Goal: Task Accomplishment & Management: Manage account settings

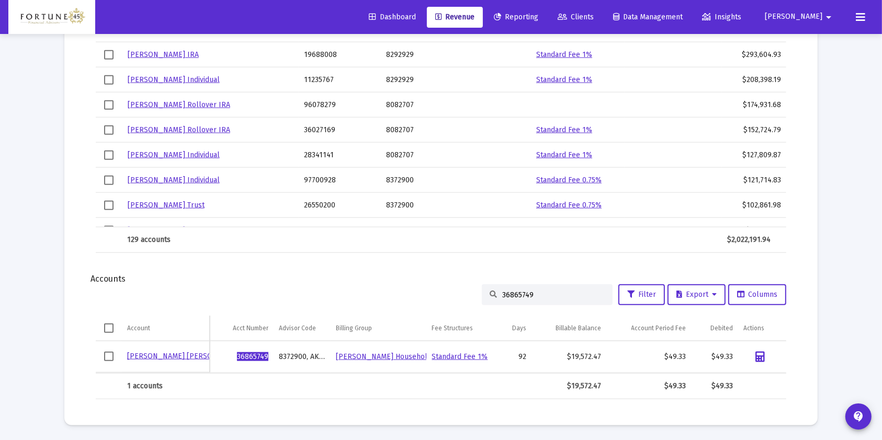
scroll to position [1112, 0]
click at [516, 292] on input "36865749" at bounding box center [553, 295] width 103 height 9
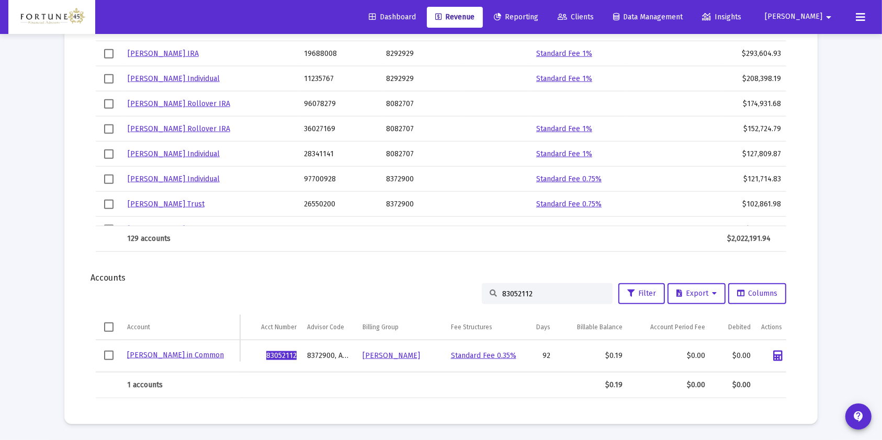
scroll to position [0, 16]
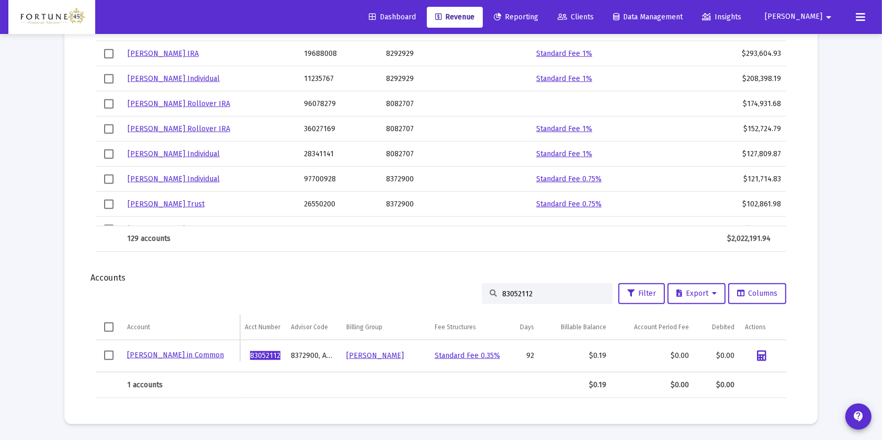
type input "83052112"
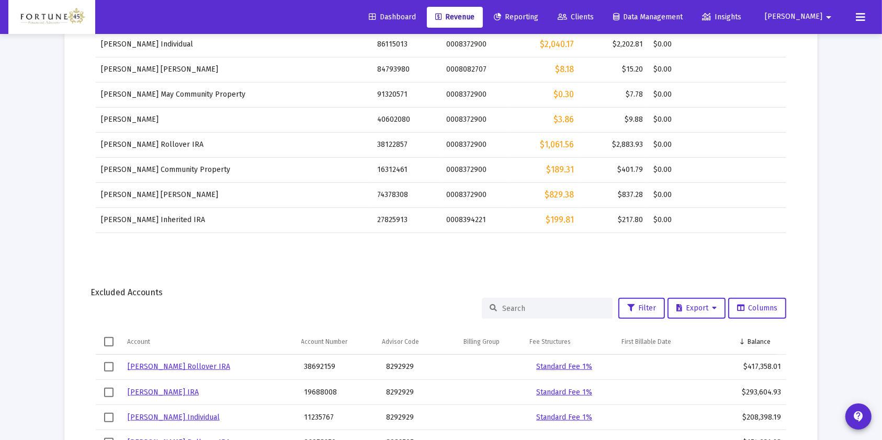
scroll to position [913, 0]
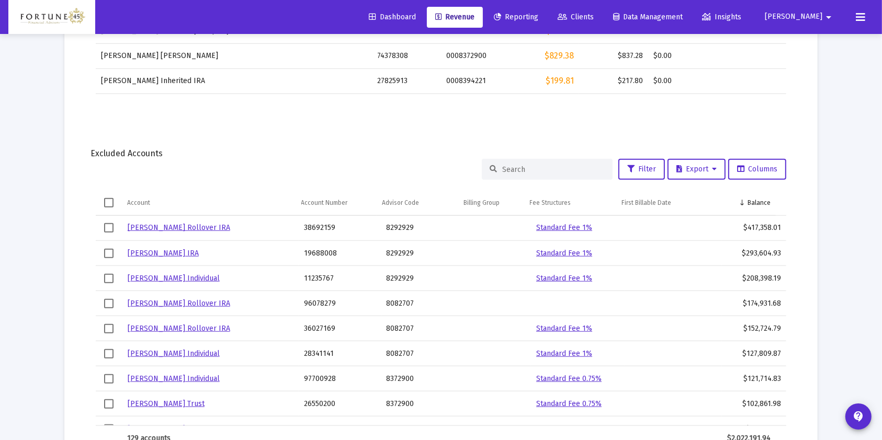
click at [181, 224] on link "Justin Haddad Rollover IRA" at bounding box center [179, 227] width 103 height 9
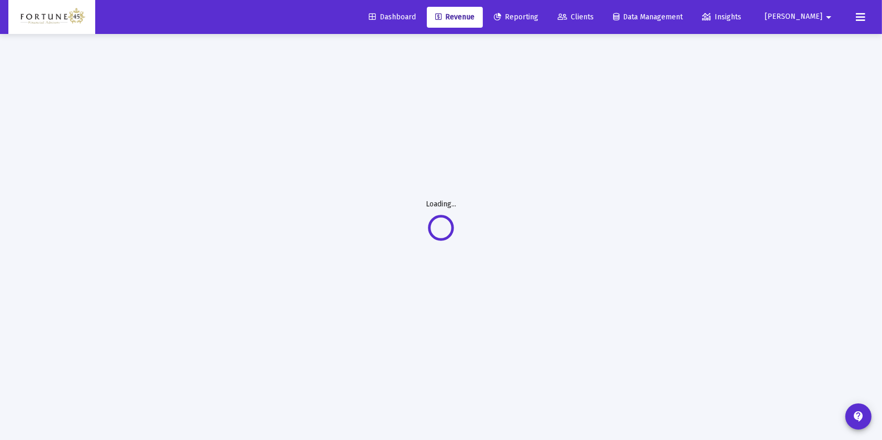
scroll to position [33, 0]
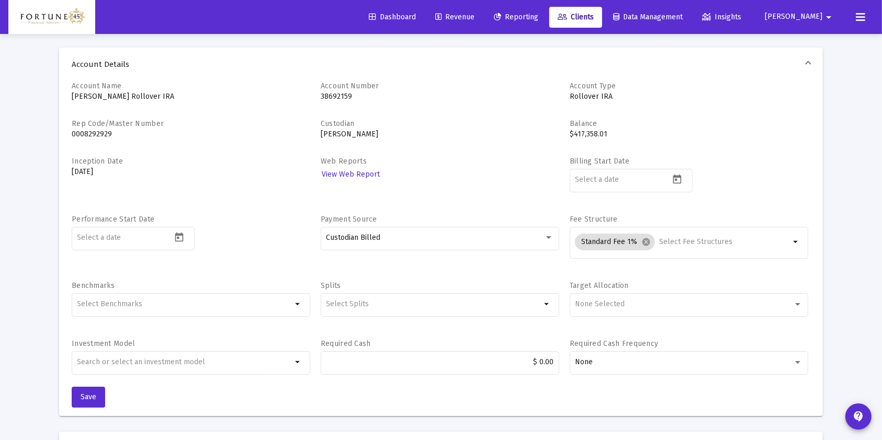
click at [416, 14] on span "Dashboard" at bounding box center [392, 17] width 47 height 9
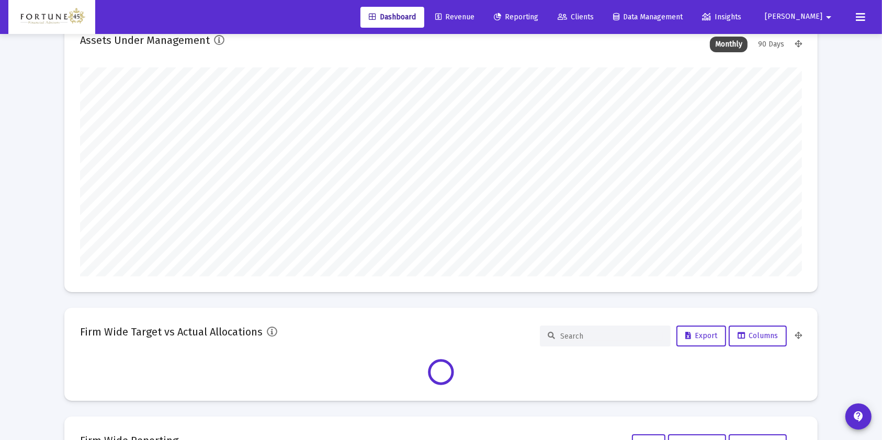
click at [602, 11] on link "Clients" at bounding box center [575, 17] width 53 height 21
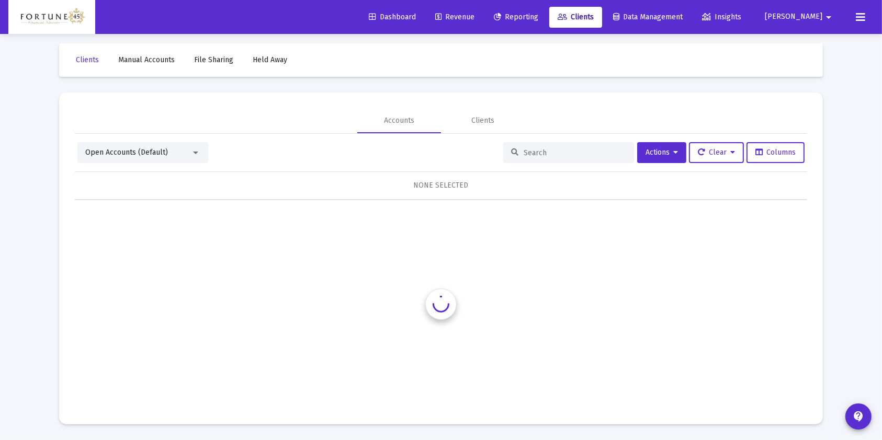
scroll to position [6, 0]
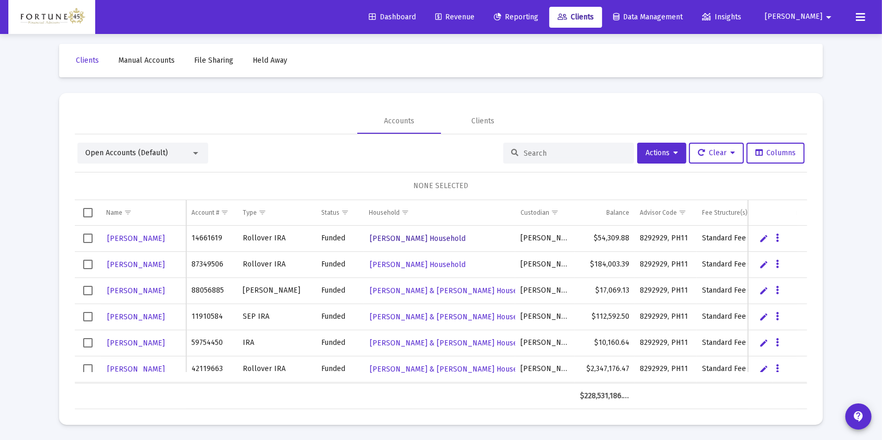
click at [451, 237] on span "Jesse Benedetto Household" at bounding box center [418, 238] width 96 height 9
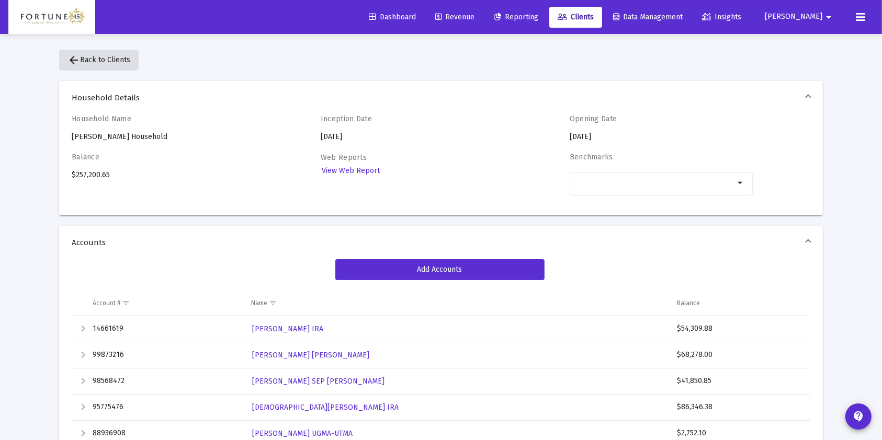
click at [88, 59] on span "arrow_back Back to Clients" at bounding box center [98, 59] width 63 height 9
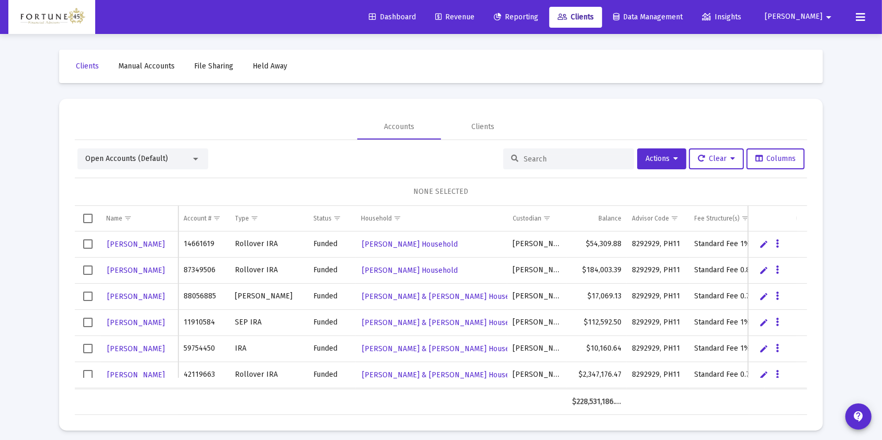
drag, startPoint x: 447, startPoint y: 384, endPoint x: 416, endPoint y: 357, distance: 40.4
click at [416, 357] on div "Jesse Benedetto 14661619 Rollover IRA Funded Jesse Benedetto Household Schwab $…" at bounding box center [441, 311] width 732 height 158
click at [432, 211] on td "Household" at bounding box center [431, 218] width 151 height 25
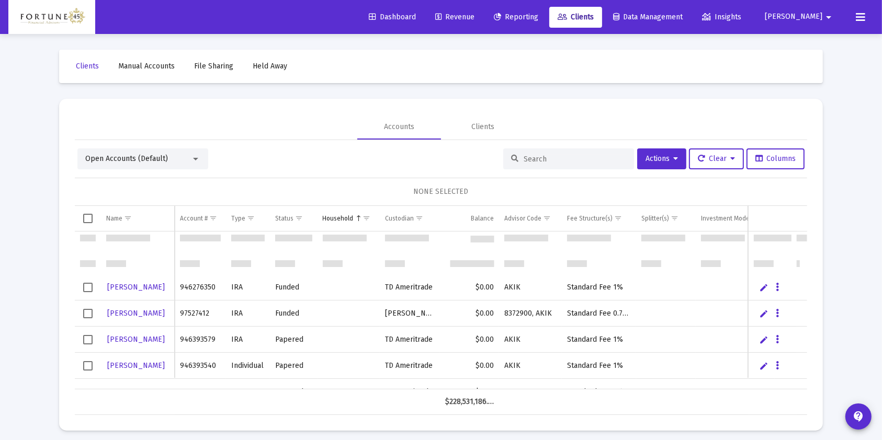
scroll to position [209, 0]
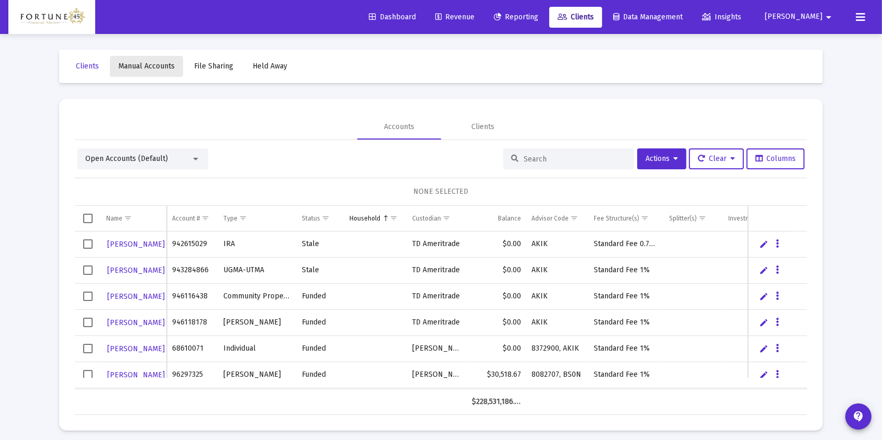
click at [155, 60] on link "Manual Accounts" at bounding box center [146, 66] width 73 height 21
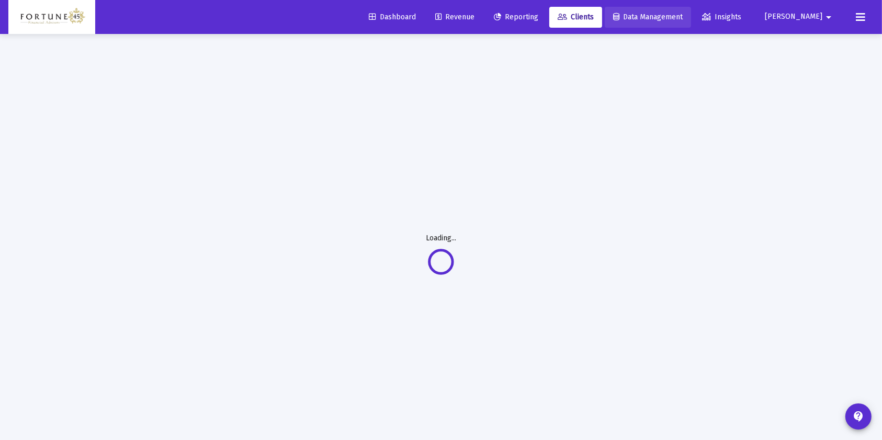
click at [691, 21] on link "Data Management" at bounding box center [648, 17] width 86 height 21
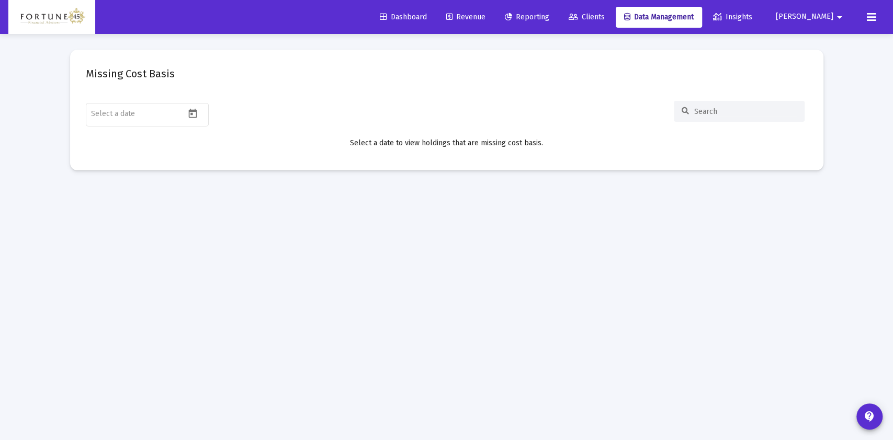
click at [558, 22] on link "Reporting" at bounding box center [526, 17] width 61 height 21
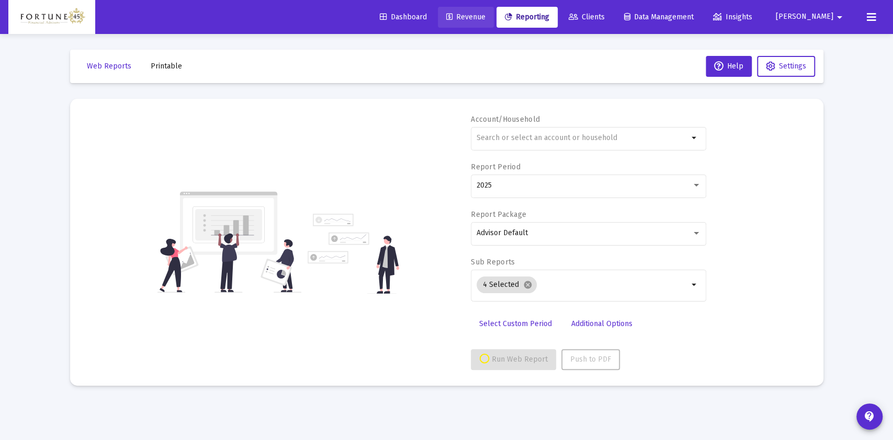
click at [485, 13] on span "Revenue" at bounding box center [465, 17] width 39 height 9
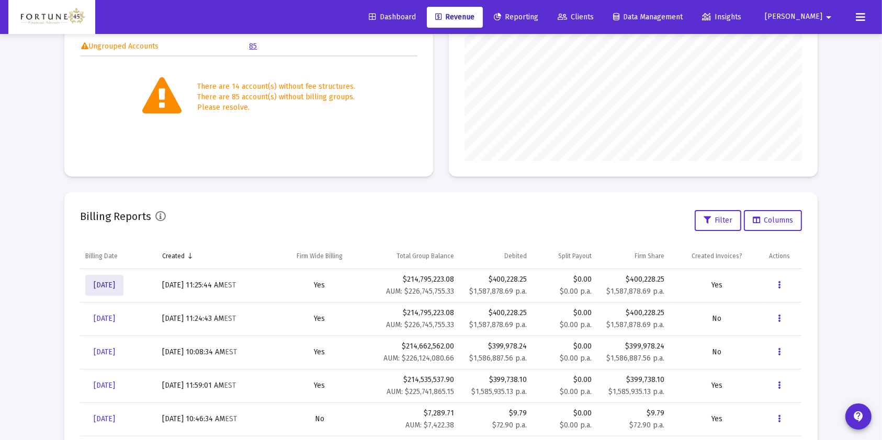
click at [115, 285] on span "[DATE]" at bounding box center [104, 285] width 21 height 9
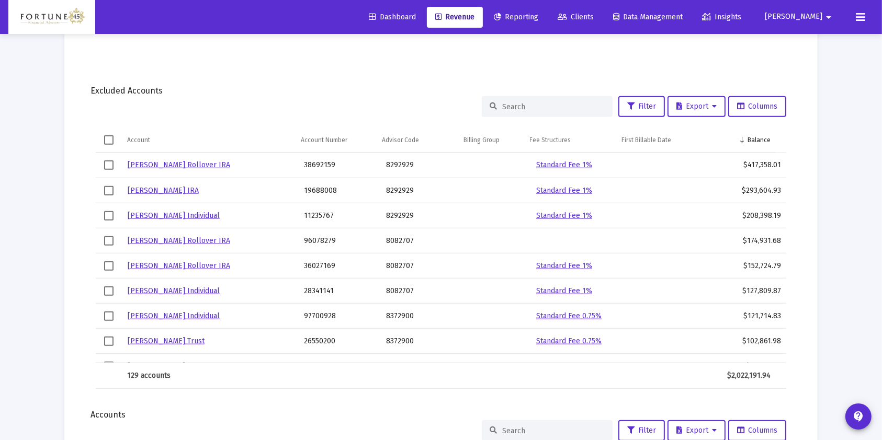
click at [594, 13] on span "Clients" at bounding box center [576, 17] width 36 height 9
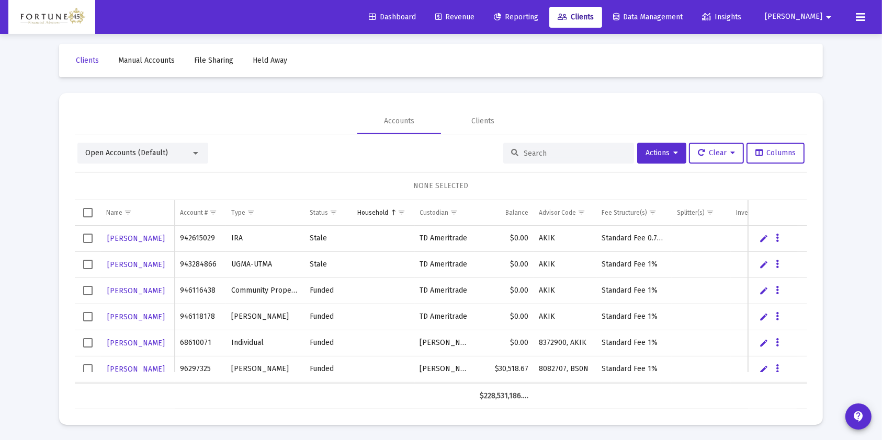
click at [547, 147] on div at bounding box center [568, 153] width 131 height 21
click at [537, 155] on input at bounding box center [575, 153] width 103 height 9
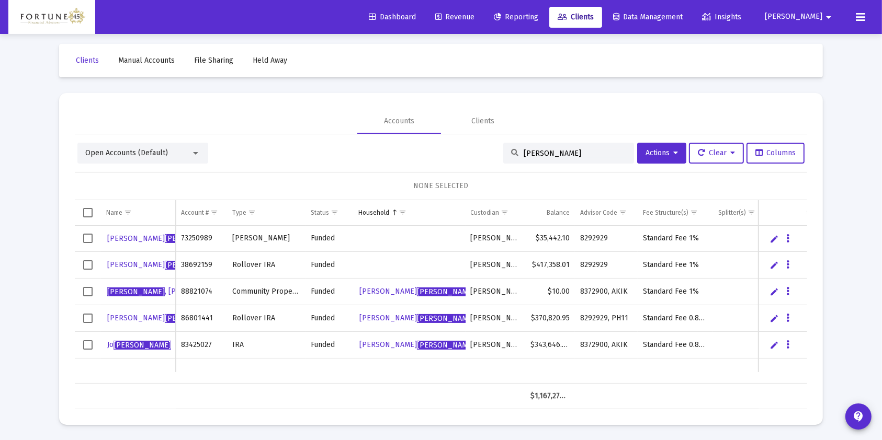
type input "haddad"
click at [787, 261] on icon "Data grid" at bounding box center [788, 265] width 3 height 13
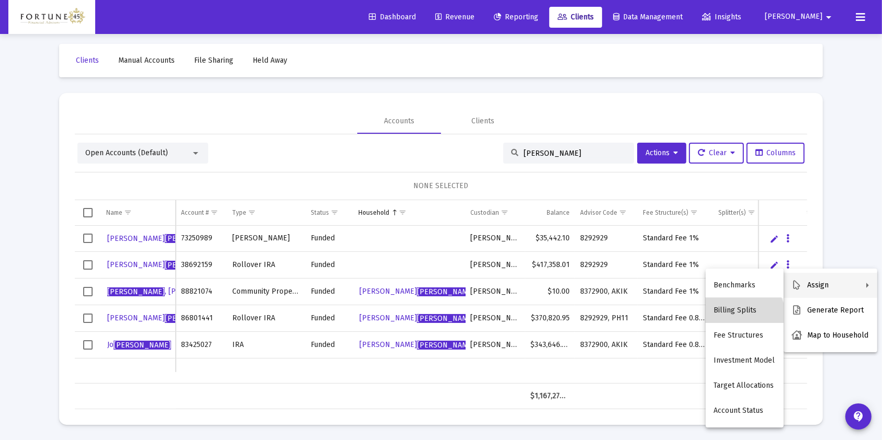
click at [743, 316] on button "Billing Splits" at bounding box center [745, 310] width 78 height 25
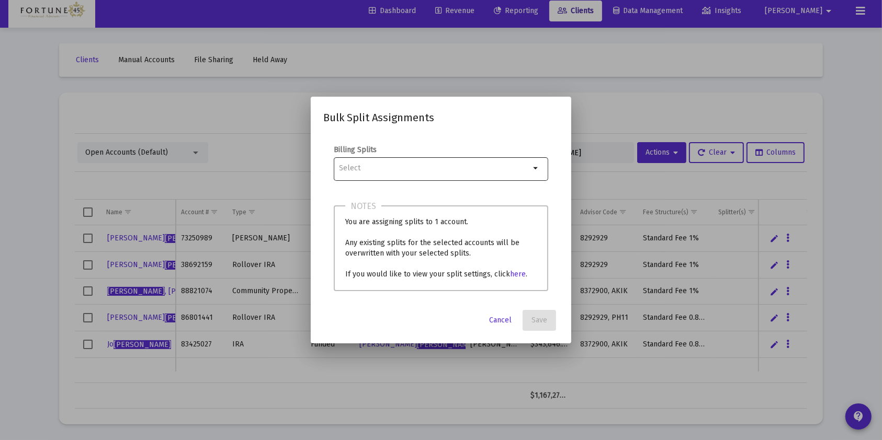
click at [532, 176] on div "arrow_drop_down" at bounding box center [441, 168] width 214 height 26
click at [532, 172] on mat-icon "arrow_drop_down" at bounding box center [536, 168] width 13 height 13
click at [538, 167] on mat-icon "arrow_drop_down" at bounding box center [536, 168] width 13 height 13
click at [530, 167] on mat-icon "arrow_drop_down" at bounding box center [536, 168] width 13 height 13
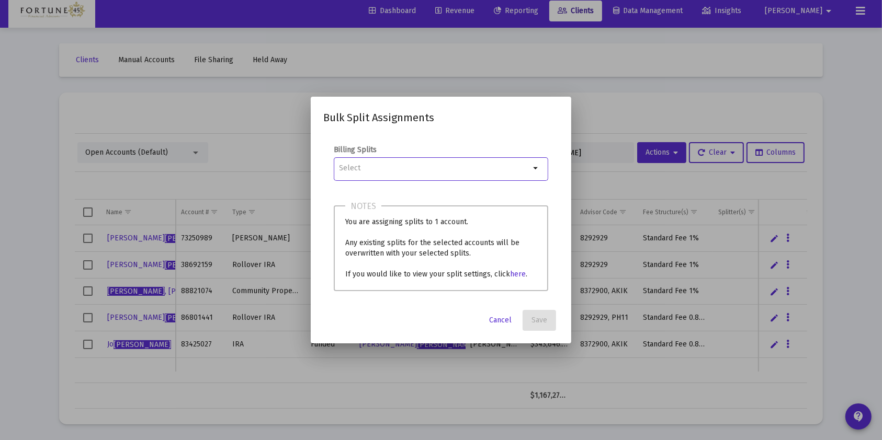
click at [381, 176] on div at bounding box center [434, 168] width 191 height 26
type input "v"
click at [513, 326] on button "Cancel" at bounding box center [500, 320] width 39 height 21
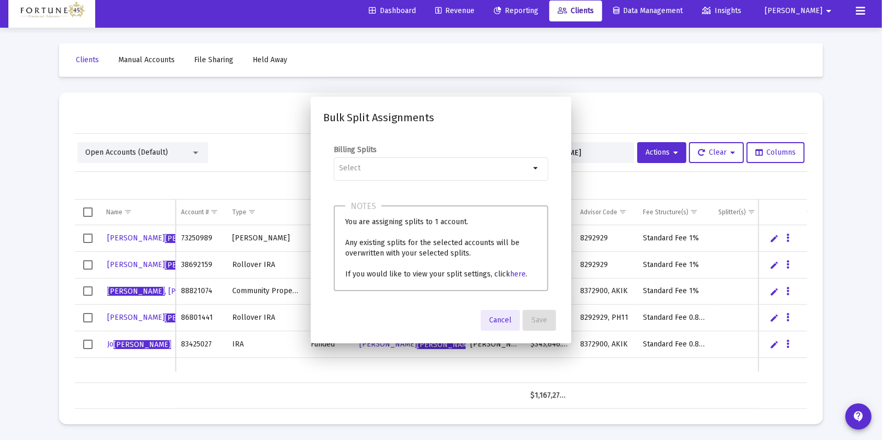
scroll to position [6, 0]
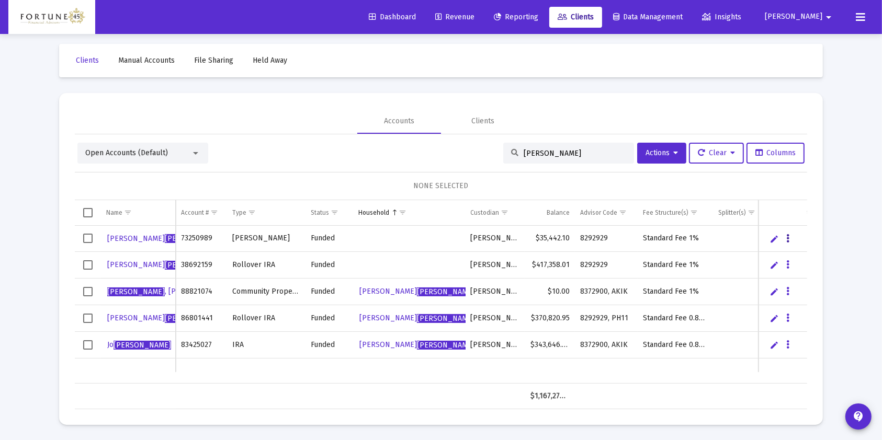
click at [788, 241] on icon "Data grid" at bounding box center [788, 239] width 3 height 13
click at [833, 315] on button "Map to Household" at bounding box center [830, 309] width 94 height 25
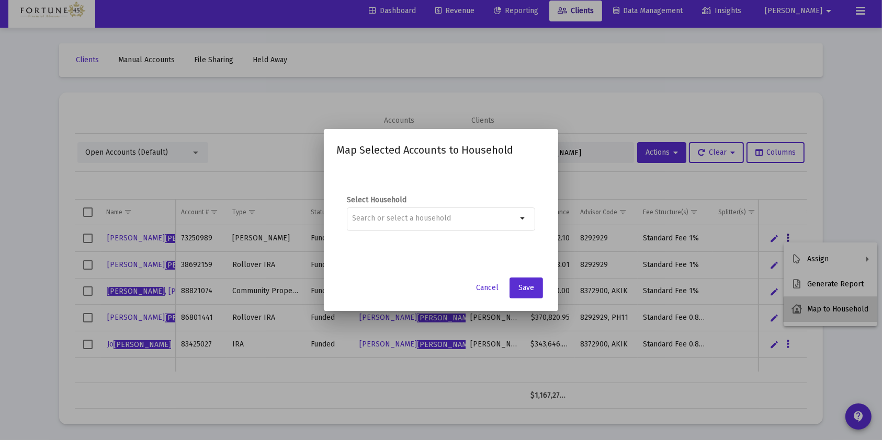
scroll to position [0, 0]
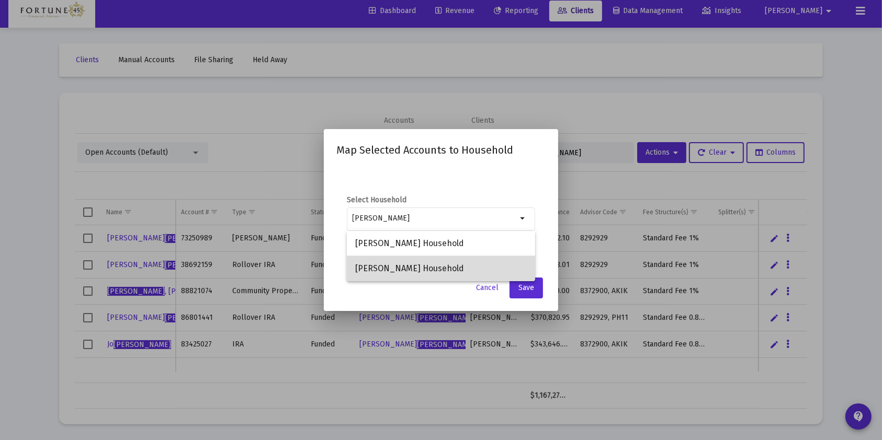
click at [413, 265] on span "Justin Haddad Household" at bounding box center [441, 268] width 172 height 25
type input "Justin Haddad Household"
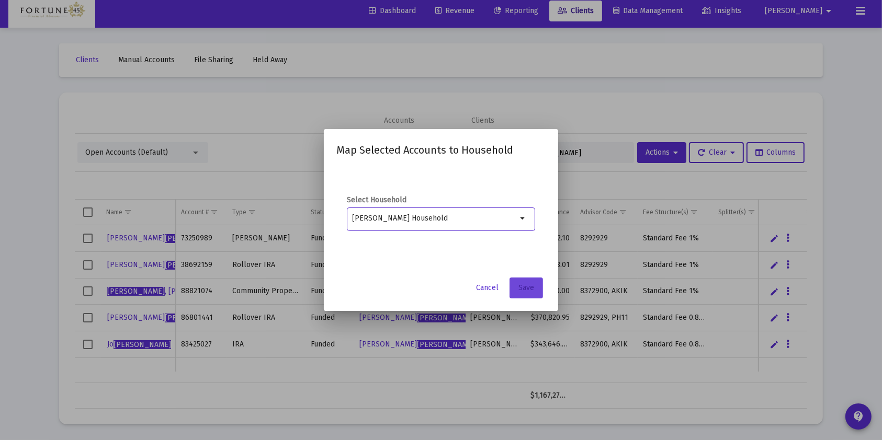
click at [533, 289] on span "Save" at bounding box center [526, 287] width 16 height 9
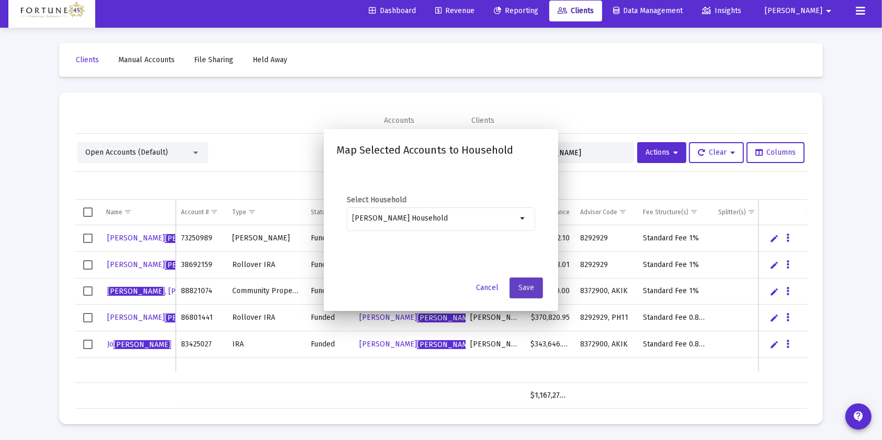
scroll to position [6, 0]
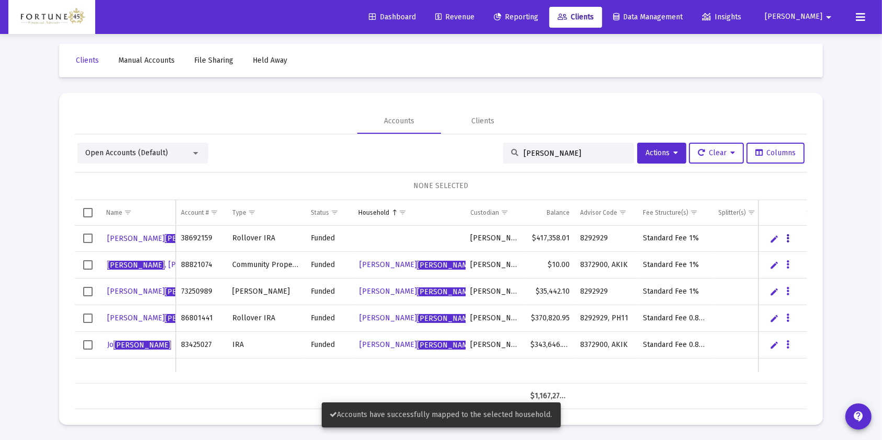
click at [791, 237] on button "Data grid" at bounding box center [787, 238] width 9 height 9
click at [846, 308] on button "Map to Household" at bounding box center [830, 309] width 94 height 25
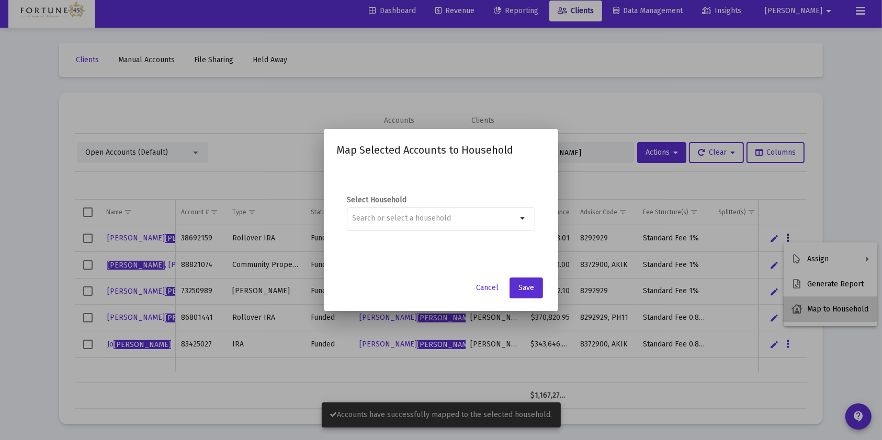
scroll to position [0, 0]
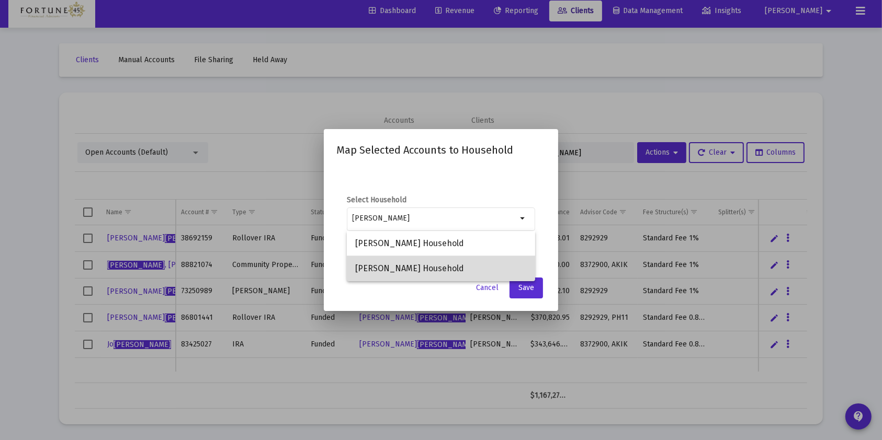
click at [455, 267] on span "Justin Haddad Household" at bounding box center [441, 268] width 172 height 25
type input "Justin Haddad Household"
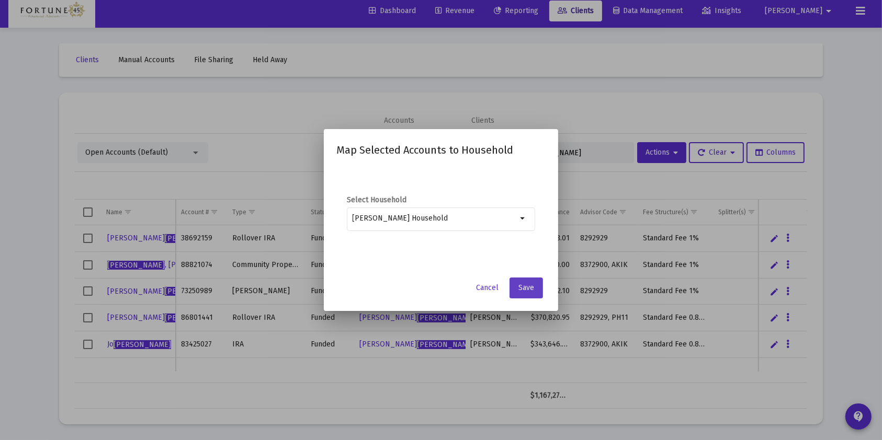
click at [531, 282] on button "Save" at bounding box center [525, 288] width 33 height 21
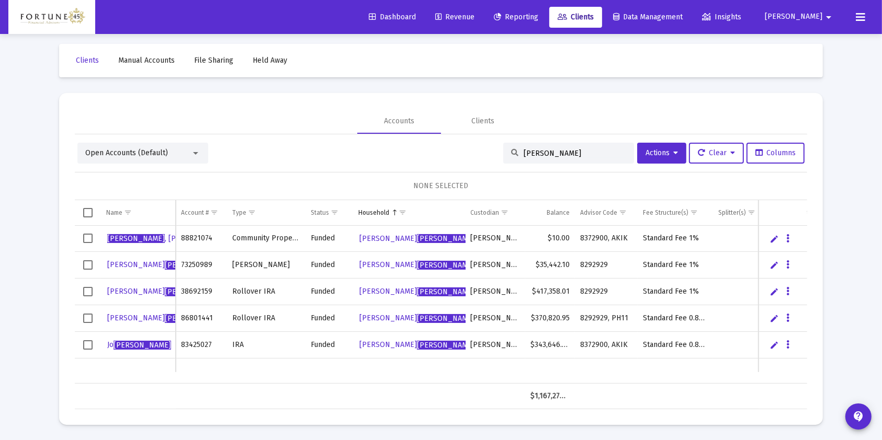
click at [577, 146] on div "haddad" at bounding box center [568, 153] width 131 height 21
click at [593, 153] on input "haddad" at bounding box center [575, 153] width 103 height 9
type input "h"
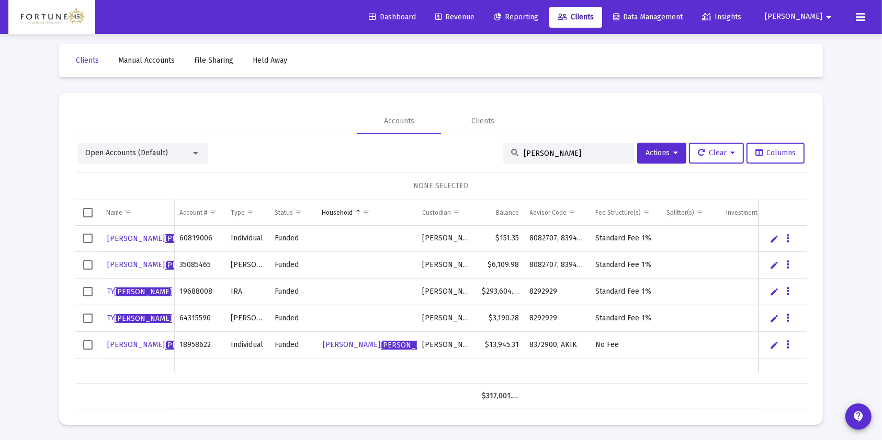
type input "williams"
click at [790, 294] on button "Data grid" at bounding box center [787, 291] width 9 height 9
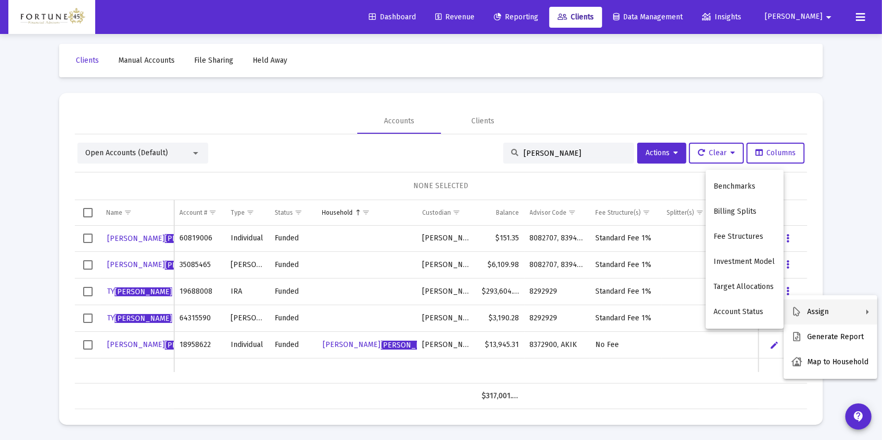
click at [672, 289] on div at bounding box center [441, 220] width 882 height 440
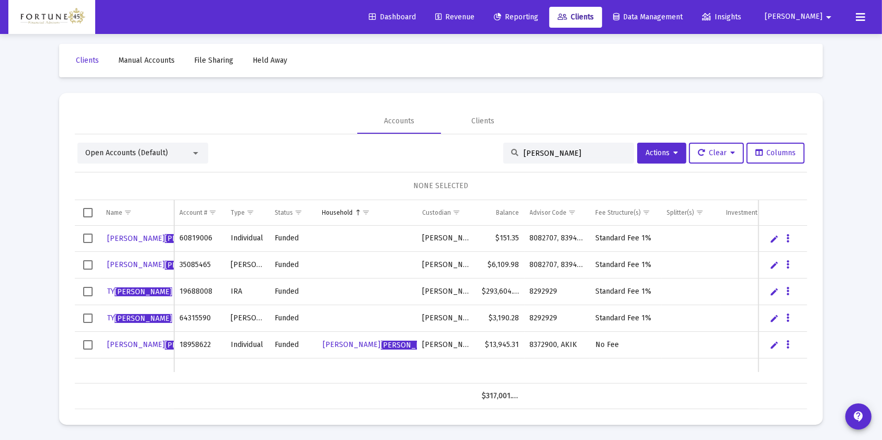
click at [771, 294] on link "Edit" at bounding box center [774, 291] width 9 height 9
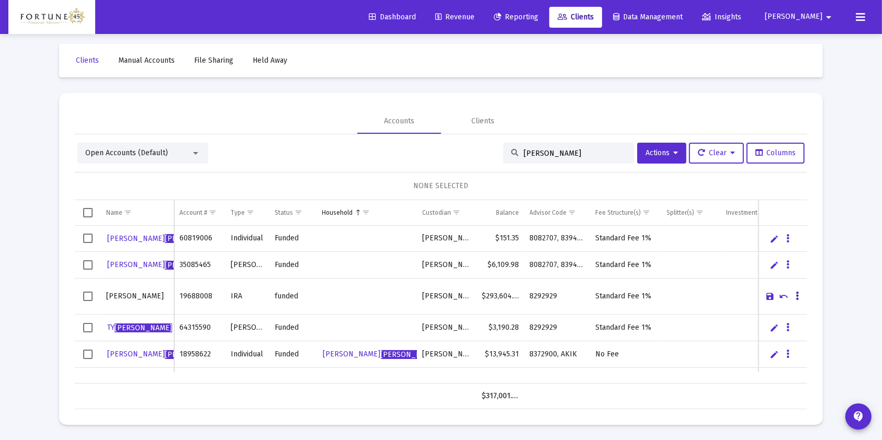
click at [794, 297] on button "Data grid" at bounding box center [796, 296] width 9 height 9
click at [779, 358] on button "Map to Household" at bounding box center [755, 367] width 94 height 25
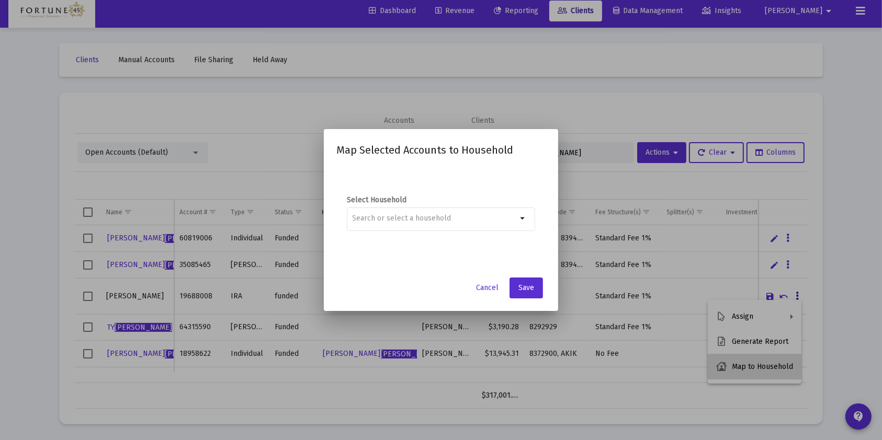
scroll to position [0, 0]
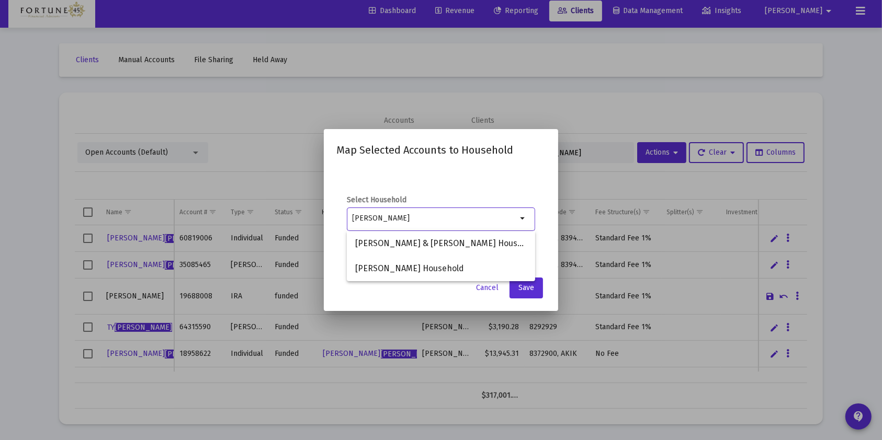
type input "williams"
click at [447, 173] on div "Select Household williams arrow_drop_down" at bounding box center [440, 219] width 209 height 105
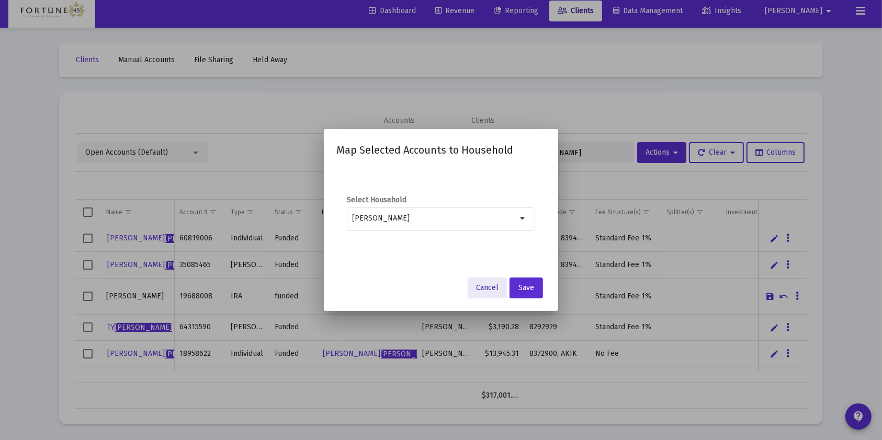
click at [483, 290] on span "Cancel" at bounding box center [487, 287] width 22 height 9
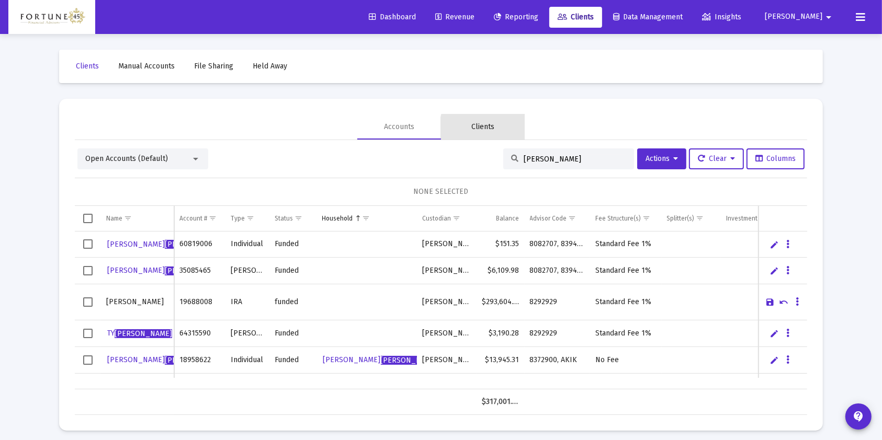
click at [492, 128] on div "Clients" at bounding box center [482, 127] width 23 height 10
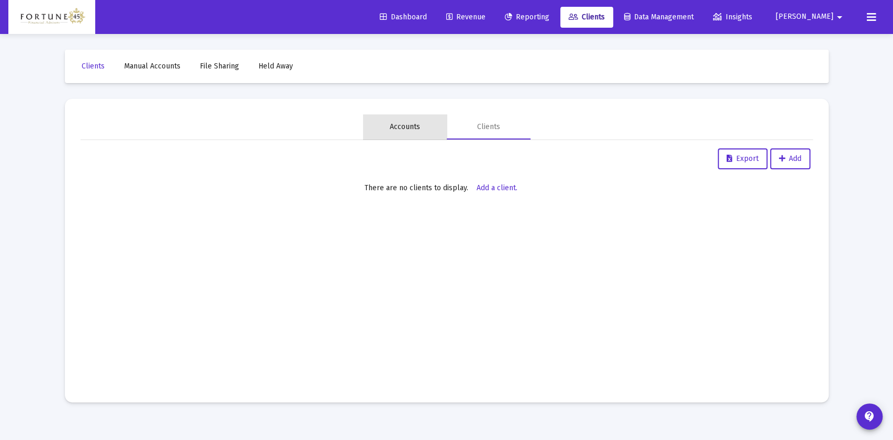
click at [410, 135] on div "Accounts" at bounding box center [405, 127] width 84 height 25
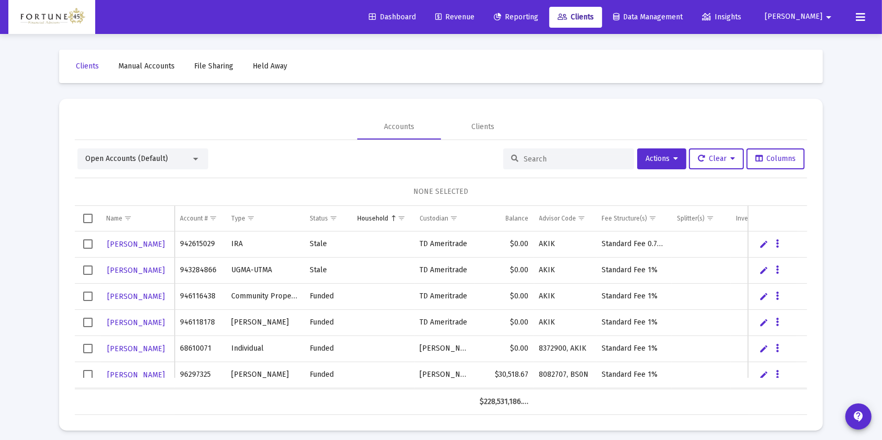
click at [568, 164] on div at bounding box center [568, 159] width 131 height 21
click at [543, 164] on div at bounding box center [568, 159] width 131 height 21
click at [538, 156] on input at bounding box center [575, 159] width 103 height 9
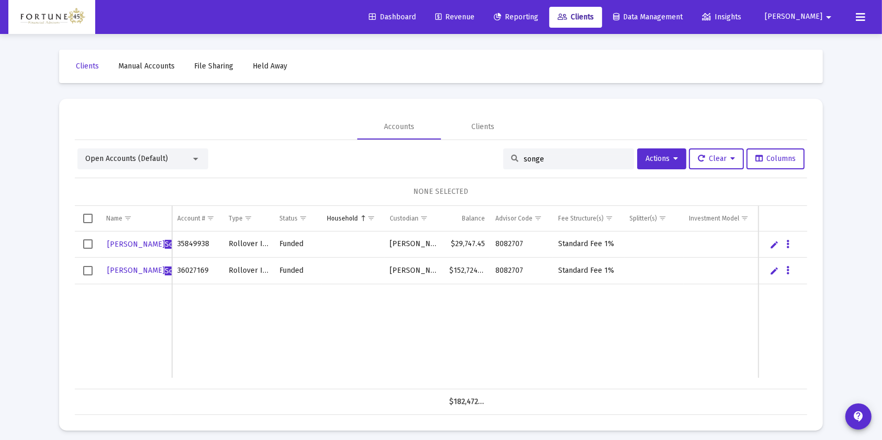
type input "songe"
click at [86, 220] on span "Select all" at bounding box center [87, 218] width 9 height 9
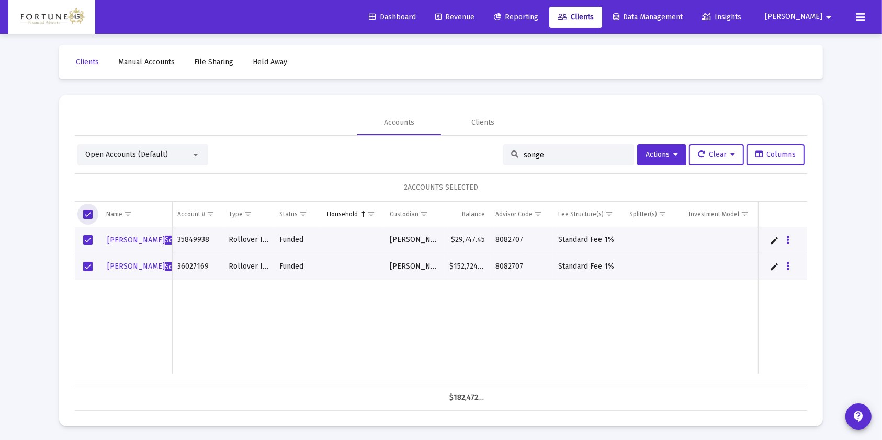
scroll to position [6, 0]
click at [649, 156] on span "Actions" at bounding box center [661, 153] width 32 height 9
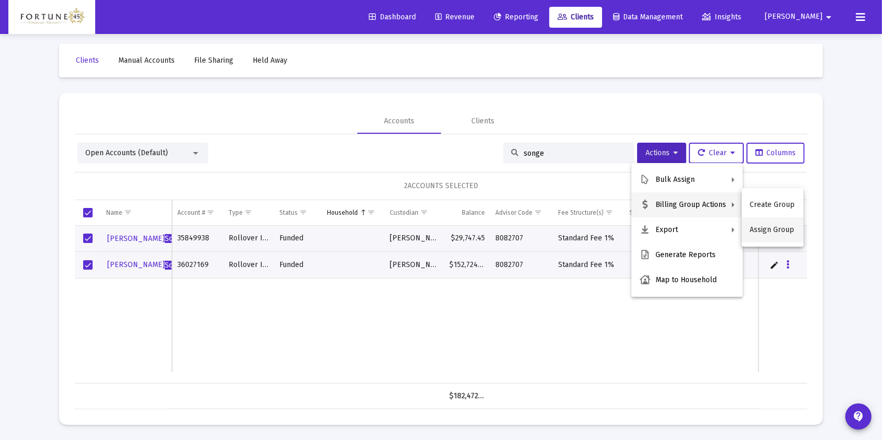
click at [774, 236] on button "Assign Group" at bounding box center [773, 230] width 62 height 25
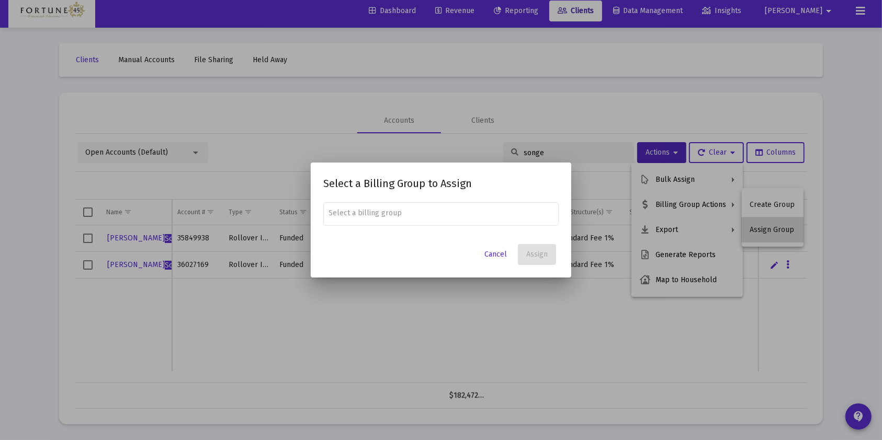
scroll to position [0, 0]
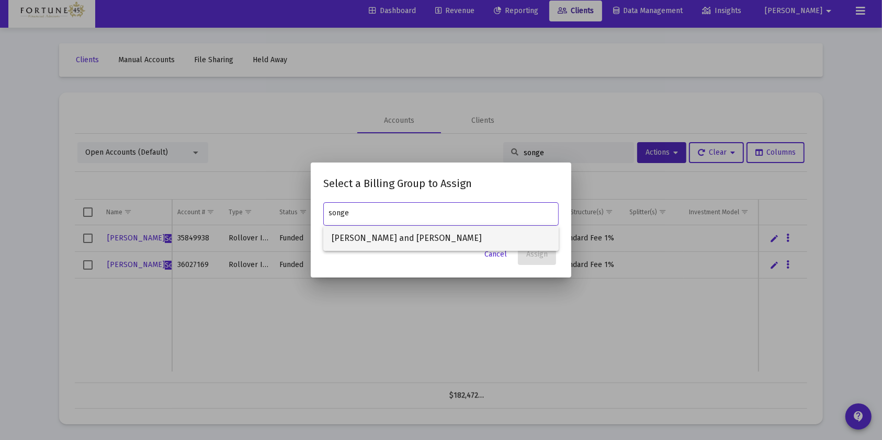
click at [454, 236] on span "Alex and Alicia Songe" at bounding box center [441, 238] width 219 height 25
type input "Alex and Alicia Songe"
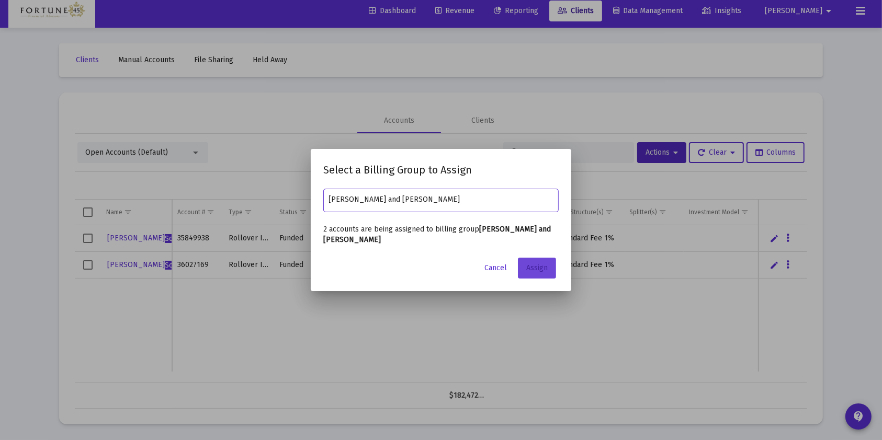
click at [536, 265] on span "Assign" at bounding box center [536, 268] width 21 height 9
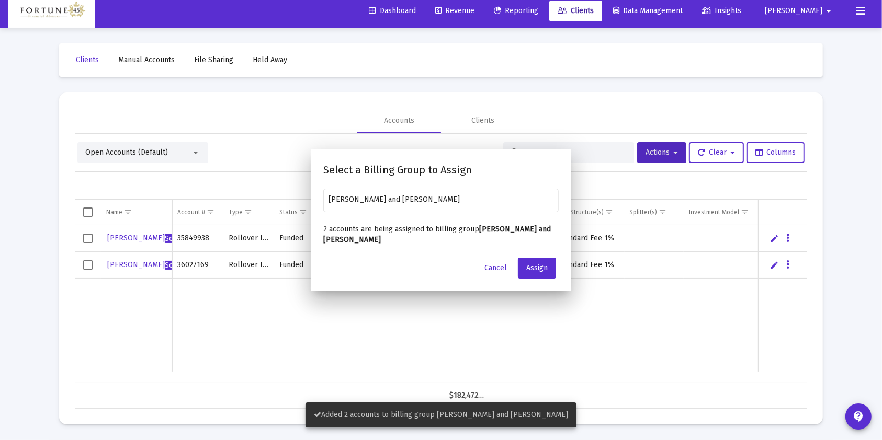
scroll to position [6, 0]
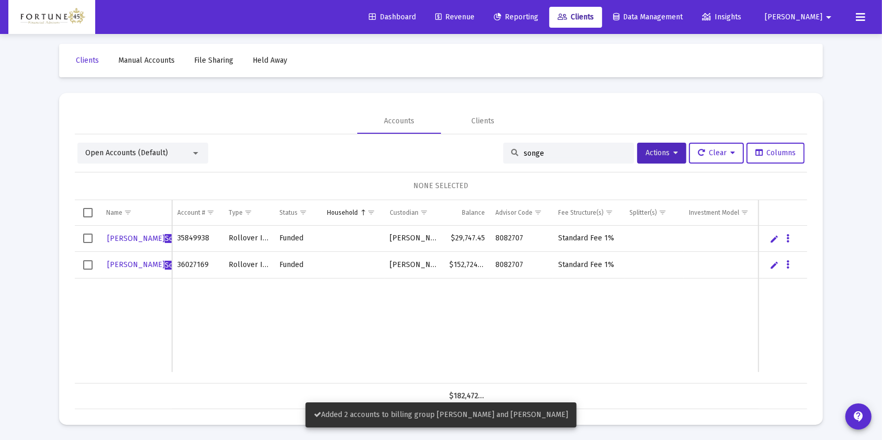
click at [529, 151] on input "songe" at bounding box center [575, 153] width 103 height 9
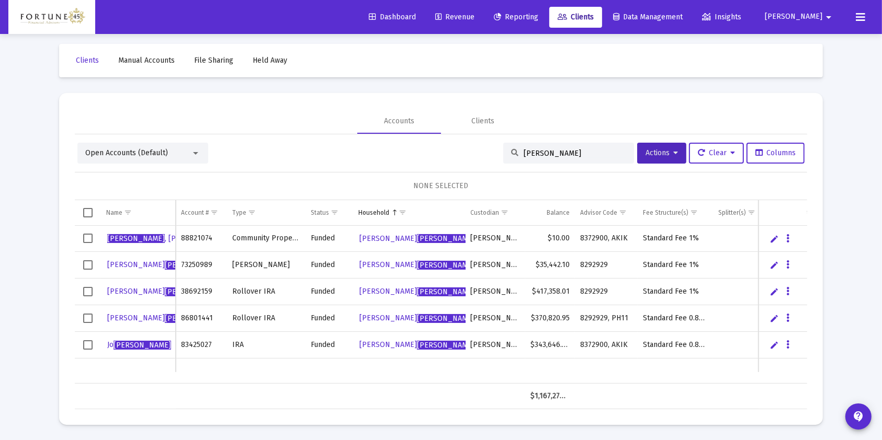
type input "haddad"
click at [88, 264] on span "Select row" at bounding box center [87, 264] width 9 height 9
click at [84, 298] on td "Data grid" at bounding box center [88, 292] width 26 height 27
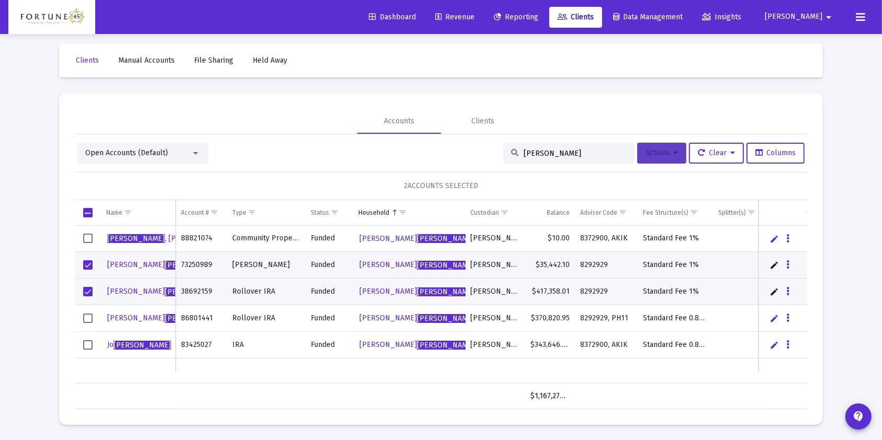
click at [651, 155] on span "Actions" at bounding box center [661, 153] width 32 height 9
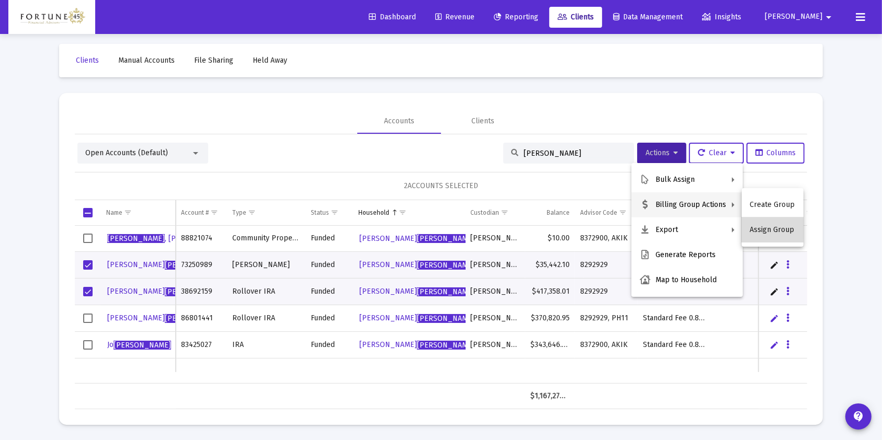
click at [775, 224] on button "Assign Group" at bounding box center [773, 230] width 62 height 25
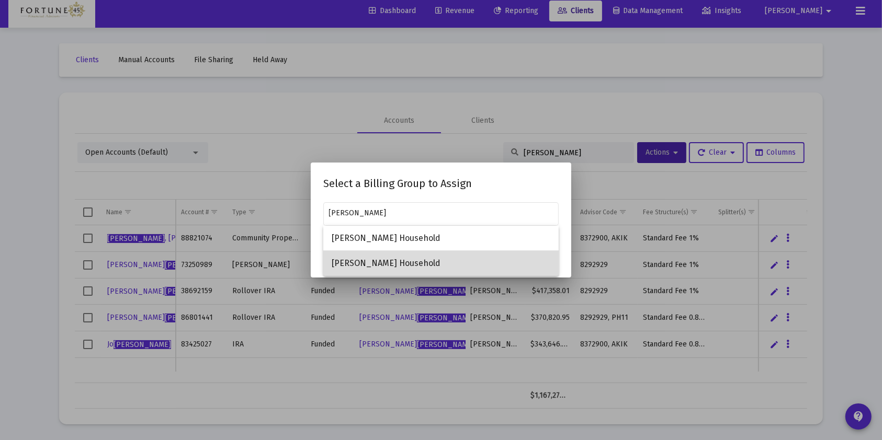
click at [432, 261] on span "Justin Haddad Household" at bounding box center [441, 263] width 219 height 25
type input "Justin Haddad Household"
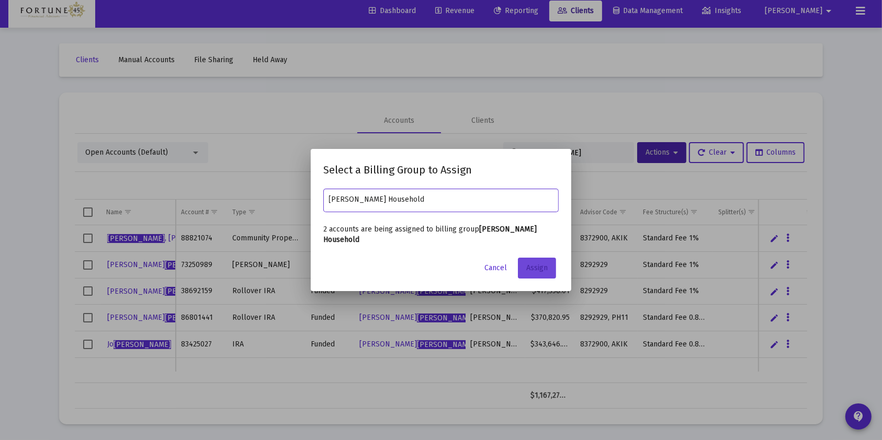
click at [543, 267] on span "Assign" at bounding box center [536, 268] width 21 height 9
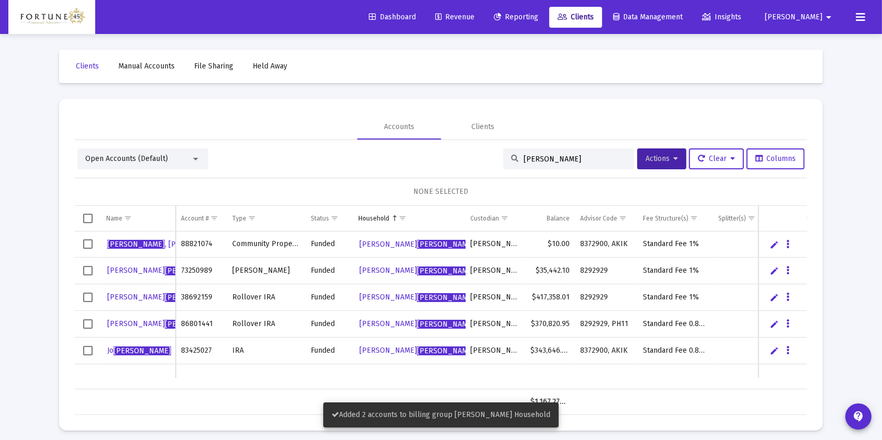
scroll to position [6, 0]
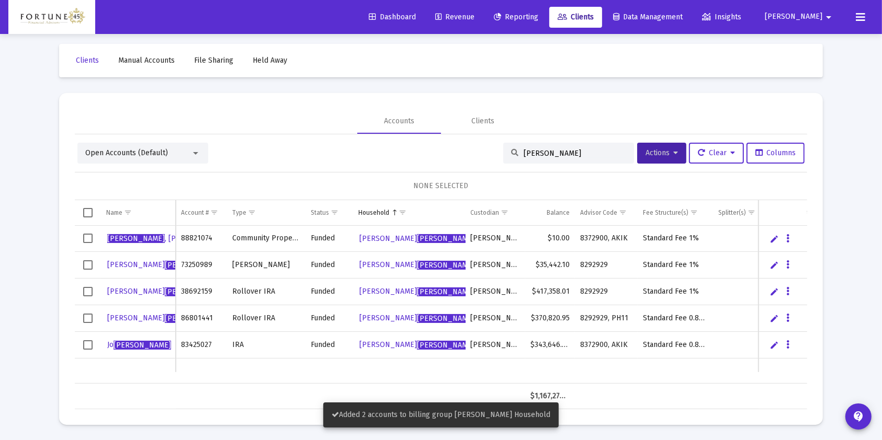
click at [557, 157] on input "haddad" at bounding box center [575, 153] width 103 height 9
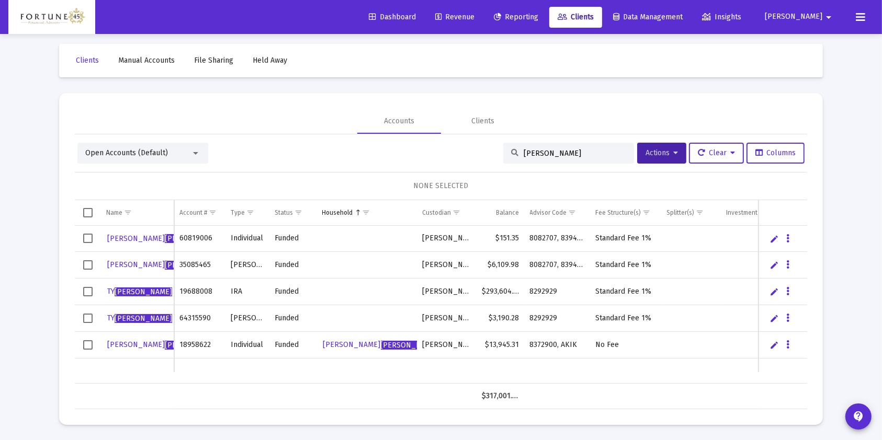
type input "williams"
click at [84, 296] on td "Data grid" at bounding box center [88, 292] width 26 height 27
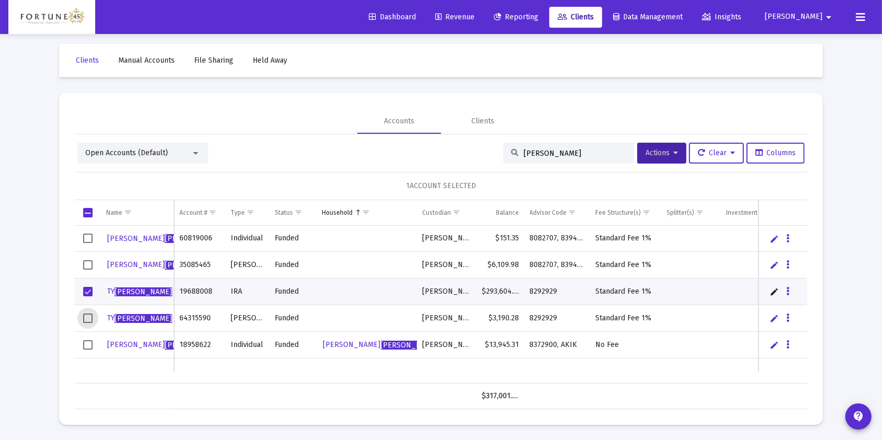
click at [87, 316] on span "Select row" at bounding box center [87, 318] width 9 height 9
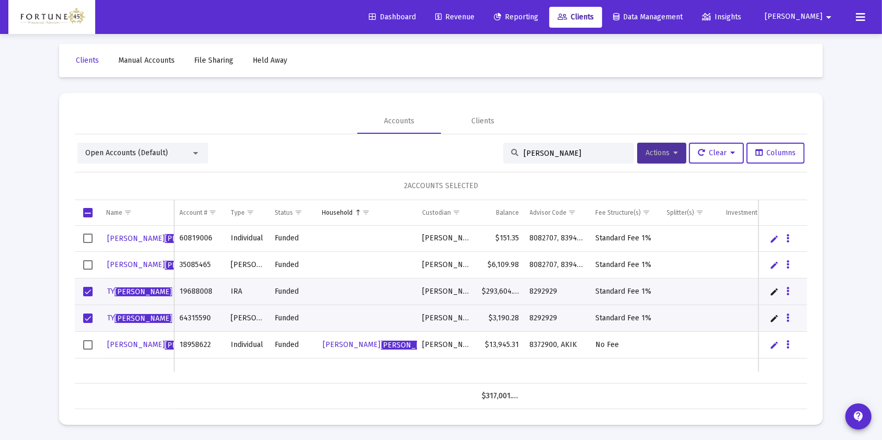
click at [653, 152] on span "Actions" at bounding box center [661, 153] width 32 height 9
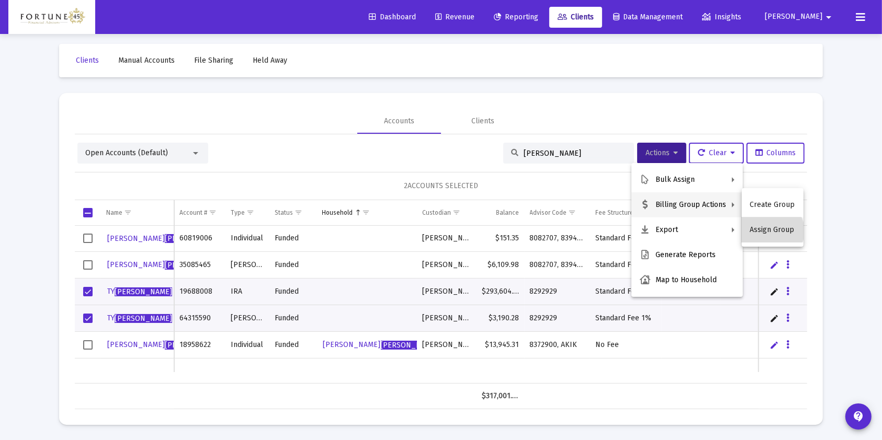
click at [770, 231] on button "Assign Group" at bounding box center [773, 230] width 62 height 25
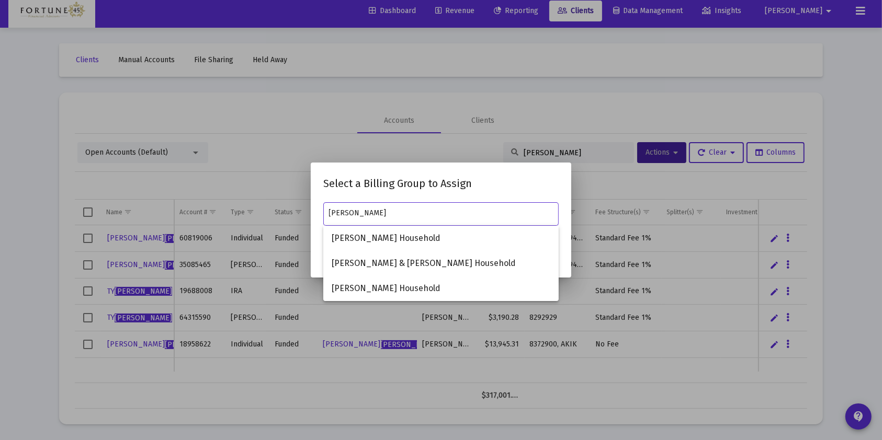
drag, startPoint x: 372, startPoint y: 210, endPoint x: 312, endPoint y: 210, distance: 60.7
click at [312, 210] on mat-dialog-content "williams" at bounding box center [441, 218] width 260 height 37
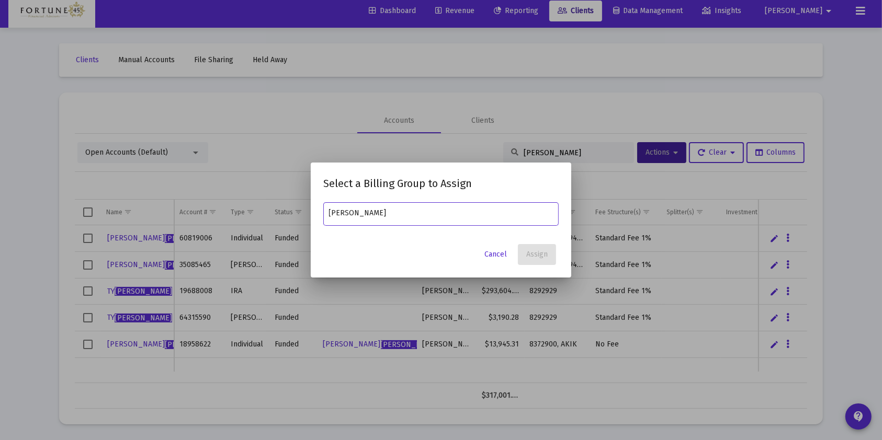
type input "ty williams"
click at [490, 255] on span "Cancel" at bounding box center [495, 254] width 22 height 9
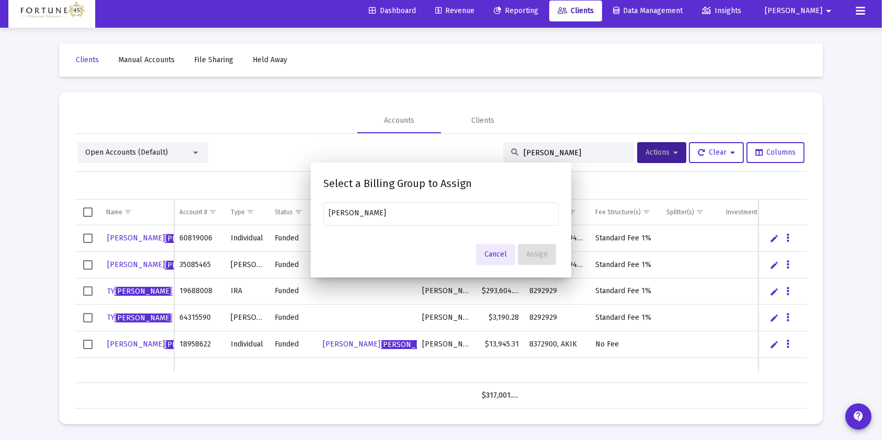
scroll to position [6, 0]
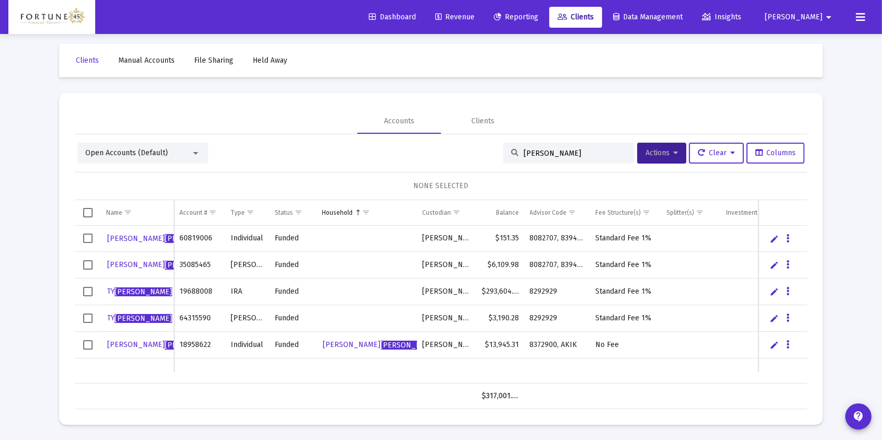
click at [550, 152] on input "williams" at bounding box center [575, 153] width 103 height 9
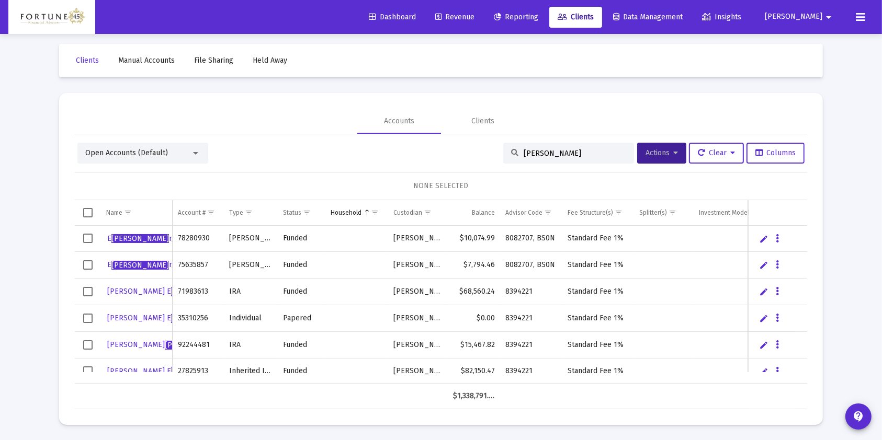
click at [590, 150] on input "lisa" at bounding box center [575, 153] width 103 height 9
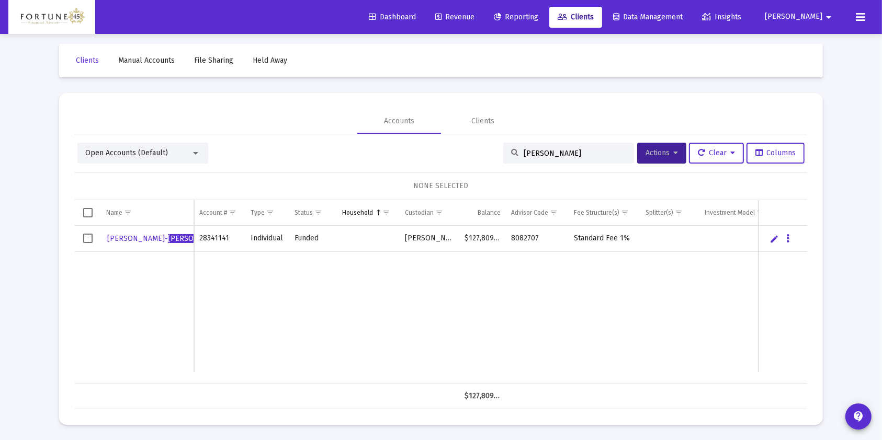
type input "thompson"
click at [83, 239] on span "Select row" at bounding box center [87, 238] width 9 height 9
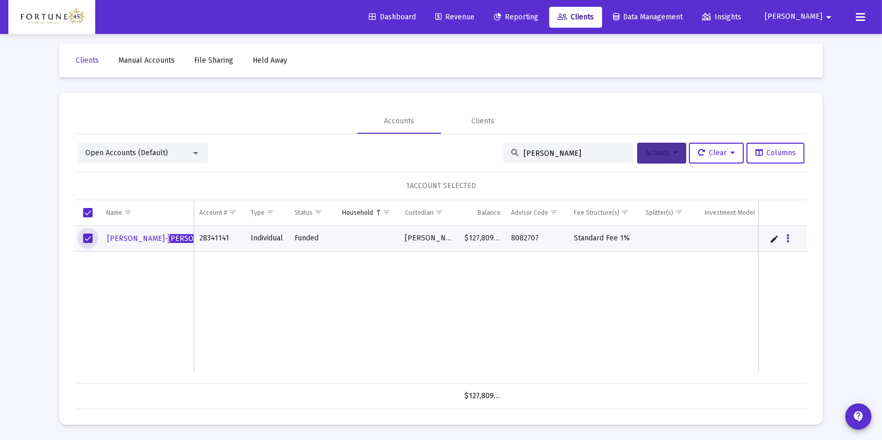
click at [674, 153] on icon at bounding box center [675, 153] width 5 height 7
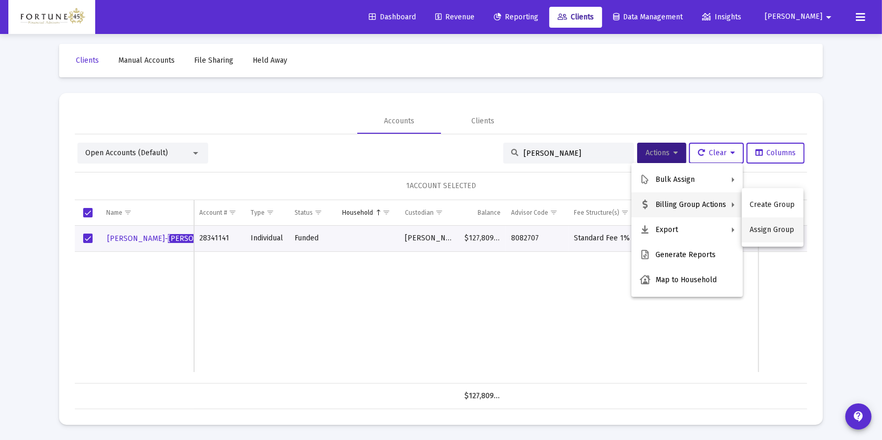
click at [781, 236] on button "Assign Group" at bounding box center [773, 230] width 62 height 25
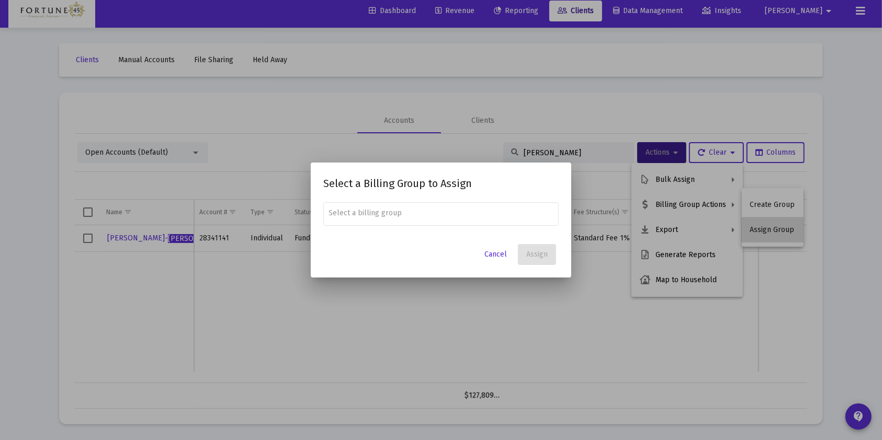
scroll to position [0, 0]
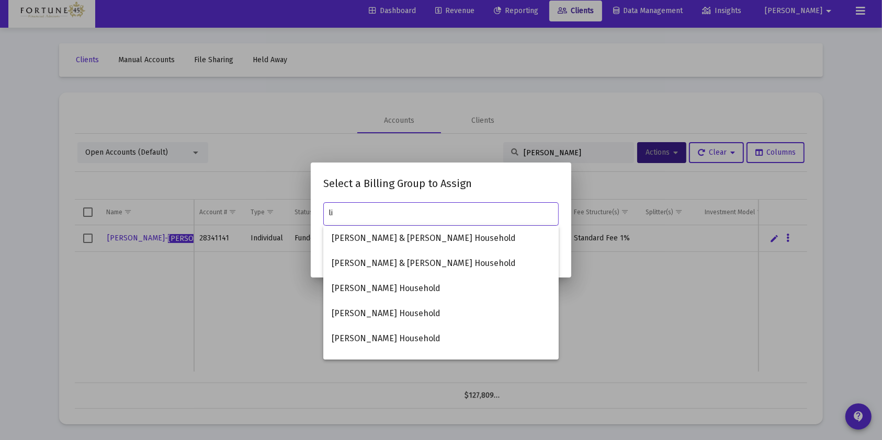
type input "l"
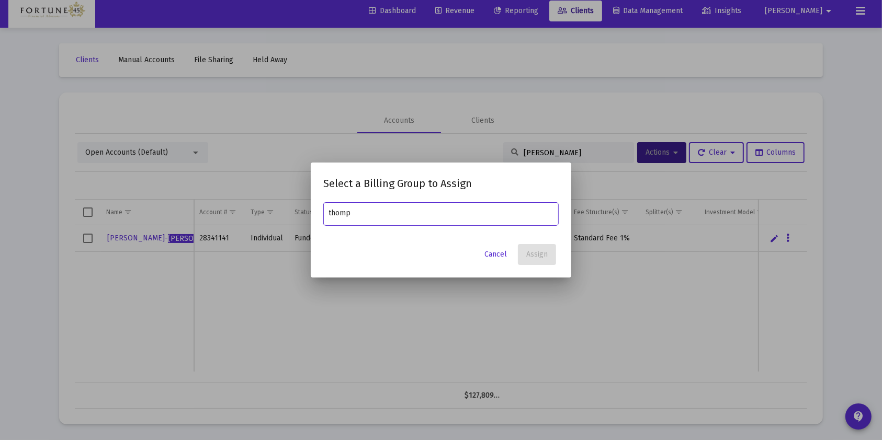
type input "thomp"
click at [502, 252] on span "Cancel" at bounding box center [495, 254] width 22 height 9
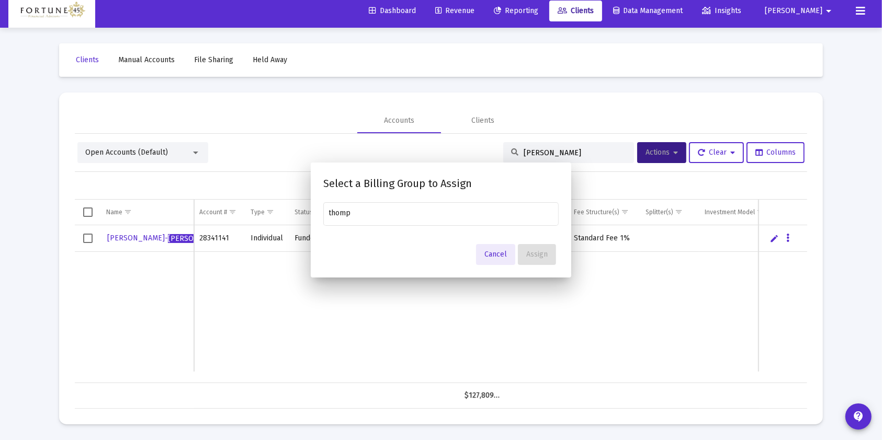
scroll to position [6, 0]
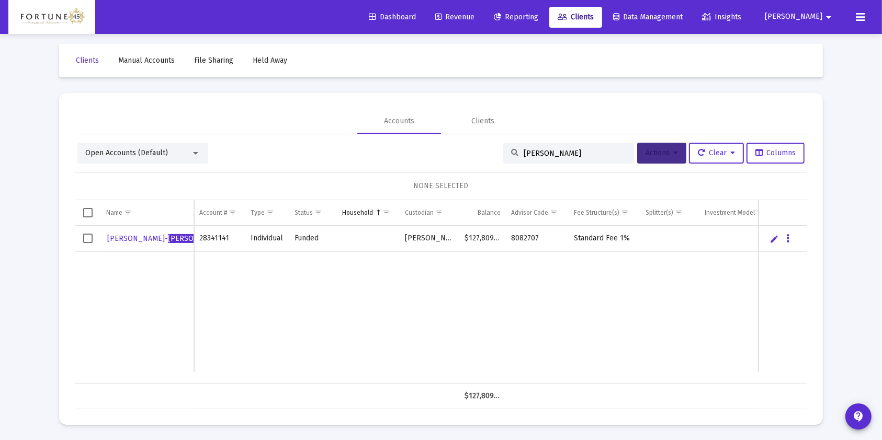
click at [673, 154] on icon at bounding box center [675, 153] width 5 height 7
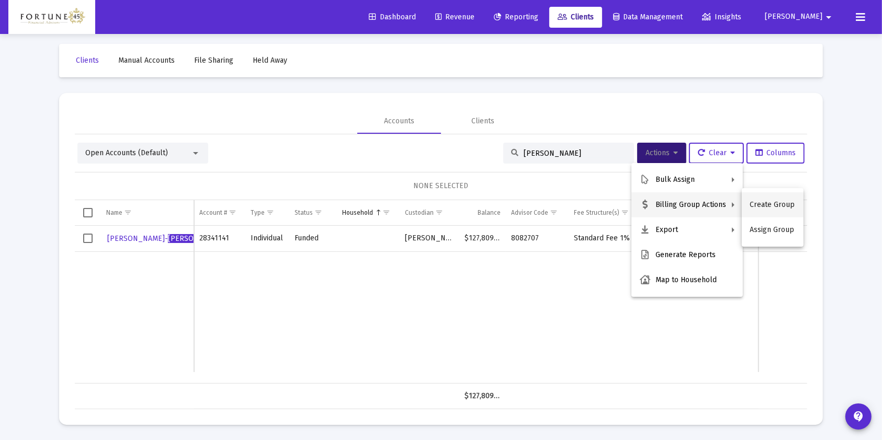
click at [770, 210] on button "Create Group" at bounding box center [773, 204] width 62 height 25
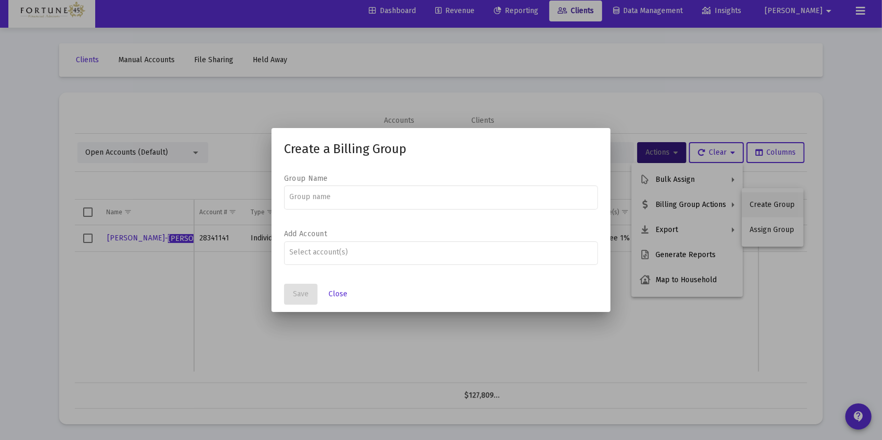
scroll to position [0, 0]
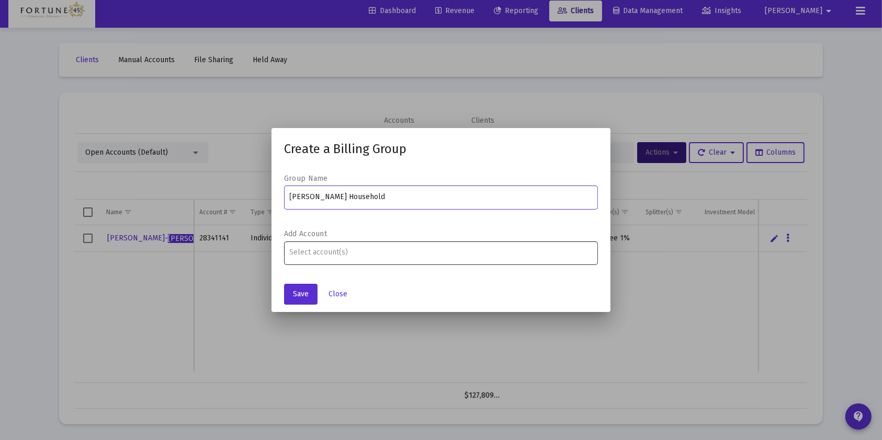
type input "Lisa Phillips-Thompson Household"
click at [334, 253] on input "Assignment Selection" at bounding box center [441, 252] width 303 height 8
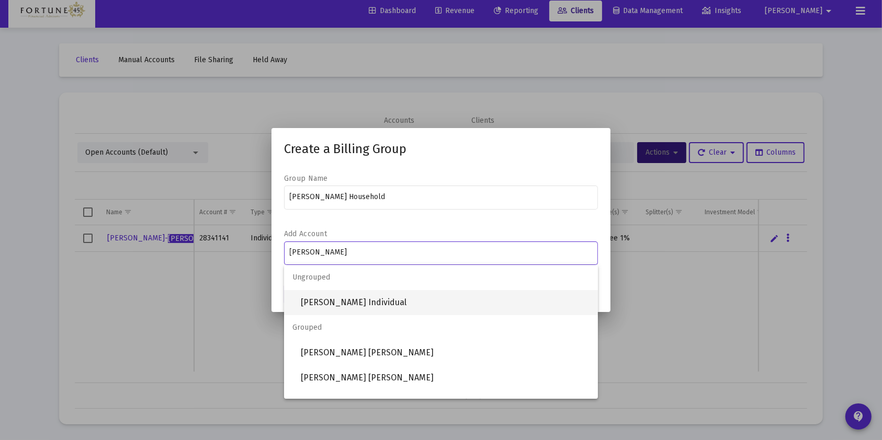
type input "lisa"
click at [352, 302] on span "Lisa Phillips-Thompson Individual" at bounding box center [445, 302] width 289 height 25
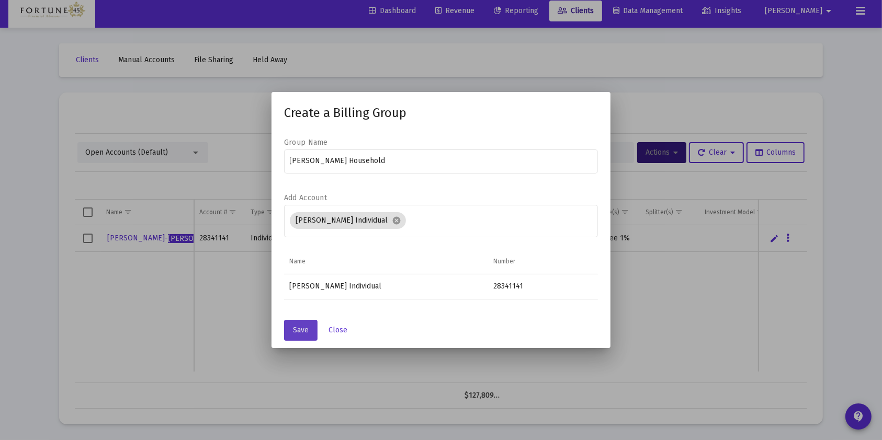
click at [295, 328] on span "Save" at bounding box center [301, 330] width 16 height 9
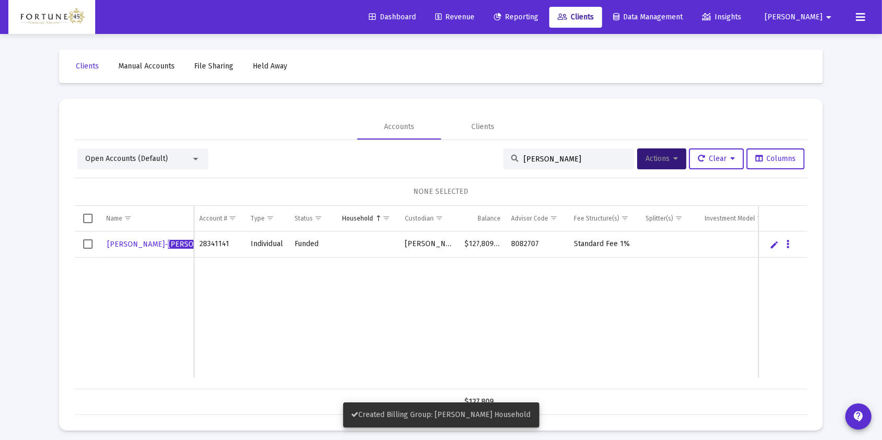
scroll to position [6, 0]
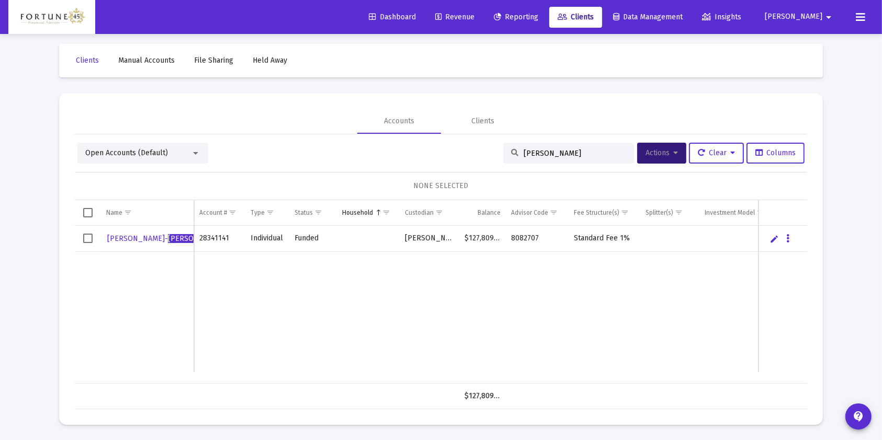
click at [535, 156] on input "thompson" at bounding box center [575, 153] width 103 height 9
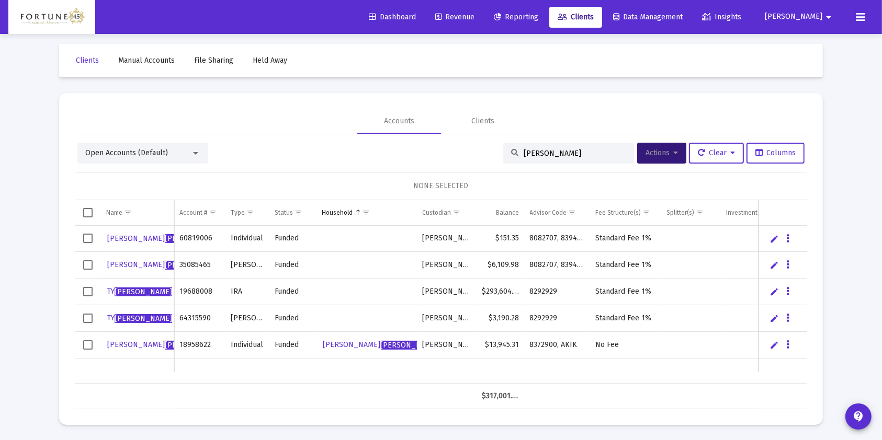
type input "williams"
click at [90, 293] on span "Select row" at bounding box center [87, 291] width 9 height 9
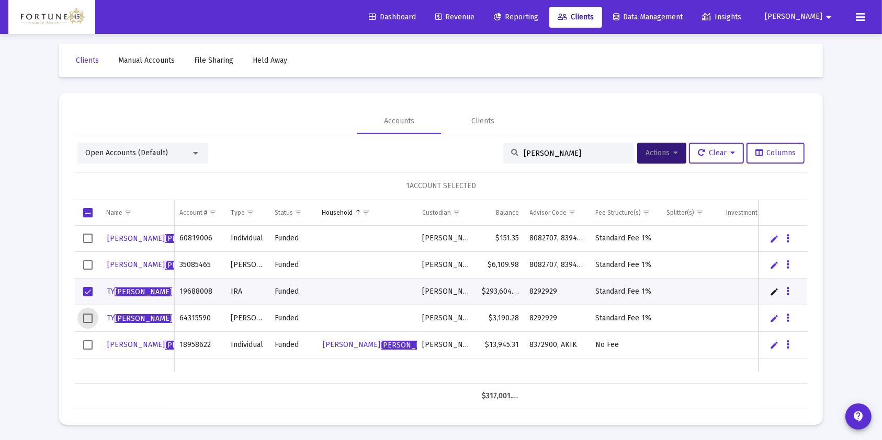
click at [87, 322] on span "Select row" at bounding box center [87, 318] width 9 height 9
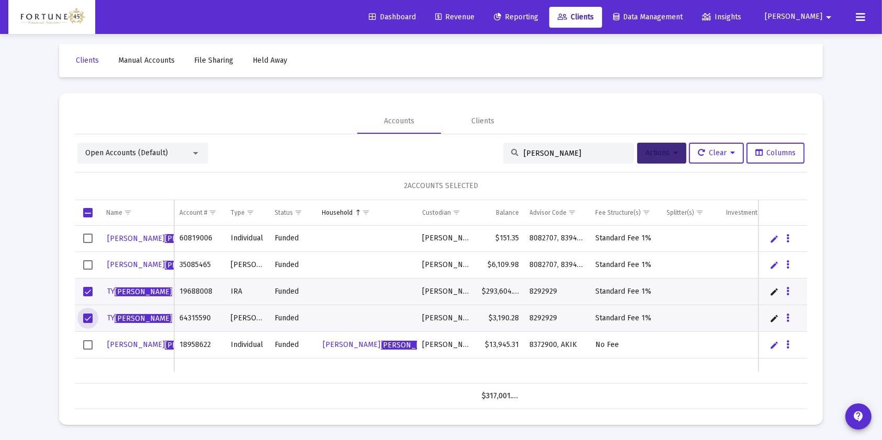
click at [659, 152] on span "Actions" at bounding box center [661, 153] width 32 height 9
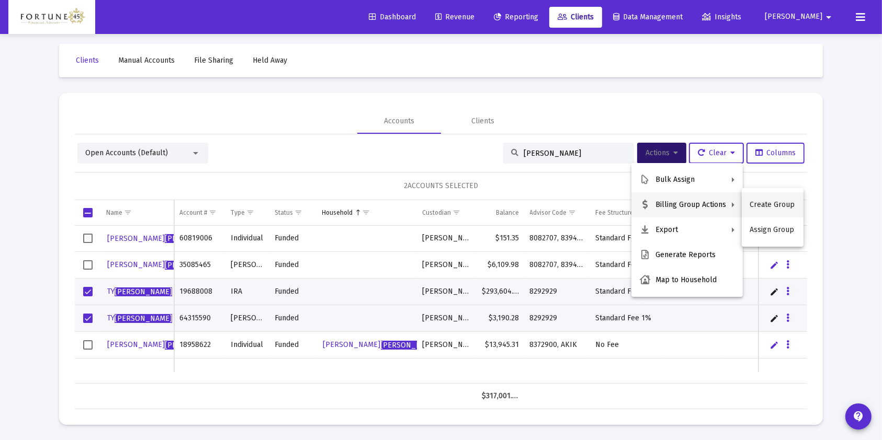
click at [758, 205] on button "Create Group" at bounding box center [773, 204] width 62 height 25
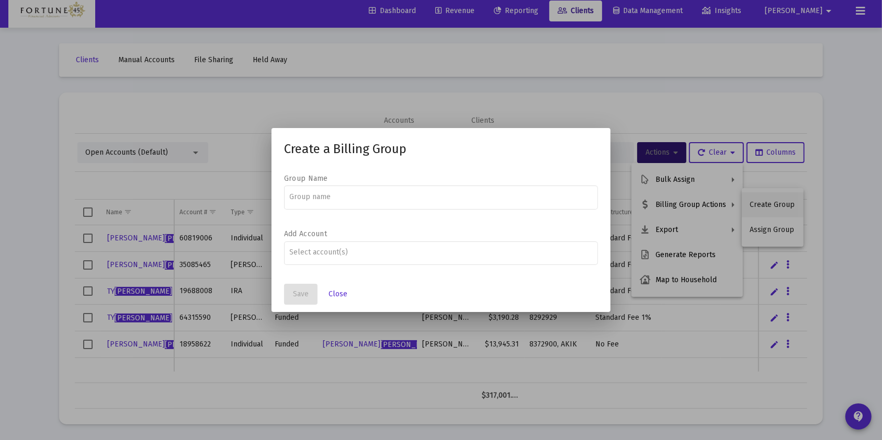
scroll to position [0, 0]
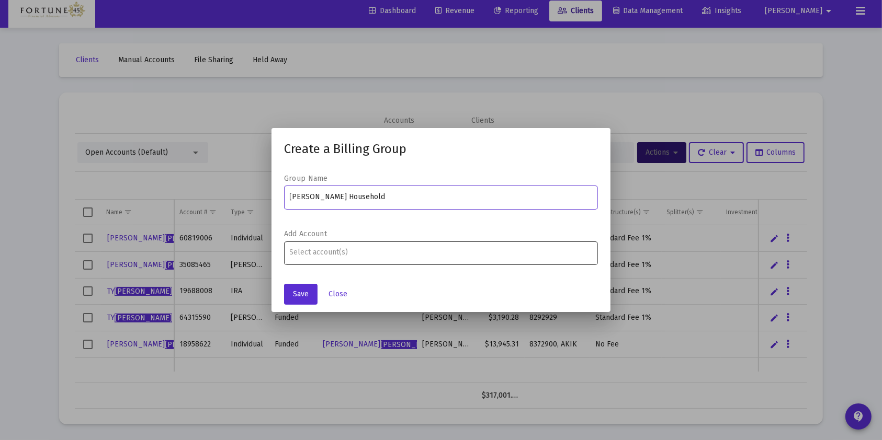
type input "Ty Williams Household"
click at [354, 246] on div "Assignment Selection" at bounding box center [441, 252] width 307 height 13
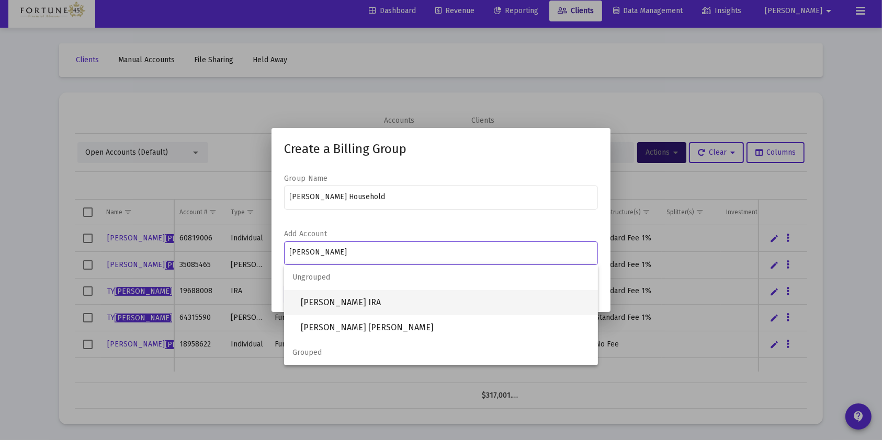
type input "ty willi"
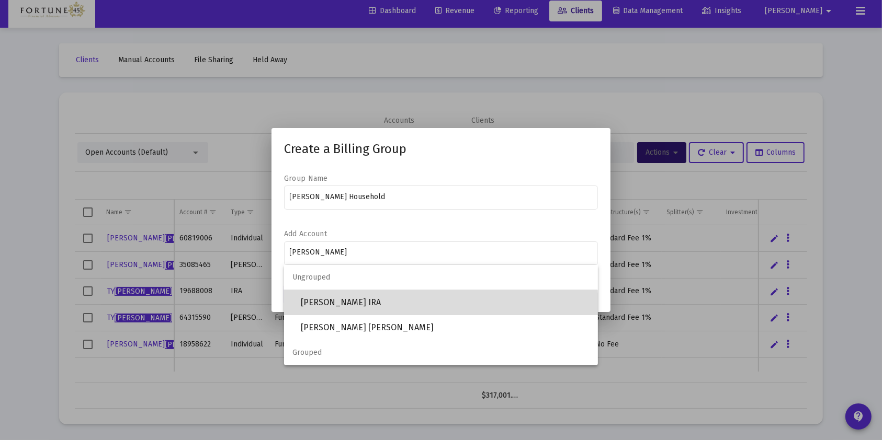
click at [377, 308] on span "TY WILLIAMS IRA" at bounding box center [445, 302] width 289 height 25
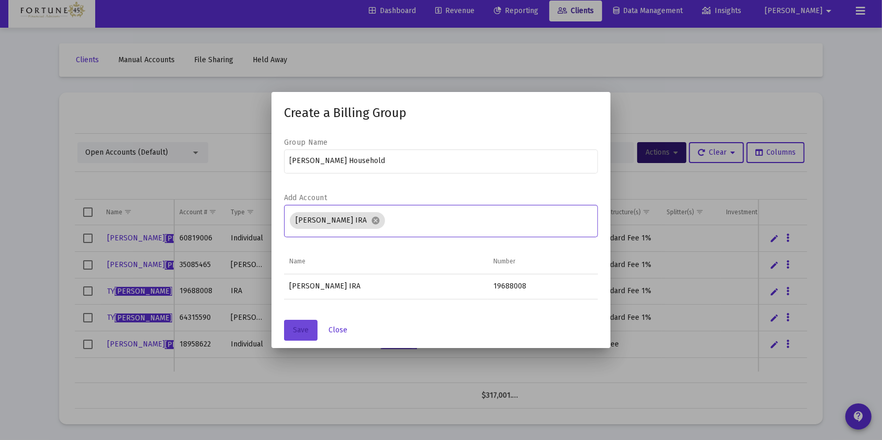
click at [301, 327] on span "Save" at bounding box center [301, 330] width 16 height 9
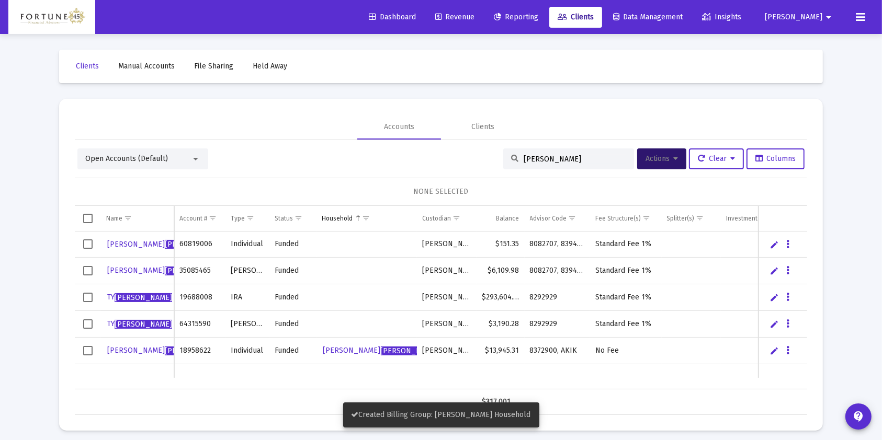
scroll to position [6, 0]
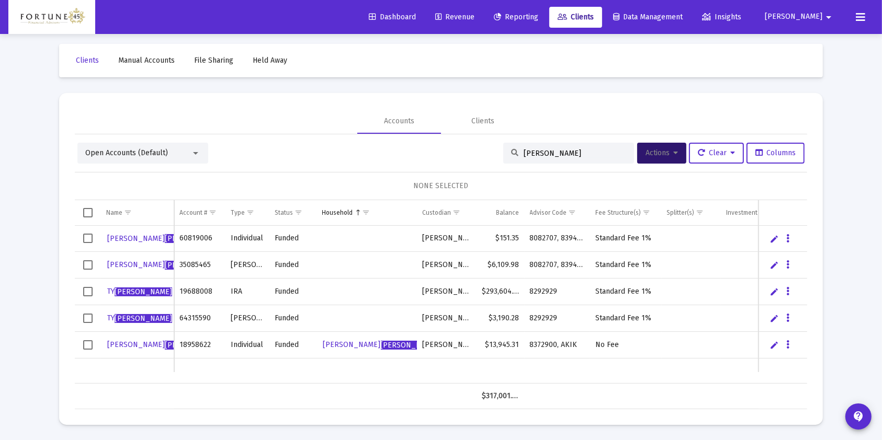
drag, startPoint x: 89, startPoint y: 320, endPoint x: 89, endPoint y: 311, distance: 8.4
click at [89, 320] on span "Select row" at bounding box center [87, 318] width 9 height 9
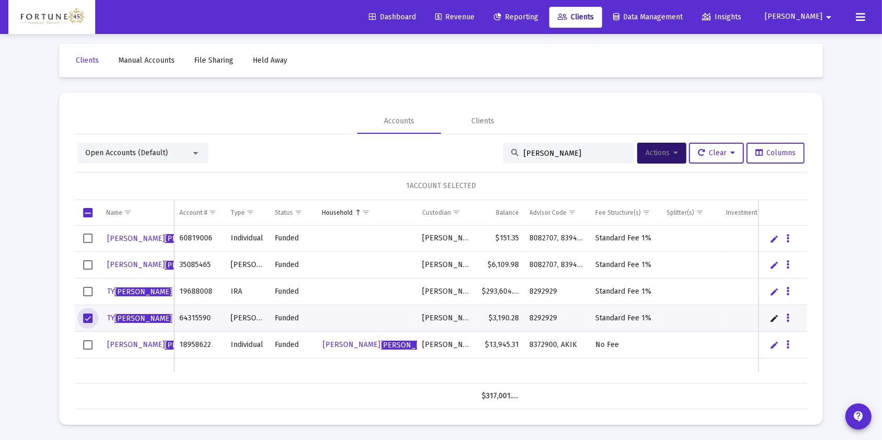
click at [87, 289] on span "Select row" at bounding box center [87, 291] width 9 height 9
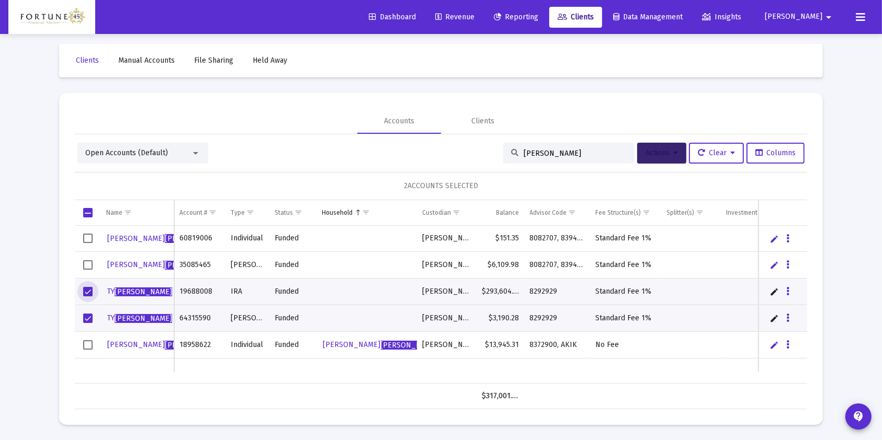
click at [655, 152] on span "Actions" at bounding box center [661, 153] width 32 height 9
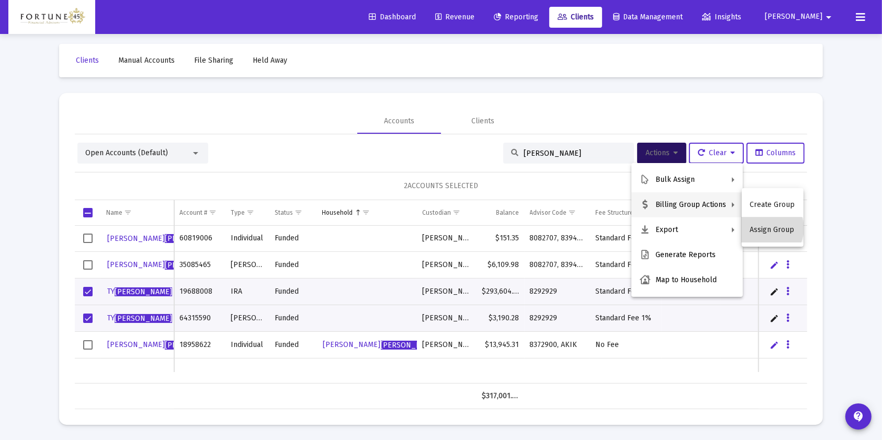
click at [765, 229] on button "Assign Group" at bounding box center [773, 230] width 62 height 25
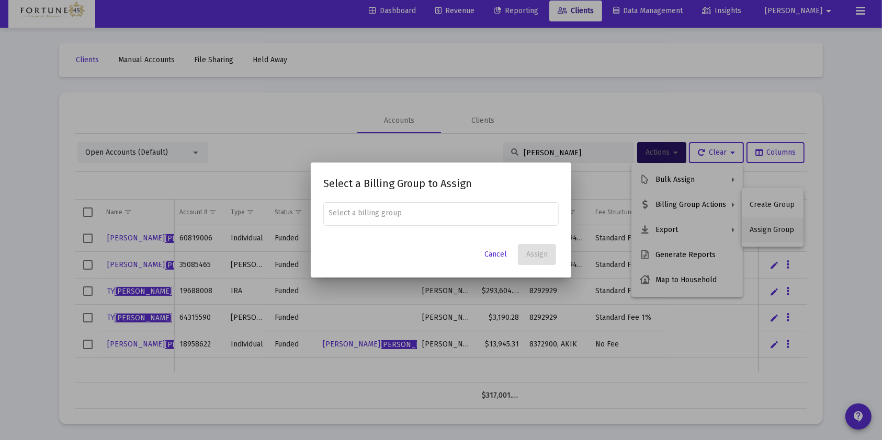
scroll to position [0, 0]
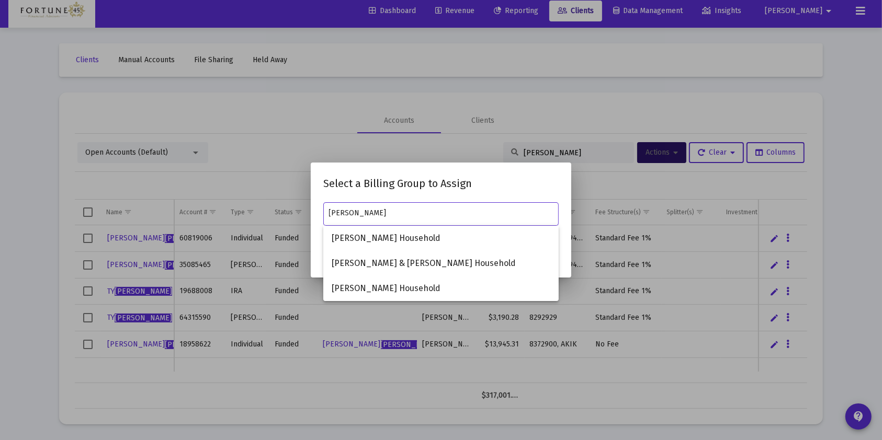
click at [439, 214] on input "williams" at bounding box center [441, 213] width 224 height 8
type input "williams"
click at [538, 173] on mat-dialog-container "Select a Billing Group to Assign williams Cancel Assign" at bounding box center [441, 220] width 260 height 115
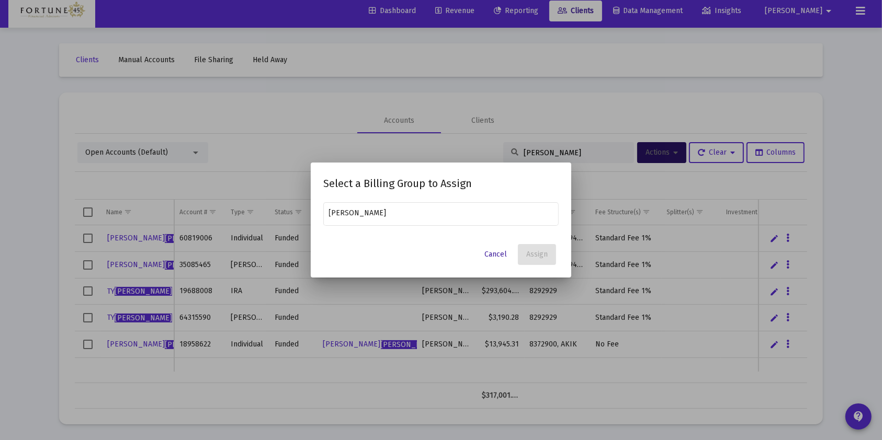
click at [496, 256] on span "Cancel" at bounding box center [495, 254] width 22 height 9
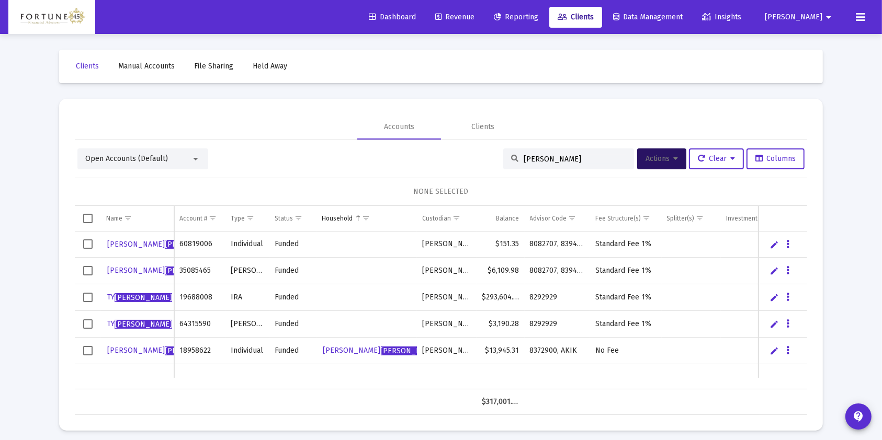
scroll to position [6, 0]
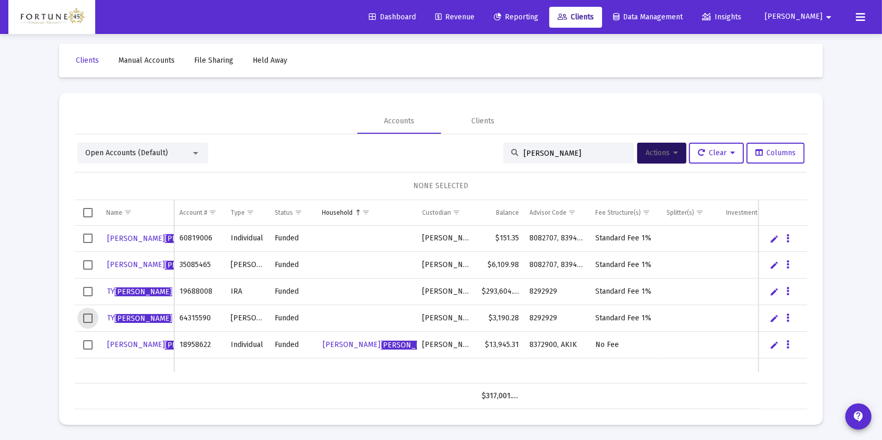
click at [86, 314] on span "Select row" at bounding box center [87, 318] width 9 height 9
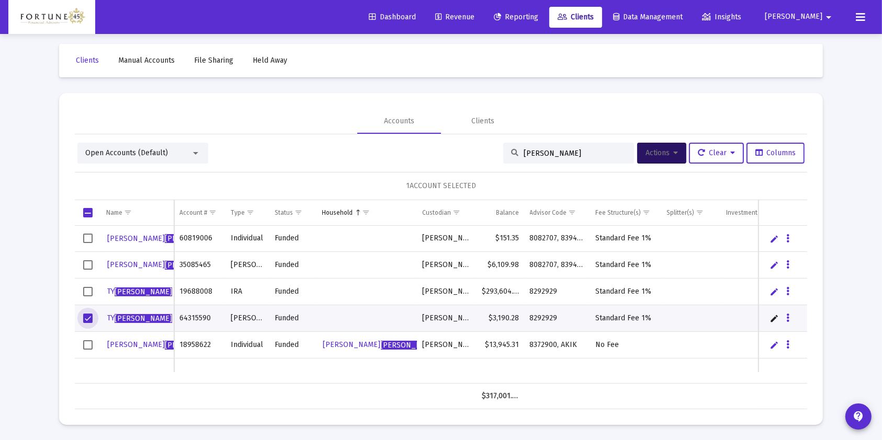
click at [86, 294] on span "Select row" at bounding box center [87, 291] width 9 height 9
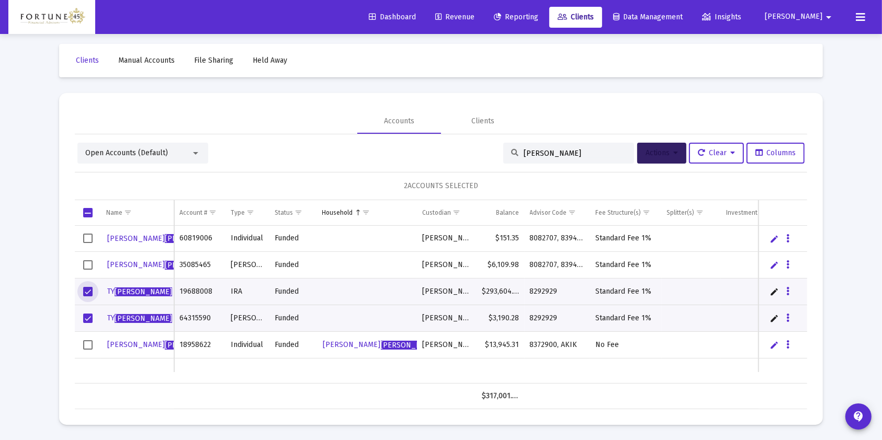
click at [667, 153] on span "Actions" at bounding box center [661, 153] width 32 height 9
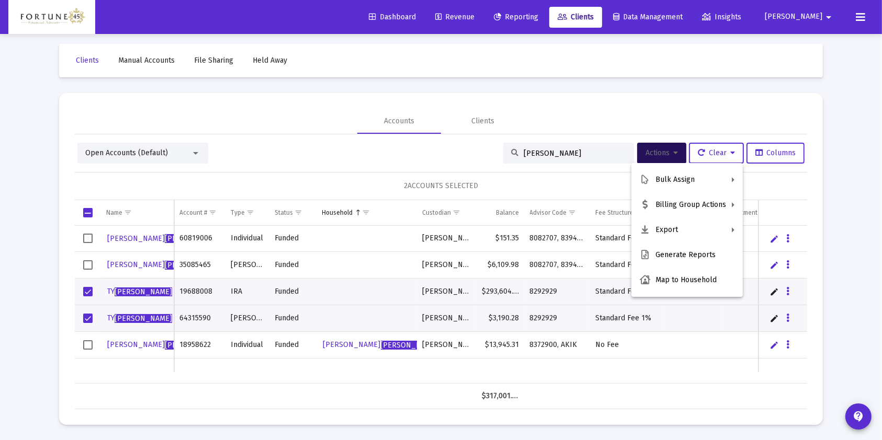
click at [84, 289] on div at bounding box center [441, 220] width 882 height 440
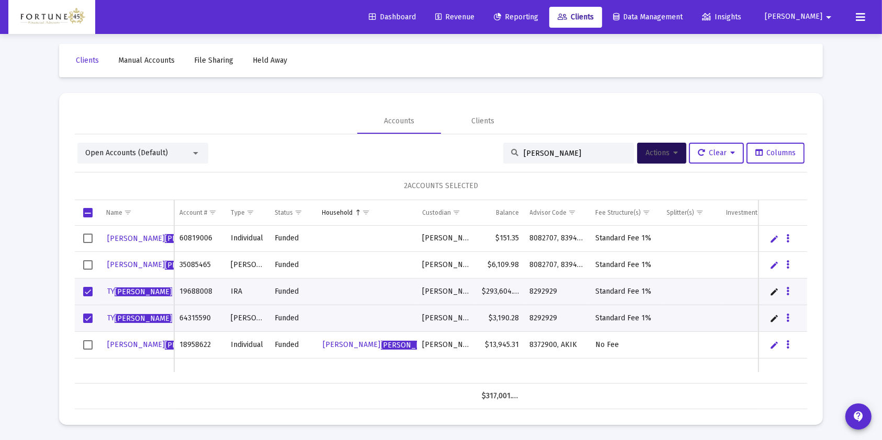
click at [85, 311] on td "Data grid" at bounding box center [88, 318] width 26 height 27
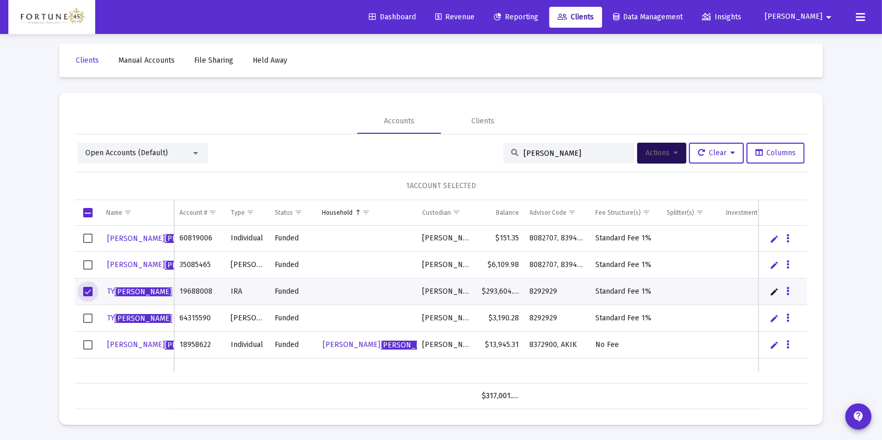
click at [84, 291] on span "Select row" at bounding box center [87, 291] width 9 height 9
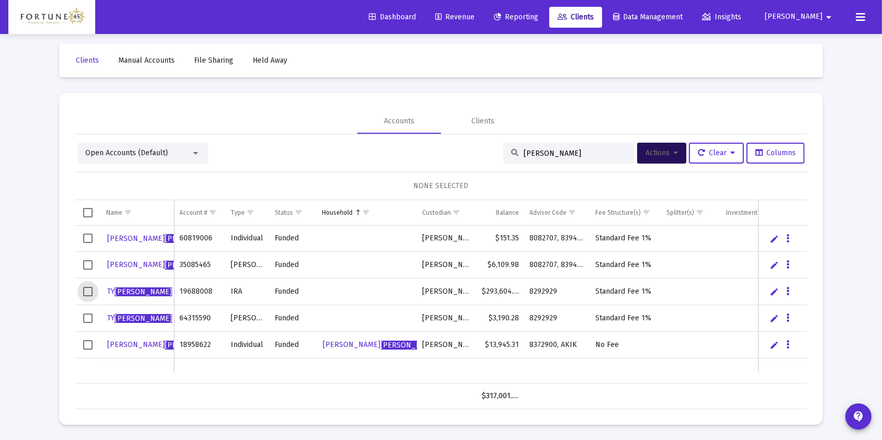
click at [572, 150] on input "williams" at bounding box center [575, 153] width 103 height 9
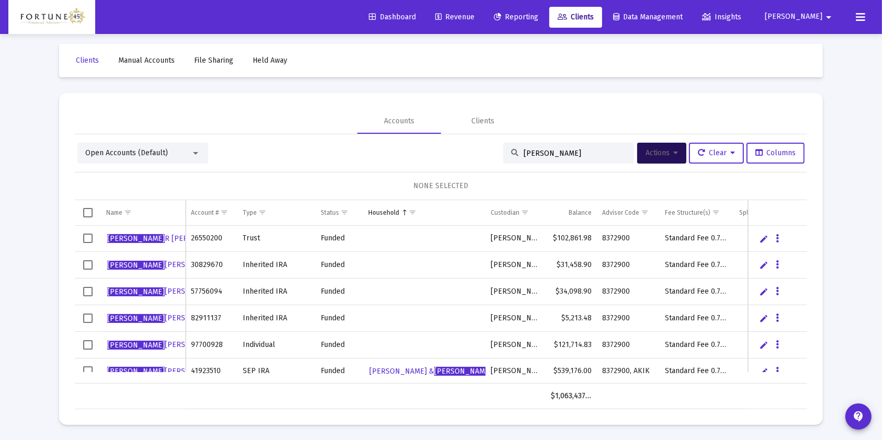
type input "marsha"
click at [89, 240] on span "Select row" at bounding box center [87, 238] width 9 height 9
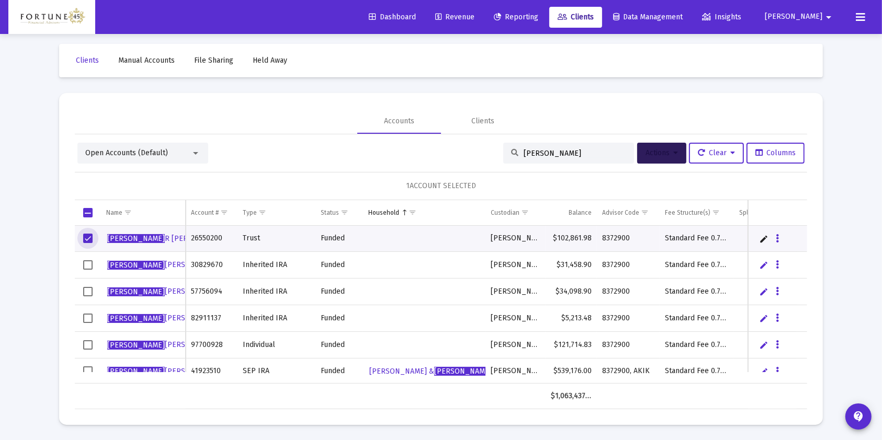
click at [679, 154] on button "Actions" at bounding box center [661, 153] width 49 height 21
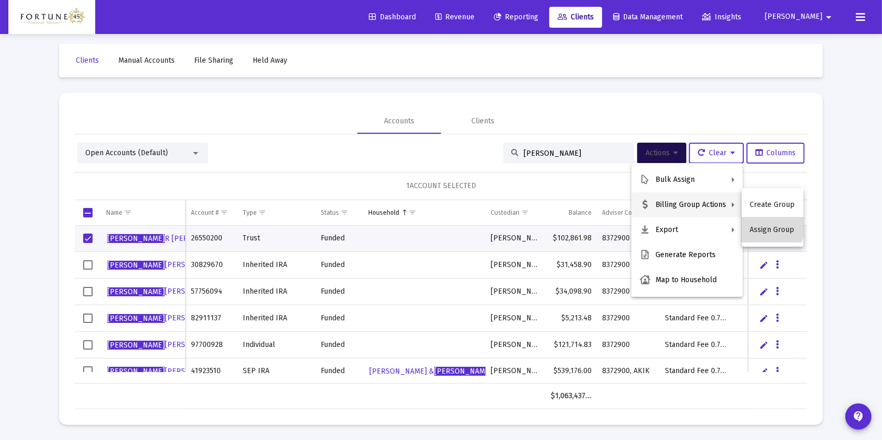
click at [764, 226] on button "Assign Group" at bounding box center [773, 230] width 62 height 25
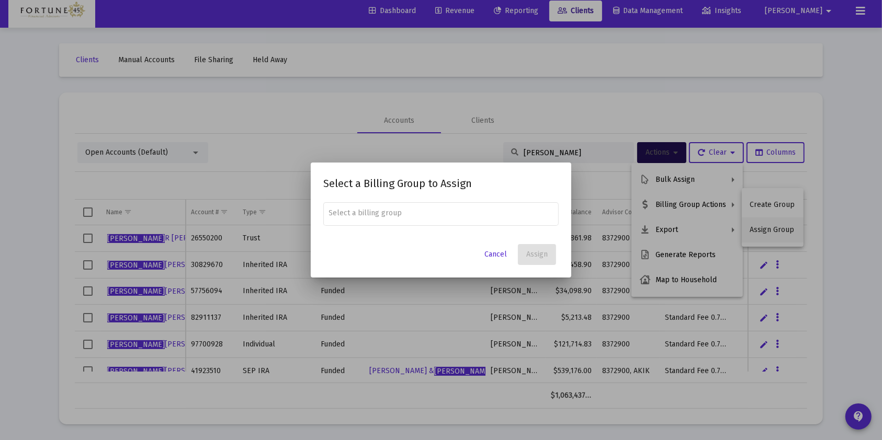
scroll to position [0, 0]
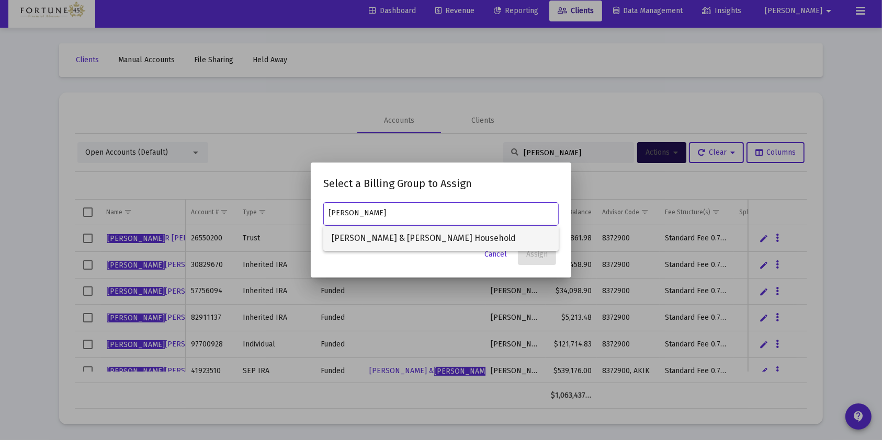
click at [408, 239] on span "Jason & Marsha Wills Household" at bounding box center [441, 238] width 219 height 25
type input "Jason & Marsha Wills Household"
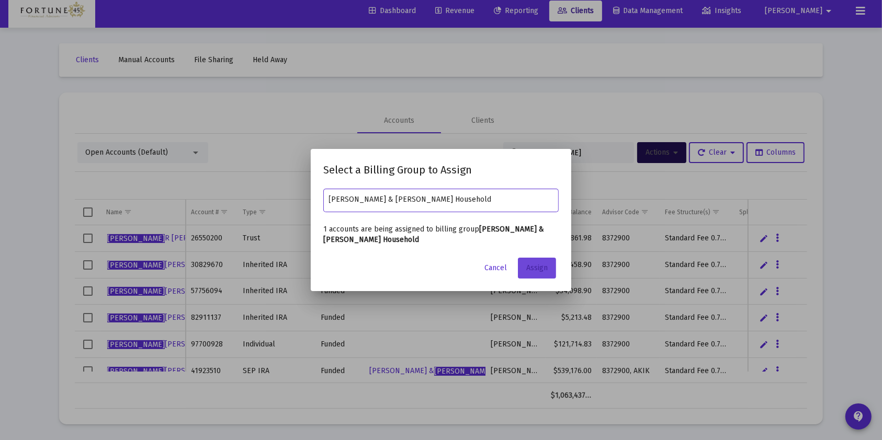
click at [537, 268] on span "Assign" at bounding box center [536, 268] width 21 height 9
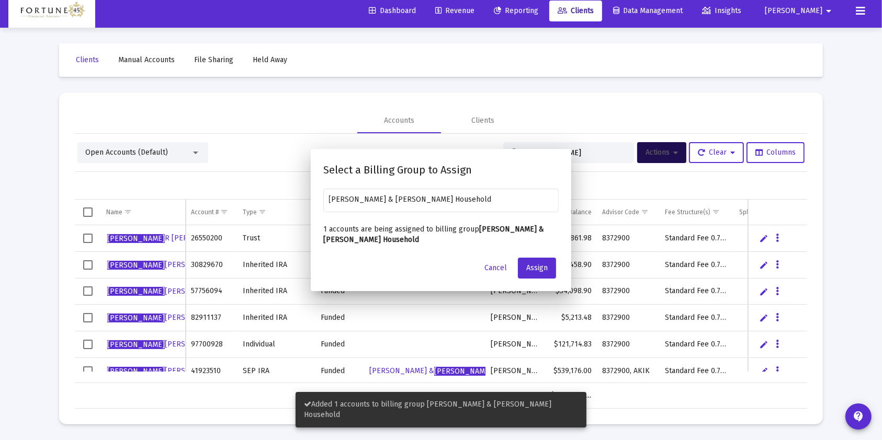
scroll to position [6, 0]
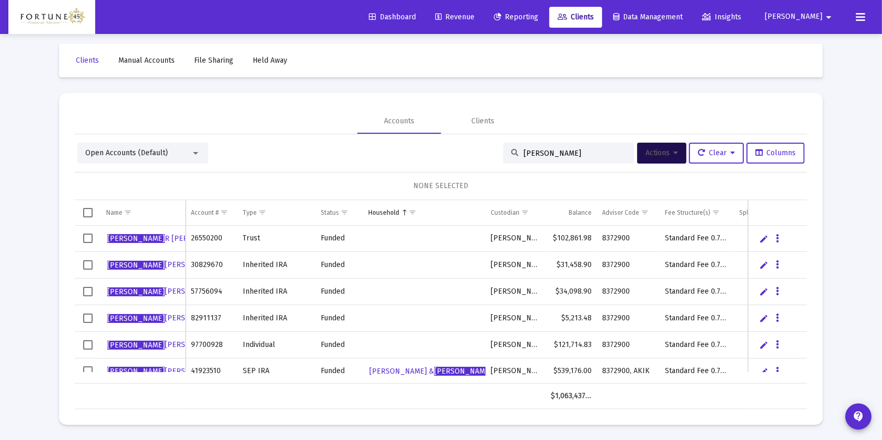
click at [89, 342] on span "Select row" at bounding box center [87, 344] width 9 height 9
click at [678, 155] on button "Actions" at bounding box center [661, 153] width 49 height 21
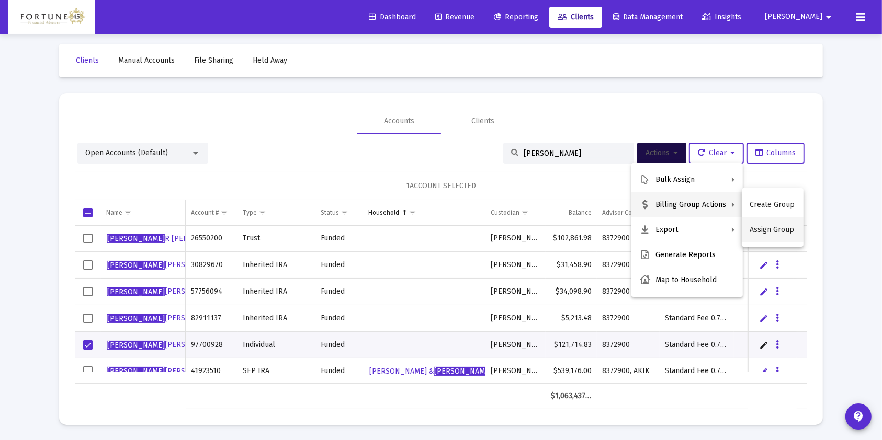
click at [771, 228] on button "Assign Group" at bounding box center [773, 230] width 62 height 25
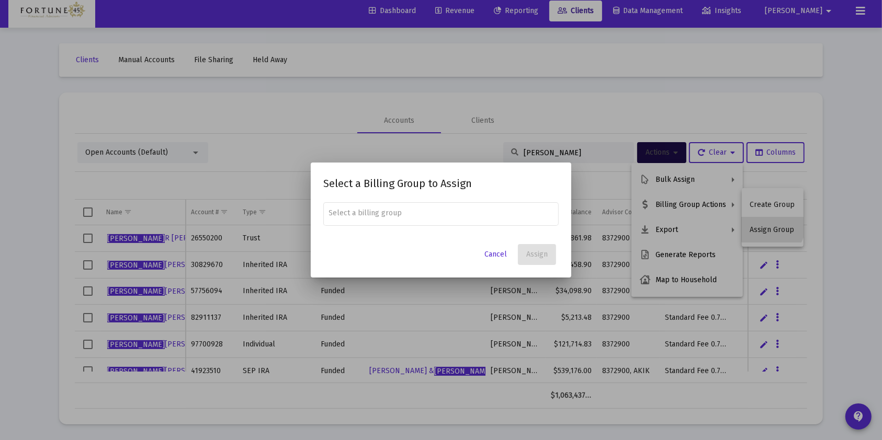
scroll to position [0, 0]
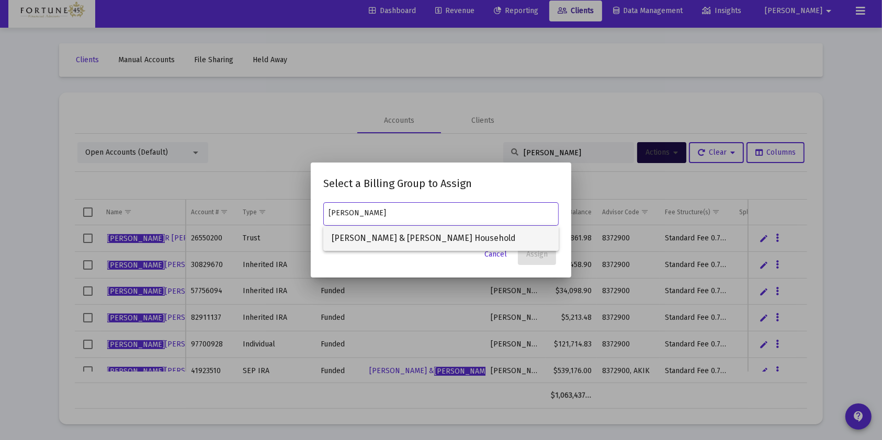
click at [447, 240] on span "Jason & Marsha Wills Household" at bounding box center [441, 238] width 219 height 25
type input "Jason & Marsha Wills Household"
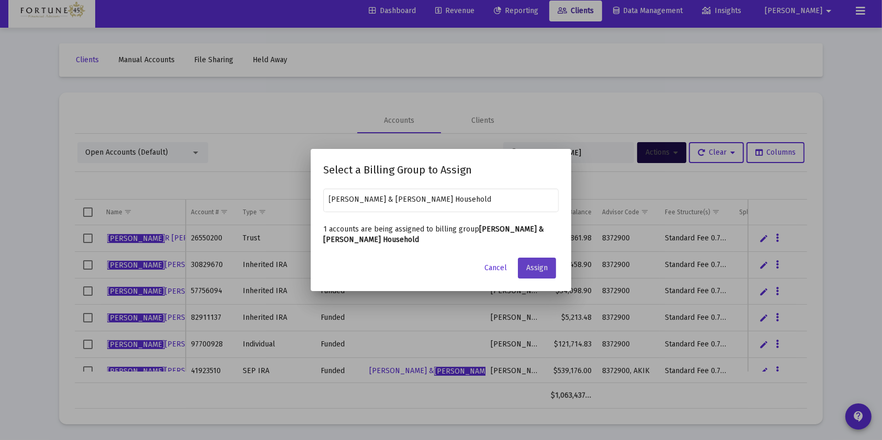
click at [530, 269] on span "Assign" at bounding box center [536, 268] width 21 height 9
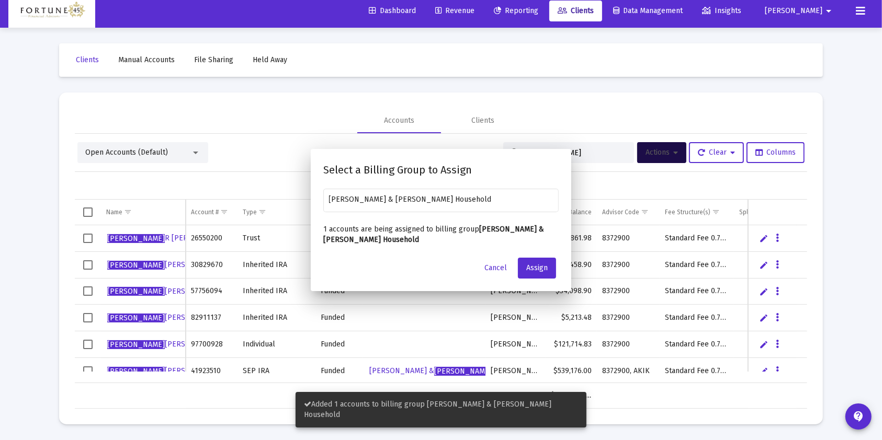
scroll to position [6, 0]
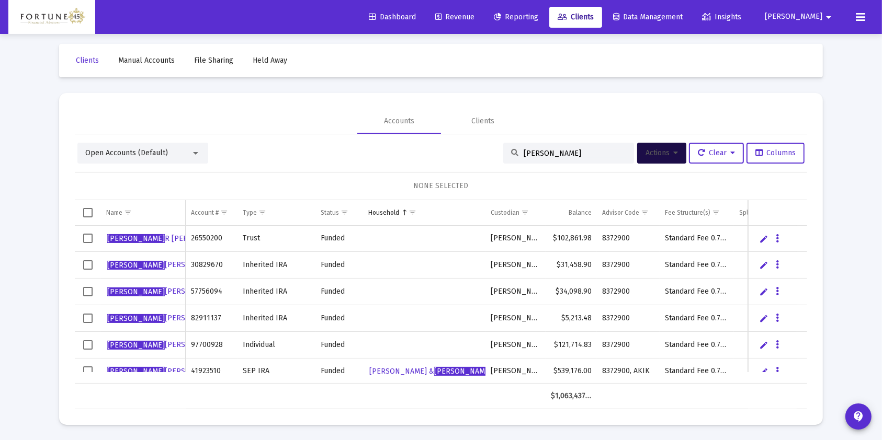
click at [538, 16] on span "Reporting" at bounding box center [516, 17] width 44 height 9
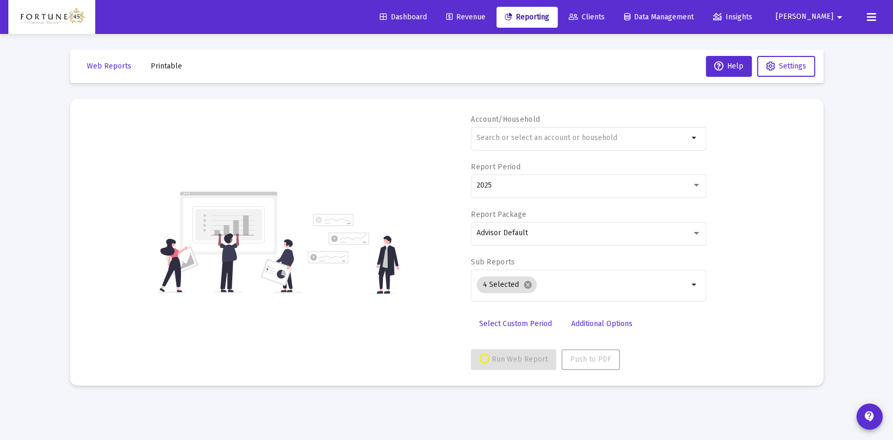
click at [485, 15] on span "Revenue" at bounding box center [465, 17] width 39 height 9
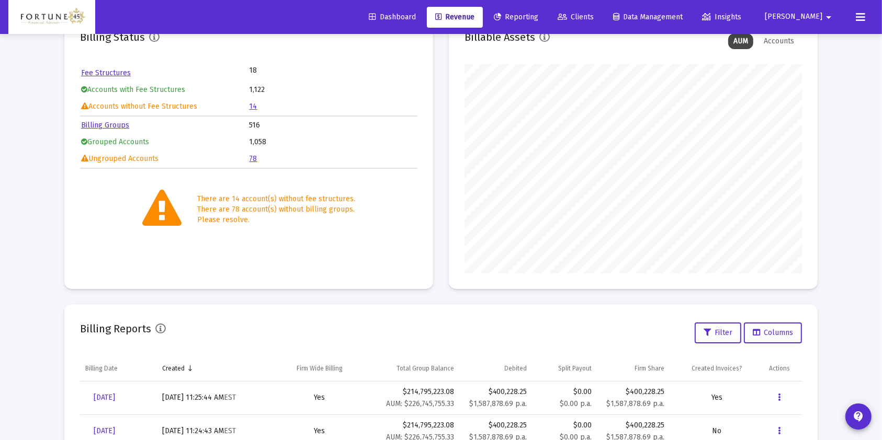
scroll to position [225, 0]
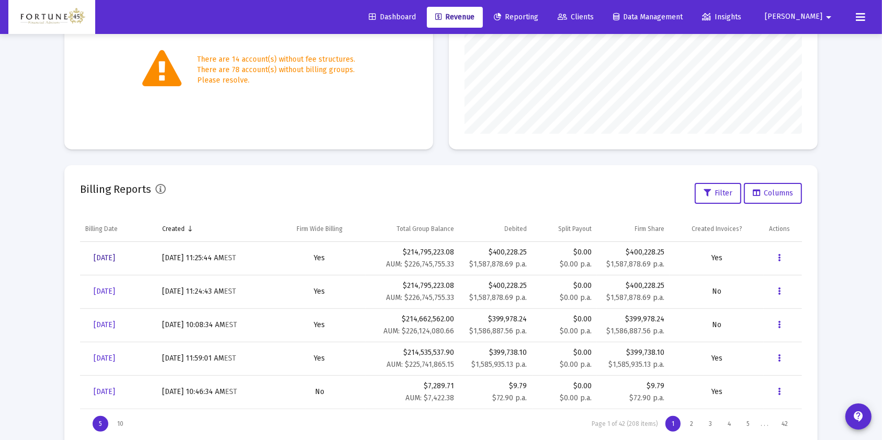
click at [123, 252] on link "[DATE]" at bounding box center [104, 258] width 38 height 21
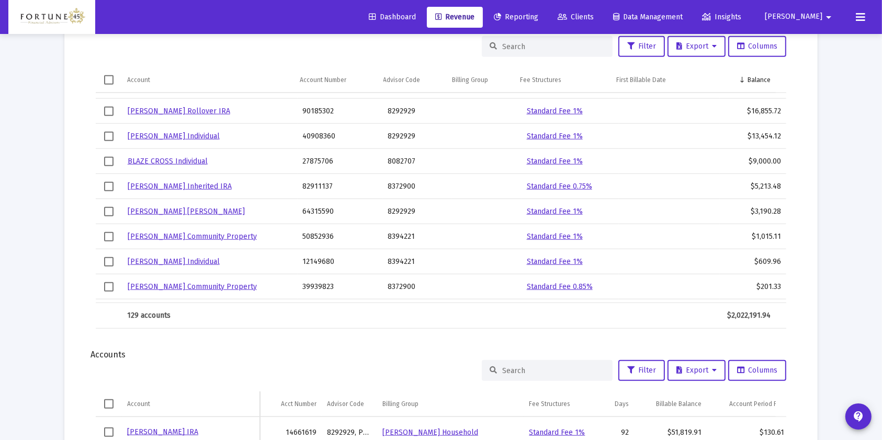
scroll to position [1046, 0]
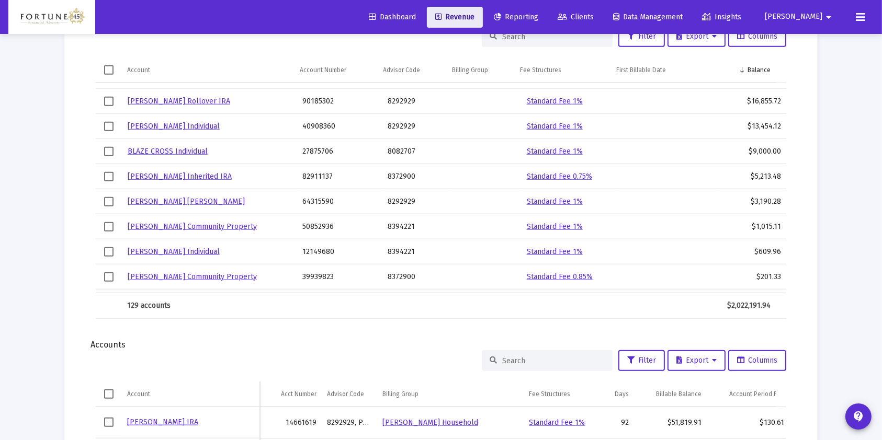
click at [483, 19] on link "Revenue" at bounding box center [455, 17] width 56 height 21
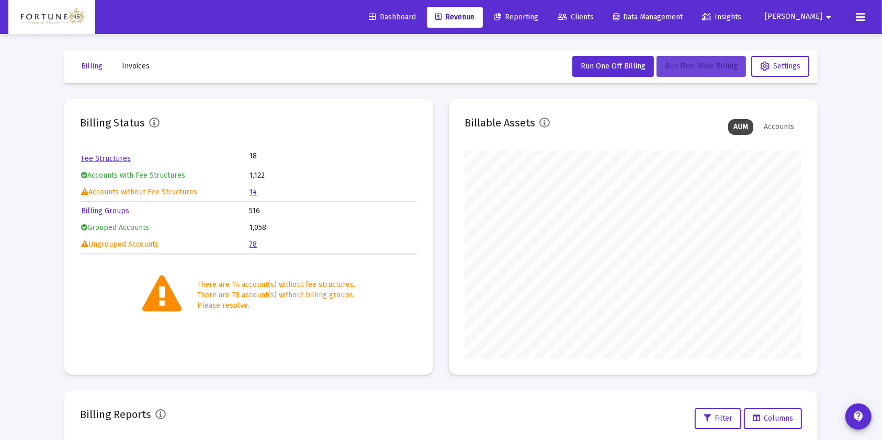
click at [713, 66] on span "Run Firm-Wide Billing" at bounding box center [701, 66] width 73 height 9
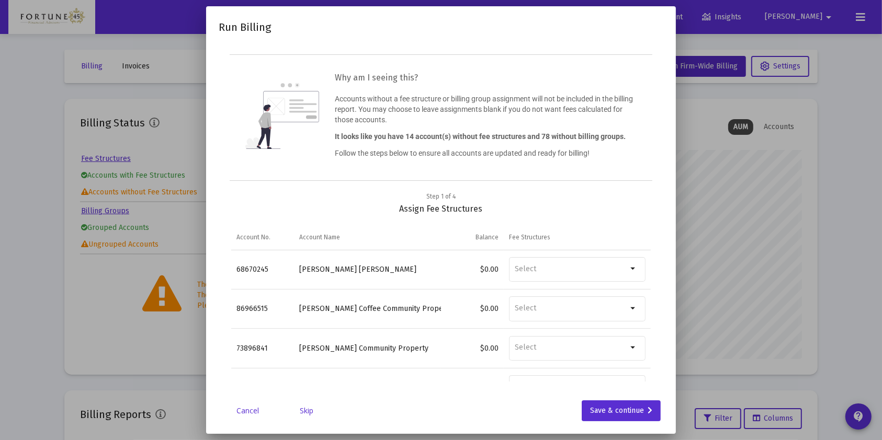
drag, startPoint x: 324, startPoint y: 403, endPoint x: 311, endPoint y: 410, distance: 14.3
click at [311, 410] on link "Skip" at bounding box center [306, 411] width 52 height 10
click at [310, 411] on link "Skip" at bounding box center [306, 411] width 52 height 10
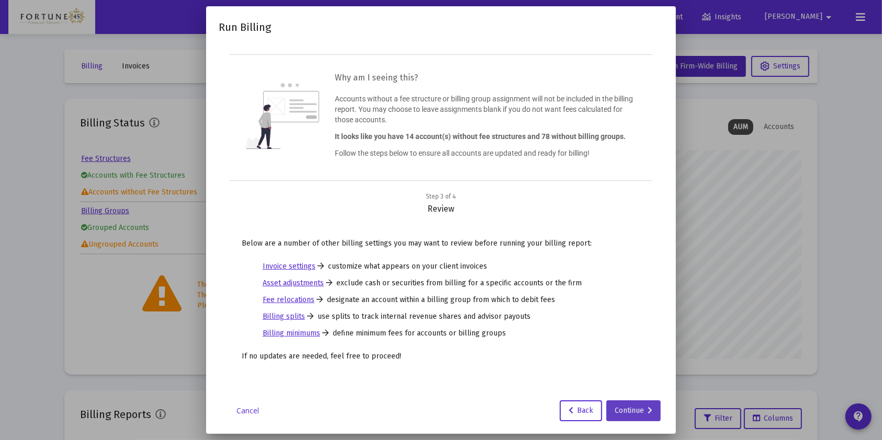
click at [627, 408] on div "Continue" at bounding box center [634, 411] width 38 height 21
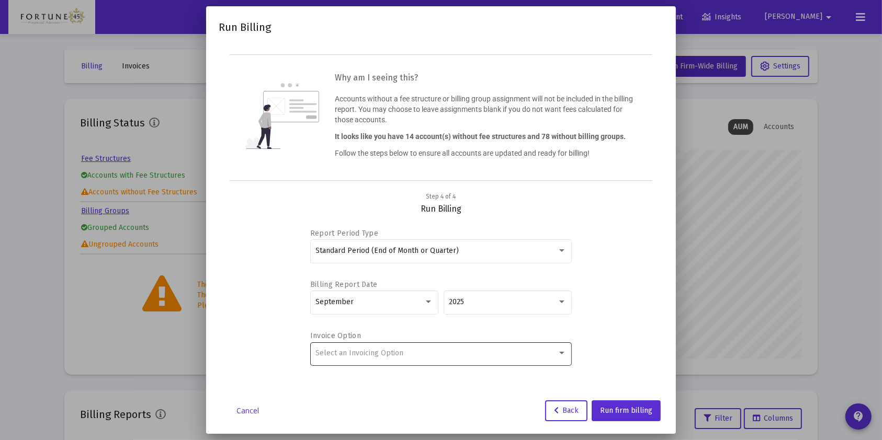
click at [404, 350] on div "Select an Invoicing Option" at bounding box center [436, 353] width 241 height 8
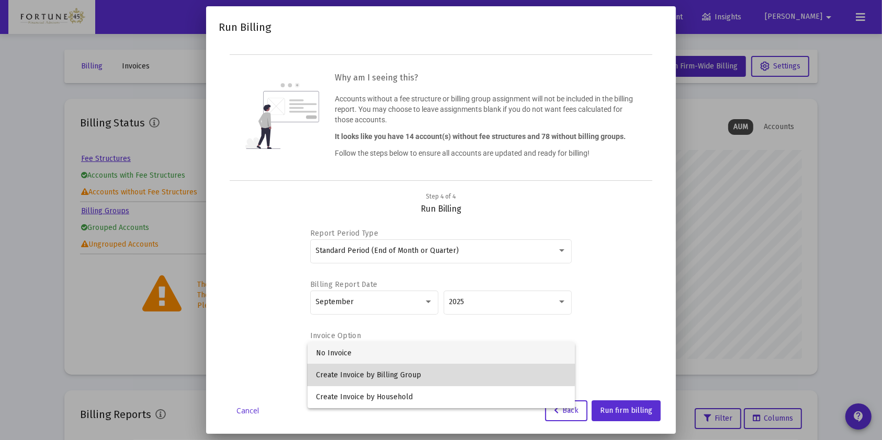
click at [396, 371] on span "Create Invoice by Billing Group" at bounding box center [441, 376] width 251 height 22
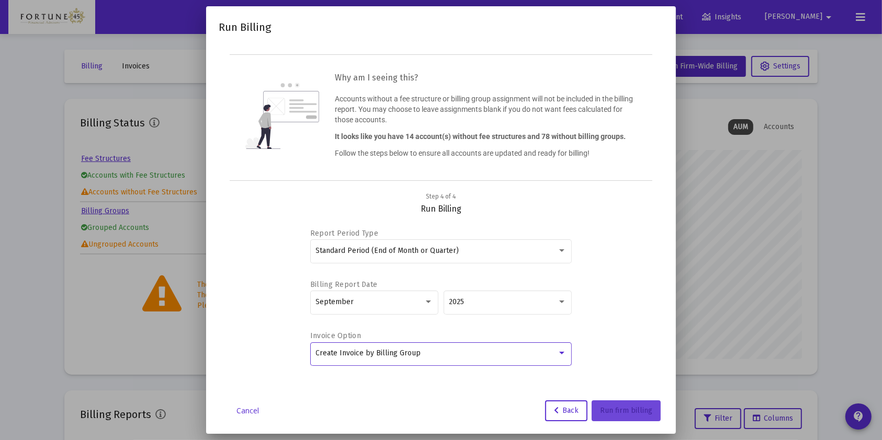
click at [607, 408] on span "Run firm billing" at bounding box center [626, 410] width 52 height 9
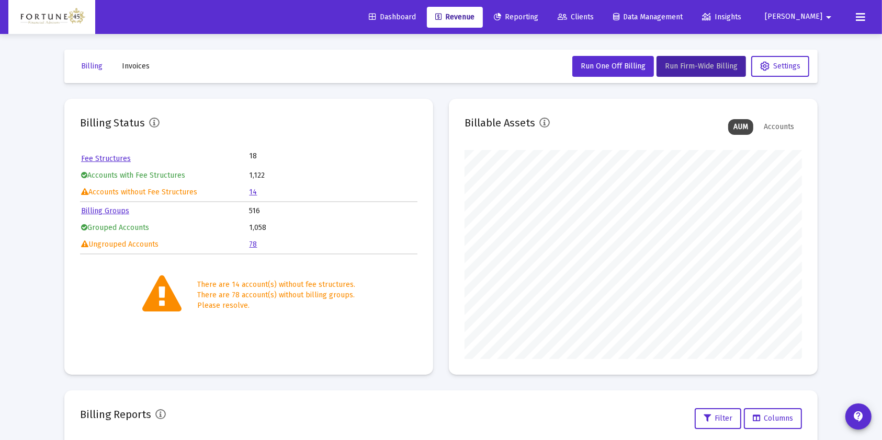
click at [857, 12] on icon at bounding box center [860, 17] width 9 height 13
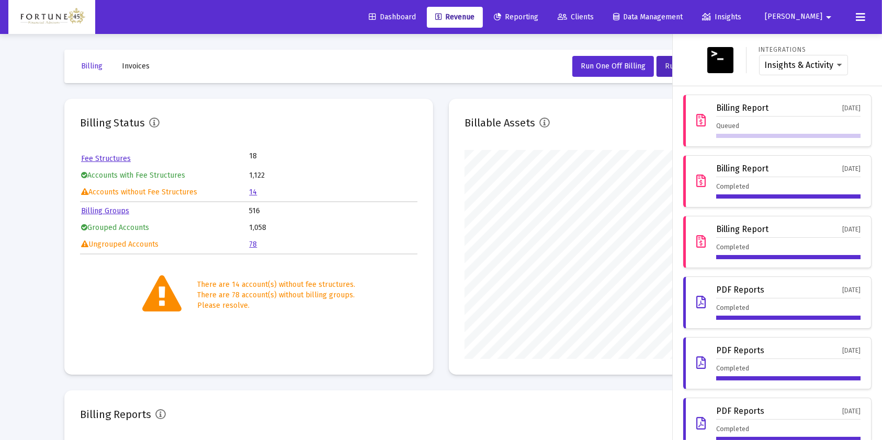
click at [597, 10] on link "Clients" at bounding box center [575, 17] width 53 height 21
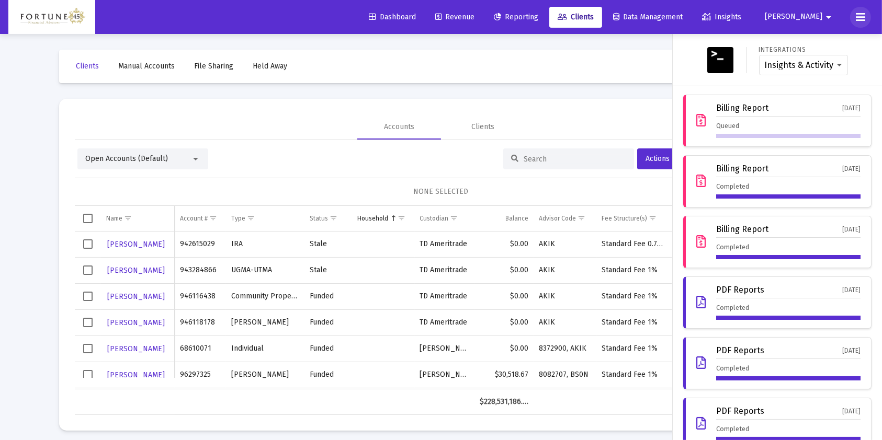
click at [866, 10] on button at bounding box center [860, 17] width 21 height 21
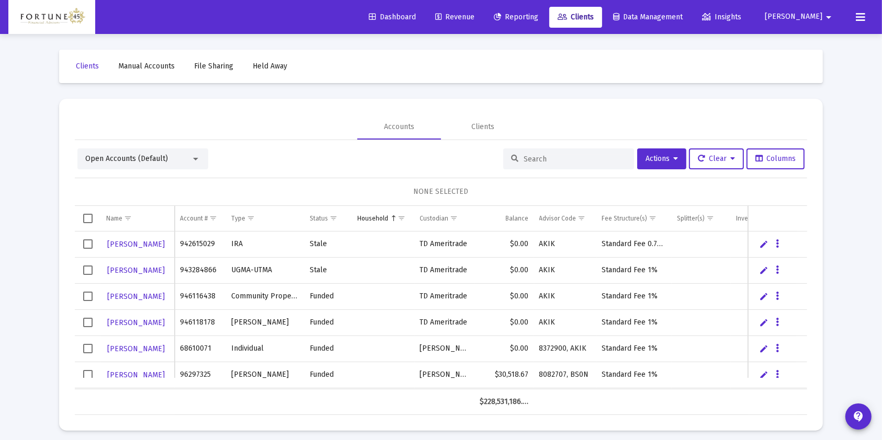
click at [528, 152] on div at bounding box center [568, 159] width 131 height 21
click at [541, 157] on input at bounding box center [575, 159] width 103 height 9
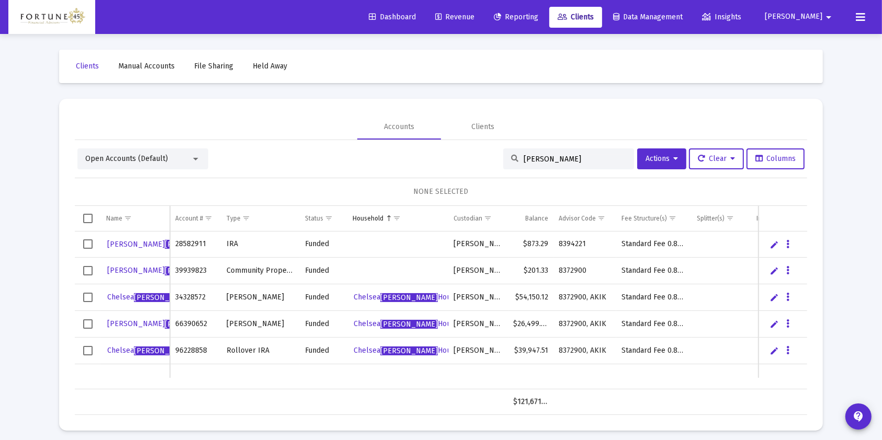
type input "poche"
click at [88, 241] on span "Select row" at bounding box center [87, 244] width 9 height 9
click at [84, 272] on span "Select row" at bounding box center [87, 270] width 9 height 9
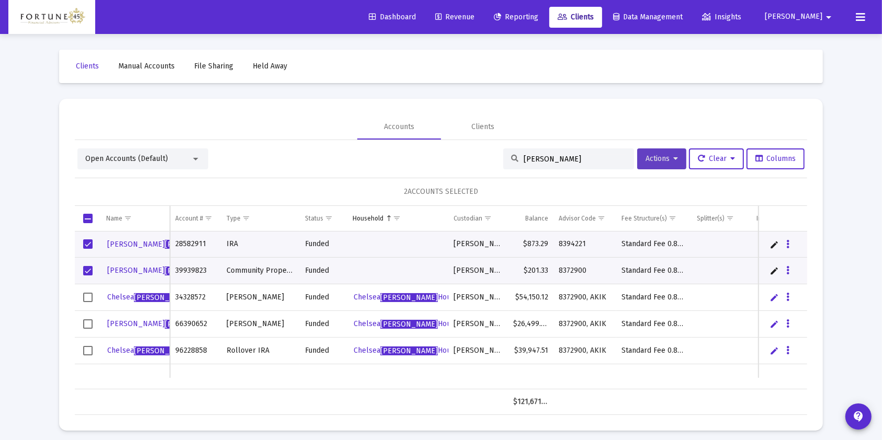
click at [650, 161] on span "Actions" at bounding box center [661, 158] width 32 height 9
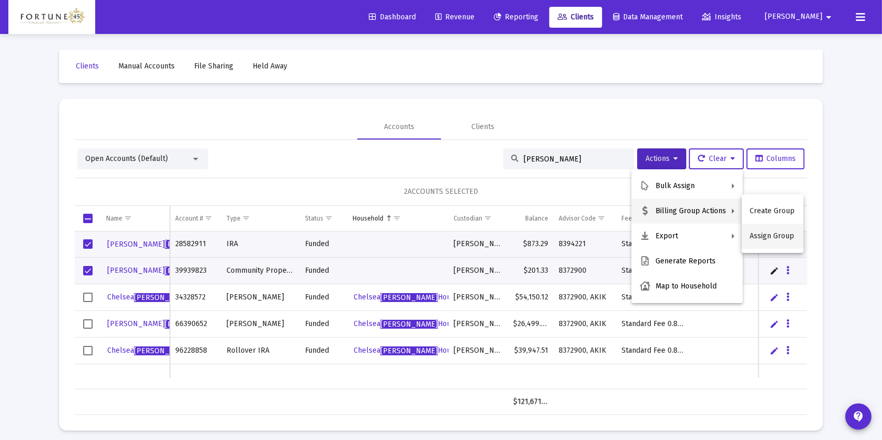
click at [779, 235] on button "Assign Group" at bounding box center [773, 236] width 62 height 25
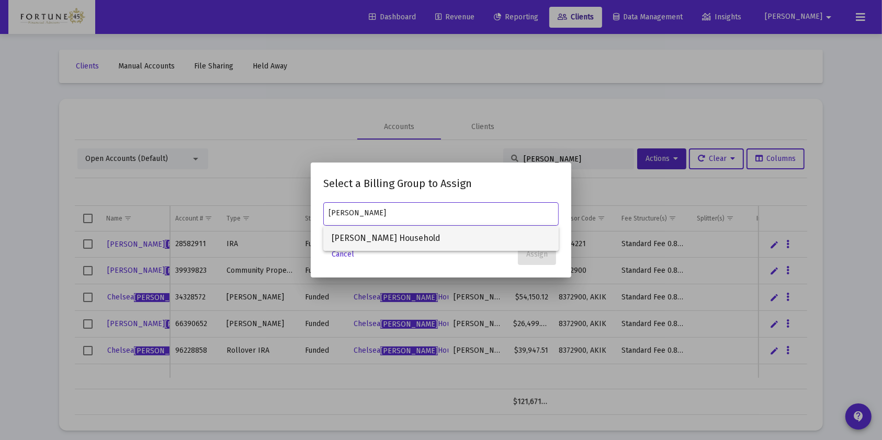
click at [494, 226] on span "Chelsea Poche Household" at bounding box center [441, 238] width 219 height 25
type input "Chelsea Poche Household"
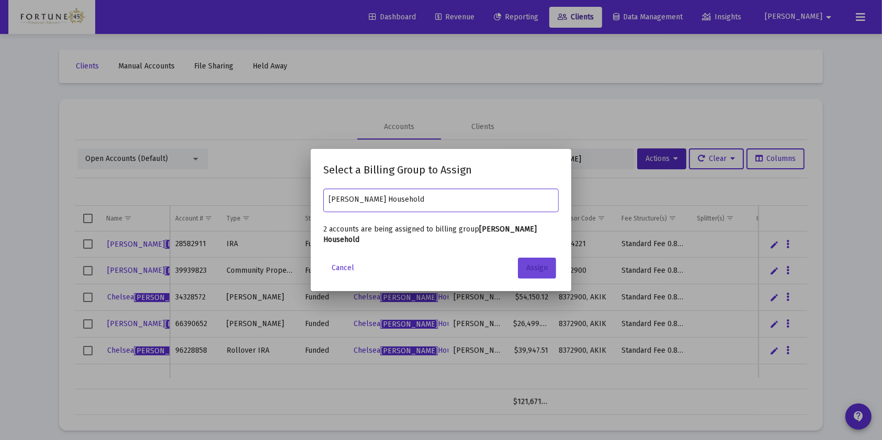
click at [544, 259] on button "Assign" at bounding box center [537, 268] width 38 height 21
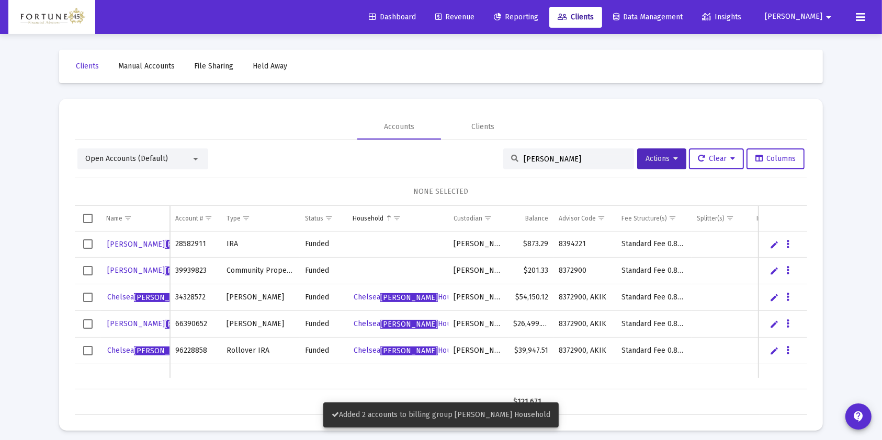
click at [581, 155] on input "poche" at bounding box center [575, 159] width 103 height 9
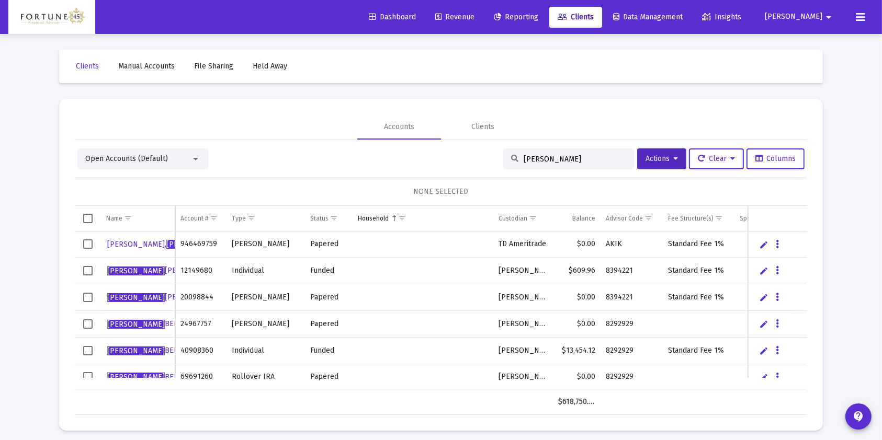
type input "jeremy"
click at [86, 268] on span "Select row" at bounding box center [87, 270] width 9 height 9
click at [664, 154] on span "Actions" at bounding box center [661, 158] width 32 height 9
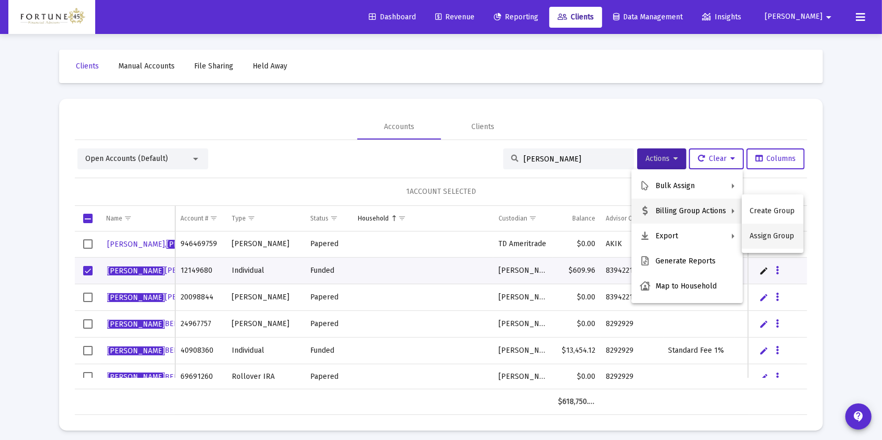
click at [778, 236] on button "Assign Group" at bounding box center [773, 236] width 62 height 25
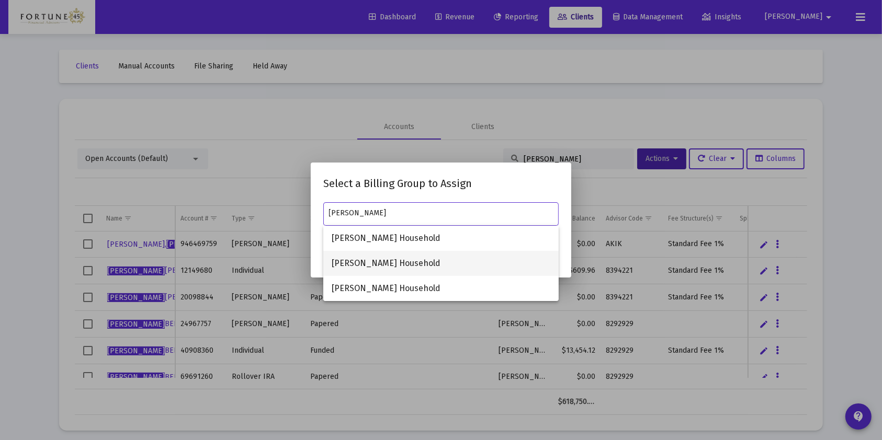
click at [493, 262] on span "Jeremy Jones Household" at bounding box center [441, 263] width 219 height 25
type input "Jeremy Jones Household"
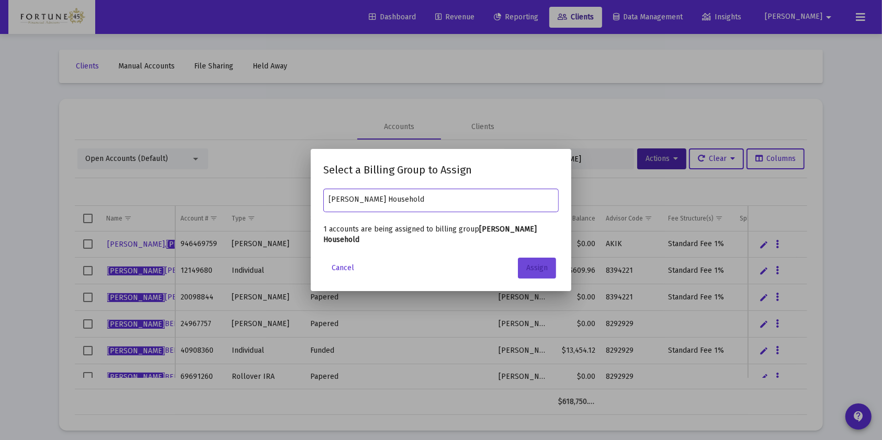
click at [531, 264] on span "Assign" at bounding box center [536, 268] width 21 height 9
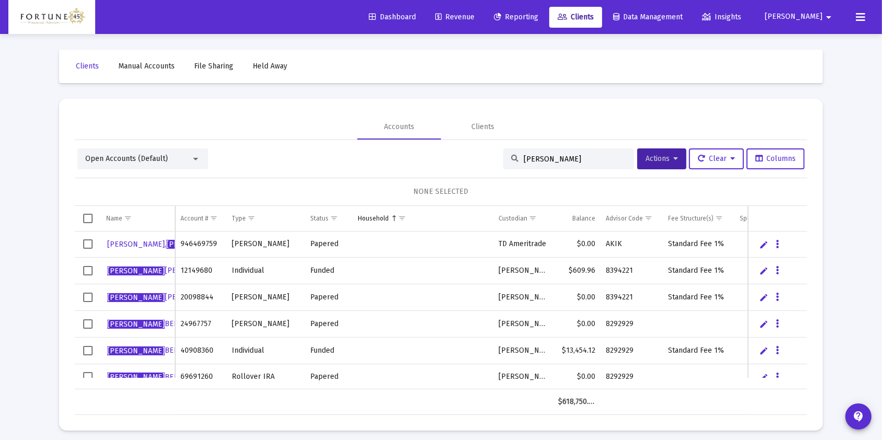
click at [596, 161] on input "jeremy" at bounding box center [575, 159] width 103 height 9
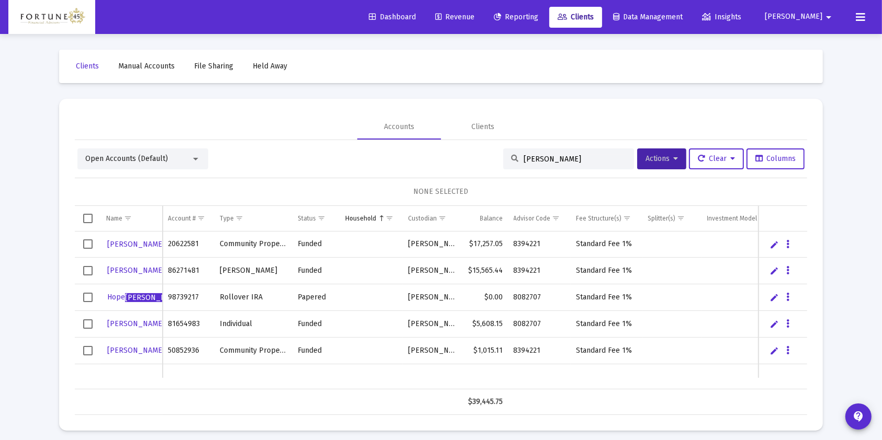
type input "liotta"
click at [89, 346] on span "Select row" at bounding box center [87, 350] width 9 height 9
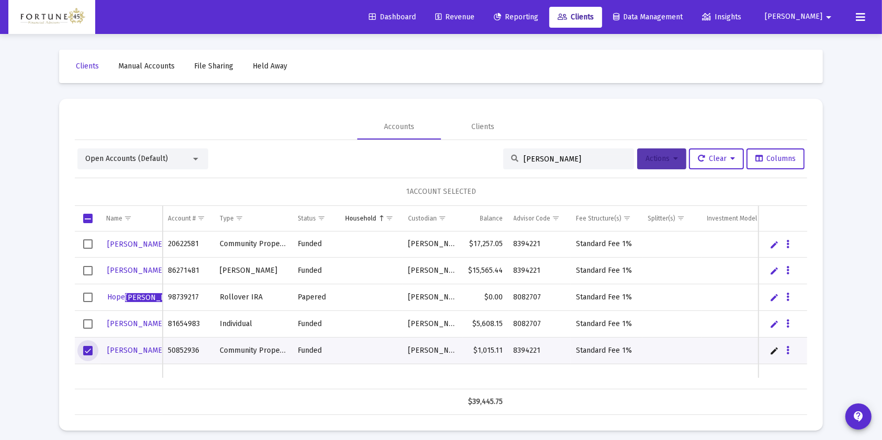
click at [654, 162] on span "Actions" at bounding box center [661, 158] width 32 height 9
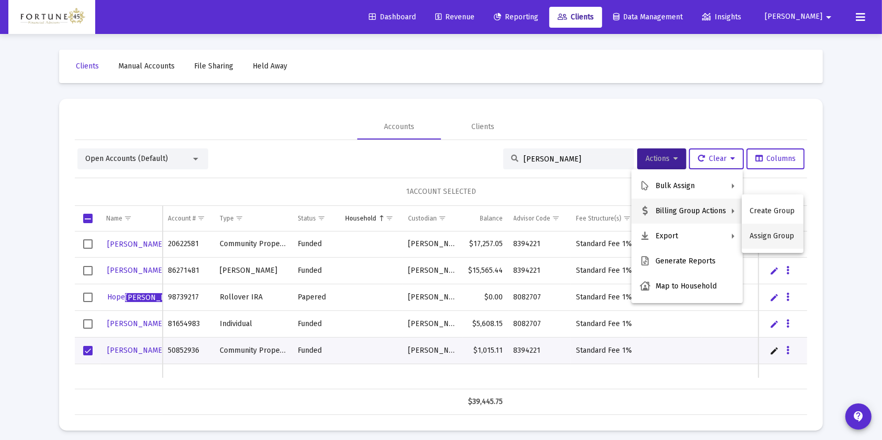
click at [778, 235] on button "Assign Group" at bounding box center [773, 236] width 62 height 25
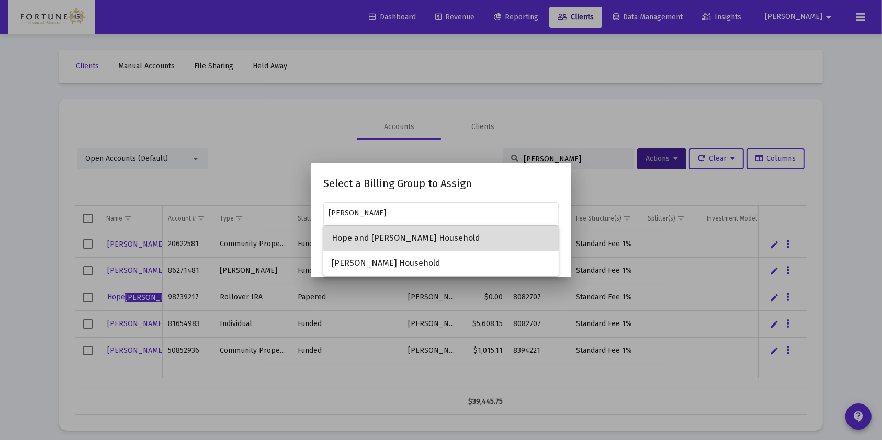
click at [469, 237] on span "Hope and [PERSON_NAME] Household" at bounding box center [441, 238] width 219 height 25
type input "Hope and [PERSON_NAME] Household"
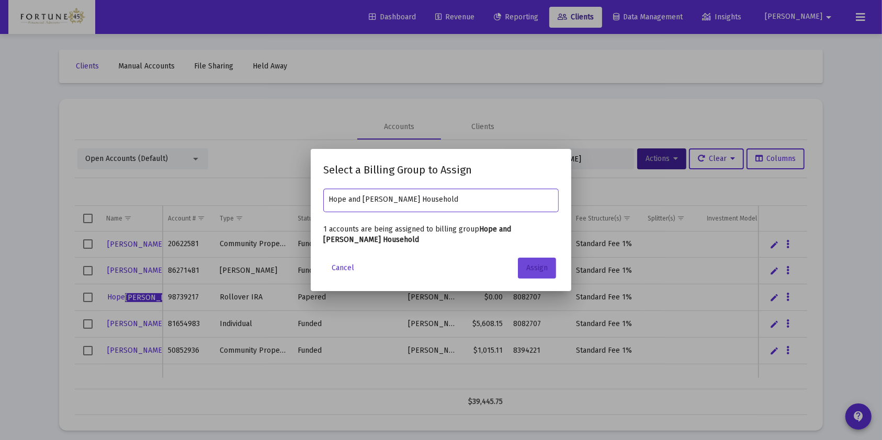
click at [527, 271] on span "Assign" at bounding box center [536, 268] width 21 height 9
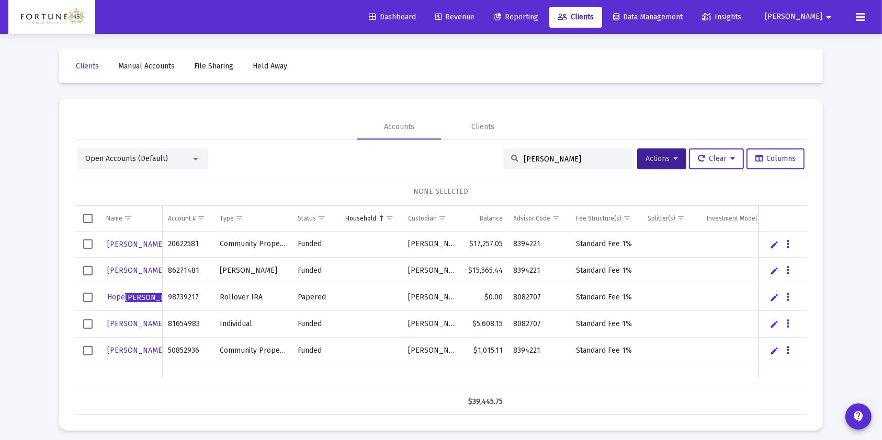
click at [524, 155] on input "liotta" at bounding box center [575, 159] width 103 height 9
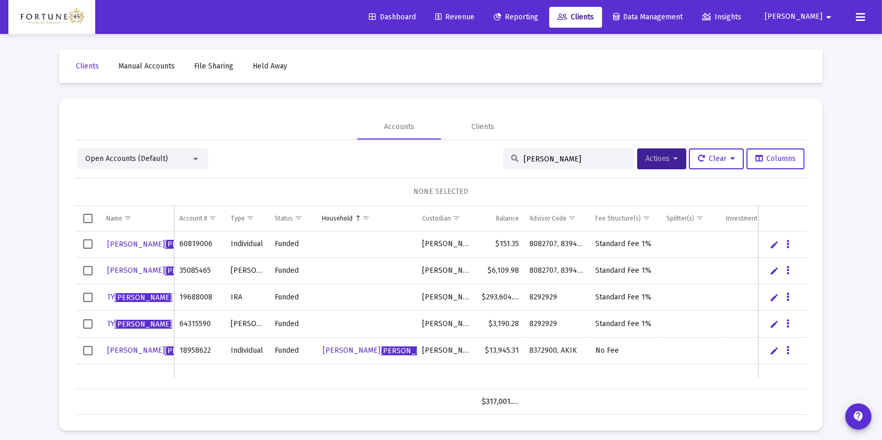
type input "williams"
click at [89, 324] on span "Select row" at bounding box center [87, 324] width 9 height 9
click at [665, 160] on span "Actions" at bounding box center [661, 158] width 32 height 9
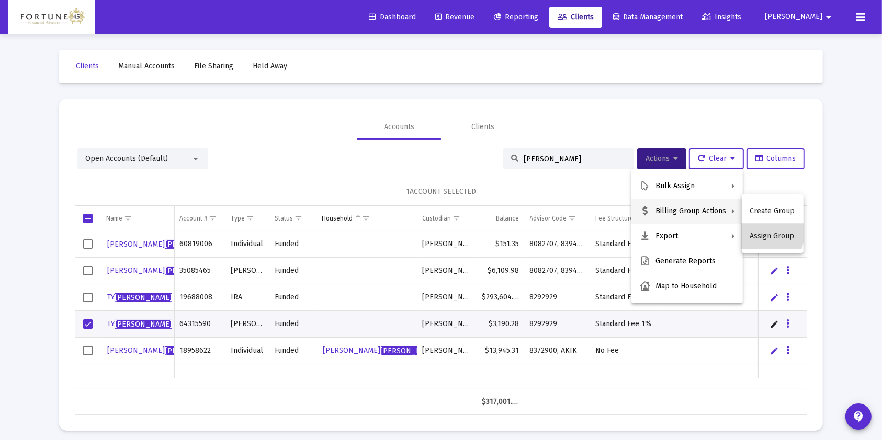
click at [757, 231] on button "Assign Group" at bounding box center [773, 236] width 62 height 25
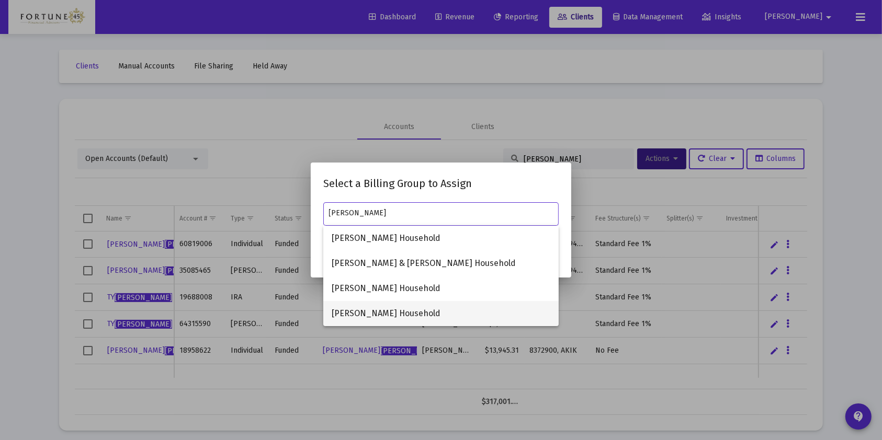
click at [397, 313] on span "Ty Williams Household" at bounding box center [441, 313] width 219 height 25
type input "Ty Williams Household"
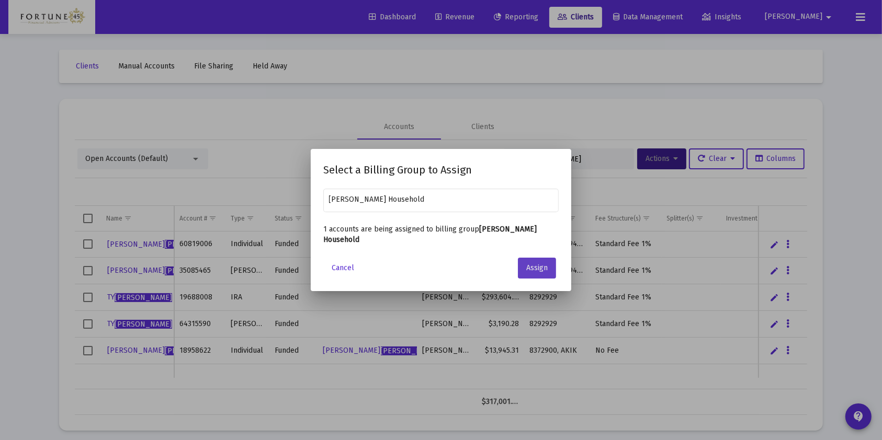
click at [539, 265] on span "Assign" at bounding box center [536, 268] width 21 height 9
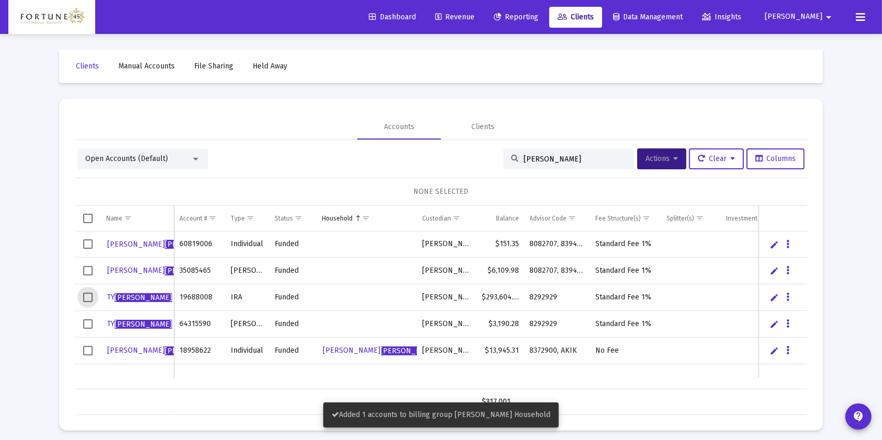
click at [87, 295] on span "Select row" at bounding box center [87, 297] width 9 height 9
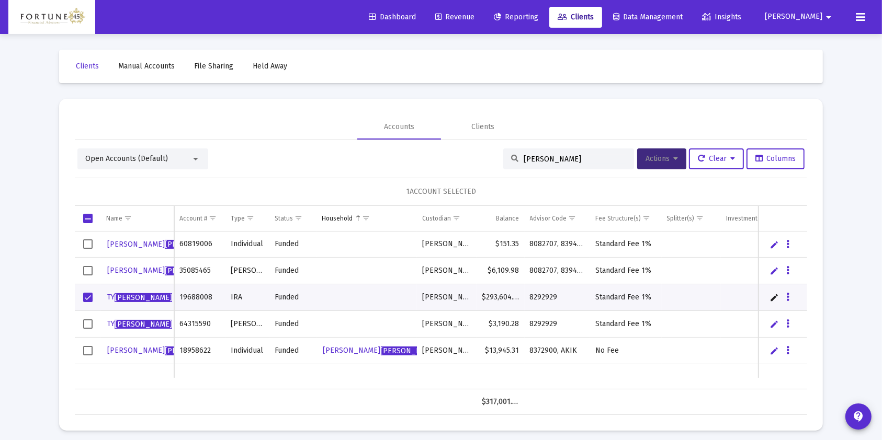
click at [657, 157] on span "Actions" at bounding box center [661, 158] width 32 height 9
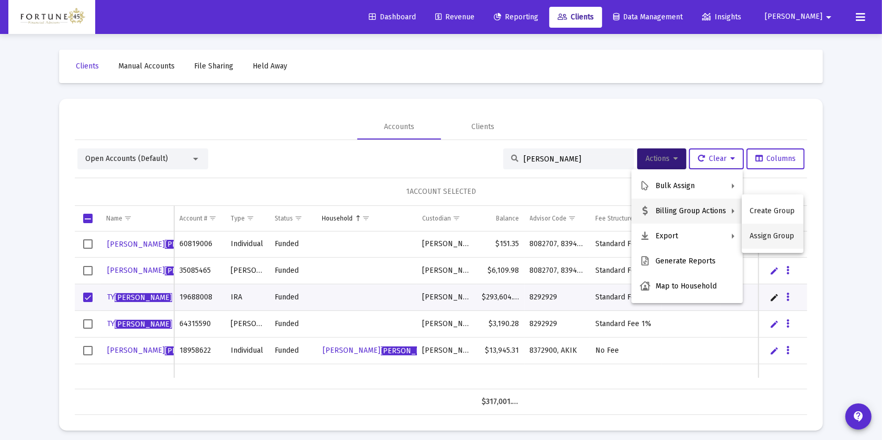
click at [761, 241] on button "Assign Group" at bounding box center [773, 236] width 62 height 25
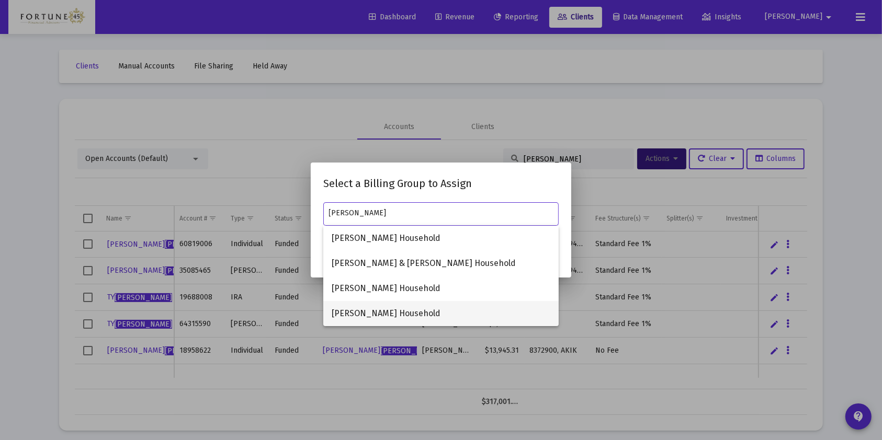
click at [427, 306] on span "Ty Williams Household" at bounding box center [441, 313] width 219 height 25
type input "Ty Williams Household"
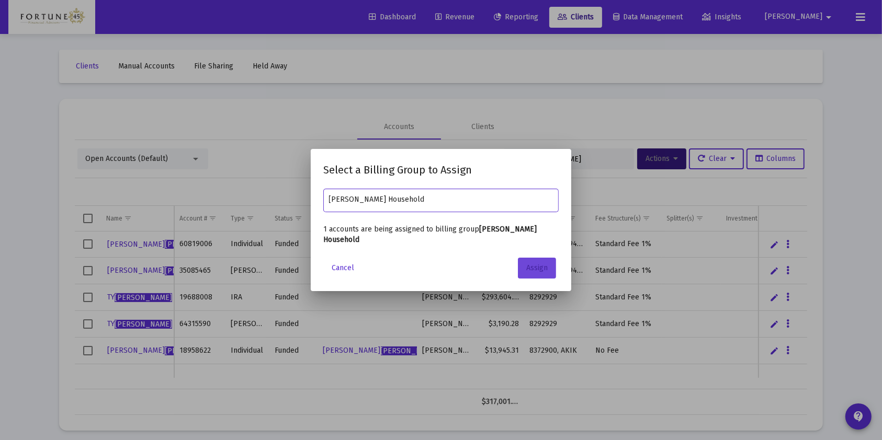
click at [534, 264] on span "Assign" at bounding box center [536, 268] width 21 height 9
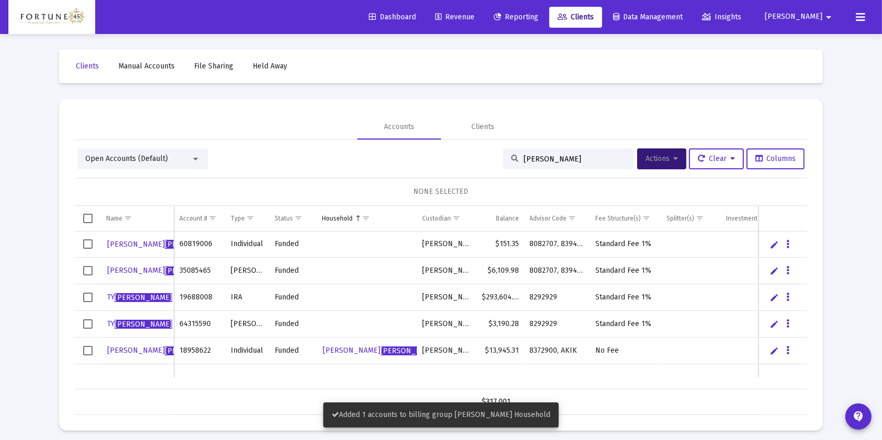
click at [573, 160] on input "williams" at bounding box center [575, 159] width 103 height 9
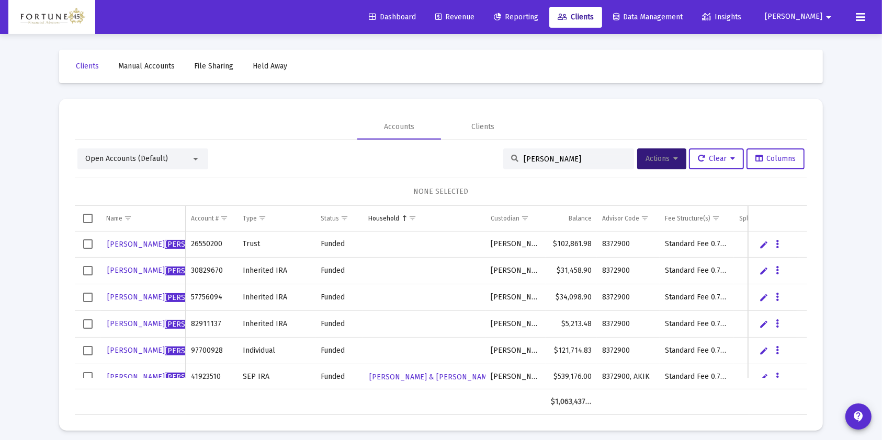
type input "wills"
click at [84, 269] on span "Select row" at bounding box center [87, 270] width 9 height 9
click at [85, 295] on span "Select row" at bounding box center [87, 297] width 9 height 9
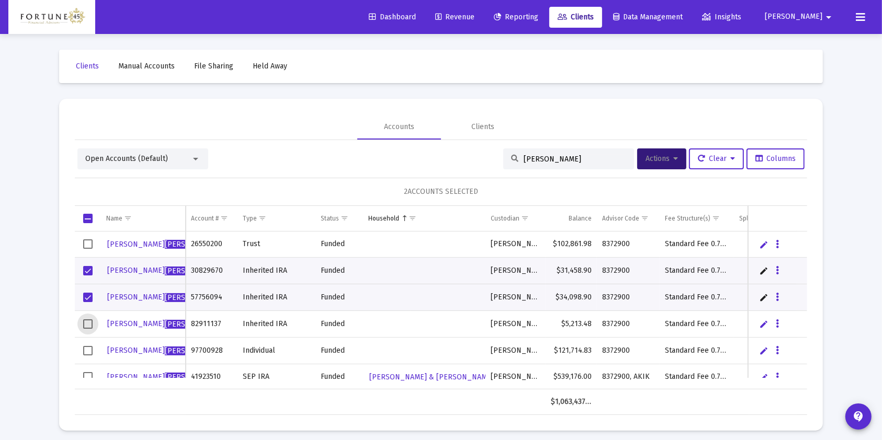
drag, startPoint x: 85, startPoint y: 323, endPoint x: 522, endPoint y: 163, distance: 465.1
click at [86, 323] on span "Select row" at bounding box center [87, 324] width 9 height 9
click at [645, 160] on span "Actions" at bounding box center [661, 158] width 32 height 9
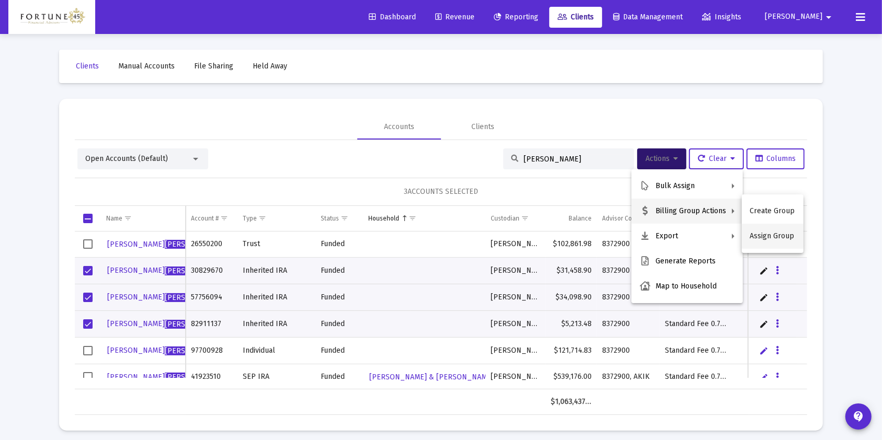
click at [777, 237] on button "Assign Group" at bounding box center [773, 236] width 62 height 25
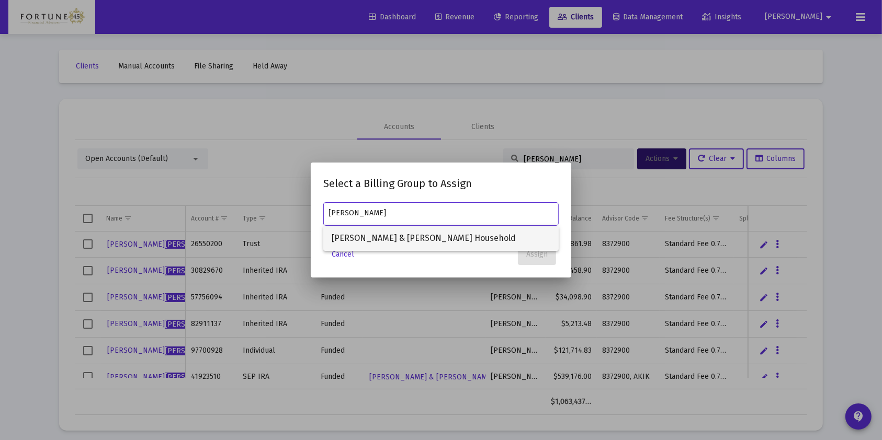
click at [438, 237] on span "Jason & Marsha Wills Household" at bounding box center [441, 238] width 219 height 25
type input "Jason & Marsha Wills Household"
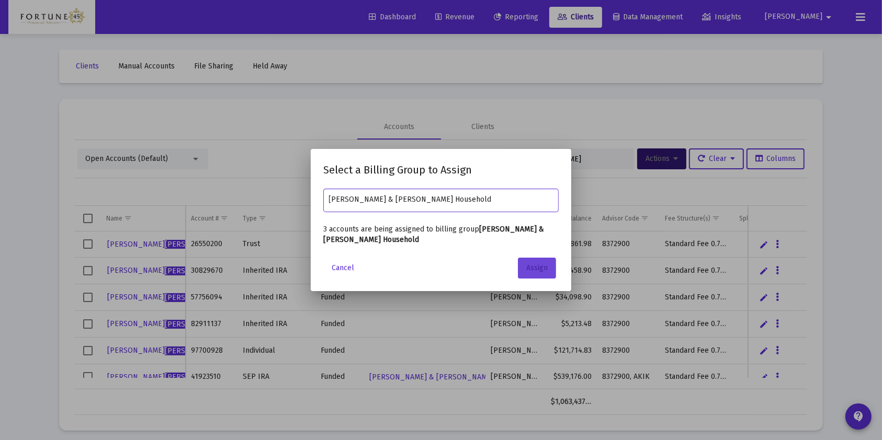
click at [538, 272] on button "Assign" at bounding box center [537, 268] width 38 height 21
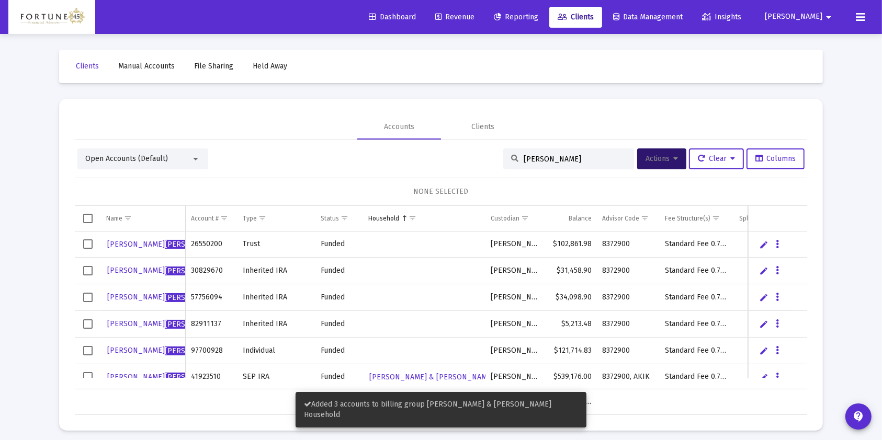
click at [536, 155] on input "wills" at bounding box center [575, 159] width 103 height 9
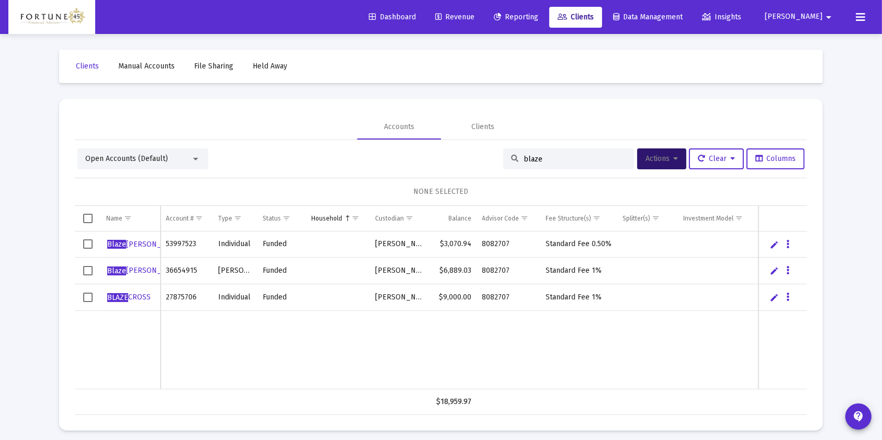
type input "blaze"
drag, startPoint x: 84, startPoint y: 298, endPoint x: 89, endPoint y: 297, distance: 5.5
click at [84, 298] on span "Select row" at bounding box center [87, 297] width 9 height 9
click at [657, 167] on button "Actions" at bounding box center [661, 159] width 49 height 21
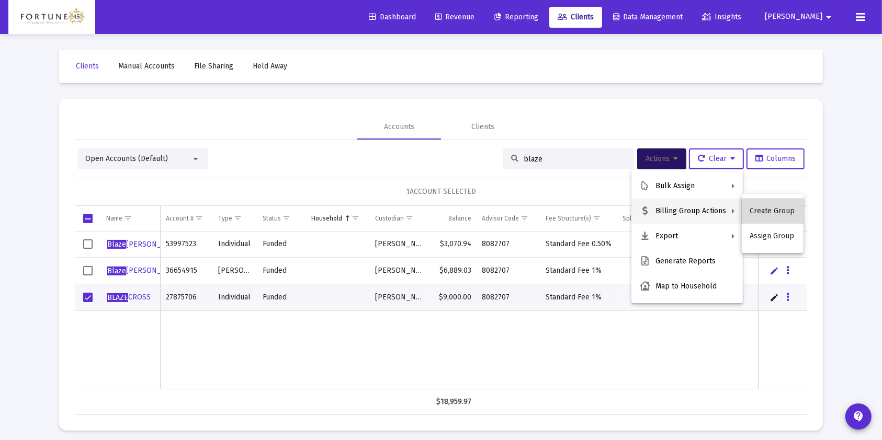
click at [775, 212] on button "Create Group" at bounding box center [773, 211] width 62 height 25
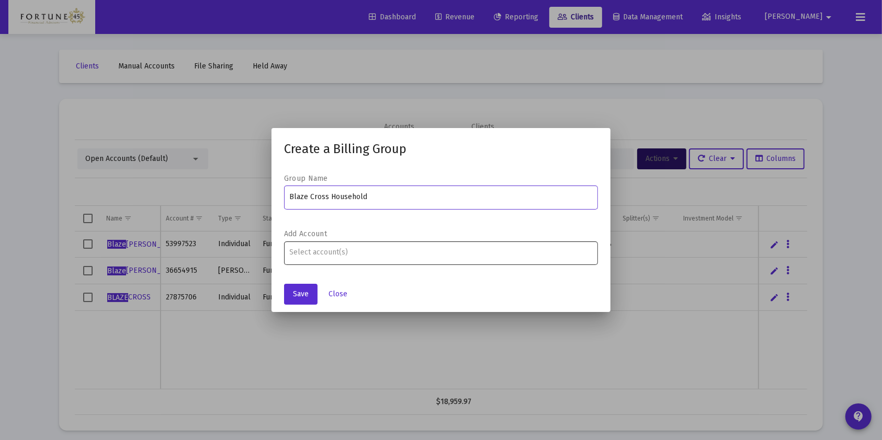
type input "Blaze Cross Household"
click at [461, 243] on div at bounding box center [441, 253] width 303 height 26
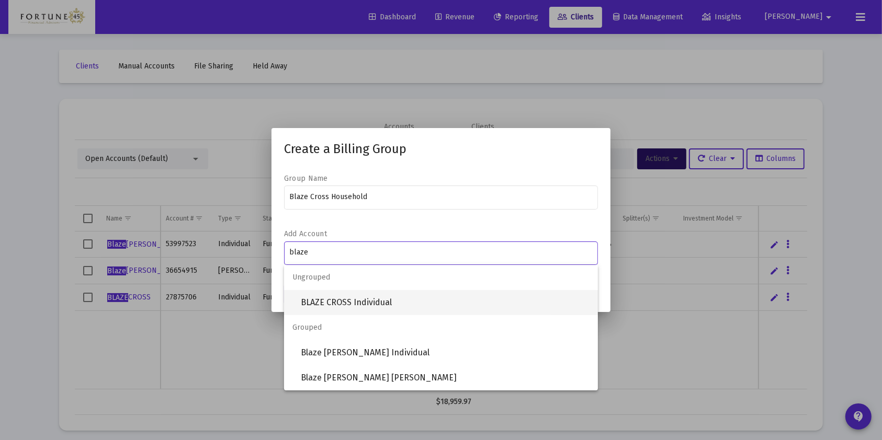
type input "blaze"
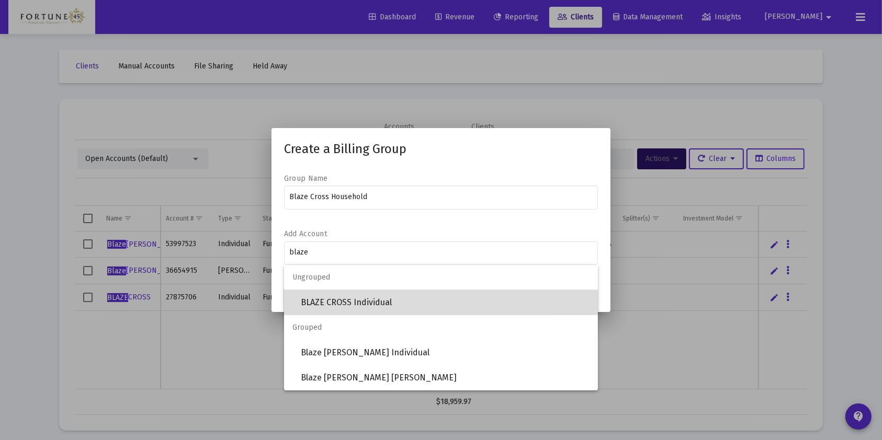
click at [424, 308] on span "BLAZE CROSS Individual" at bounding box center [445, 302] width 289 height 25
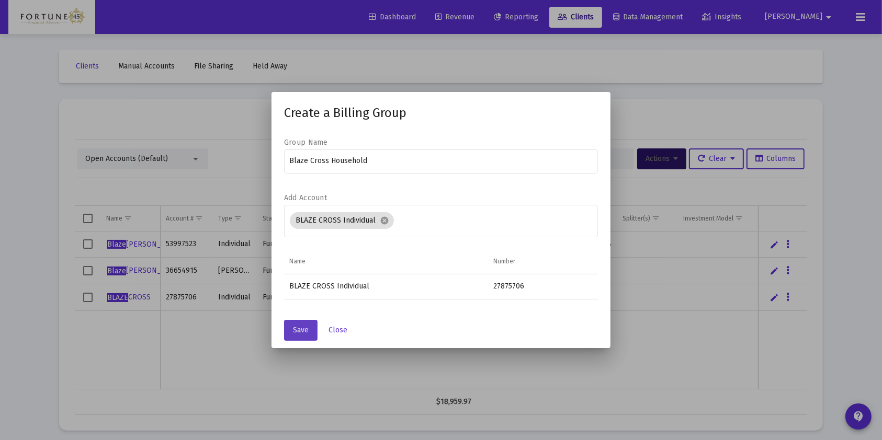
click at [306, 334] on span "Save" at bounding box center [301, 330] width 16 height 9
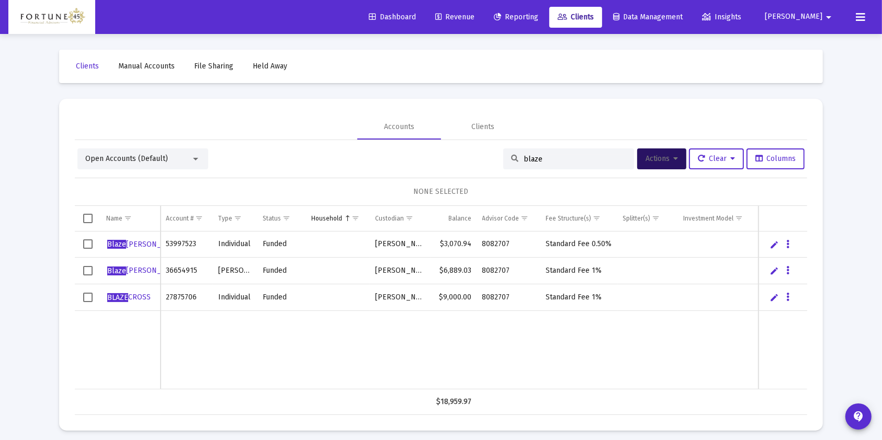
click at [554, 157] on input "blaze" at bounding box center [575, 159] width 103 height 9
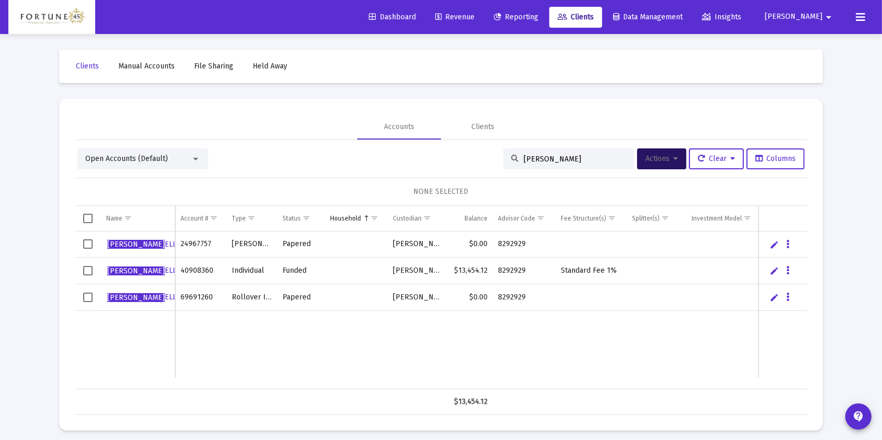
type input "jeremy b"
click at [90, 215] on span "Select all" at bounding box center [87, 218] width 9 height 9
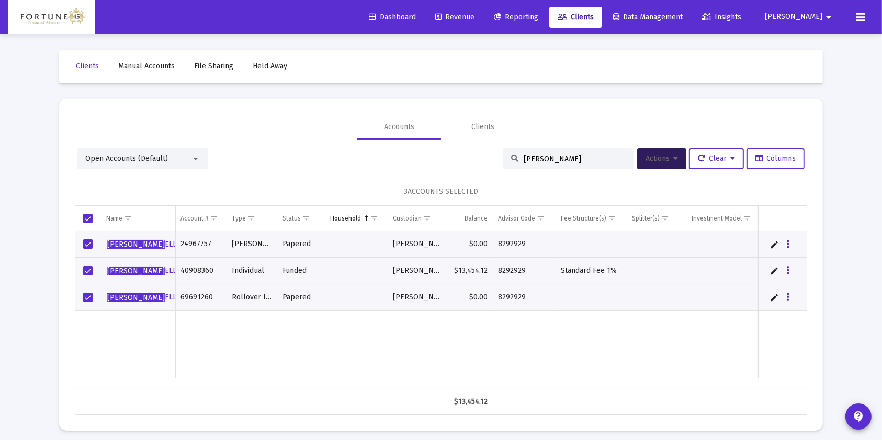
click at [669, 166] on button "Actions" at bounding box center [661, 159] width 49 height 21
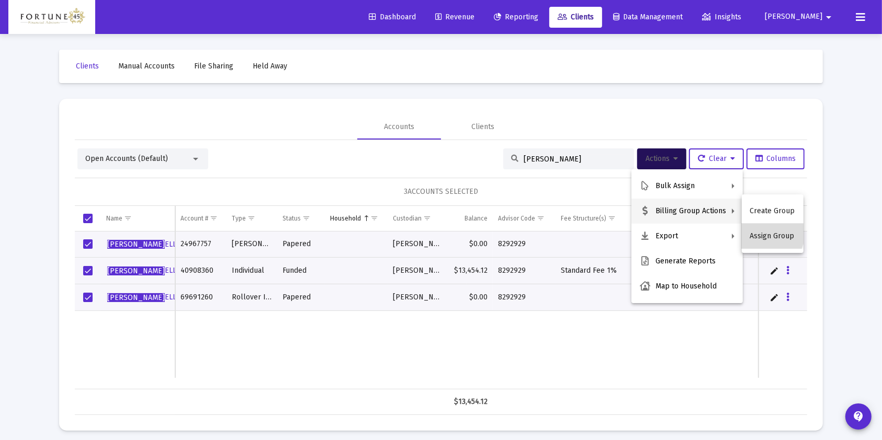
click at [761, 232] on button "Assign Group" at bounding box center [773, 236] width 62 height 25
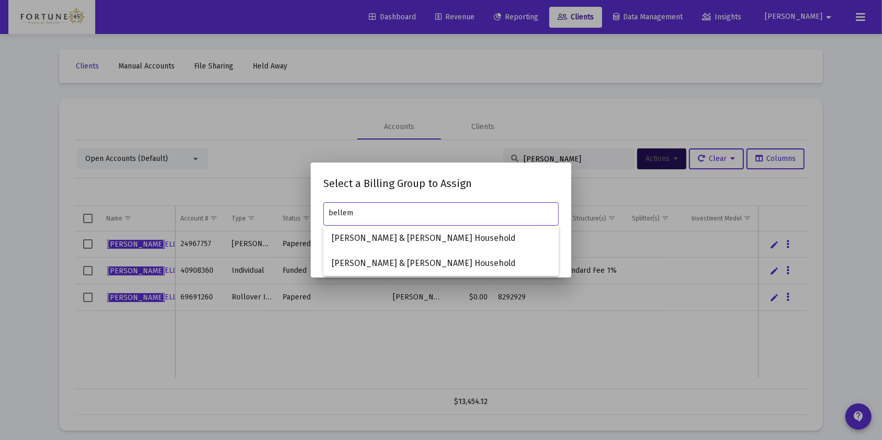
type input "bellem"
click at [448, 124] on div at bounding box center [441, 220] width 882 height 440
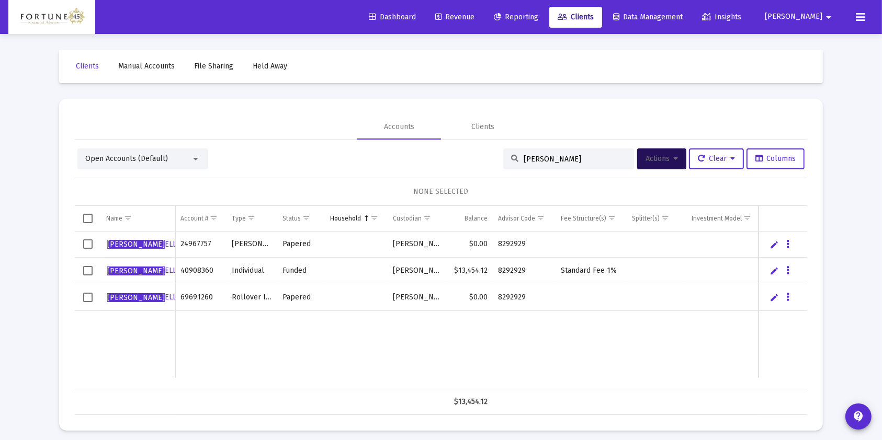
click at [88, 223] on span "Select all" at bounding box center [87, 218] width 9 height 9
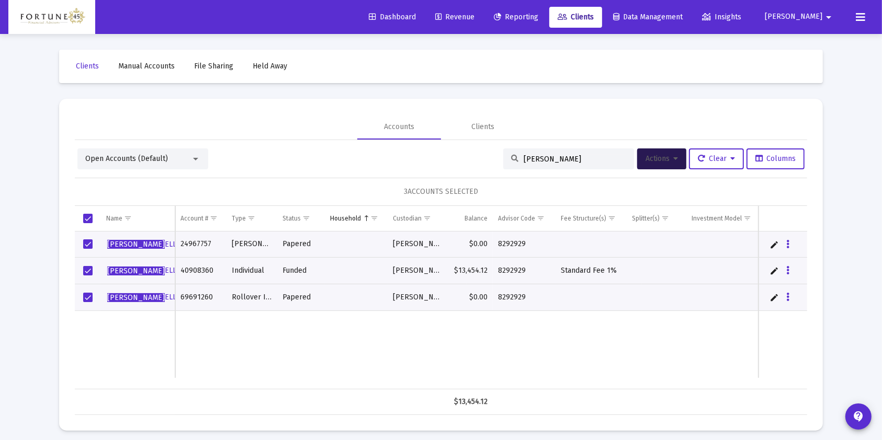
click at [658, 162] on span "Actions" at bounding box center [661, 158] width 32 height 9
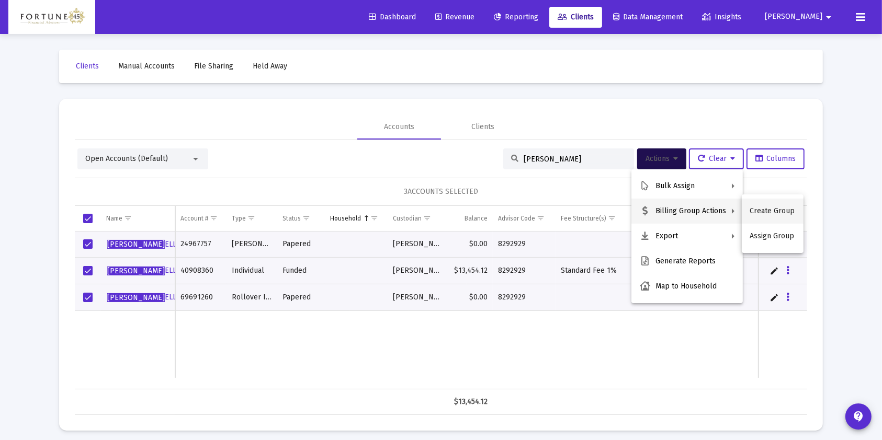
click at [784, 215] on button "Create Group" at bounding box center [773, 211] width 62 height 25
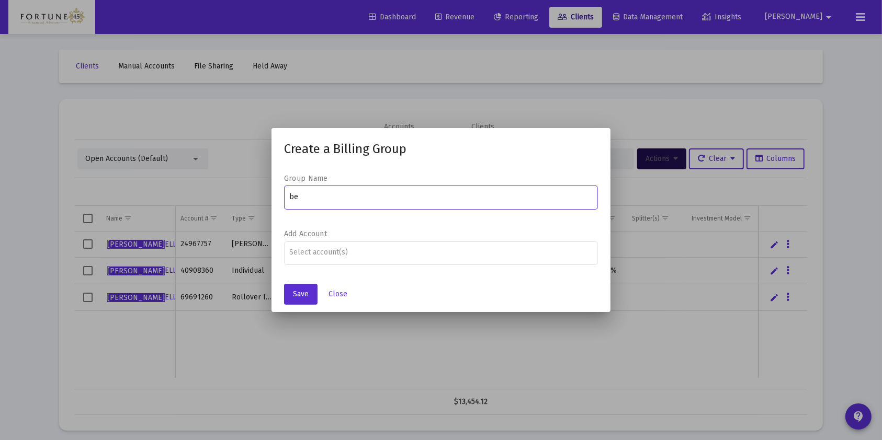
type input "b"
type input "Jeremy Bellemin Household"
click at [465, 253] on input "Assignment Selection" at bounding box center [441, 252] width 303 height 8
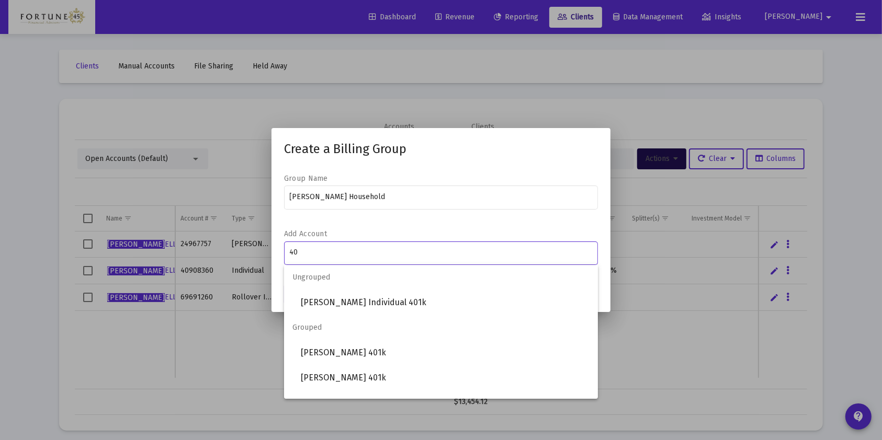
type input "4"
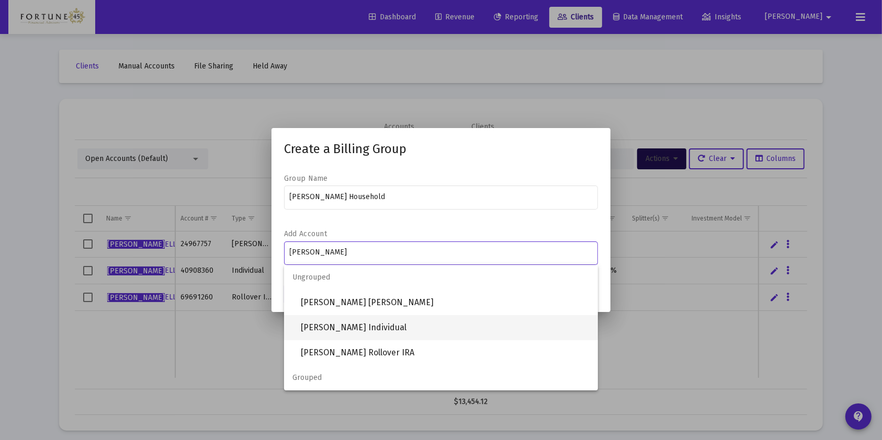
type input "jeremy belle"
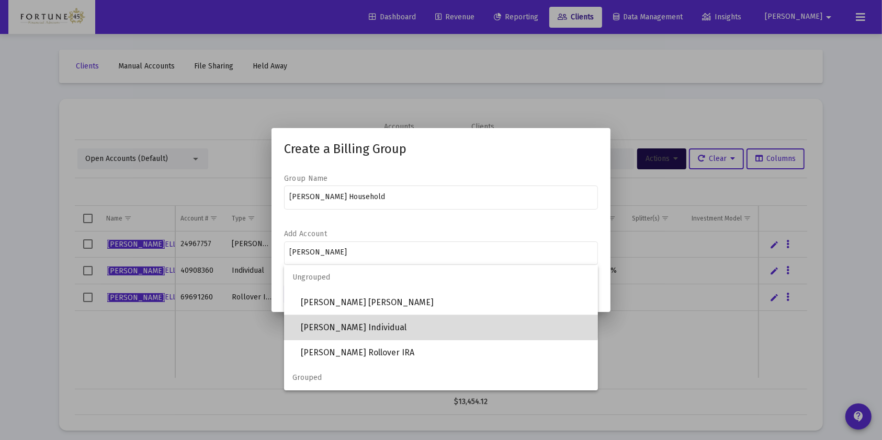
click at [435, 320] on span "JEREMY BELLEMIN Individual" at bounding box center [445, 327] width 289 height 25
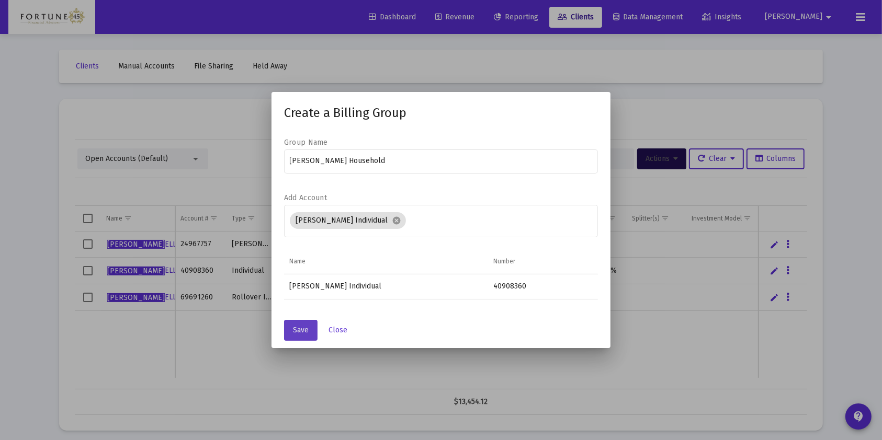
click at [305, 326] on span "Save" at bounding box center [301, 330] width 16 height 9
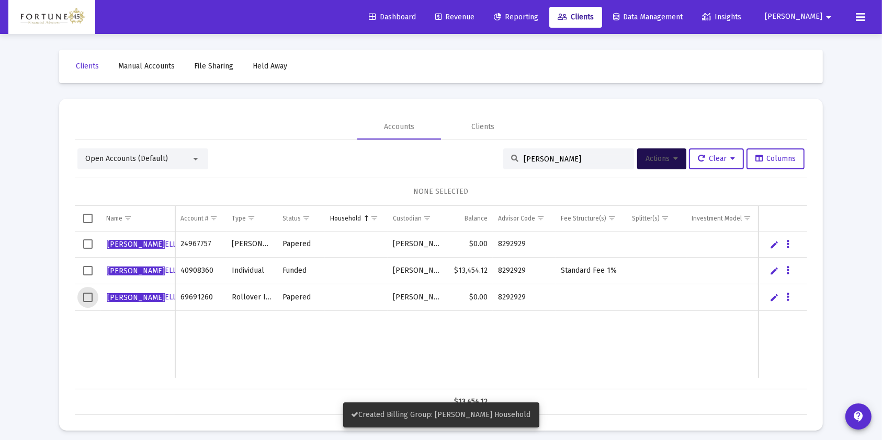
click at [92, 299] on span "Select row" at bounding box center [87, 297] width 9 height 9
click at [91, 244] on span "Select row" at bounding box center [87, 244] width 9 height 9
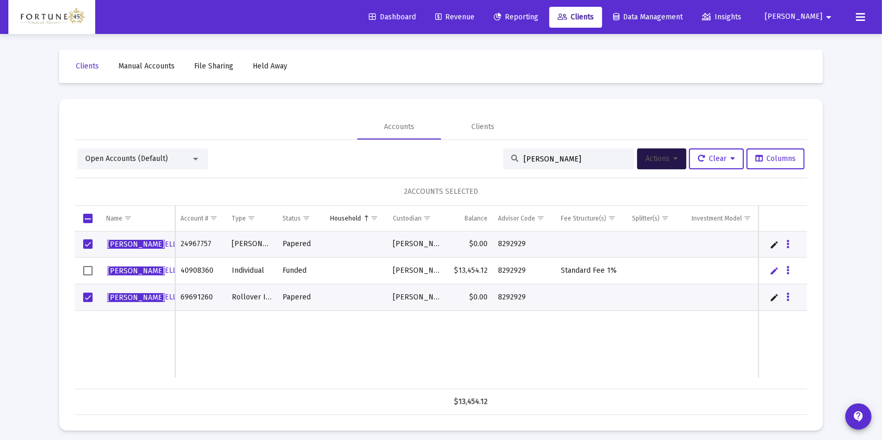
click at [667, 157] on span "Actions" at bounding box center [661, 158] width 32 height 9
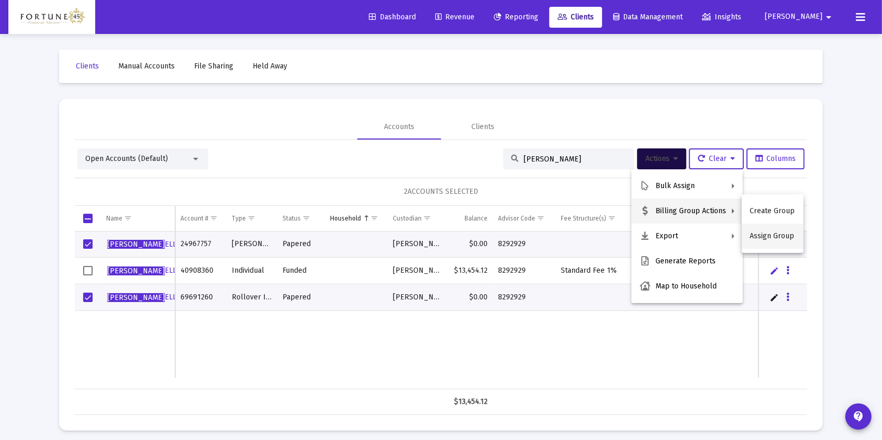
click at [771, 233] on button "Assign Group" at bounding box center [773, 236] width 62 height 25
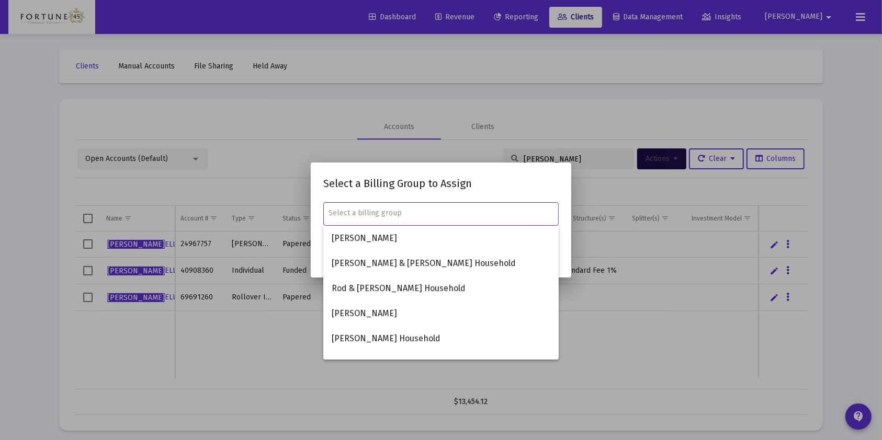
type input "b"
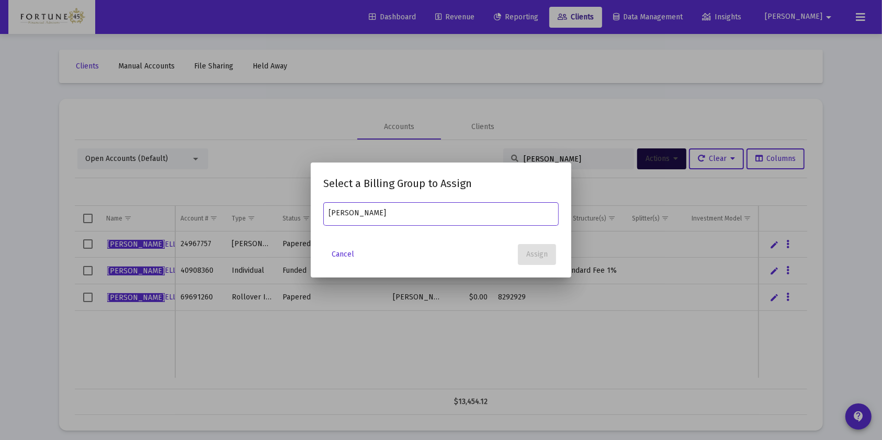
type input "jeremy bell"
click at [333, 257] on span "Cancel" at bounding box center [343, 254] width 22 height 9
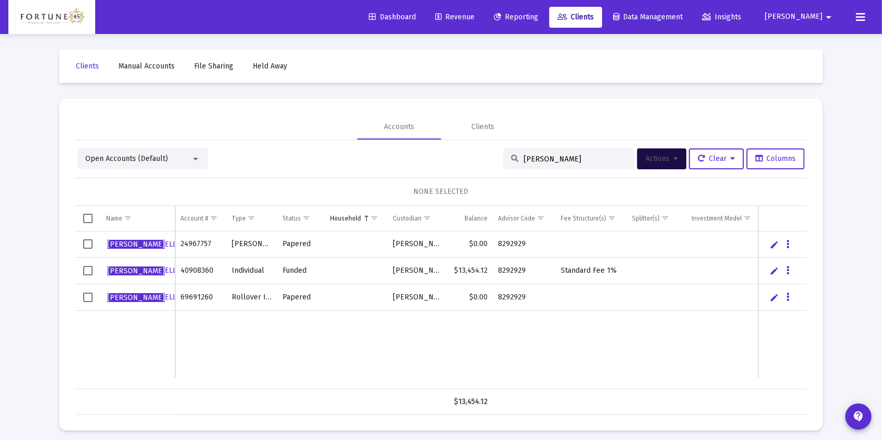
click at [540, 156] on input "jeremy b" at bounding box center [575, 159] width 103 height 9
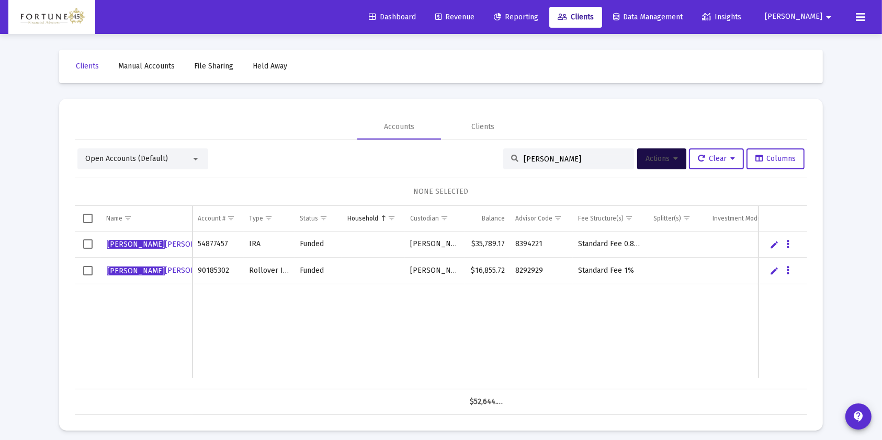
type input "dionne"
click at [88, 265] on td "Data grid" at bounding box center [88, 271] width 26 height 27
click at [659, 163] on span "Actions" at bounding box center [661, 158] width 32 height 9
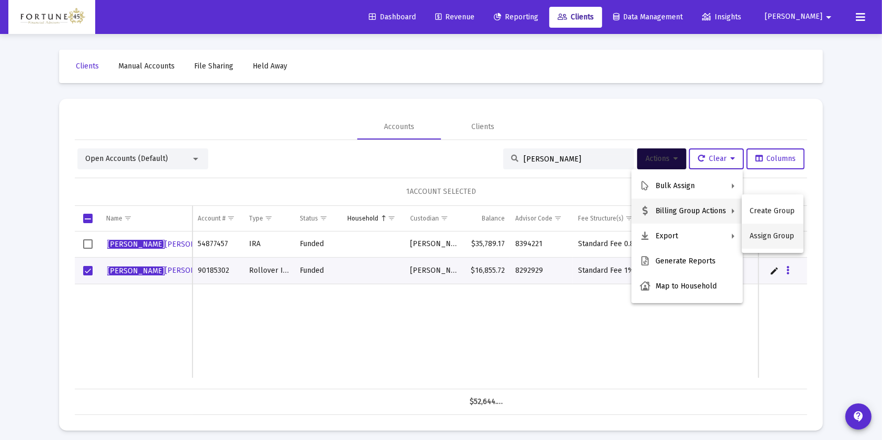
click at [757, 234] on button "Assign Group" at bounding box center [773, 236] width 62 height 25
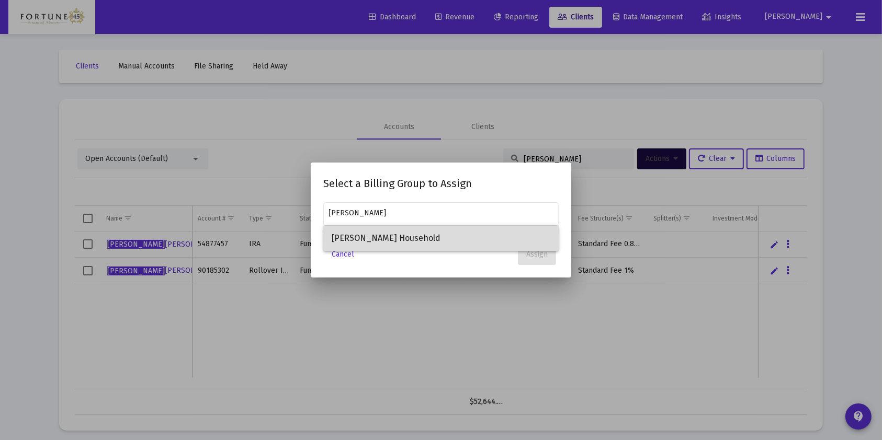
click at [462, 239] on span "Rodney Tillman Household" at bounding box center [441, 238] width 219 height 25
type input "Rodney Tillman Household"
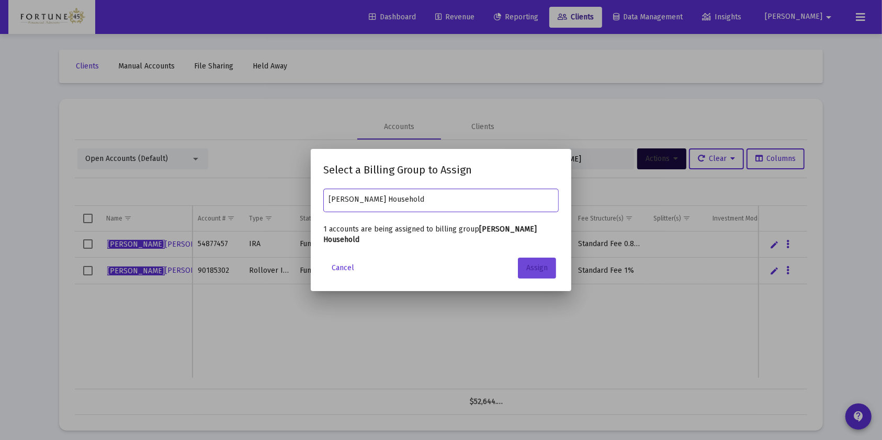
click at [532, 274] on button "Assign" at bounding box center [537, 268] width 38 height 21
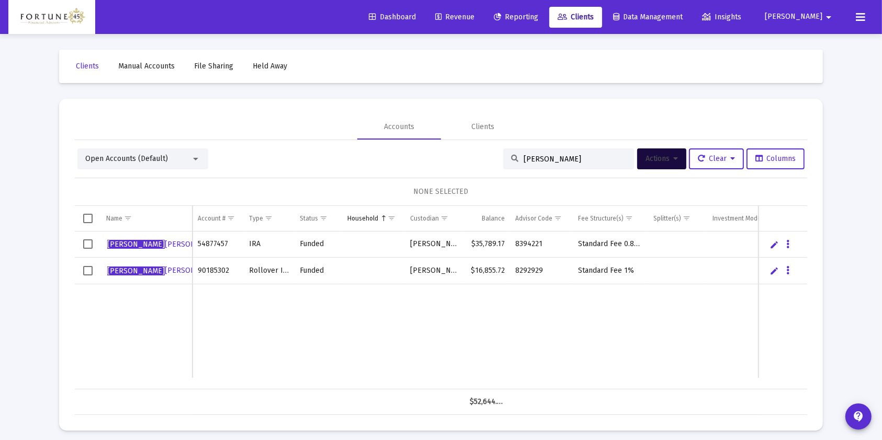
click at [561, 162] on input "dionne" at bounding box center [575, 159] width 103 height 9
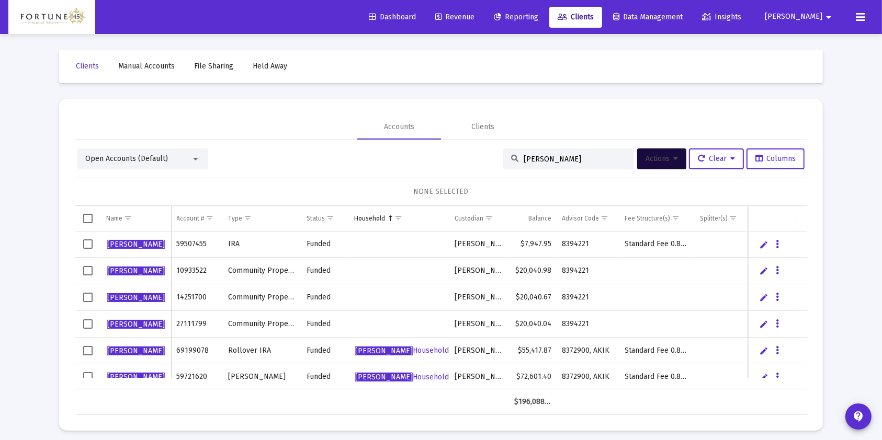
type input "hunter landry"
click at [85, 321] on span "Select row" at bounding box center [87, 324] width 9 height 9
click at [87, 299] on span "Select row" at bounding box center [87, 297] width 9 height 9
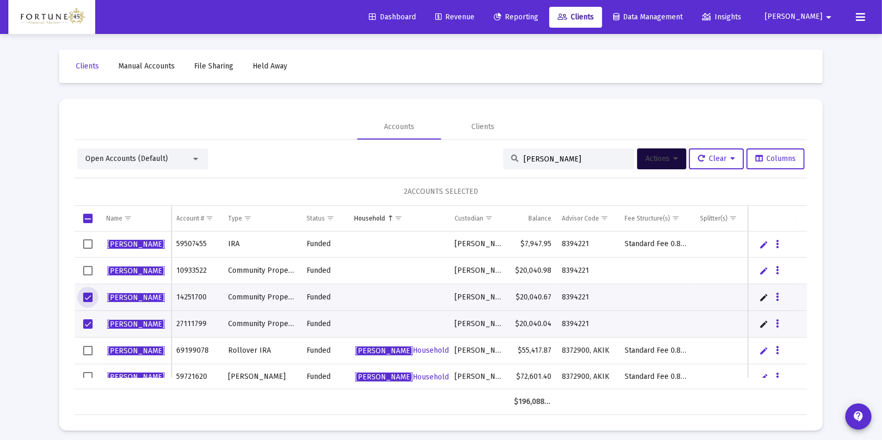
click at [86, 272] on span "Select row" at bounding box center [87, 270] width 9 height 9
click at [658, 164] on button "Actions" at bounding box center [661, 159] width 49 height 21
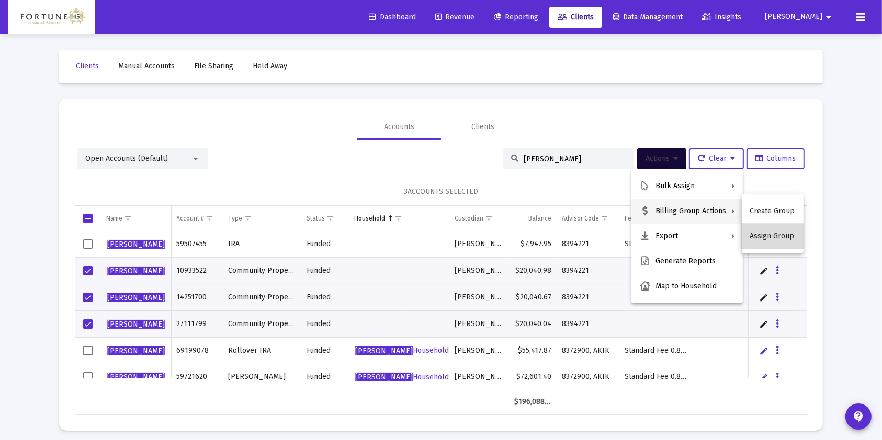
click at [782, 232] on button "Assign Group" at bounding box center [773, 236] width 62 height 25
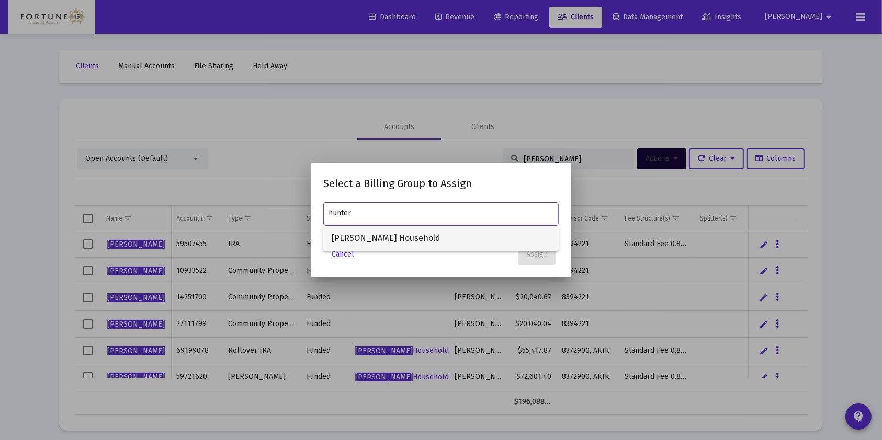
click at [442, 233] on span "[PERSON_NAME] Household" at bounding box center [441, 238] width 219 height 25
type input "[PERSON_NAME] Household"
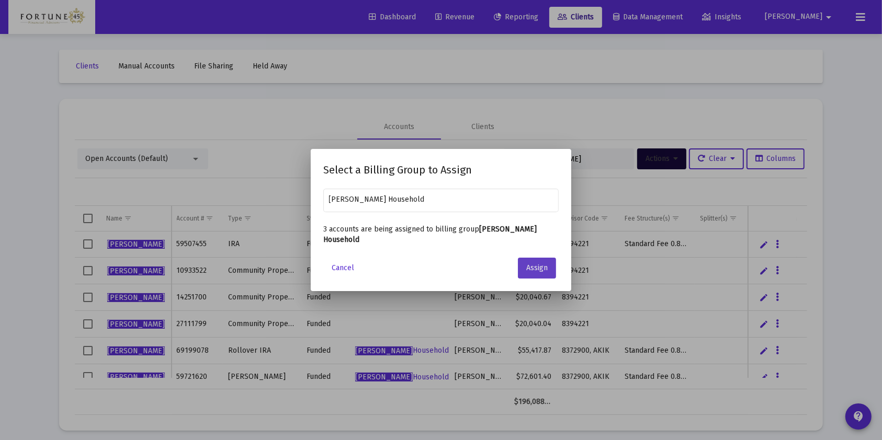
click at [542, 273] on button "Assign" at bounding box center [537, 268] width 38 height 21
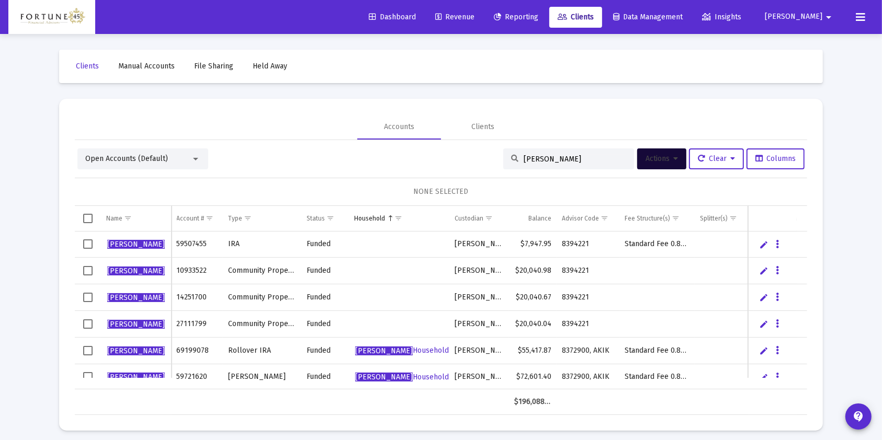
click at [545, 157] on input "hunter landry" at bounding box center [575, 159] width 103 height 9
click at [548, 157] on input "hunter landry" at bounding box center [575, 159] width 103 height 9
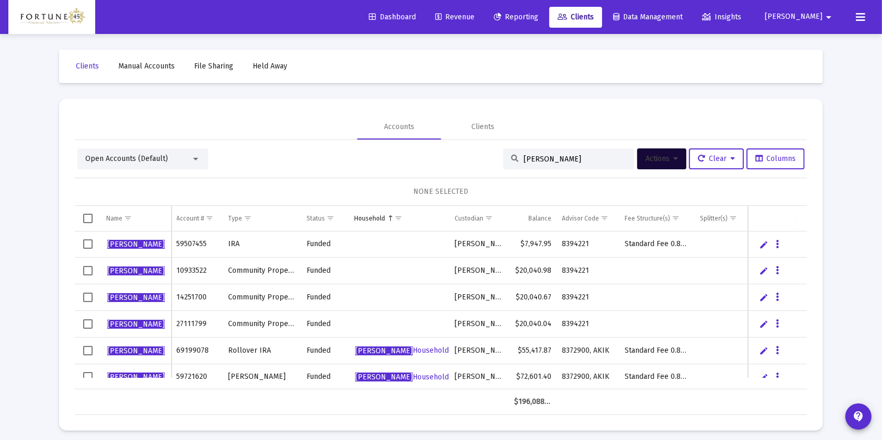
click at [548, 157] on input "hunter landry" at bounding box center [575, 159] width 103 height 9
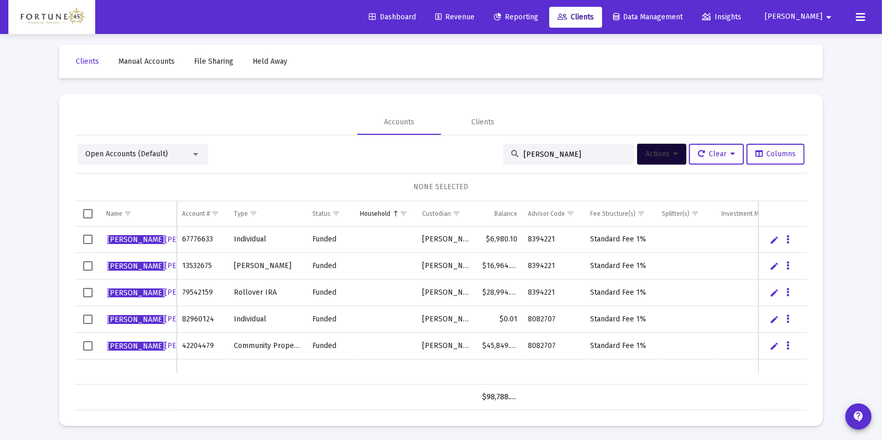
scroll to position [6, 0]
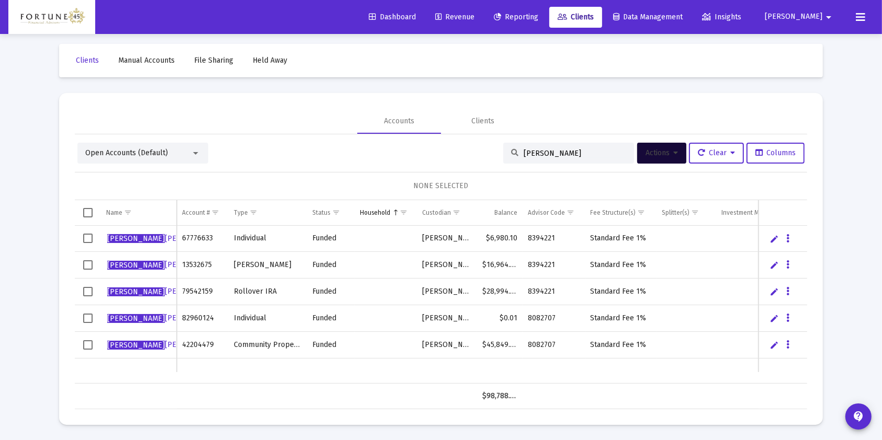
type input "nicholas"
click at [86, 341] on span "Select row" at bounding box center [87, 344] width 9 height 9
click at [664, 153] on span "Actions" at bounding box center [661, 153] width 32 height 9
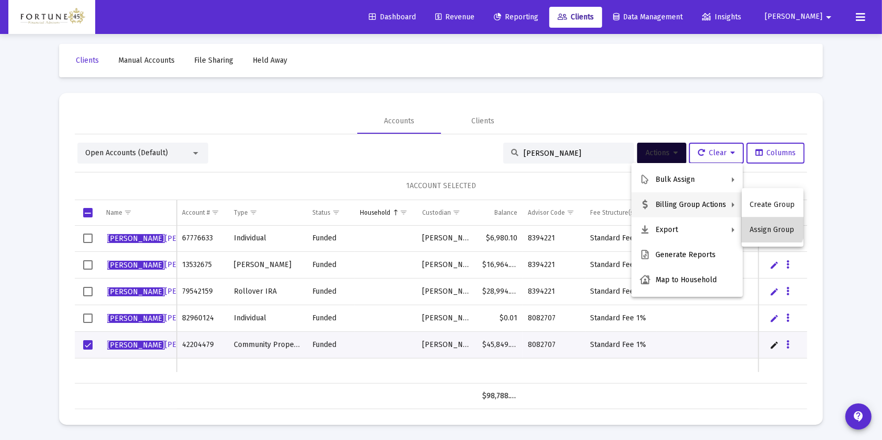
click at [757, 226] on button "Assign Group" at bounding box center [773, 230] width 62 height 25
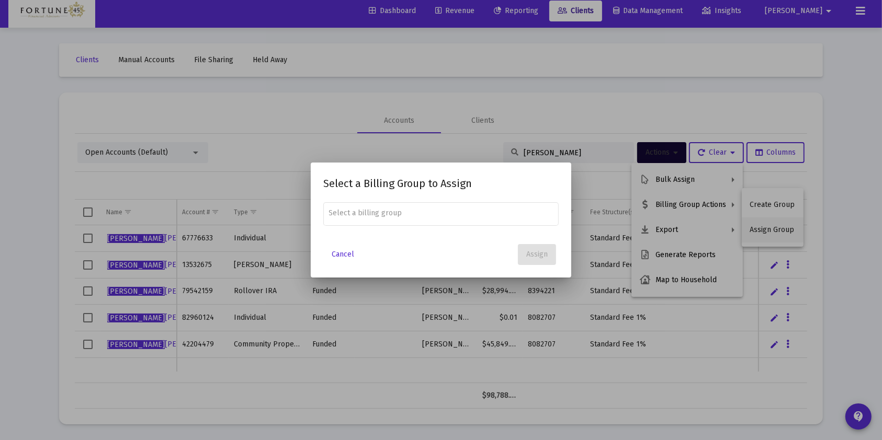
scroll to position [0, 0]
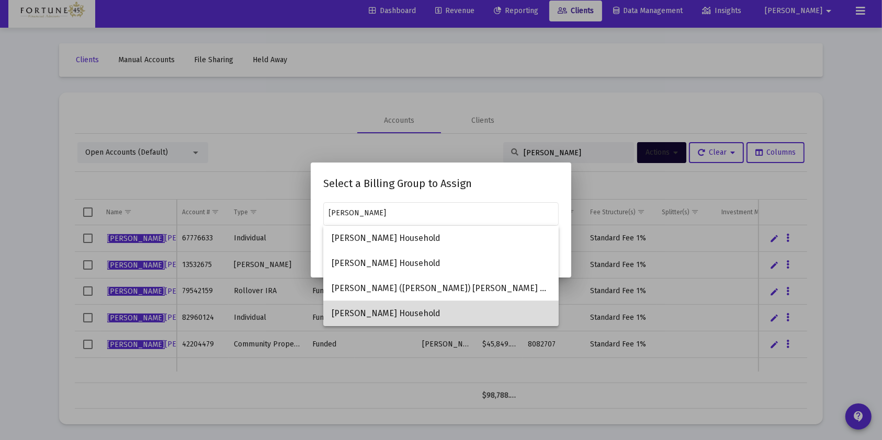
click at [433, 304] on span "Nicholas Hebert Household" at bounding box center [441, 313] width 219 height 25
type input "Nicholas Hebert Household"
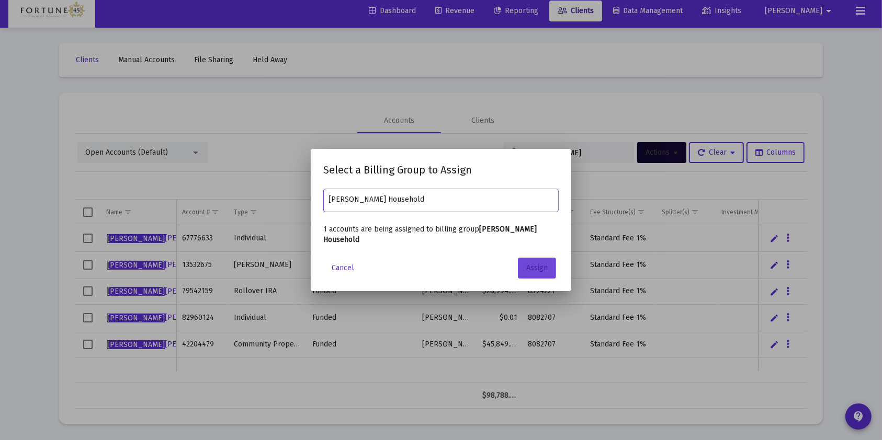
click at [535, 266] on span "Assign" at bounding box center [536, 268] width 21 height 9
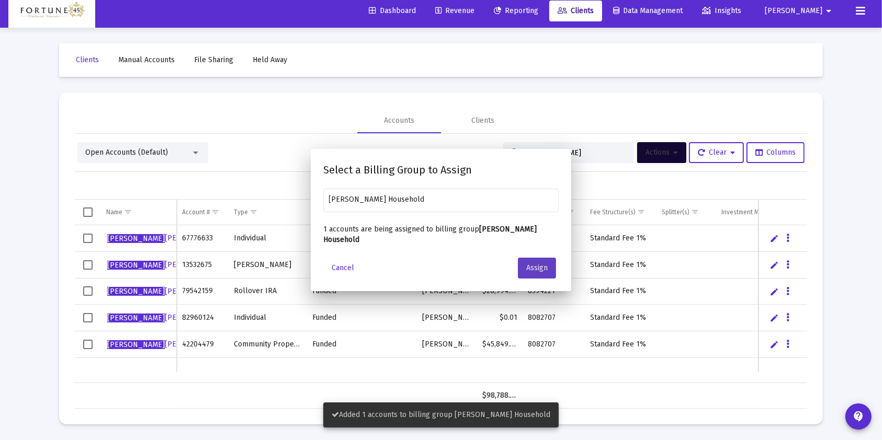
scroll to position [6, 0]
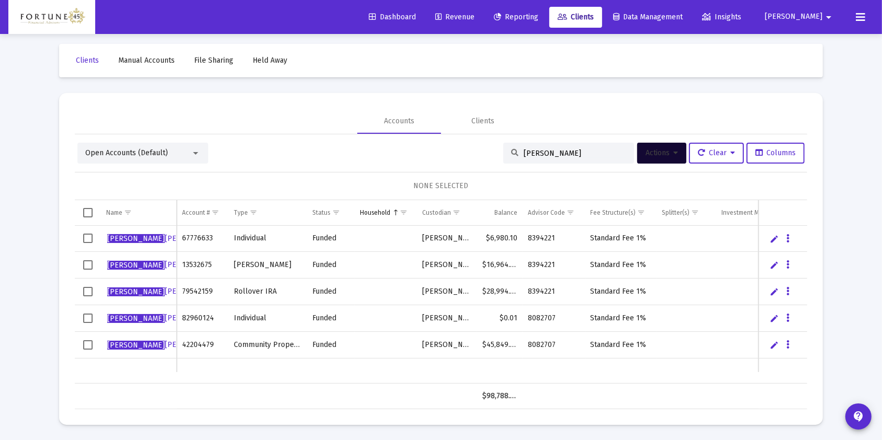
click at [539, 153] on input "nicholas" at bounding box center [575, 153] width 103 height 9
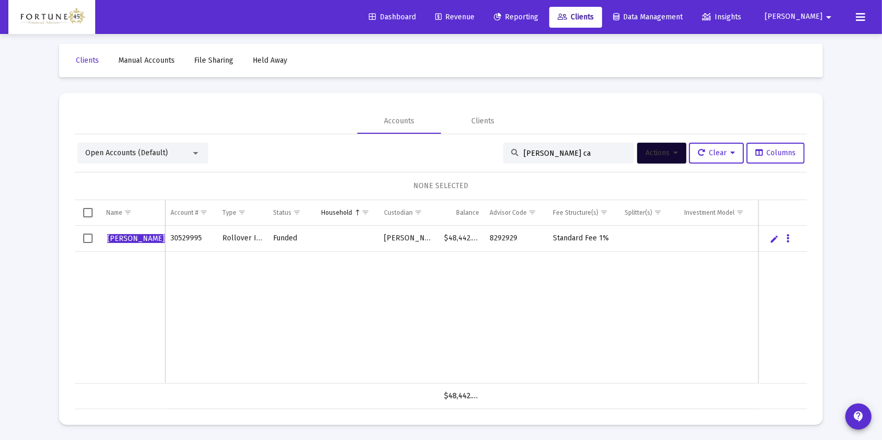
type input "luke ca"
click at [88, 235] on span "Select row" at bounding box center [87, 238] width 9 height 9
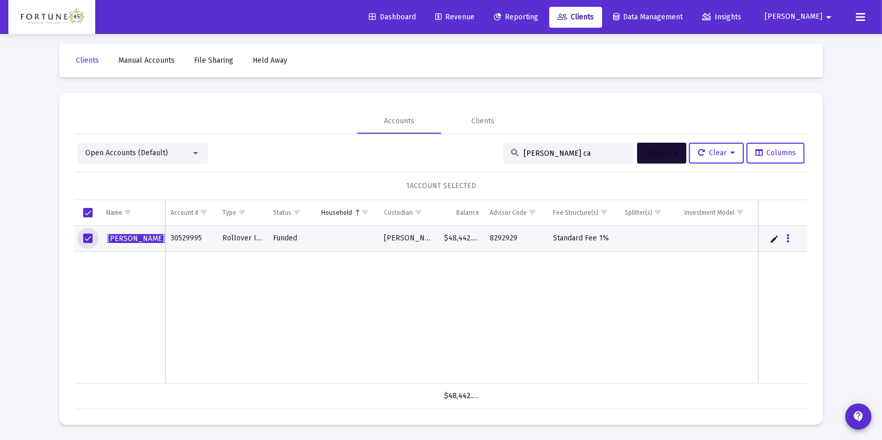
click at [651, 151] on span "Actions" at bounding box center [661, 153] width 32 height 9
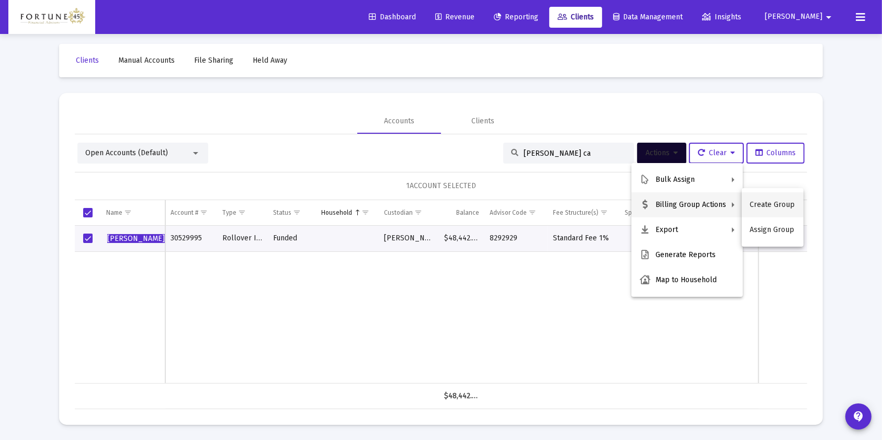
click at [772, 199] on button "Create Group" at bounding box center [773, 204] width 62 height 25
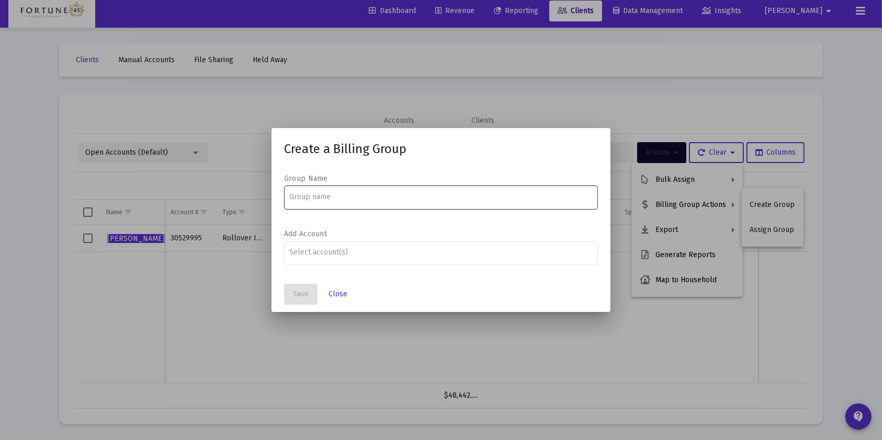
scroll to position [0, 0]
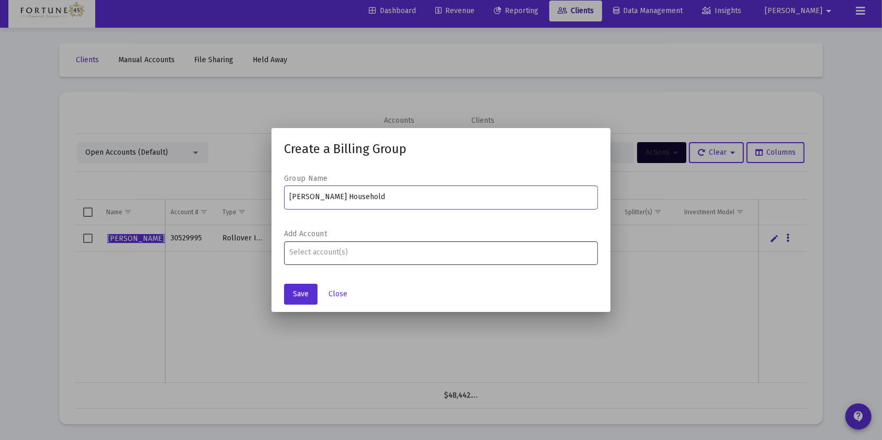
type input "Luke Caballero Household"
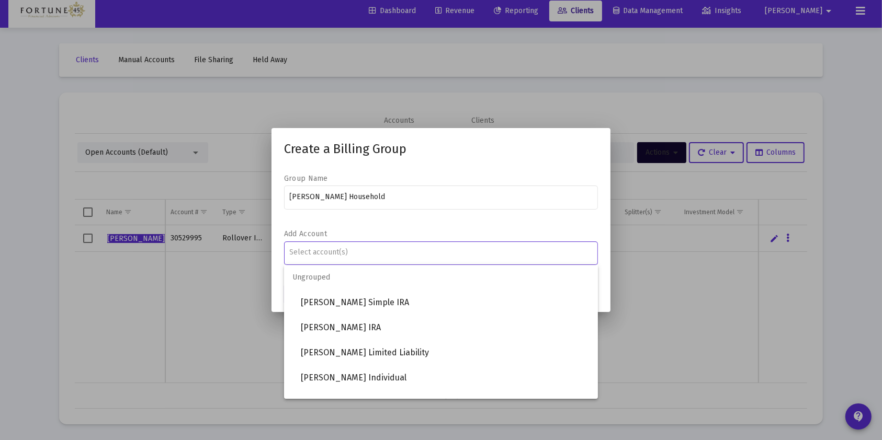
click at [428, 247] on div "Assignment Selection" at bounding box center [441, 252] width 307 height 13
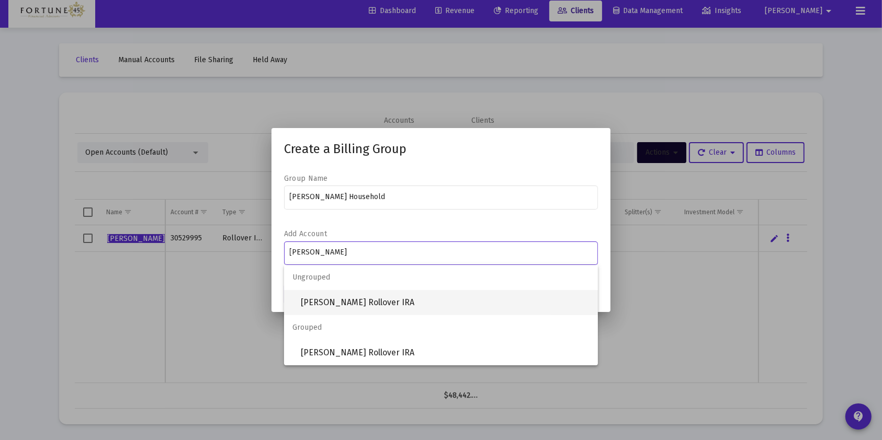
type input "Luke"
click at [372, 309] on span "Luke Caballero Rollover IRA" at bounding box center [445, 302] width 289 height 25
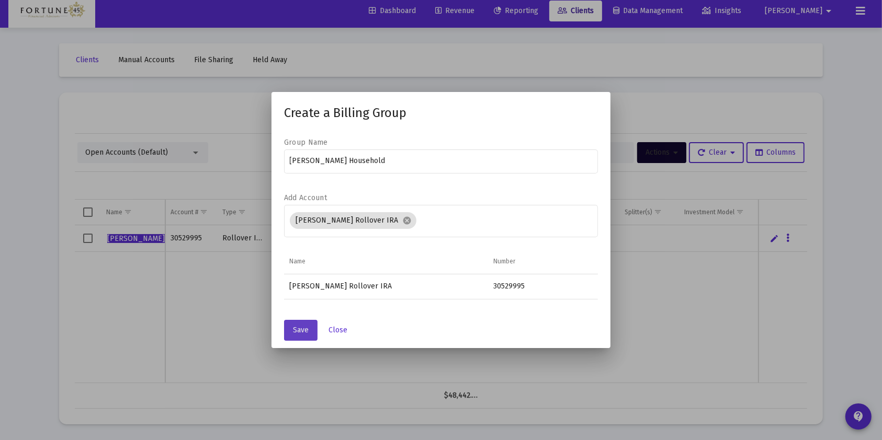
click at [306, 327] on span "Save" at bounding box center [301, 330] width 16 height 9
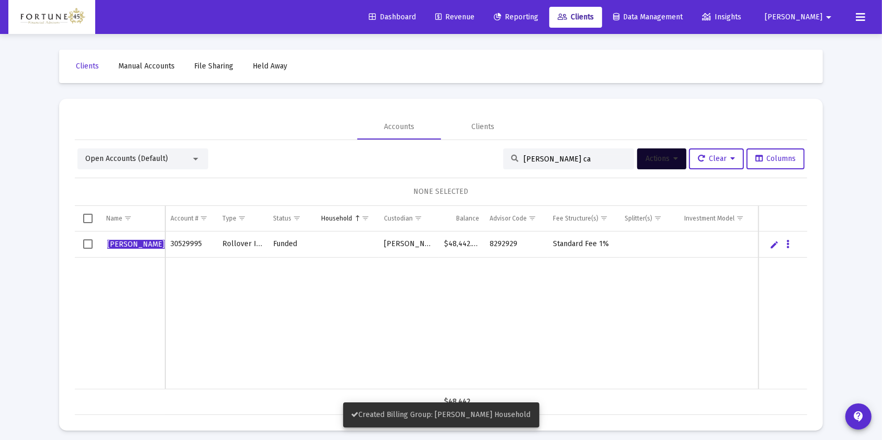
scroll to position [6, 0]
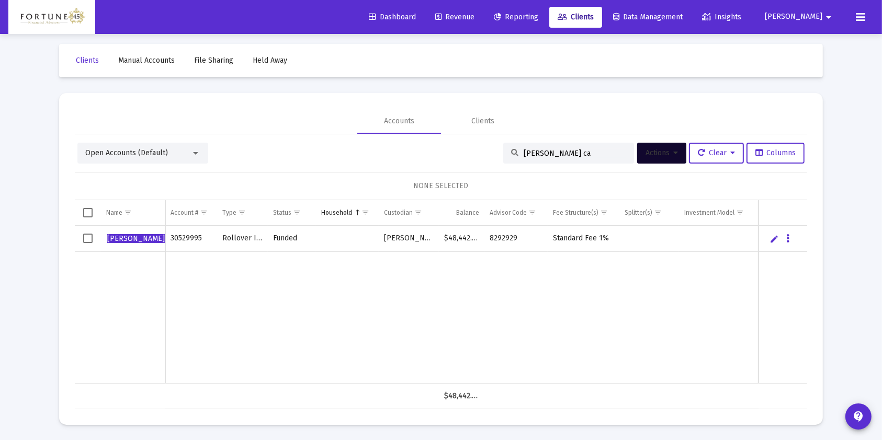
click at [571, 149] on input "luke ca" at bounding box center [575, 153] width 103 height 9
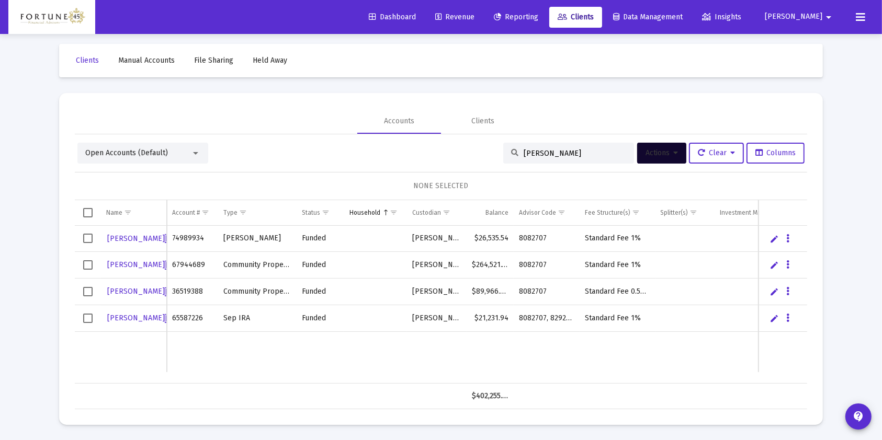
type input "ingram"
click at [86, 316] on span "Select row" at bounding box center [87, 318] width 9 height 9
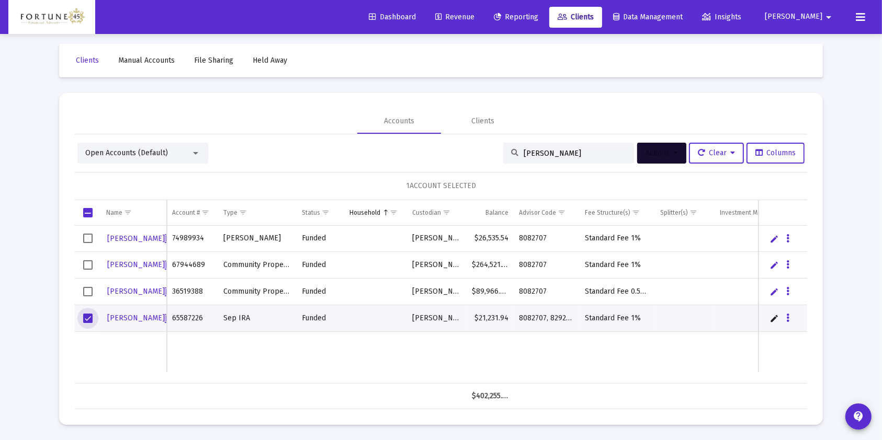
click at [663, 154] on span "Actions" at bounding box center [661, 153] width 32 height 9
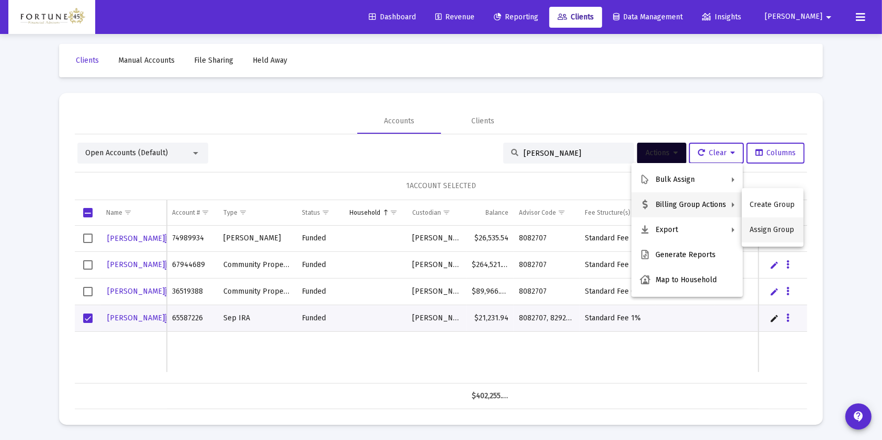
click at [780, 233] on button "Assign Group" at bounding box center [773, 230] width 62 height 25
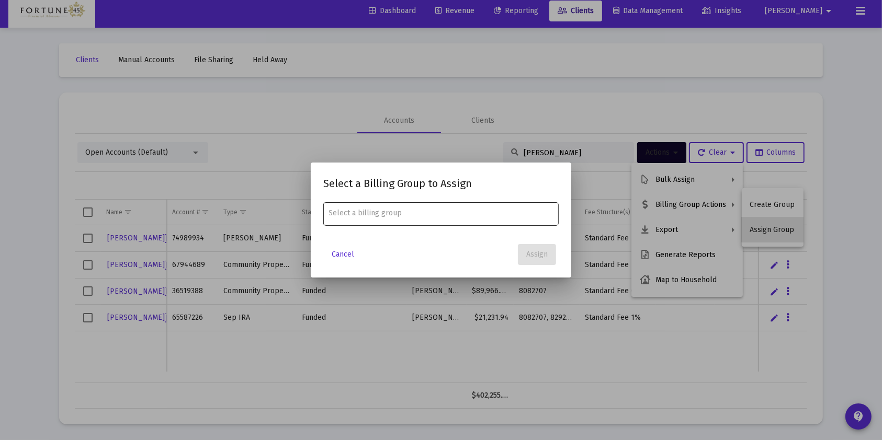
scroll to position [0, 0]
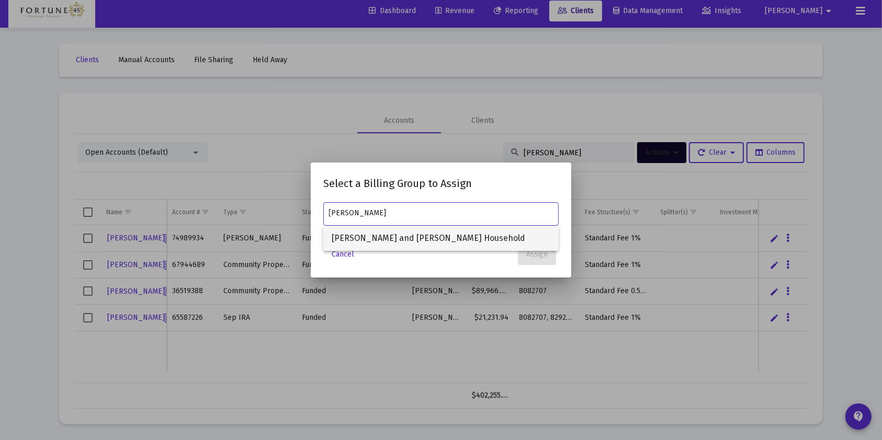
click at [378, 245] on span "Hayden and Hayden Ingram Household" at bounding box center [441, 238] width 219 height 25
type input "Hayden and Hayden Ingram Household"
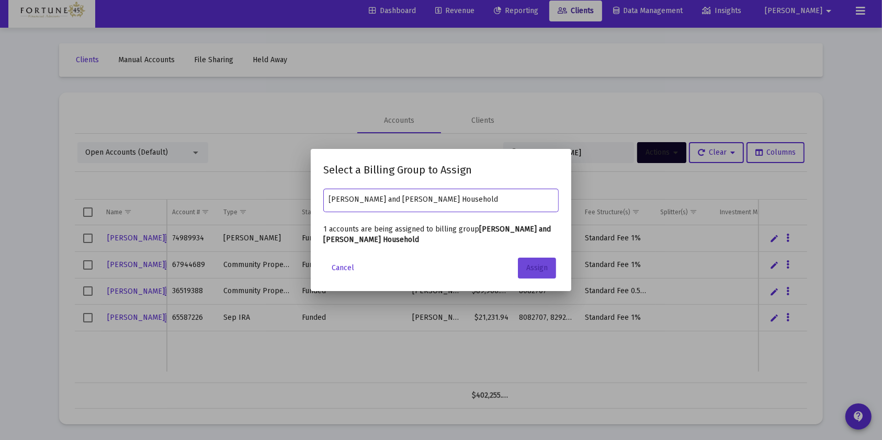
click at [524, 272] on button "Assign" at bounding box center [537, 268] width 38 height 21
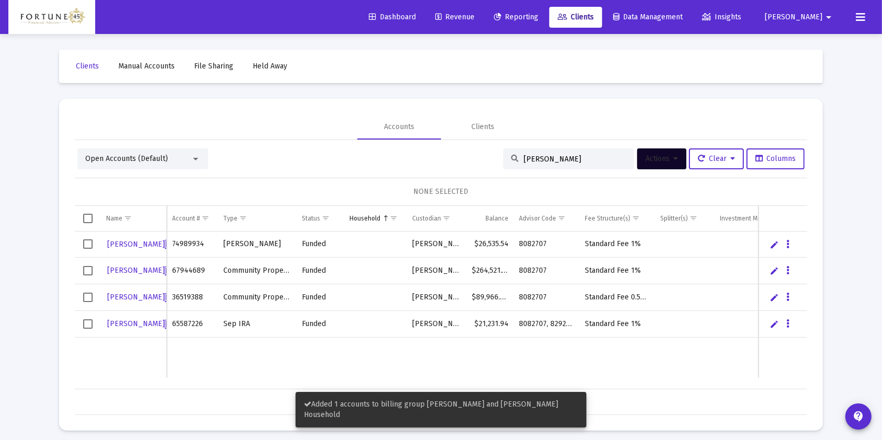
scroll to position [6, 0]
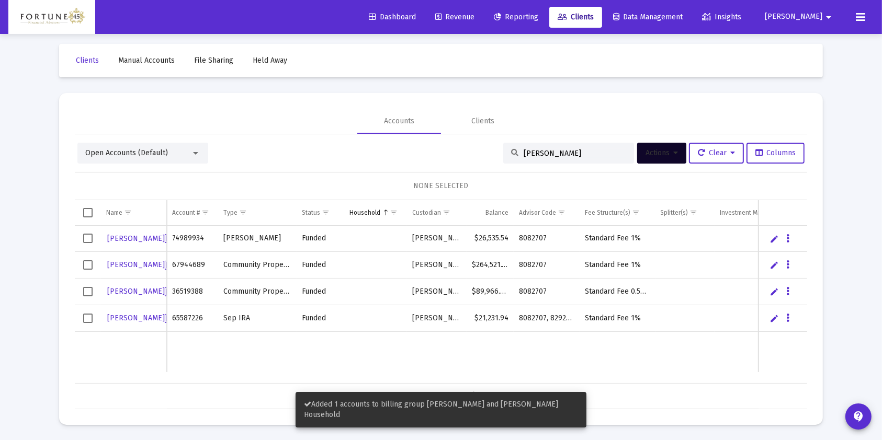
click at [539, 154] on input "ingram" at bounding box center [575, 153] width 103 height 9
click at [539, 153] on input "ingram" at bounding box center [575, 153] width 103 height 9
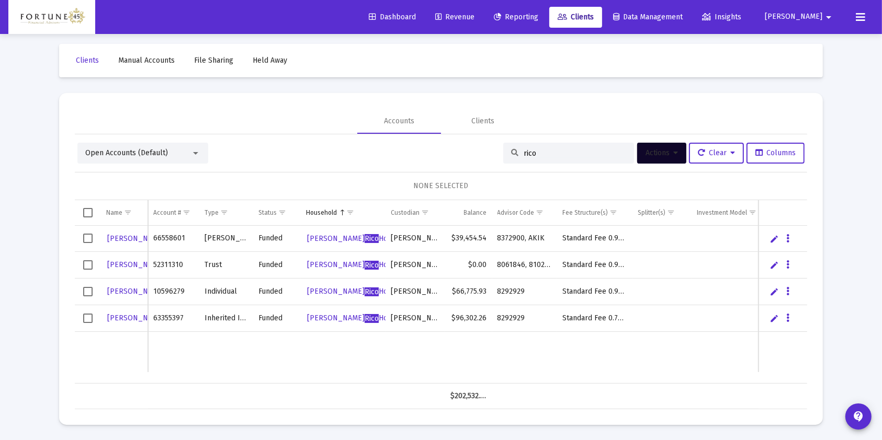
type input "rico"
drag, startPoint x: 88, startPoint y: 316, endPoint x: 105, endPoint y: 312, distance: 16.6
click at [88, 316] on span "Select row" at bounding box center [87, 318] width 9 height 9
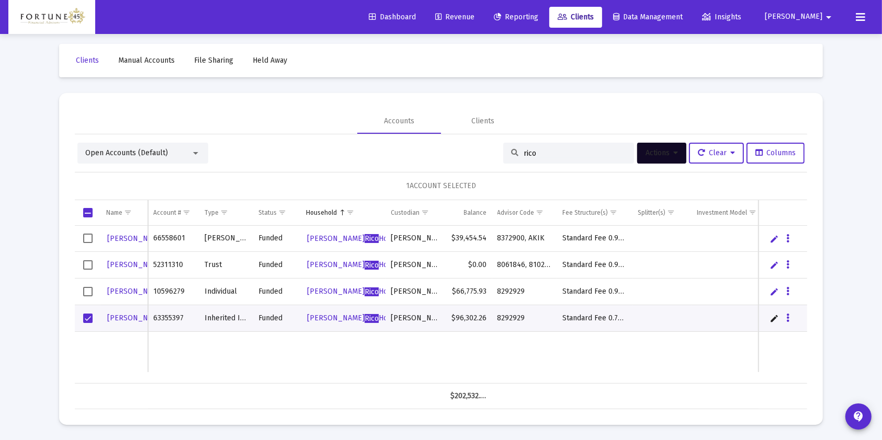
click at [669, 161] on button "Actions" at bounding box center [661, 153] width 49 height 21
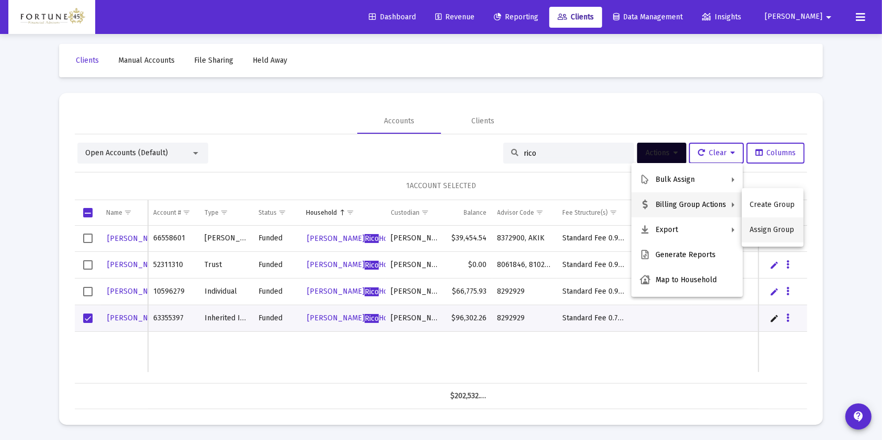
click at [763, 229] on button "Assign Group" at bounding box center [773, 230] width 62 height 25
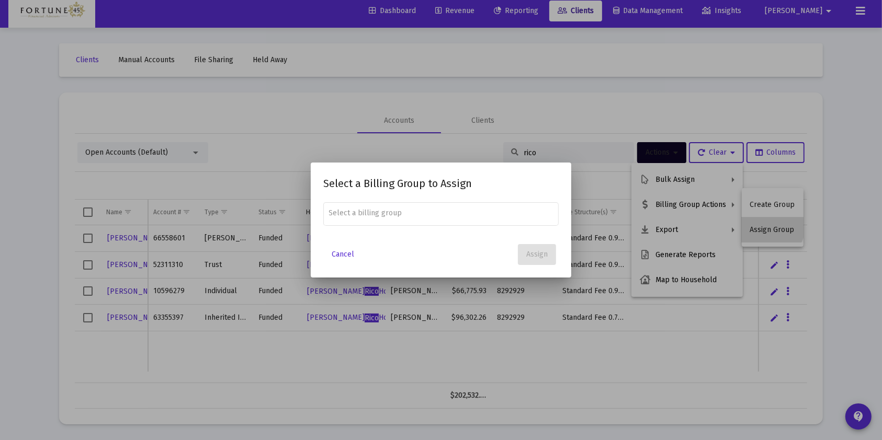
scroll to position [0, 0]
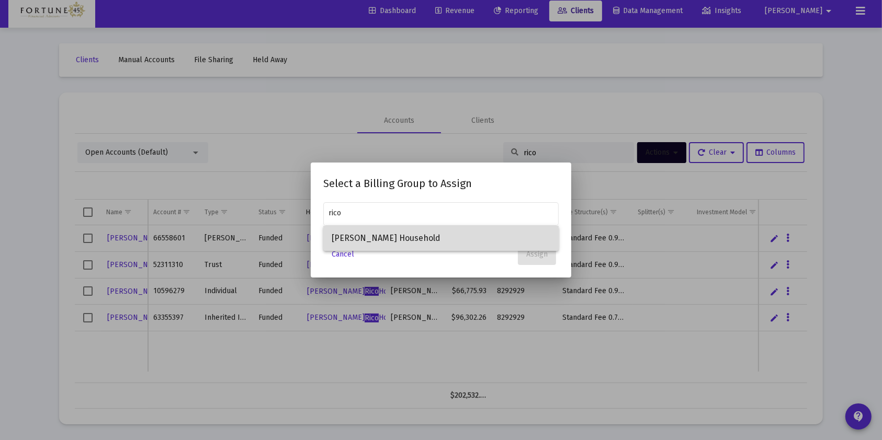
click at [447, 235] on span "Beth Rico Household" at bounding box center [441, 238] width 219 height 25
type input "Beth Rico Household"
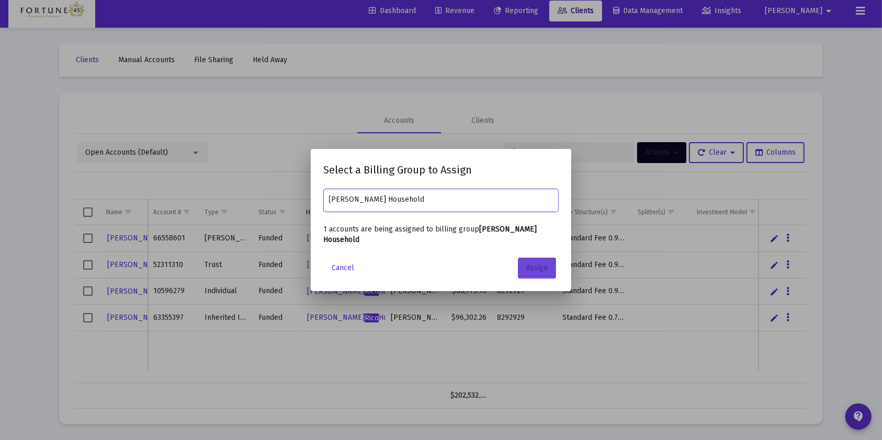
click at [532, 264] on span "Assign" at bounding box center [536, 268] width 21 height 9
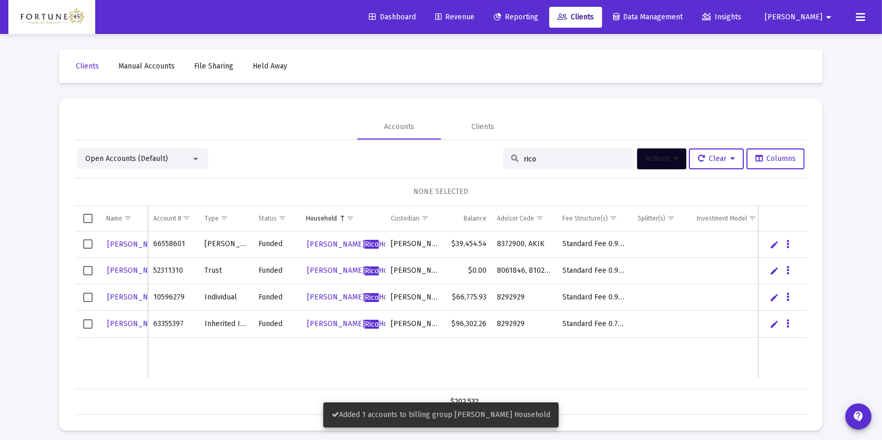
scroll to position [6, 0]
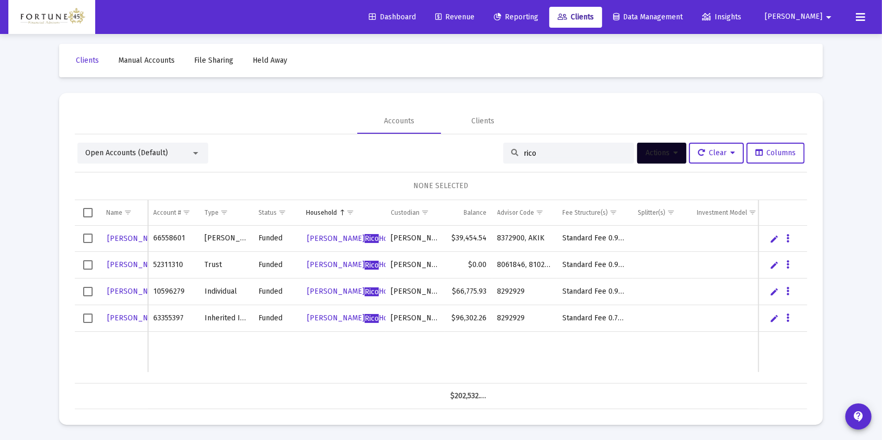
click at [552, 156] on input "rico" at bounding box center [575, 153] width 103 height 9
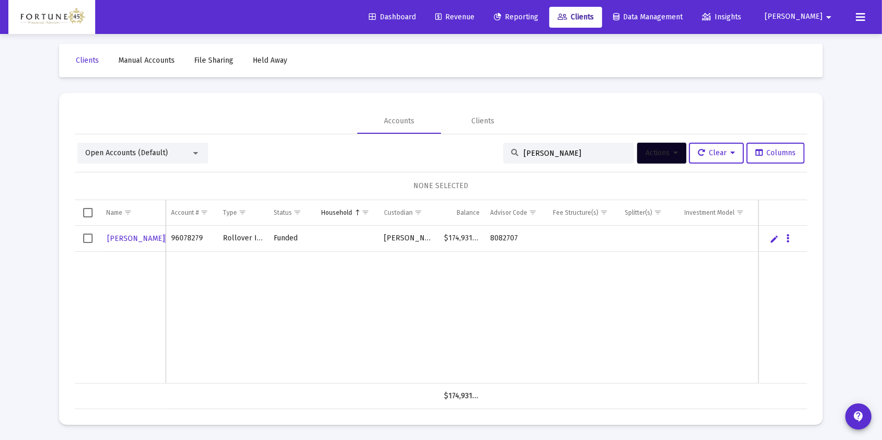
type input "caldwell"
click at [86, 240] on span "Select row" at bounding box center [87, 238] width 9 height 9
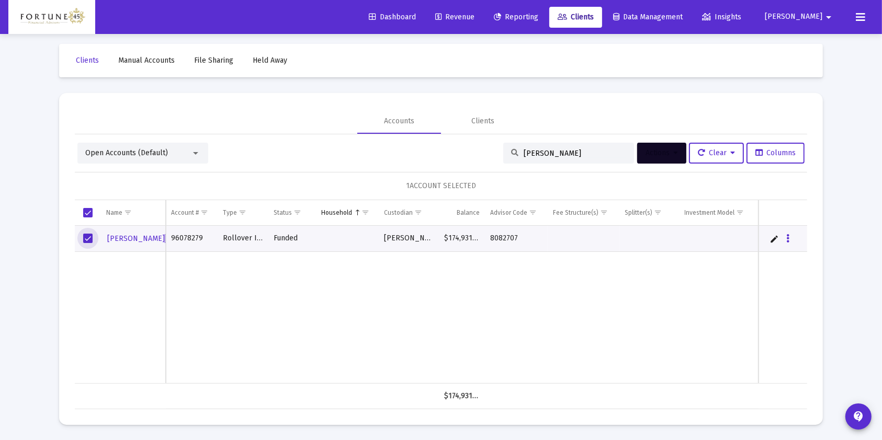
click at [657, 157] on button "Actions" at bounding box center [661, 153] width 49 height 21
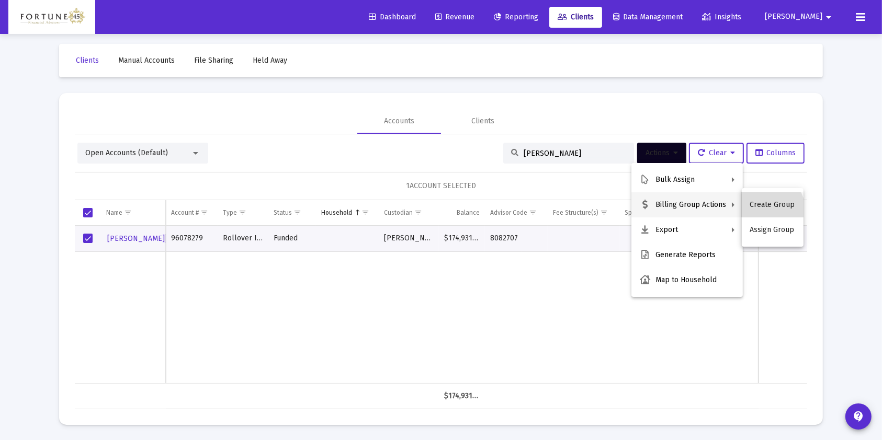
click at [769, 209] on button "Create Group" at bounding box center [773, 204] width 62 height 25
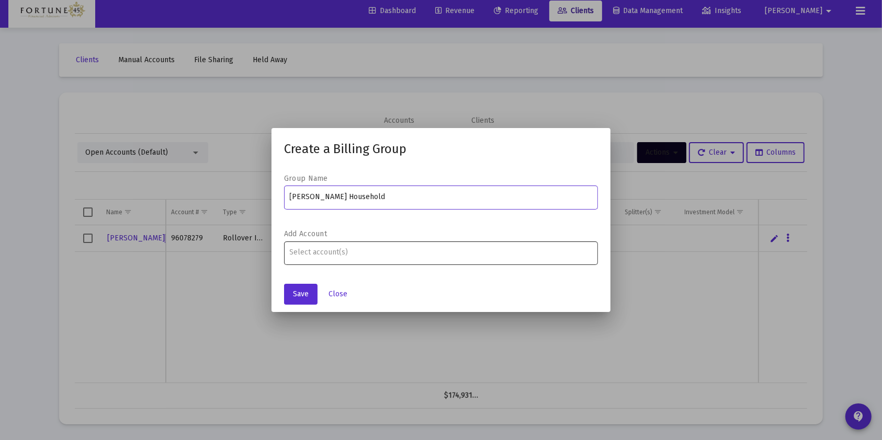
type input "[PERSON_NAME] Household"
click at [377, 254] on input "Assignment Selection" at bounding box center [441, 252] width 303 height 8
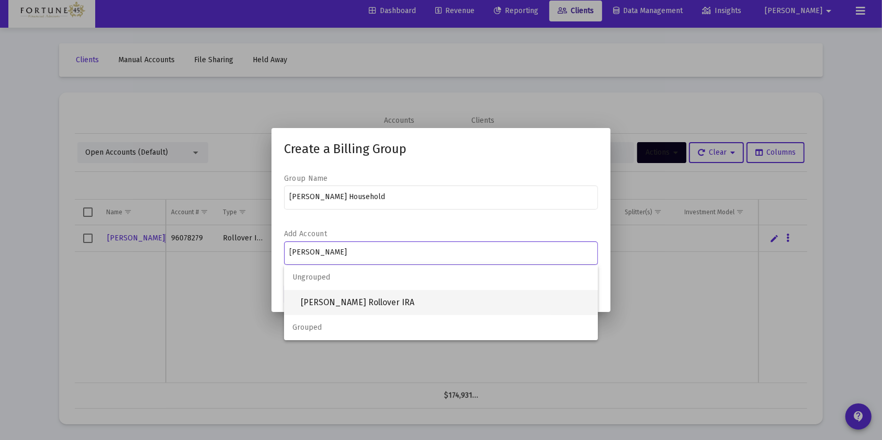
type input "caldwell"
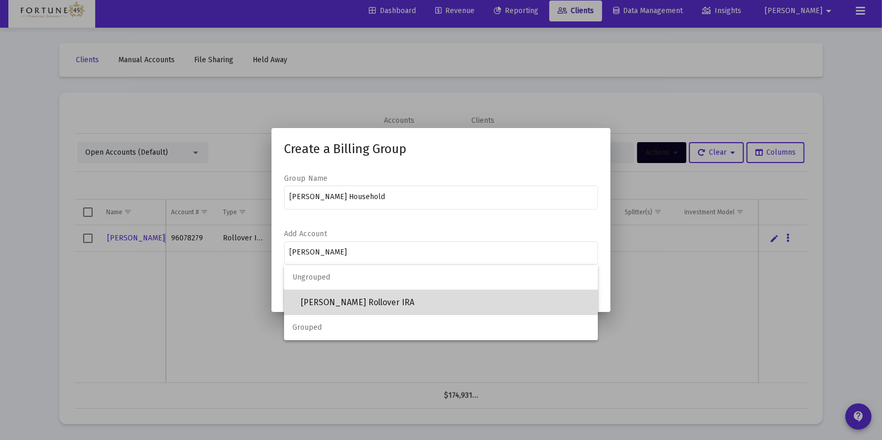
click at [380, 303] on span "[PERSON_NAME] Rollover IRA" at bounding box center [445, 302] width 289 height 25
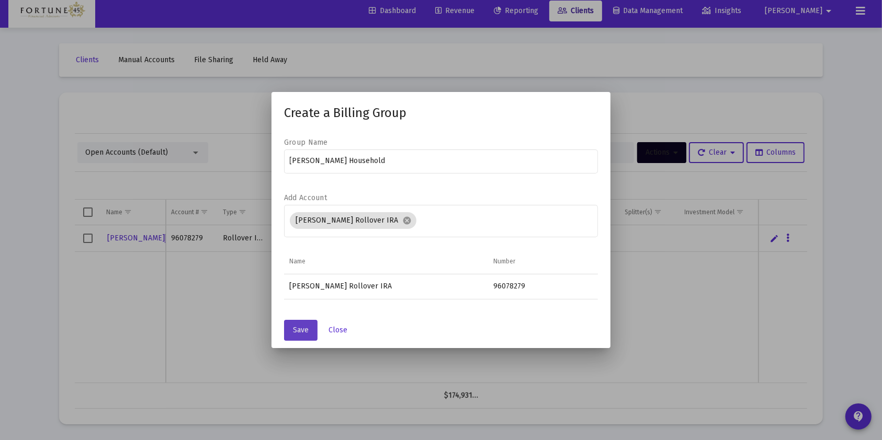
click at [301, 329] on span "Save" at bounding box center [301, 330] width 16 height 9
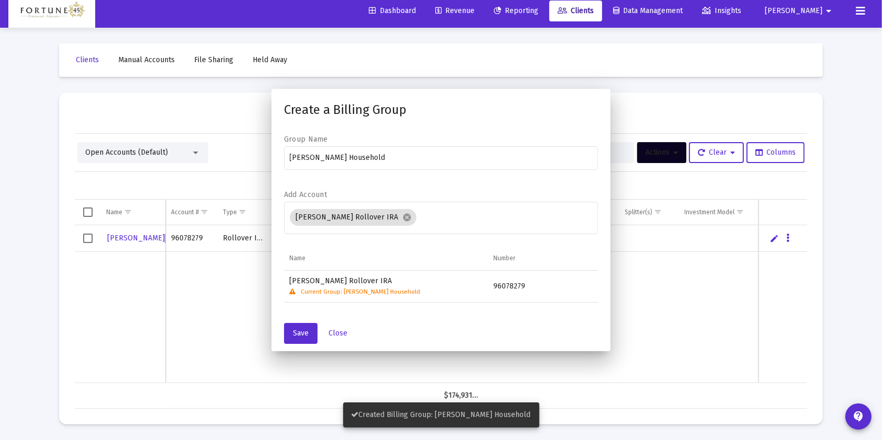
scroll to position [6, 0]
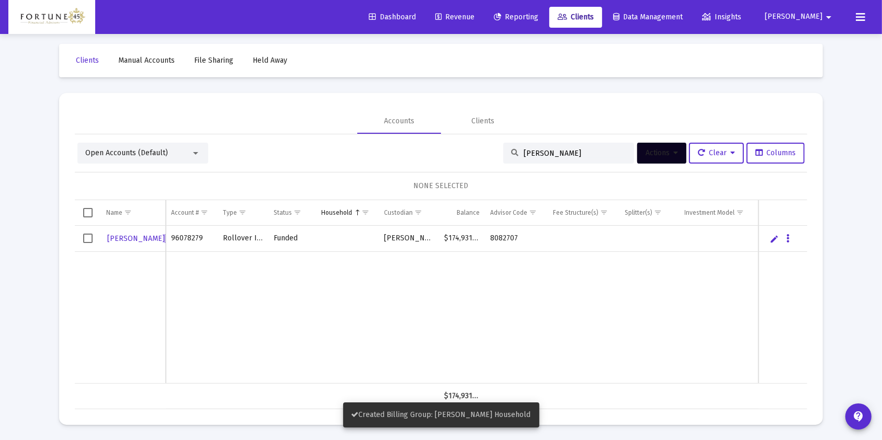
click at [561, 156] on input "caldwell" at bounding box center [575, 153] width 103 height 9
click at [561, 155] on input "caldwell" at bounding box center [575, 153] width 103 height 9
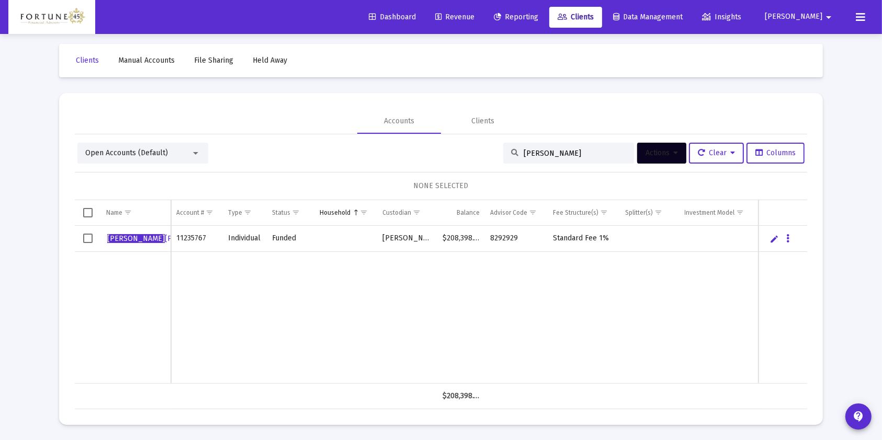
type input "catherine"
click at [90, 236] on span "Select row" at bounding box center [87, 238] width 9 height 9
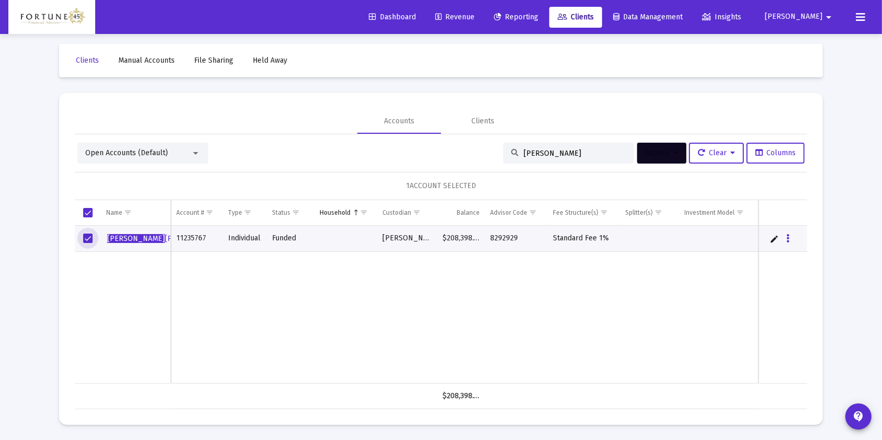
click at [656, 157] on button "Actions" at bounding box center [661, 153] width 49 height 21
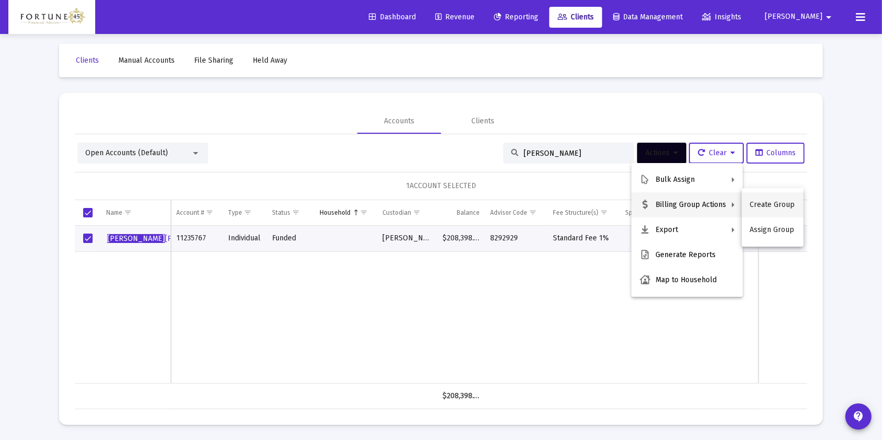
click at [781, 207] on button "Create Group" at bounding box center [773, 204] width 62 height 25
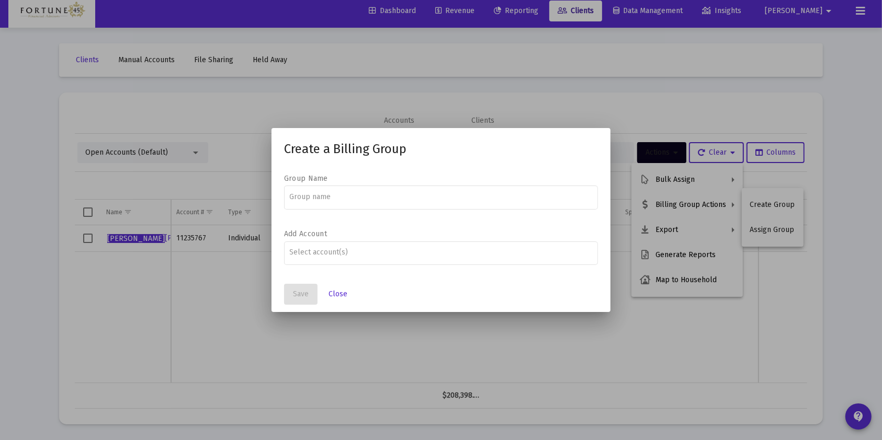
scroll to position [0, 0]
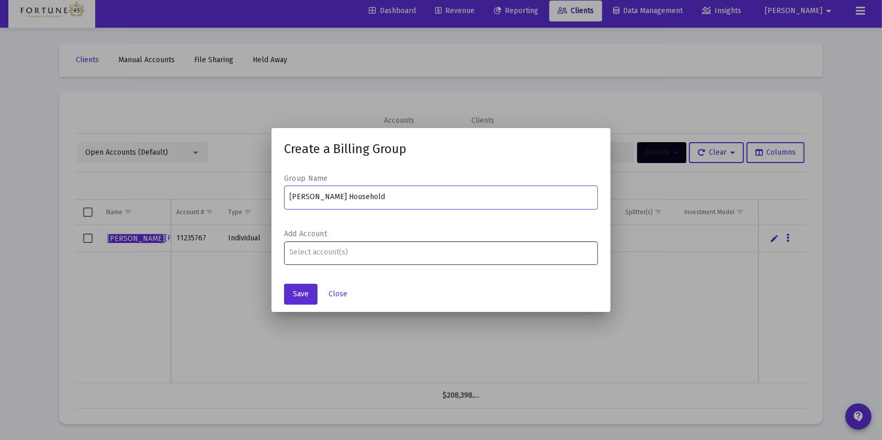
type input "Catherine Daigle Household"
click at [379, 247] on div "Assignment Selection" at bounding box center [441, 252] width 307 height 13
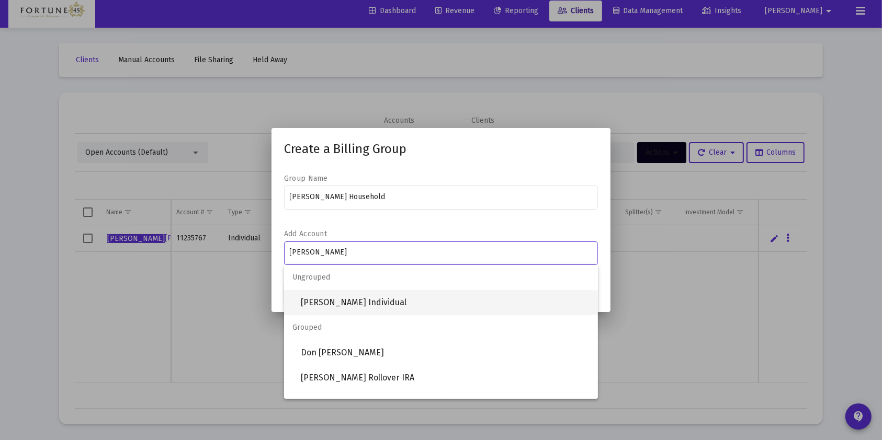
type input "daigle"
click at [393, 301] on span "Catherine Daigle Individual" at bounding box center [445, 302] width 289 height 25
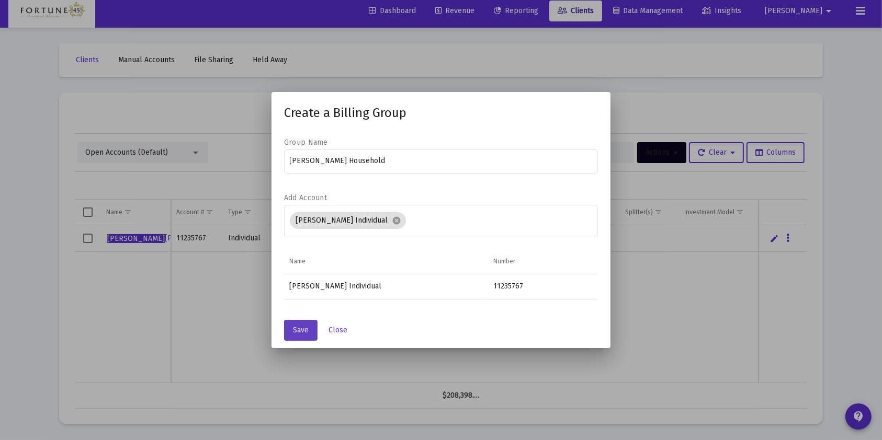
click at [304, 325] on button "Save" at bounding box center [300, 330] width 33 height 21
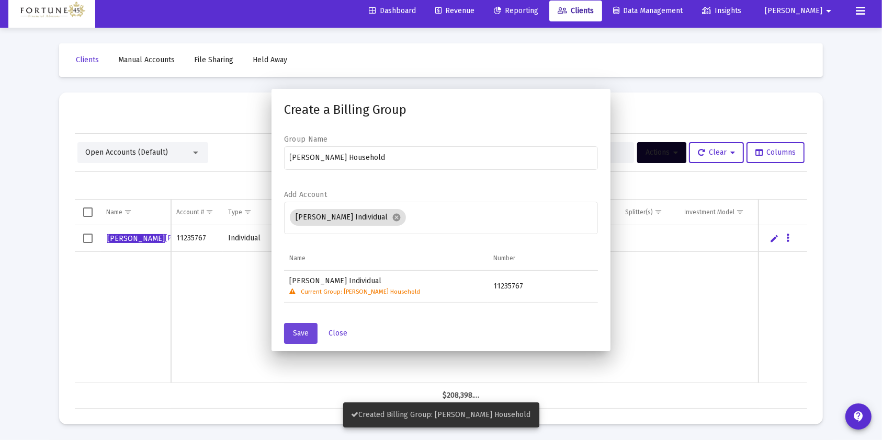
scroll to position [6, 0]
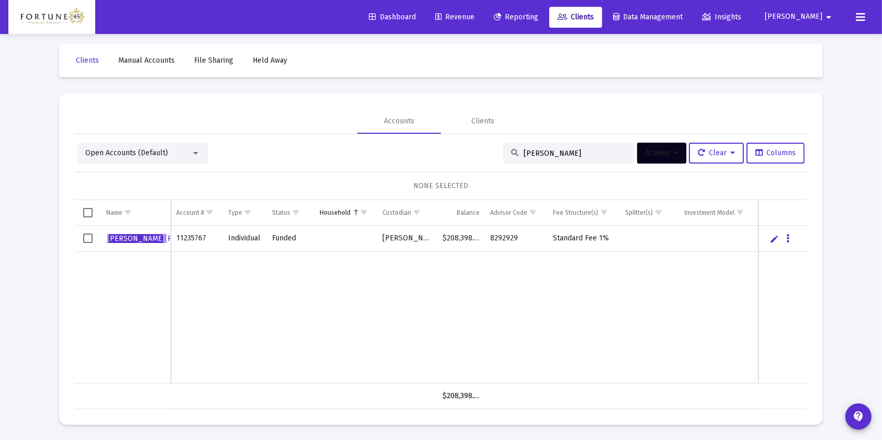
click at [865, 10] on button at bounding box center [860, 17] width 21 height 21
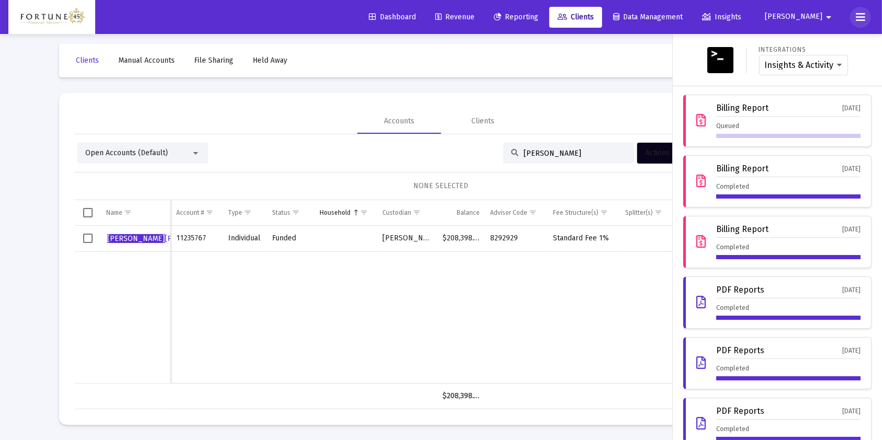
click at [863, 18] on icon at bounding box center [860, 17] width 9 height 13
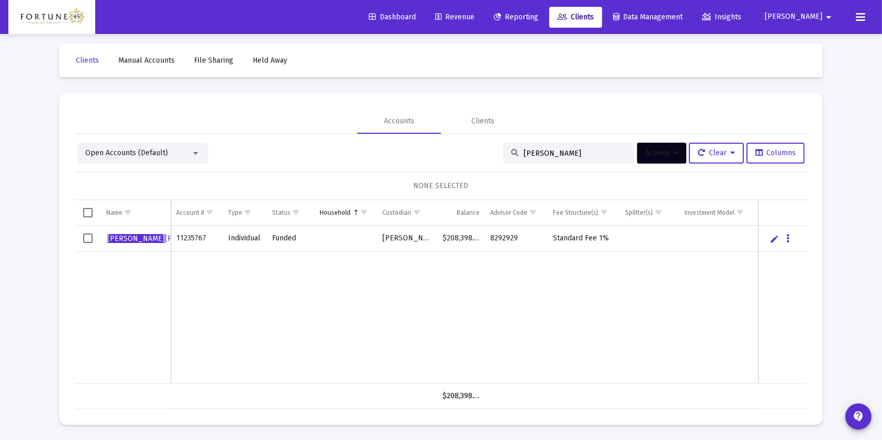
click at [416, 15] on span "Dashboard" at bounding box center [392, 17] width 47 height 9
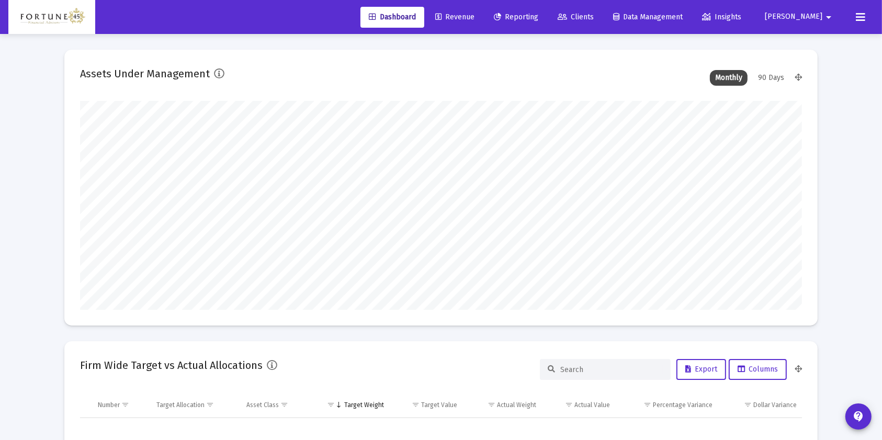
scroll to position [209, 389]
click at [856, 16] on icon at bounding box center [860, 17] width 9 height 13
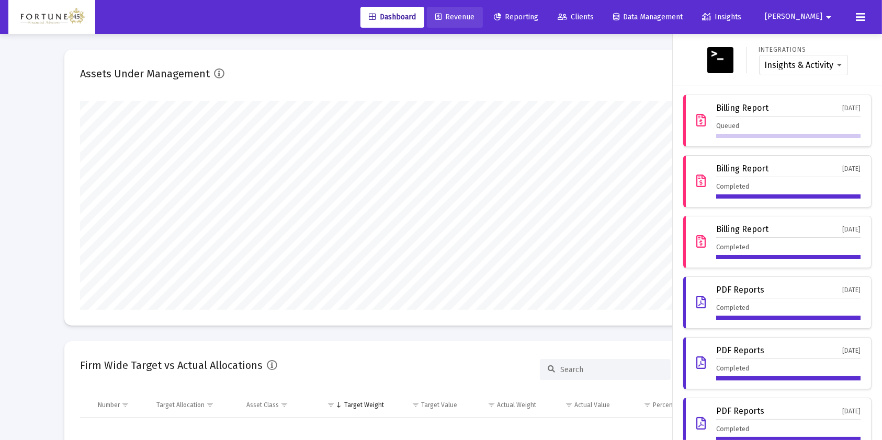
click at [474, 16] on span "Revenue" at bounding box center [454, 17] width 39 height 9
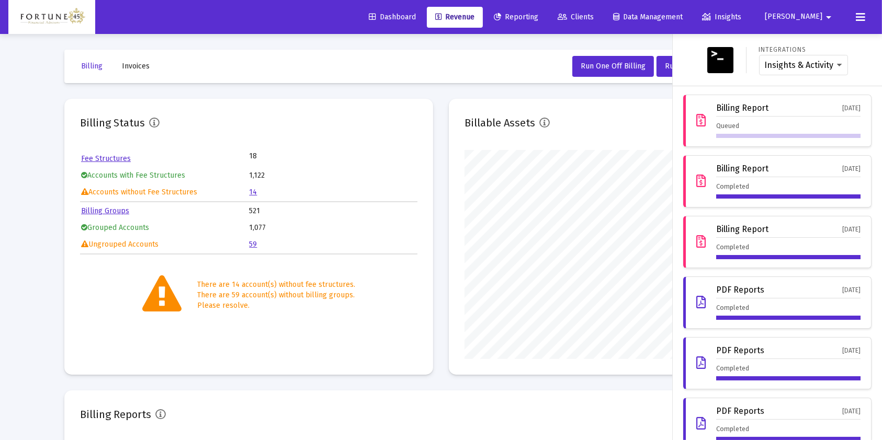
scroll to position [209, 337]
click at [857, 19] on icon at bounding box center [860, 17] width 9 height 13
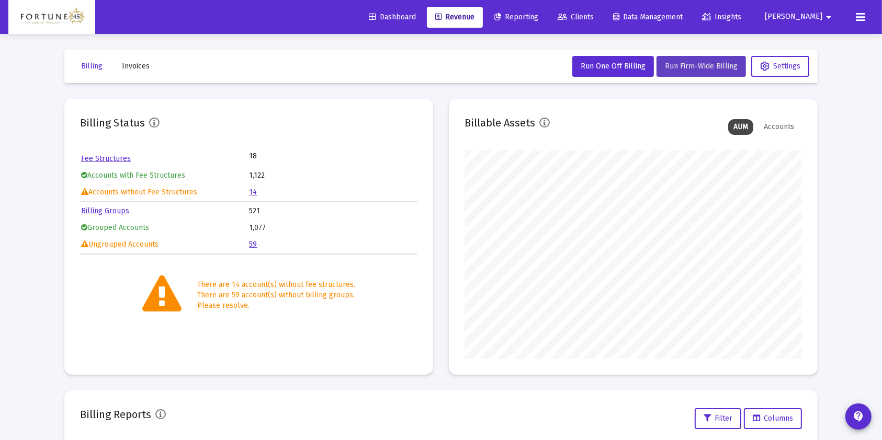
click at [698, 69] on span "Run Firm-Wide Billing" at bounding box center [701, 66] width 73 height 9
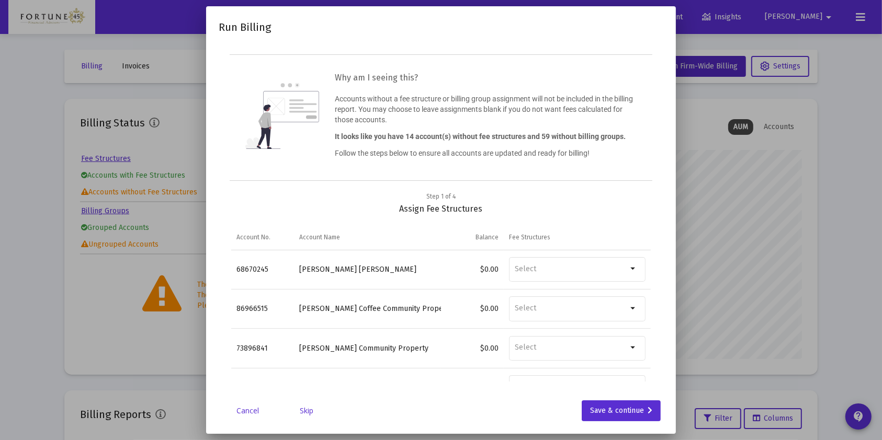
click at [311, 408] on link "Skip" at bounding box center [306, 411] width 52 height 10
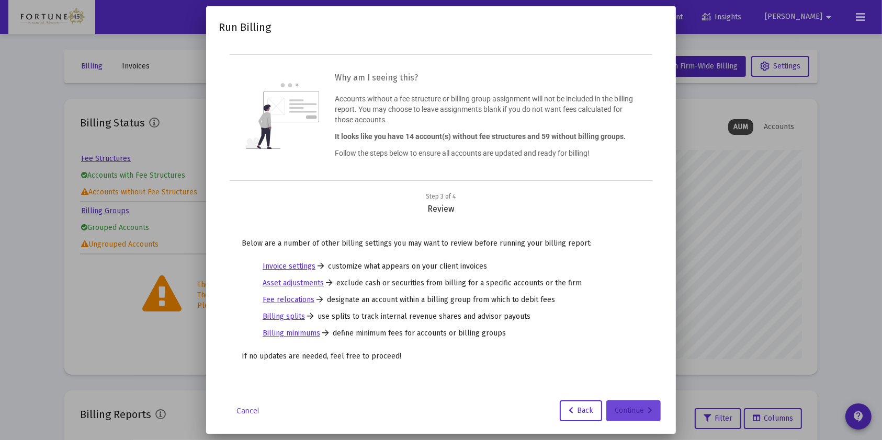
click at [642, 402] on div "Continue" at bounding box center [634, 411] width 38 height 21
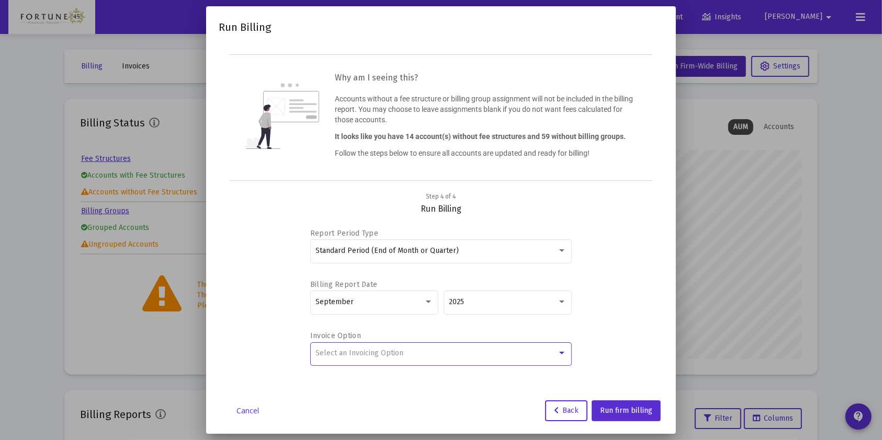
click at [397, 356] on span "Select an Invoicing Option" at bounding box center [360, 353] width 88 height 9
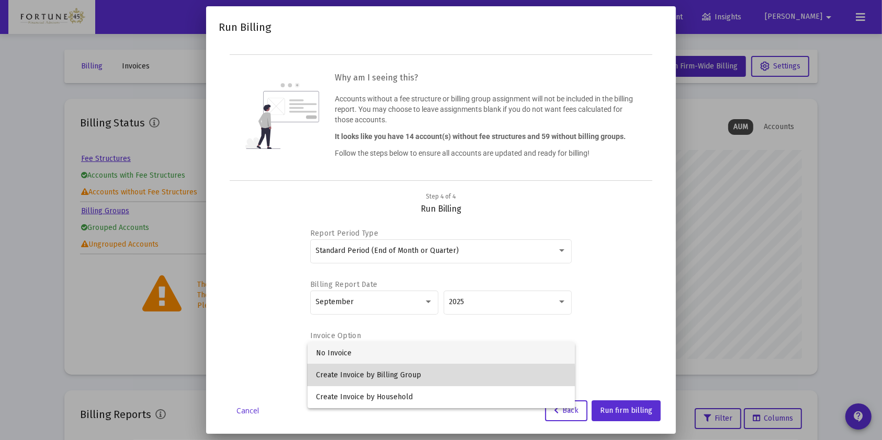
click at [394, 380] on span "Create Invoice by Billing Group" at bounding box center [441, 376] width 251 height 22
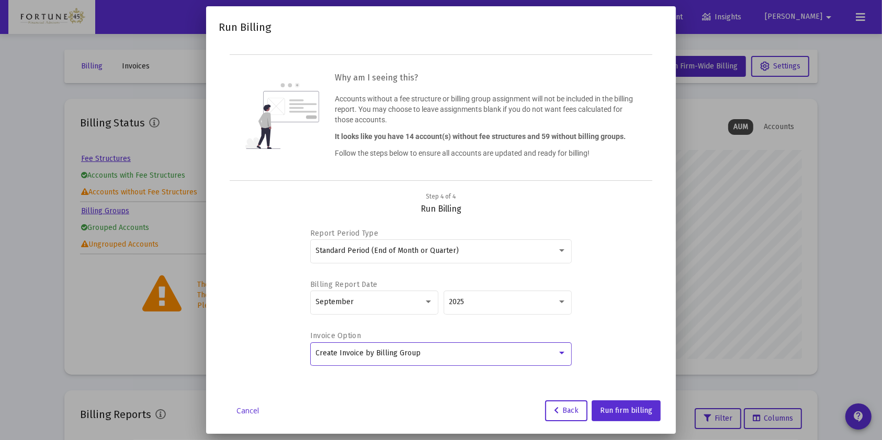
click at [420, 359] on div "Create Invoice by Billing Group" at bounding box center [441, 353] width 251 height 26
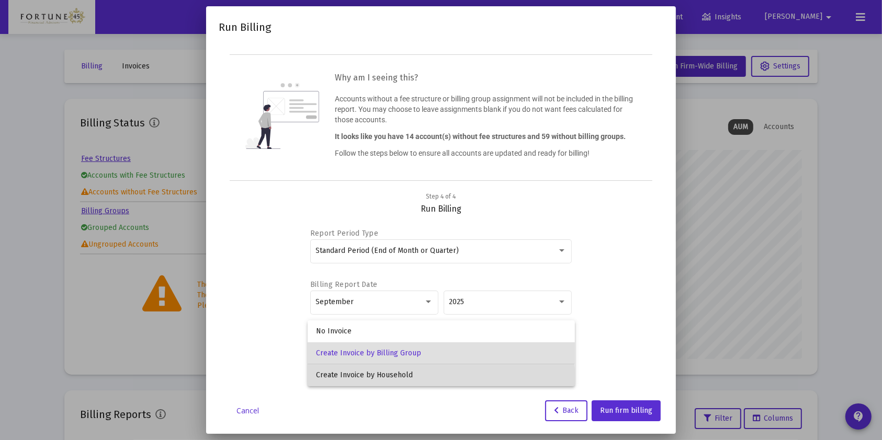
click at [423, 381] on span "Create Invoice by Household" at bounding box center [441, 376] width 251 height 22
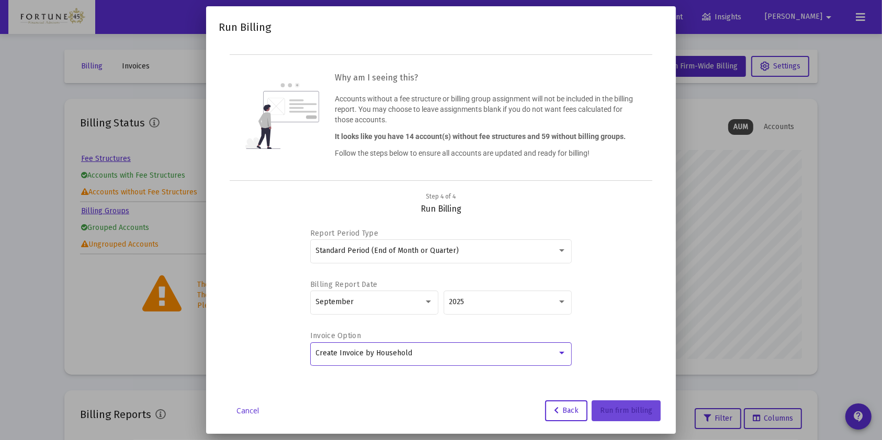
click at [625, 403] on button "Run firm billing" at bounding box center [626, 411] width 69 height 21
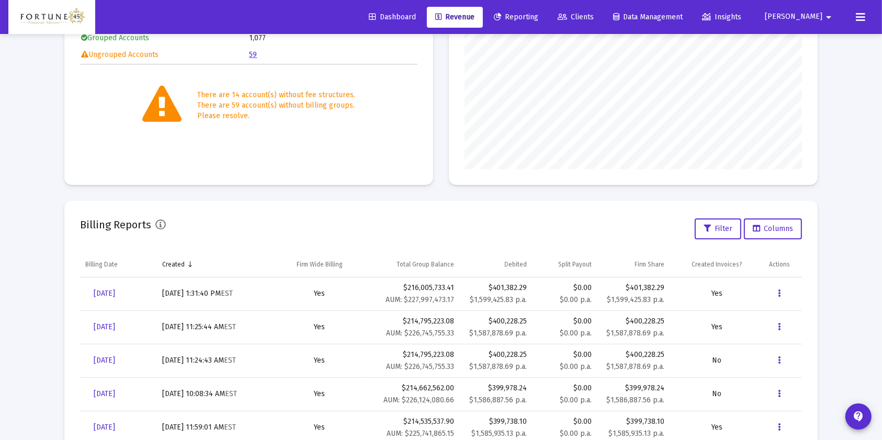
scroll to position [209, 0]
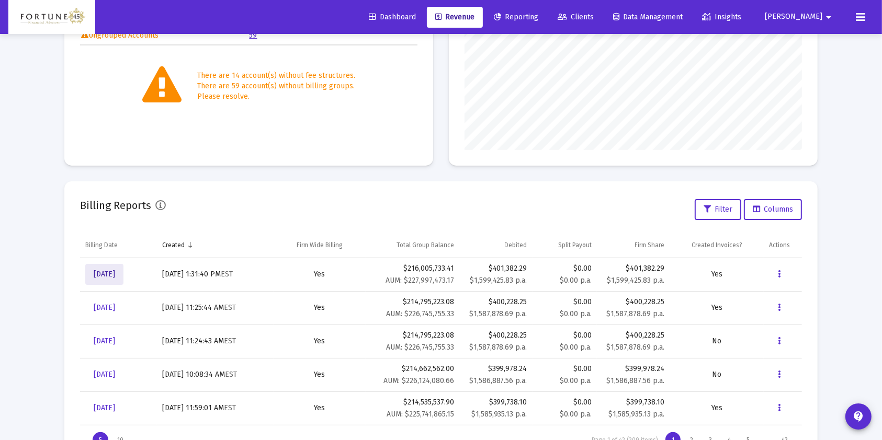
click at [115, 274] on span "[DATE]" at bounding box center [104, 274] width 21 height 9
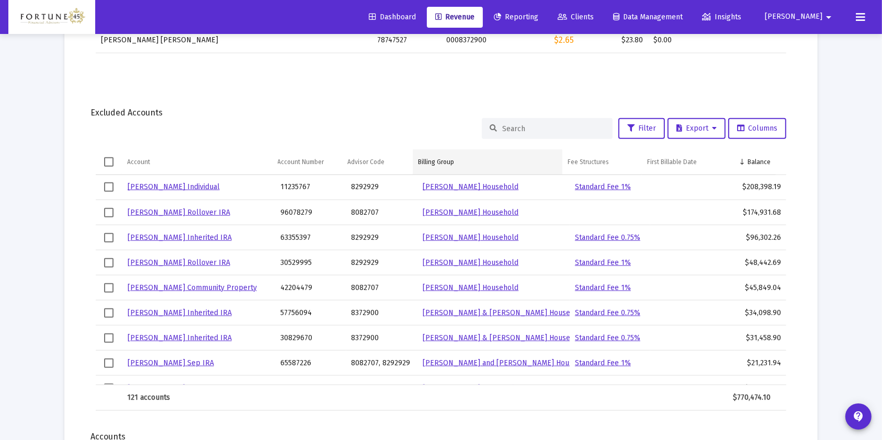
scroll to position [1010, 0]
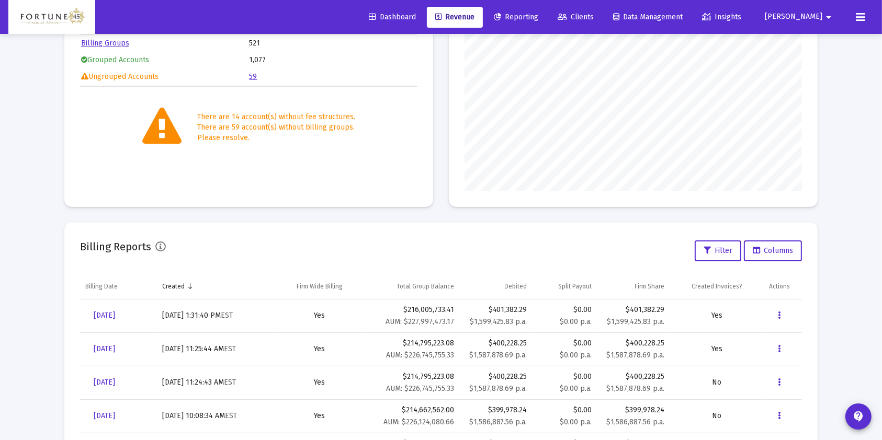
scroll to position [198, 0]
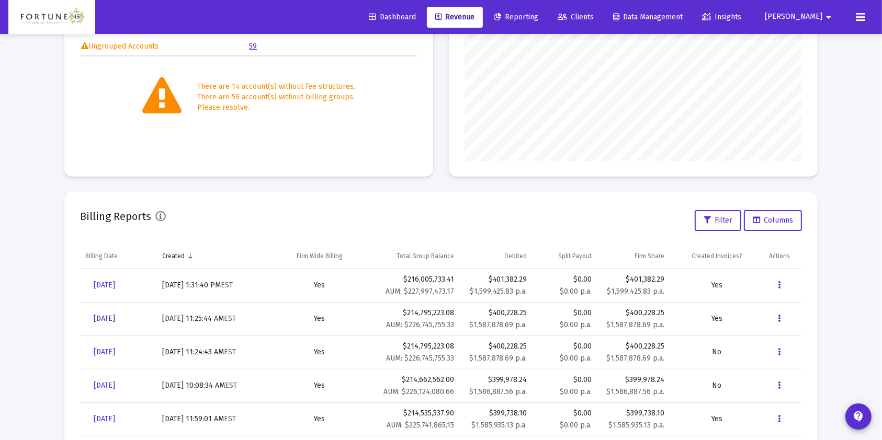
click at [115, 320] on span "[DATE]" at bounding box center [104, 318] width 21 height 9
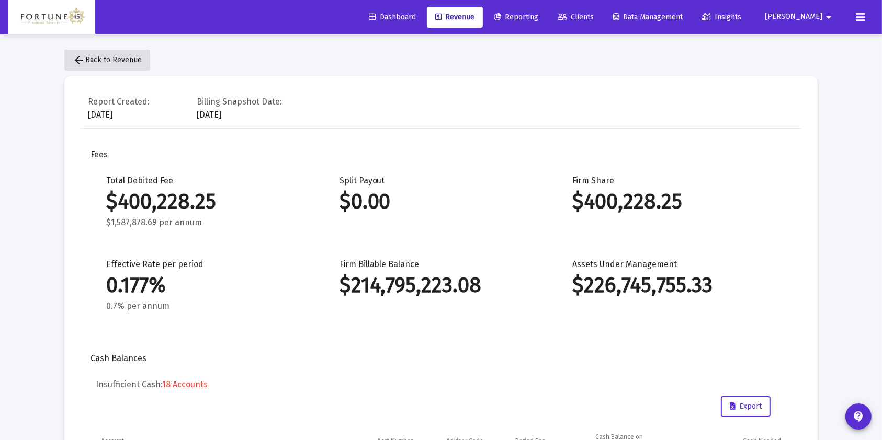
click at [98, 62] on span "arrow_back Back to Revenue" at bounding box center [107, 59] width 69 height 9
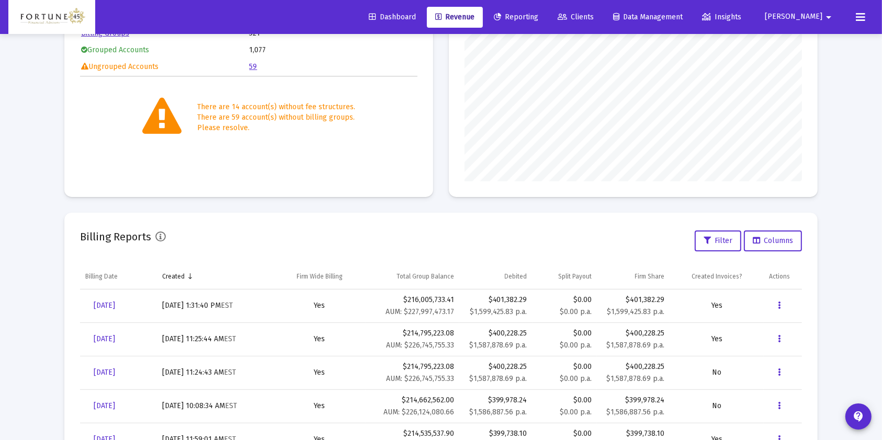
scroll to position [255, 0]
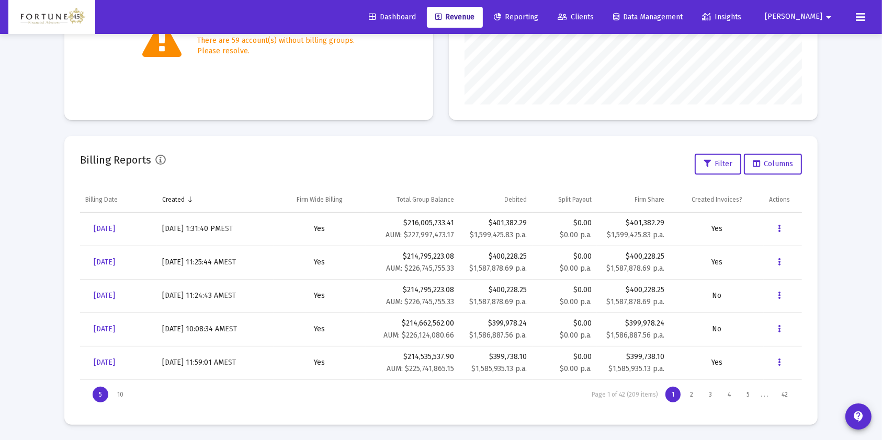
click at [866, 20] on button at bounding box center [860, 17] width 21 height 21
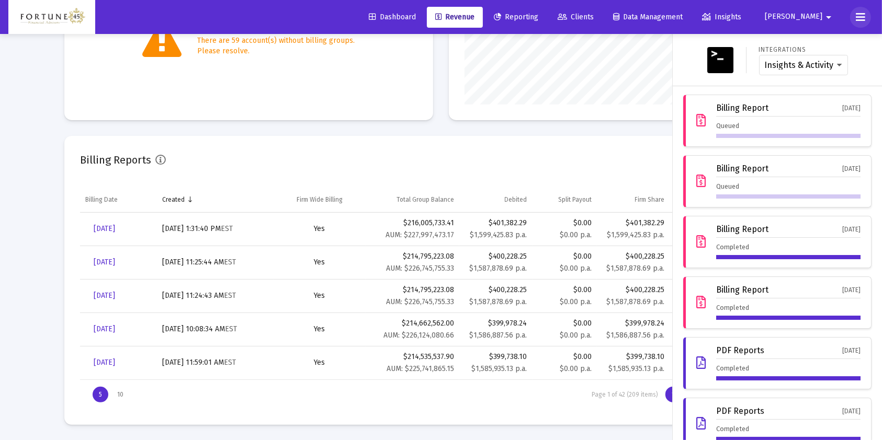
click at [865, 19] on button at bounding box center [860, 17] width 21 height 21
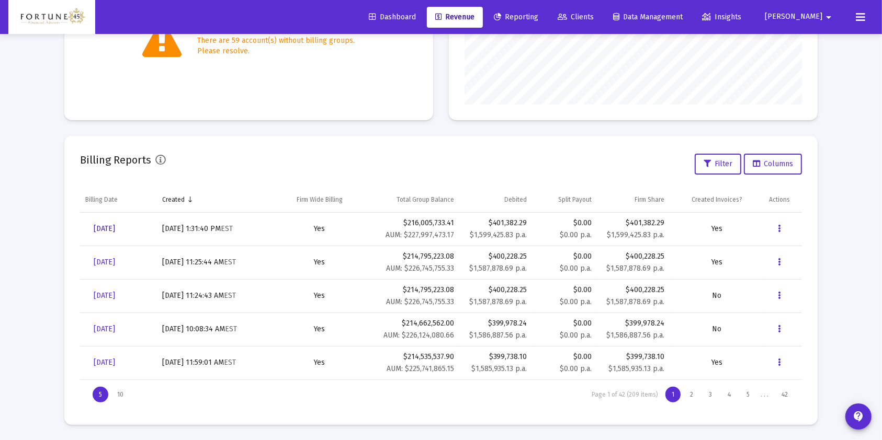
click at [115, 231] on span "[DATE]" at bounding box center [104, 228] width 21 height 9
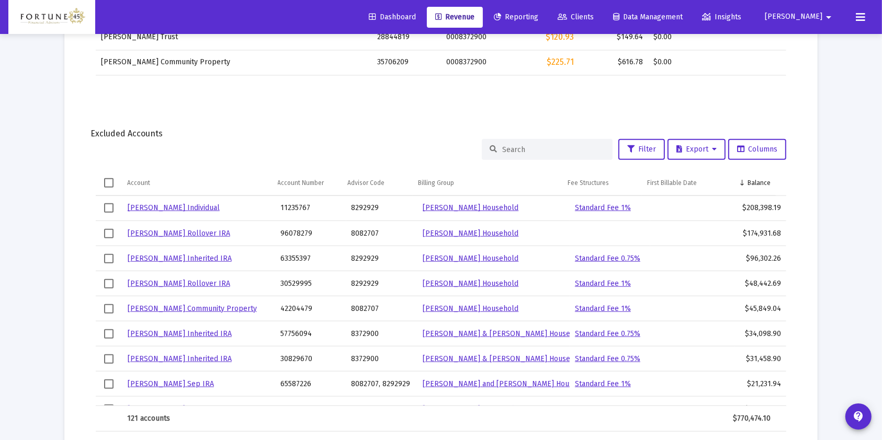
scroll to position [767, 0]
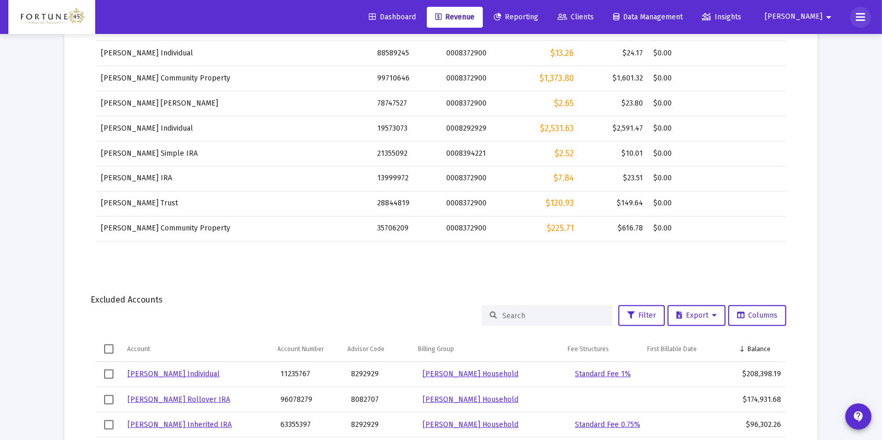
click at [856, 21] on icon at bounding box center [860, 17] width 9 height 13
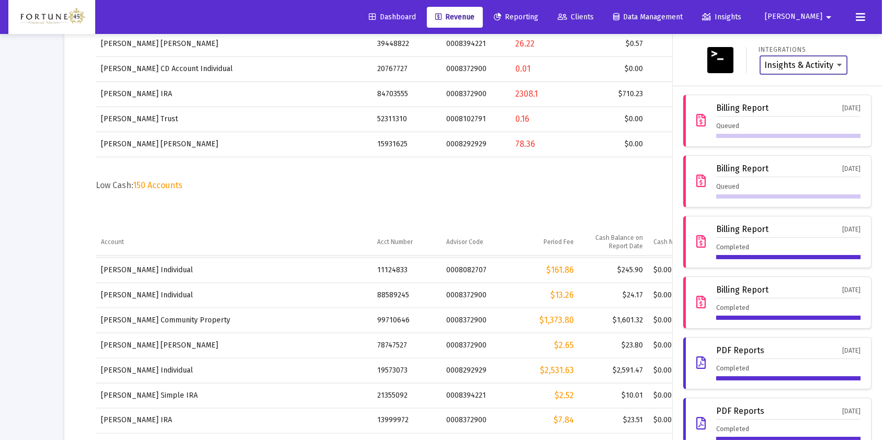
scroll to position [348, 0]
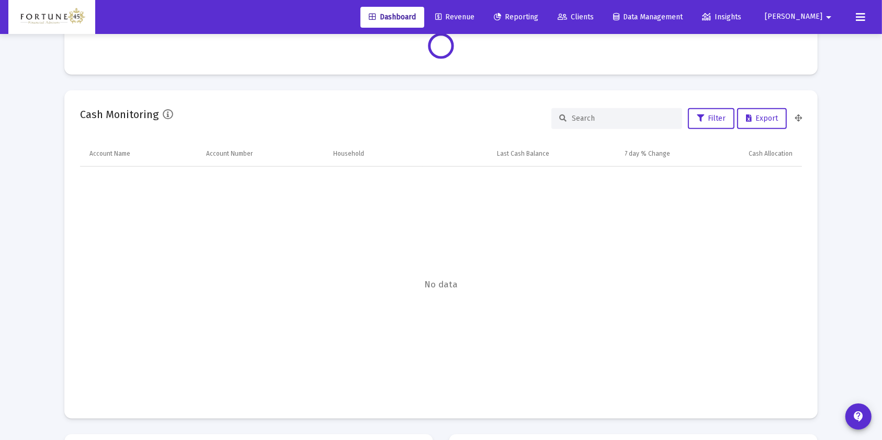
scroll to position [418, 0]
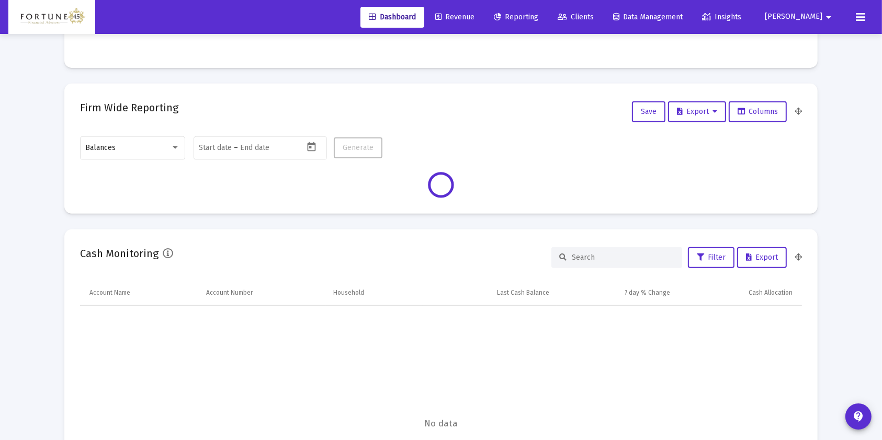
click at [474, 15] on span "Revenue" at bounding box center [454, 17] width 39 height 9
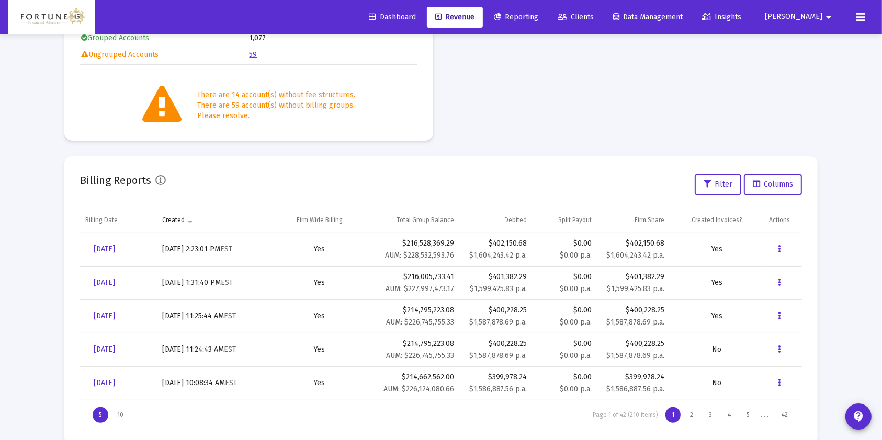
scroll to position [209, 0]
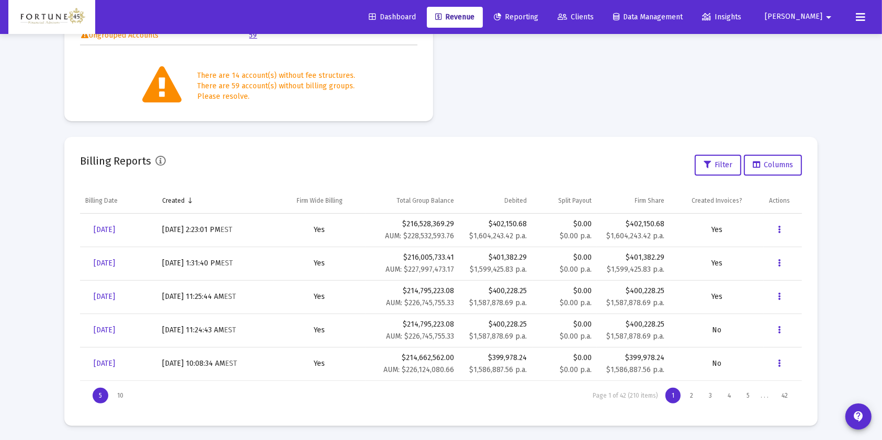
click at [861, 15] on icon at bounding box center [860, 17] width 9 height 13
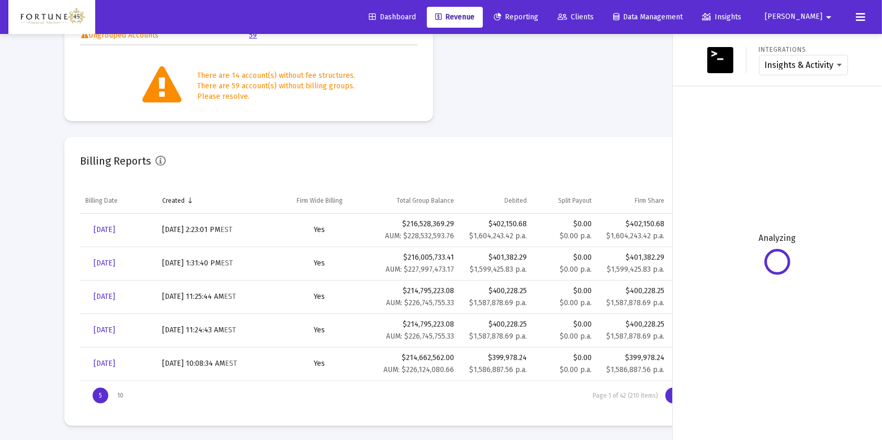
click at [865, 12] on icon at bounding box center [860, 17] width 9 height 13
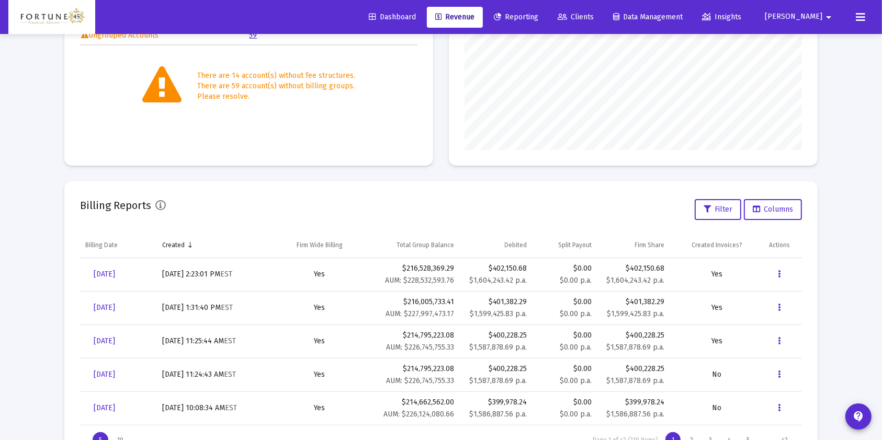
scroll to position [209, 337]
click at [115, 277] on span "[DATE]" at bounding box center [104, 274] width 21 height 9
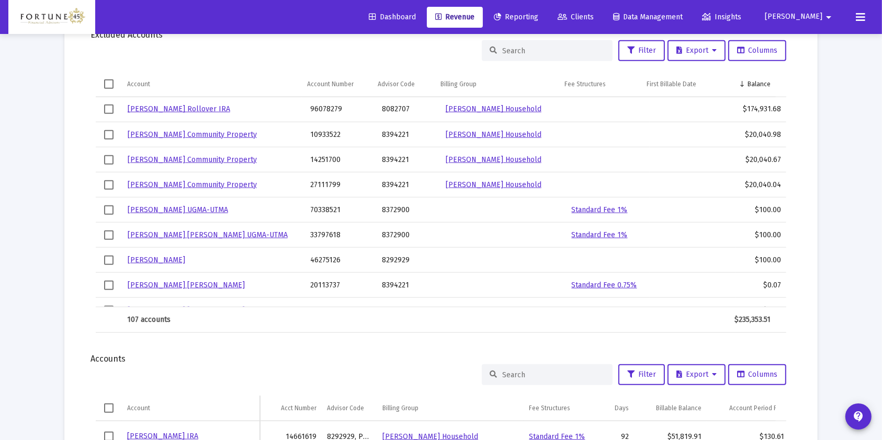
scroll to position [1010, 0]
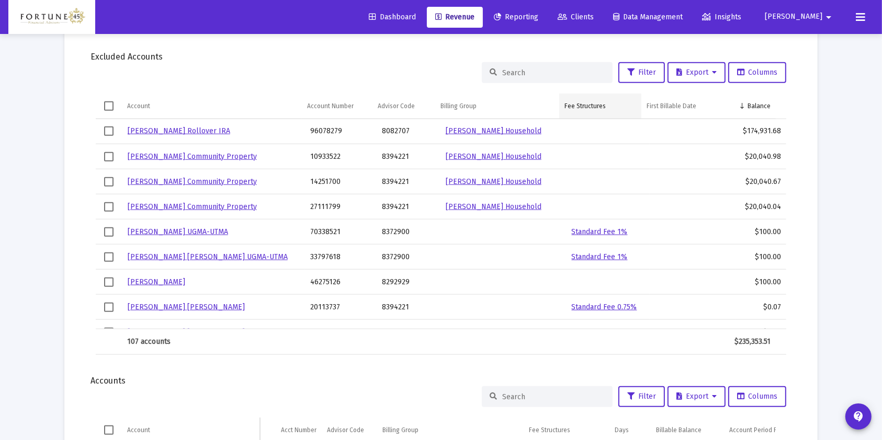
click at [574, 104] on div "Fee Structures" at bounding box center [584, 106] width 41 height 8
click at [585, 102] on div "Fee Structures" at bounding box center [584, 106] width 41 height 8
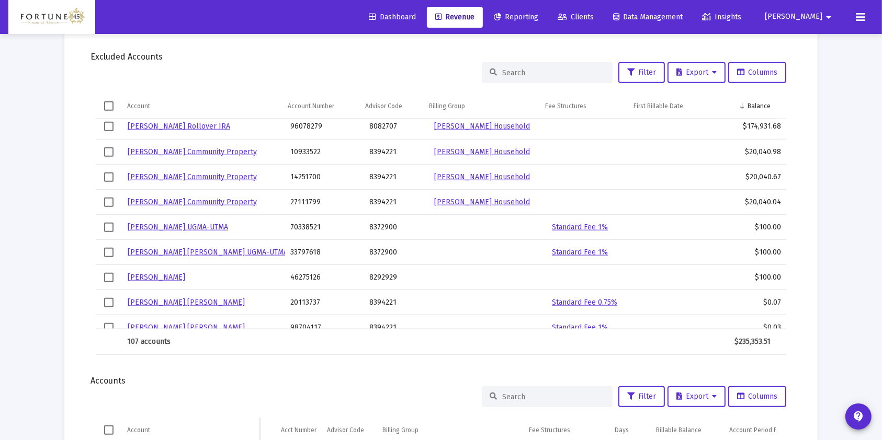
scroll to position [0, 0]
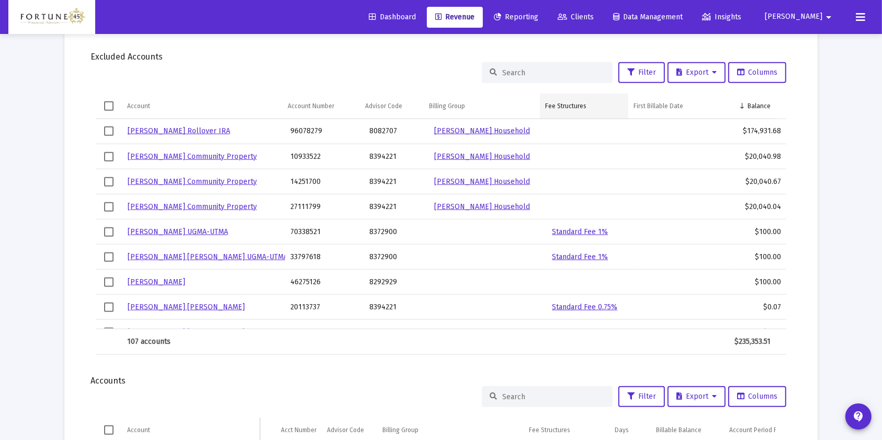
click at [569, 111] on td "Fee Structures" at bounding box center [584, 106] width 88 height 25
click at [570, 103] on div "Fee Structures" at bounding box center [565, 106] width 41 height 8
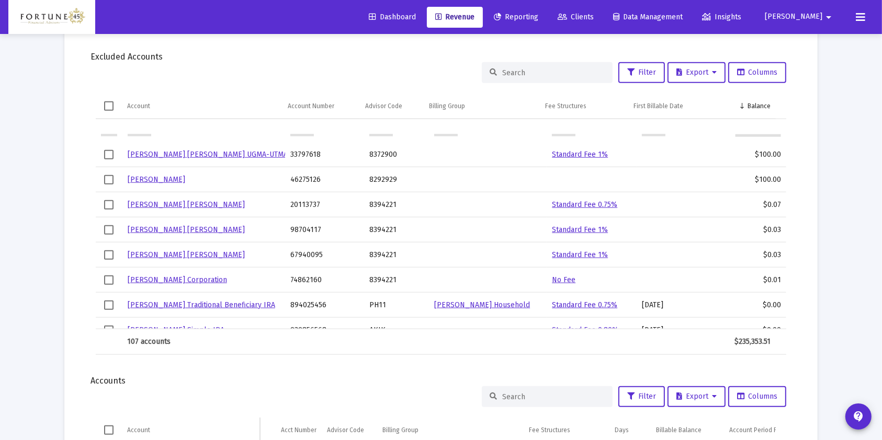
scroll to position [139, 0]
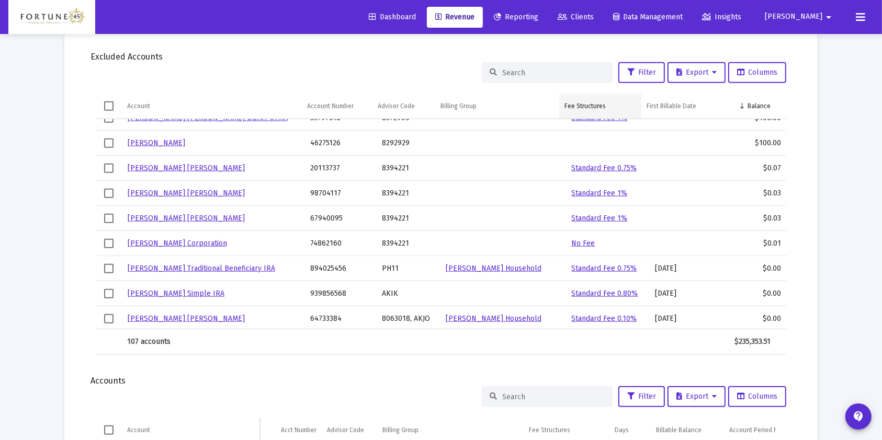
click at [595, 104] on div "Fee Structures" at bounding box center [584, 106] width 41 height 8
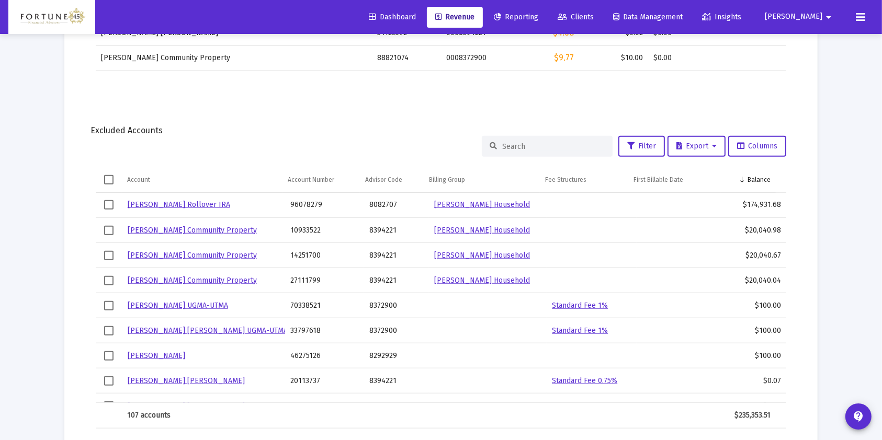
scroll to position [940, 0]
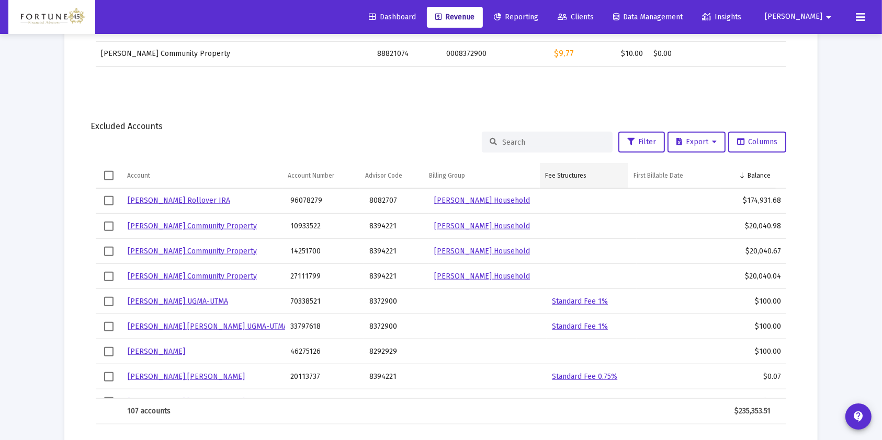
click at [556, 172] on div "Fee Structures" at bounding box center [565, 176] width 41 height 8
click at [558, 172] on div "Fee Structures" at bounding box center [565, 176] width 41 height 8
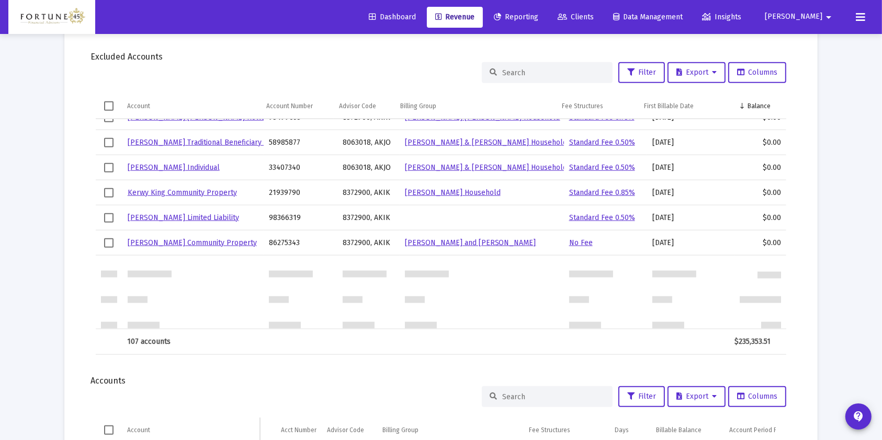
scroll to position [460, 0]
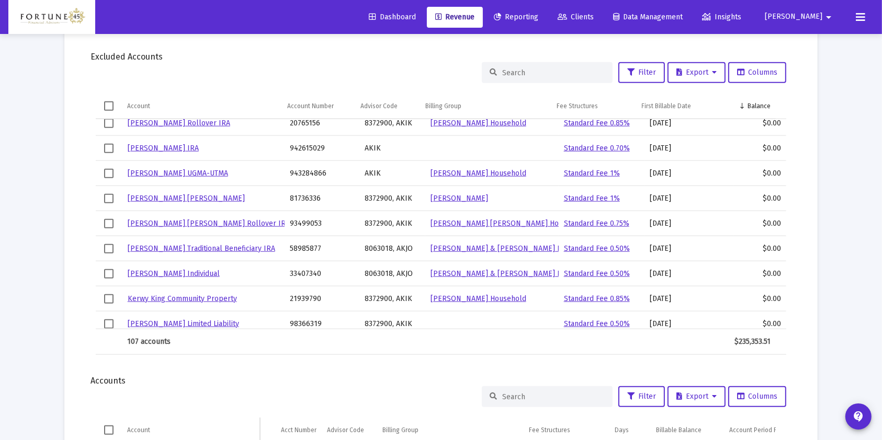
click at [771, 109] on td "Balance" at bounding box center [750, 106] width 52 height 25
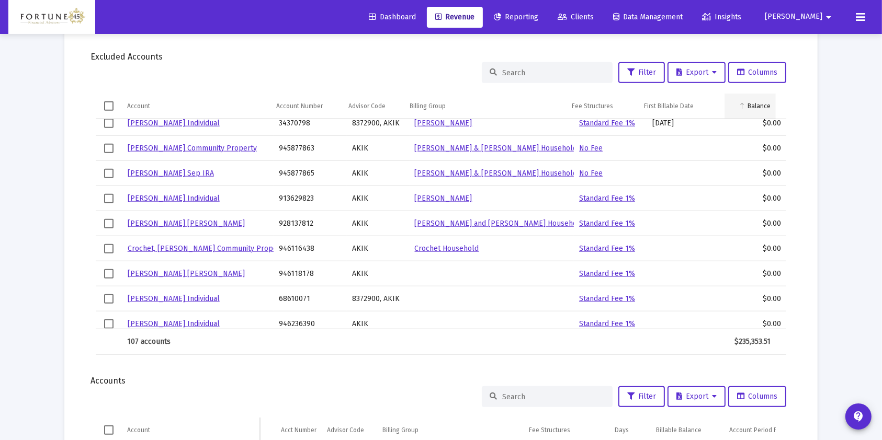
click at [766, 106] on div "Balance" at bounding box center [758, 106] width 23 height 8
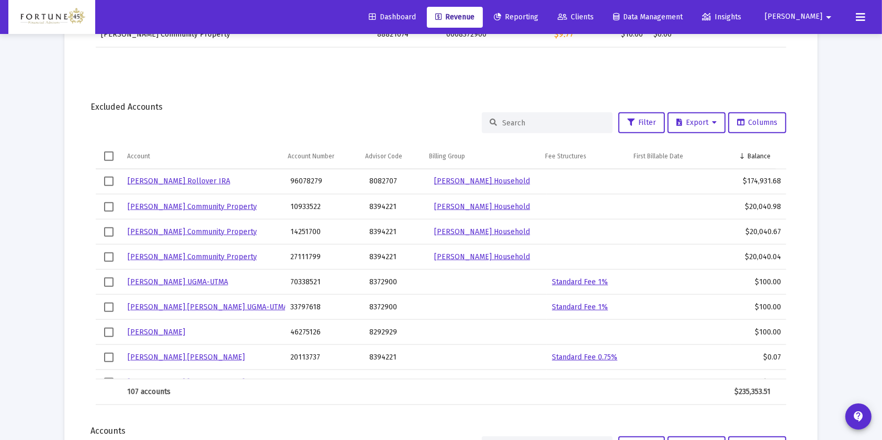
scroll to position [1010, 0]
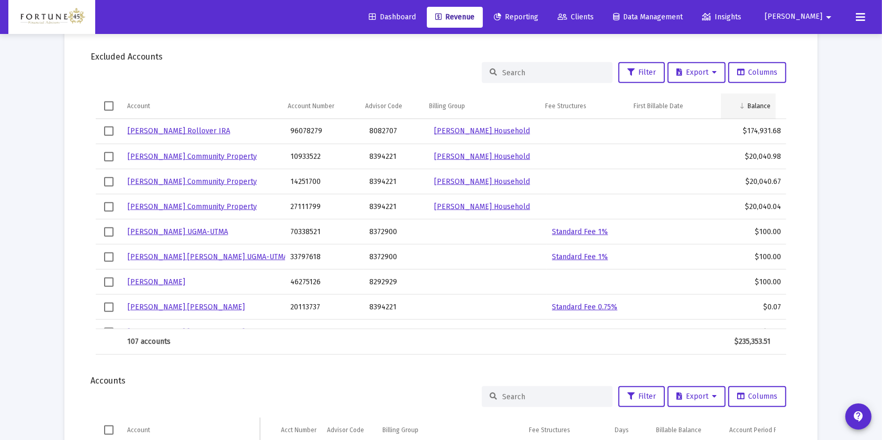
click at [756, 111] on td "Balance" at bounding box center [748, 106] width 55 height 25
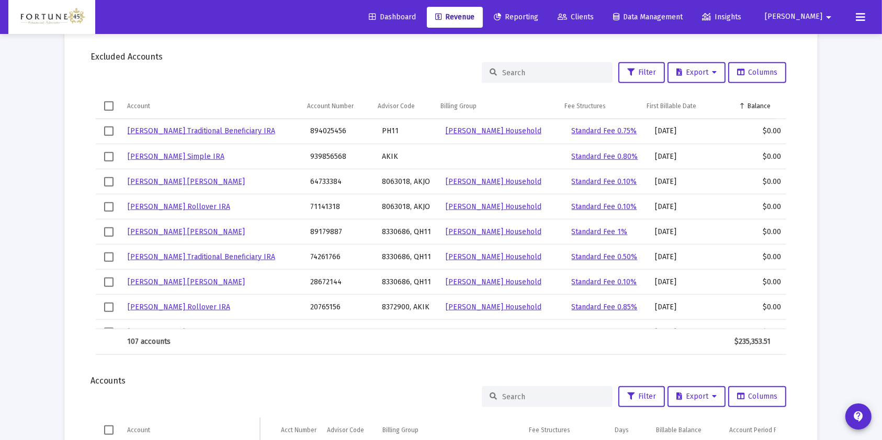
click at [756, 111] on td "Balance" at bounding box center [750, 106] width 50 height 25
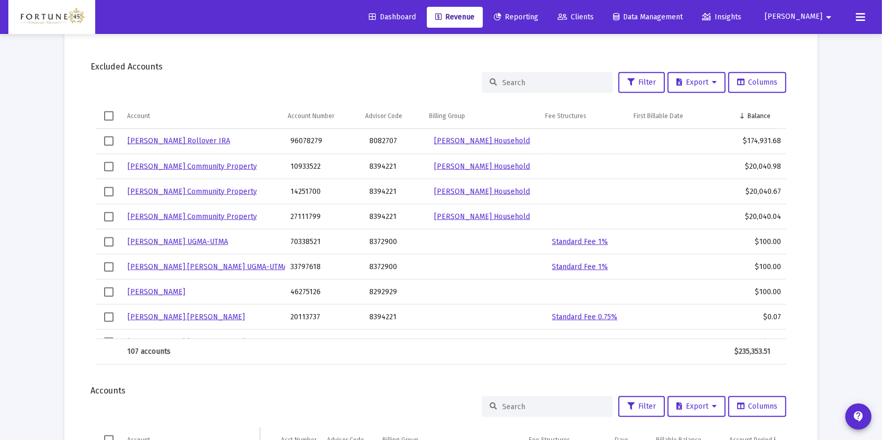
scroll to position [940, 0]
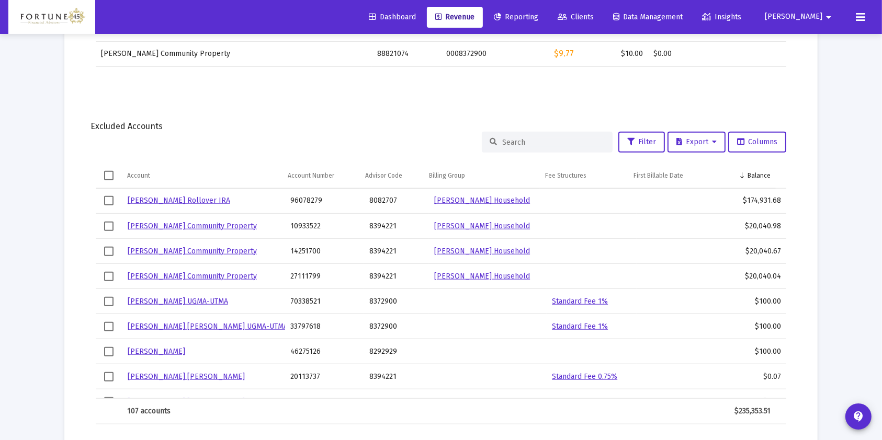
click at [602, 9] on link "Clients" at bounding box center [575, 17] width 53 height 21
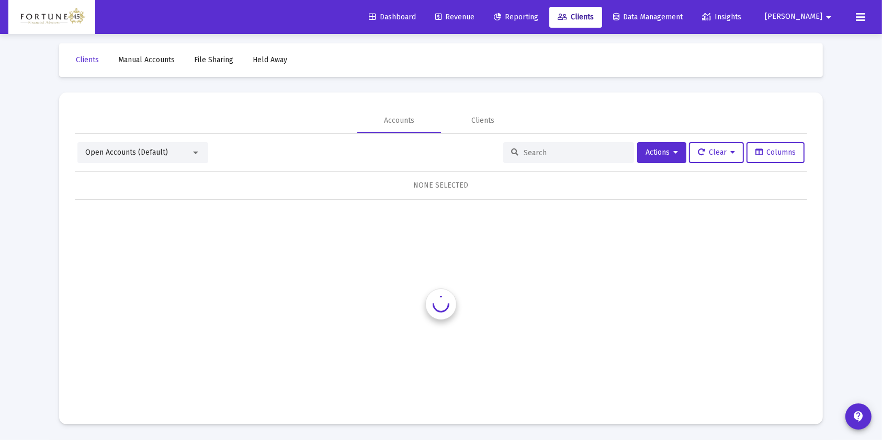
scroll to position [6, 0]
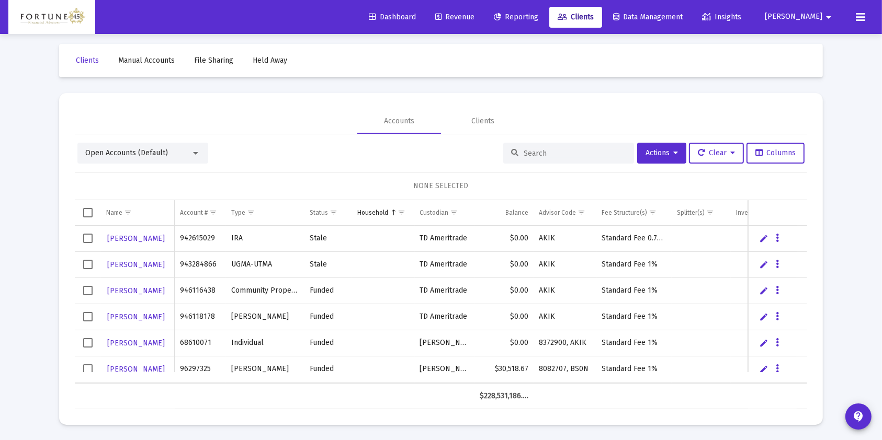
click at [560, 157] on div at bounding box center [568, 153] width 131 height 21
click at [552, 153] on input at bounding box center [575, 153] width 103 height 9
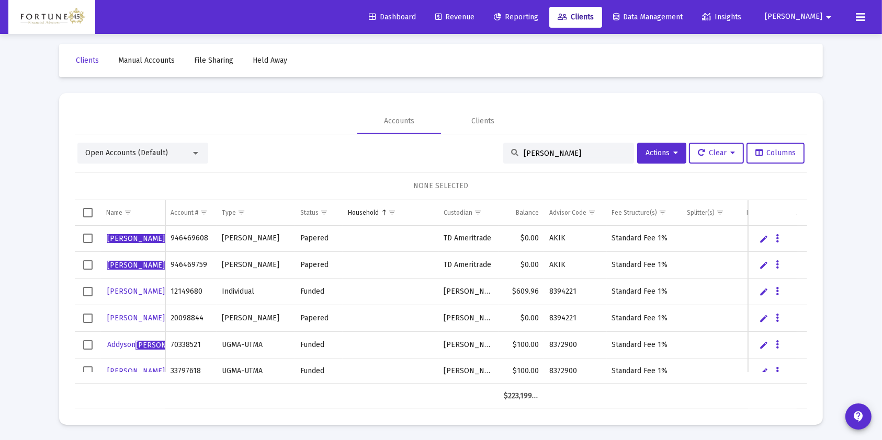
click at [538, 149] on input "jones" at bounding box center [575, 153] width 103 height 9
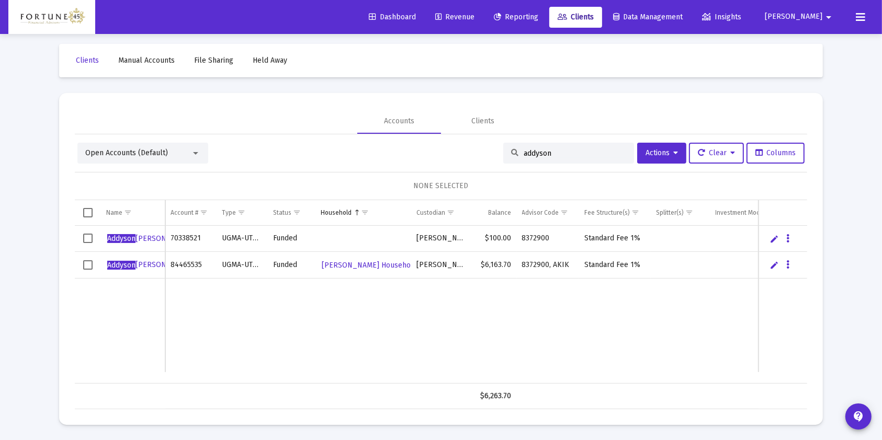
type input "addyson"
click at [86, 237] on span "Select row" at bounding box center [87, 238] width 9 height 9
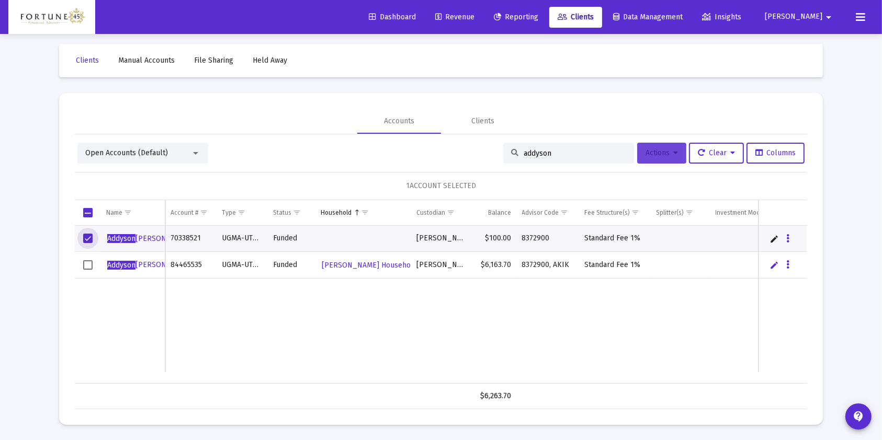
click at [657, 162] on button "Actions" at bounding box center [661, 153] width 49 height 21
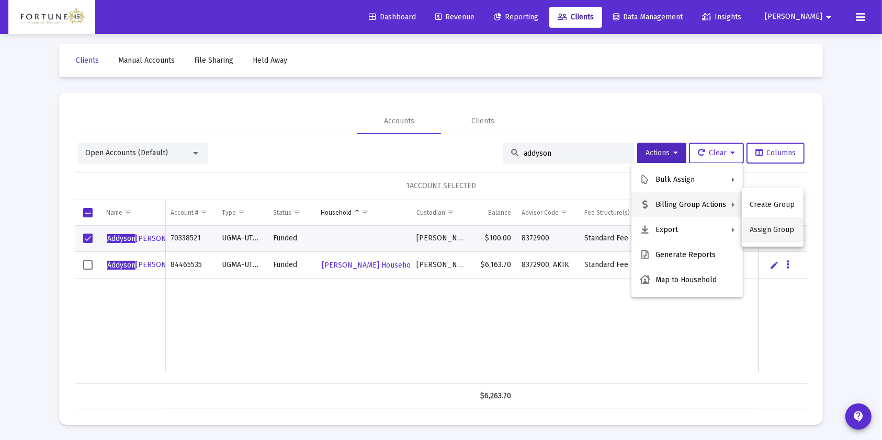
click at [762, 228] on button "Assign Group" at bounding box center [773, 230] width 62 height 25
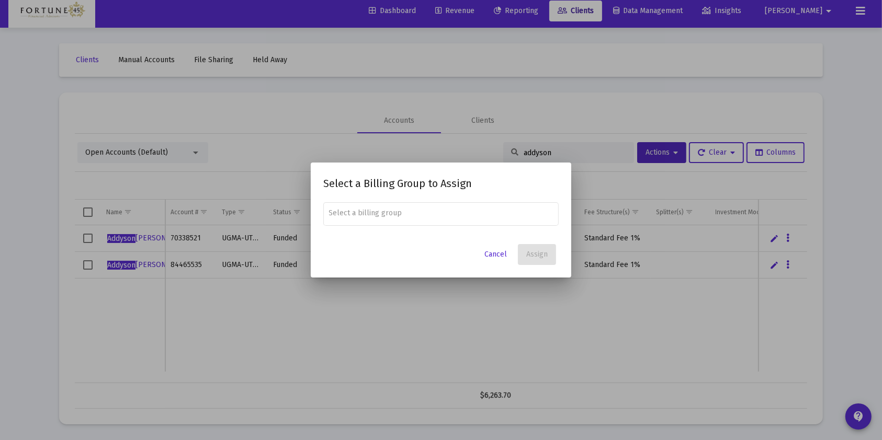
scroll to position [0, 0]
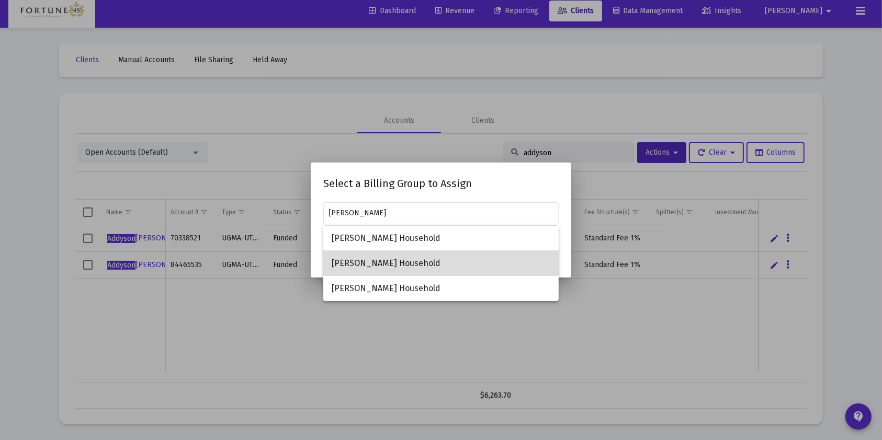
click at [406, 257] on span "Jeremy Jones Household" at bounding box center [441, 263] width 219 height 25
type input "Jeremy Jones Household"
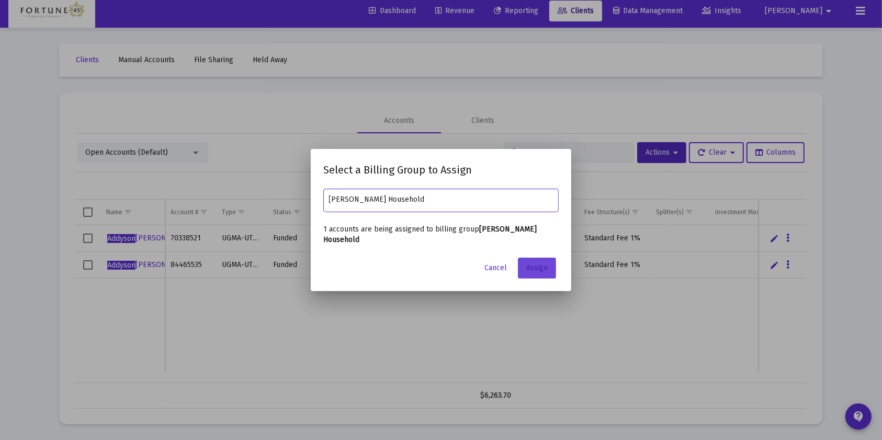
click at [530, 264] on span "Assign" at bounding box center [536, 268] width 21 height 9
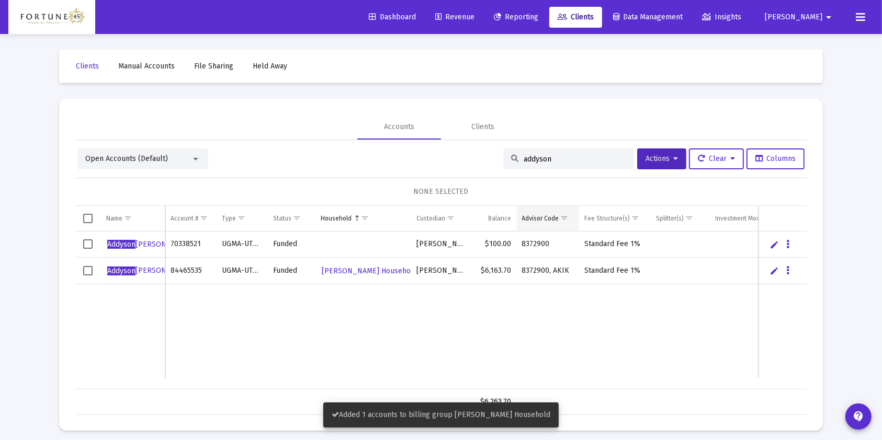
scroll to position [6, 0]
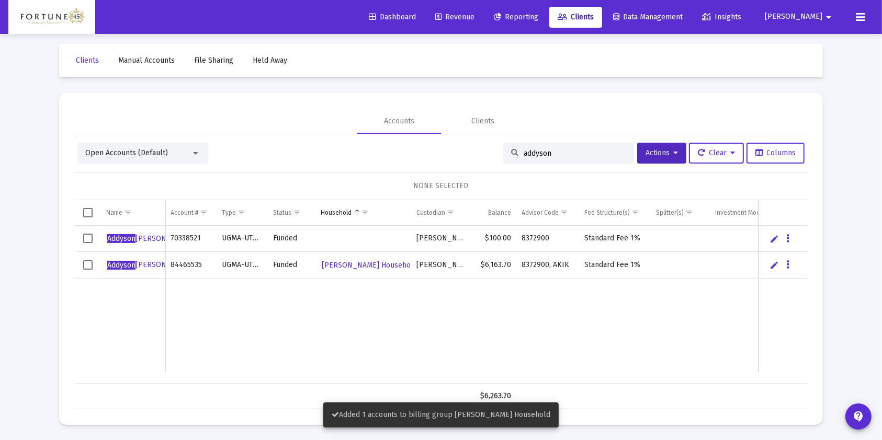
click at [548, 149] on input "addyson" at bounding box center [575, 153] width 103 height 9
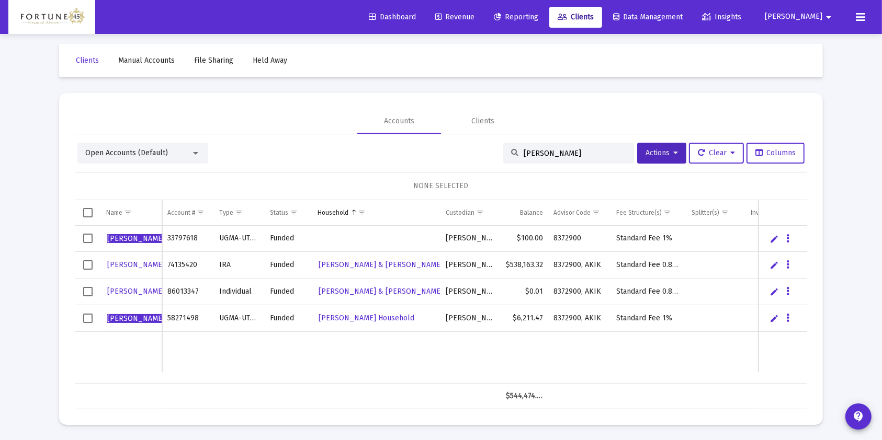
type input "hudson"
click at [88, 236] on span "Select row" at bounding box center [87, 238] width 9 height 9
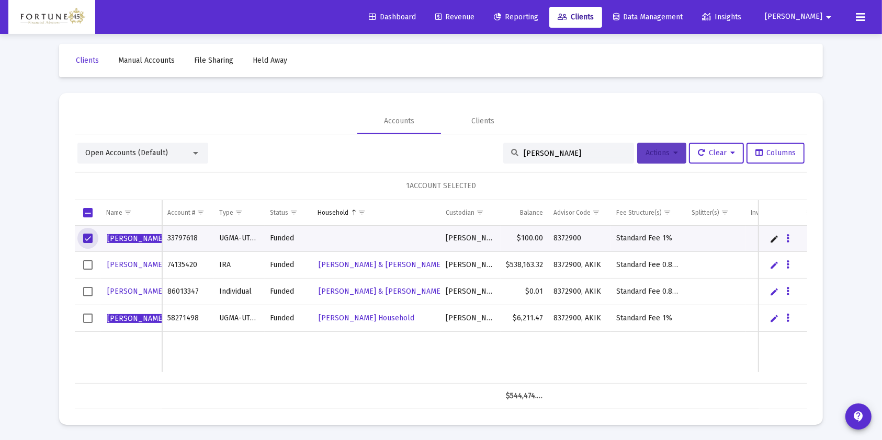
click at [667, 153] on span "Actions" at bounding box center [661, 153] width 32 height 9
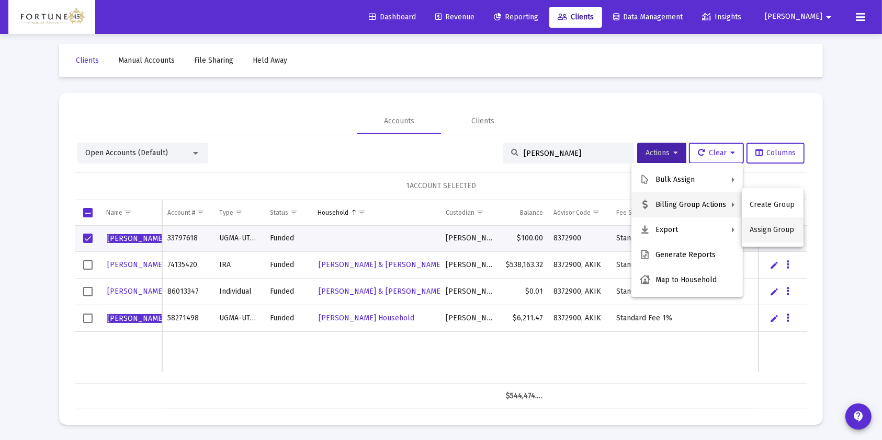
click at [780, 226] on button "Assign Group" at bounding box center [773, 230] width 62 height 25
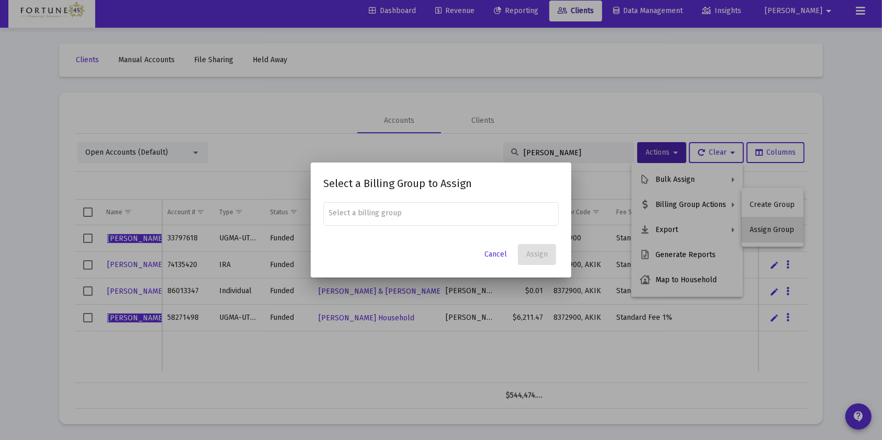
scroll to position [0, 0]
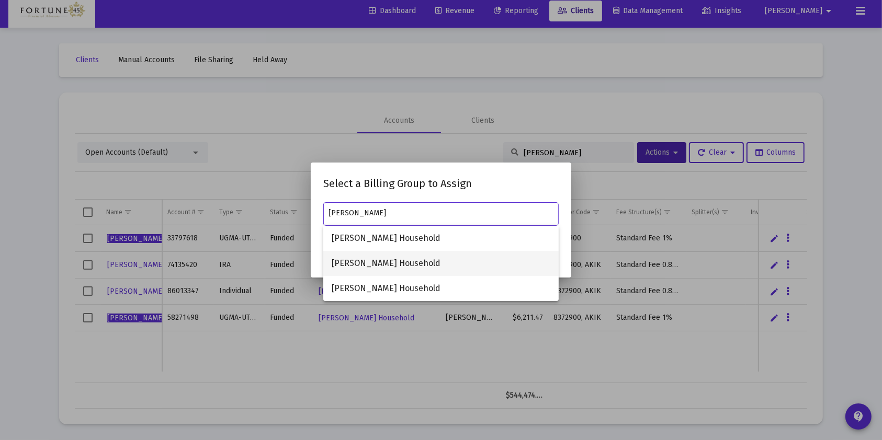
click at [435, 268] on span "Jeremy Jones Household" at bounding box center [441, 263] width 219 height 25
type input "Jeremy Jones Household"
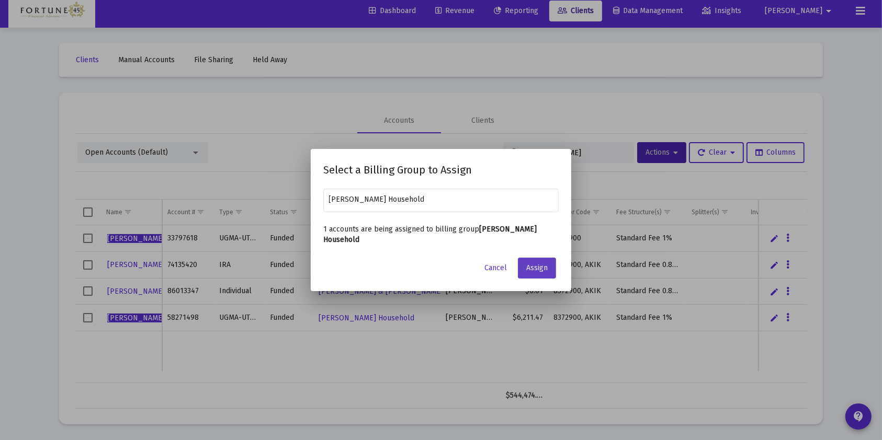
click at [541, 266] on span "Assign" at bounding box center [536, 268] width 21 height 9
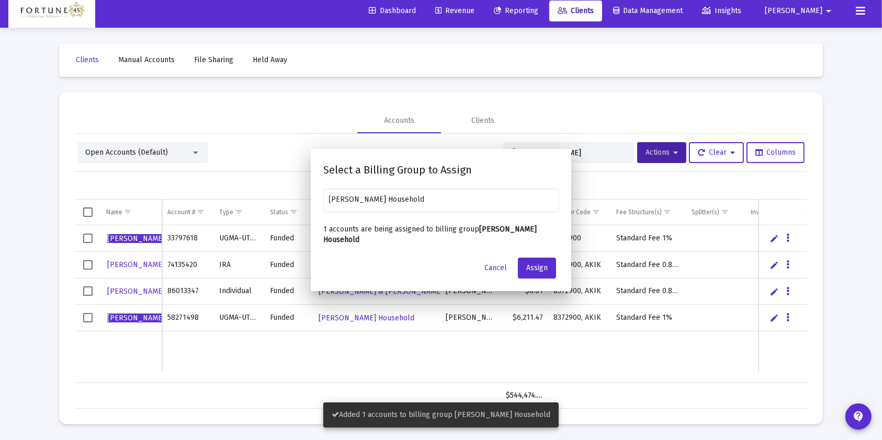
scroll to position [6, 0]
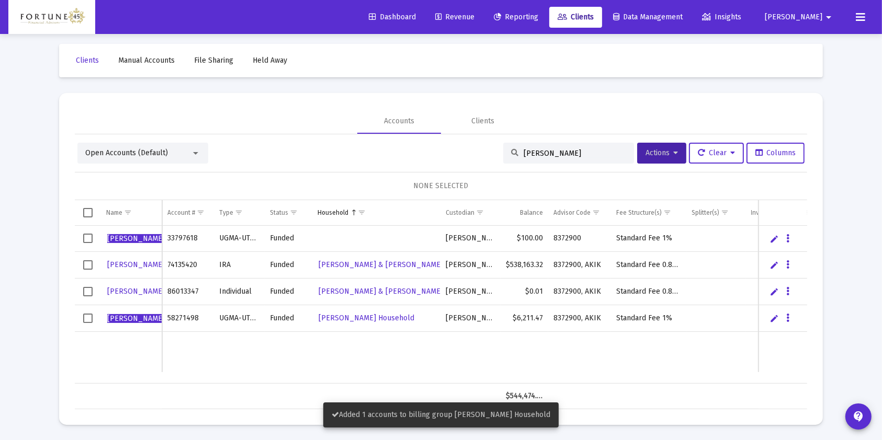
click at [536, 153] on input "hudson" at bounding box center [575, 153] width 103 height 9
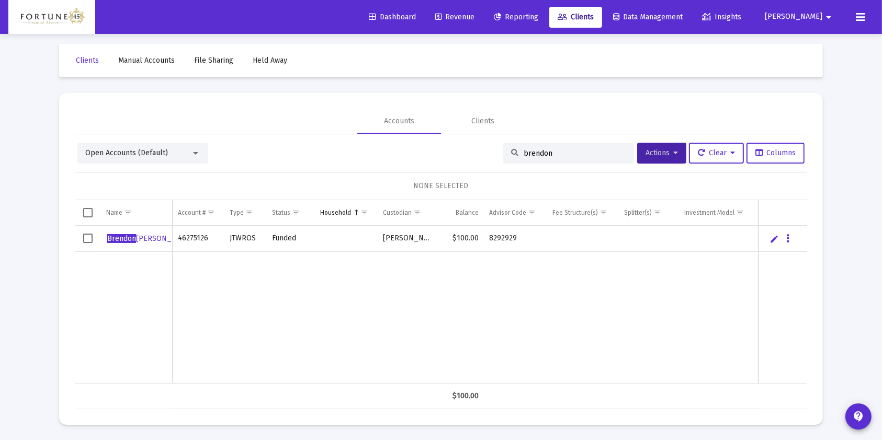
type input "brendon"
click at [85, 241] on span "Select row" at bounding box center [87, 238] width 9 height 9
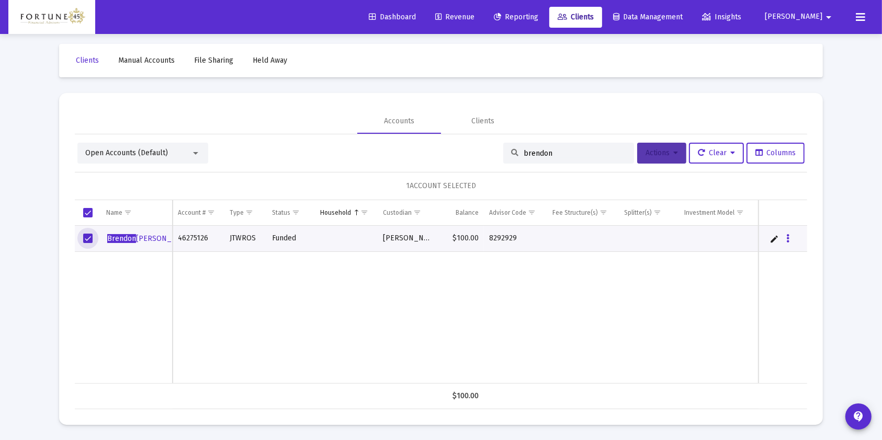
click at [644, 147] on button "Actions" at bounding box center [661, 153] width 49 height 21
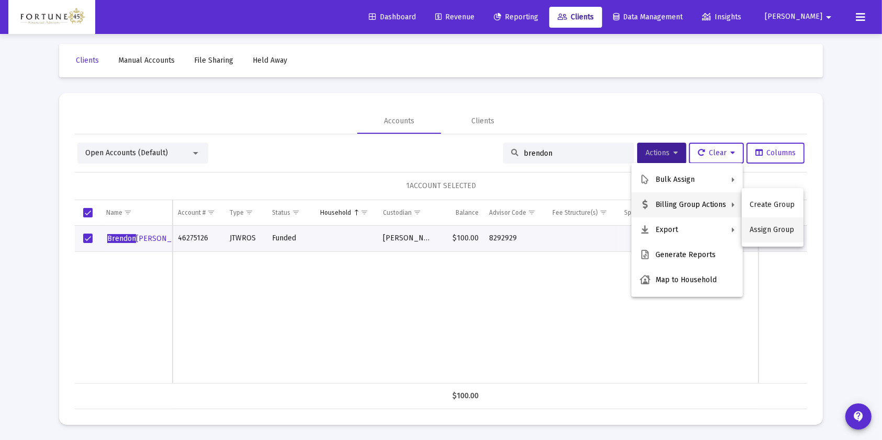
click at [761, 226] on button "Assign Group" at bounding box center [773, 230] width 62 height 25
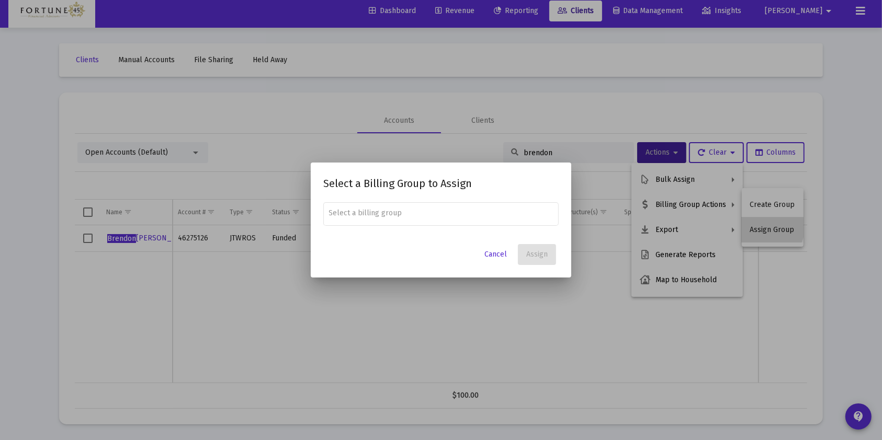
scroll to position [0, 0]
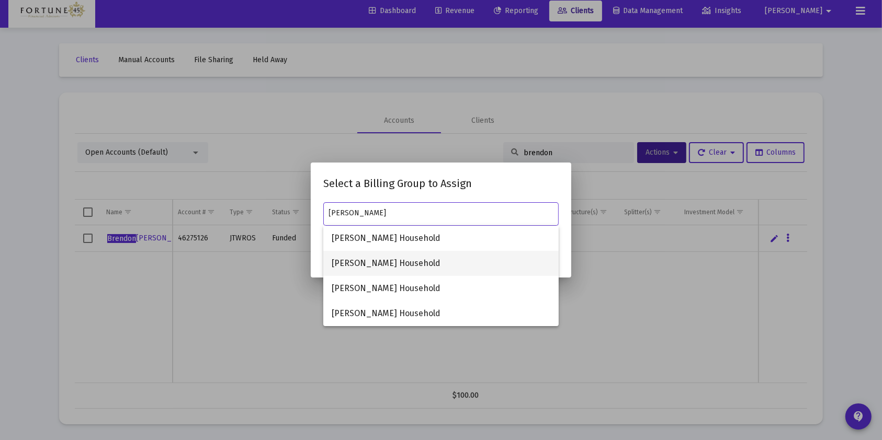
click at [433, 255] on span "[PERSON_NAME] Household" at bounding box center [441, 263] width 219 height 25
type input "[PERSON_NAME] Household"
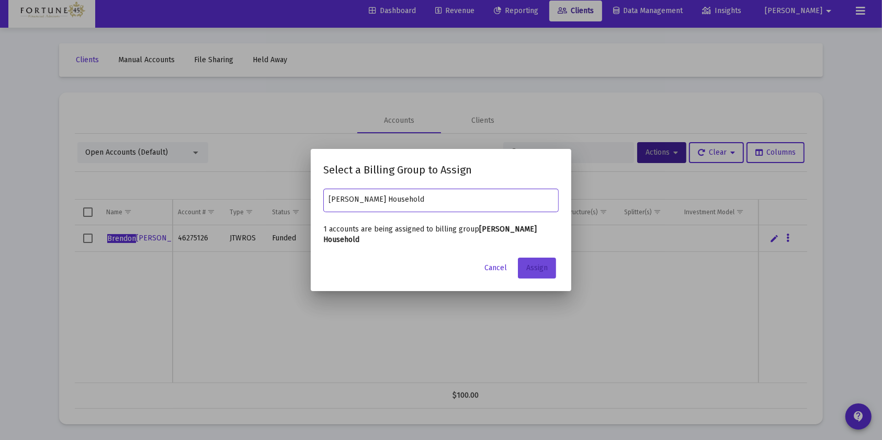
click at [549, 260] on button "Assign" at bounding box center [537, 268] width 38 height 21
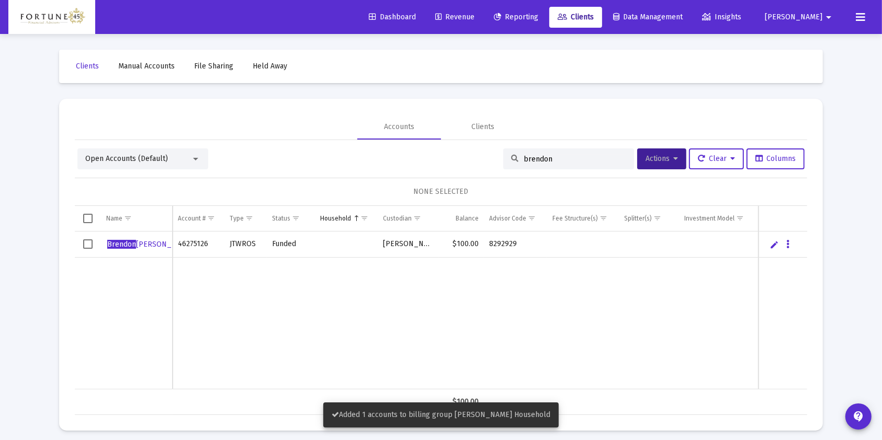
scroll to position [6, 0]
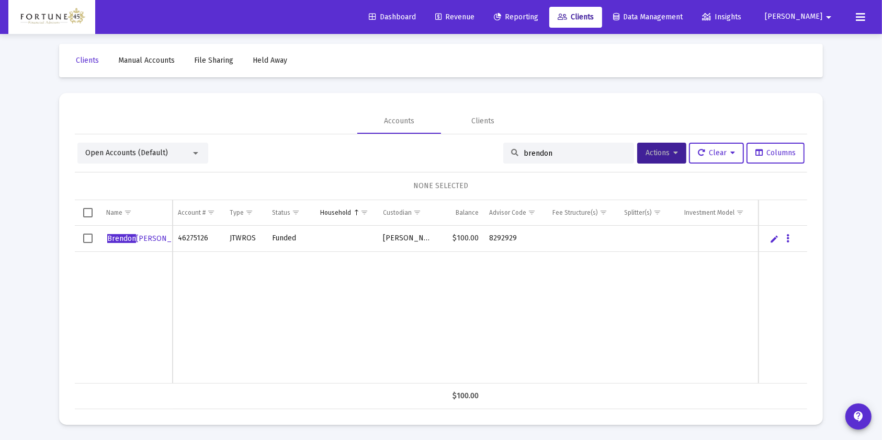
click at [474, 20] on span "Revenue" at bounding box center [454, 17] width 39 height 9
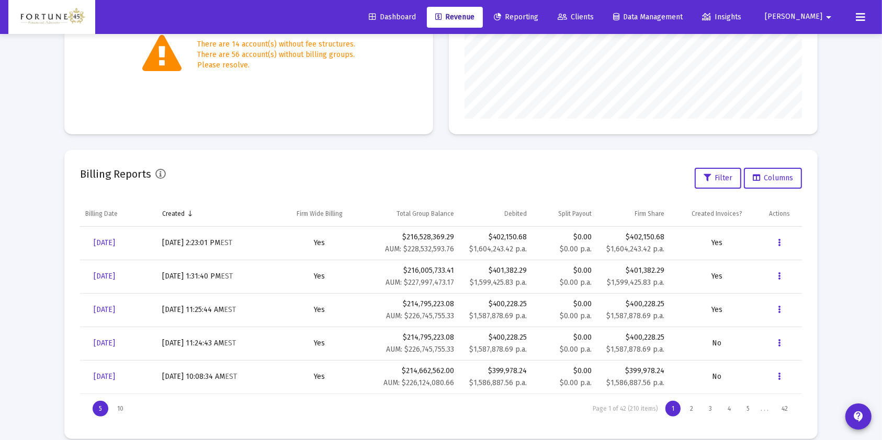
scroll to position [255, 0]
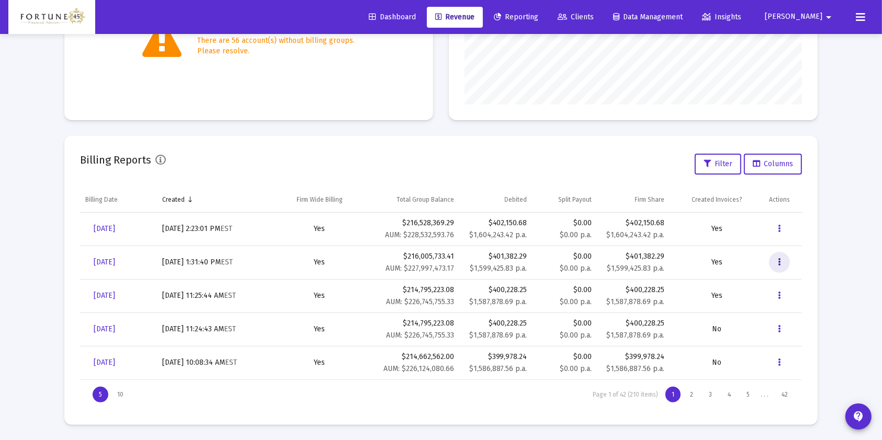
click at [777, 270] on button "Data grid" at bounding box center [779, 262] width 21 height 21
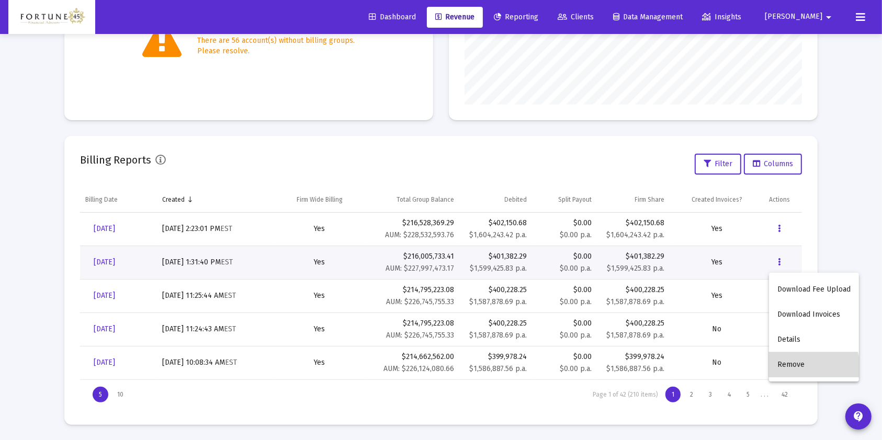
click at [795, 371] on button "Remove" at bounding box center [814, 364] width 90 height 25
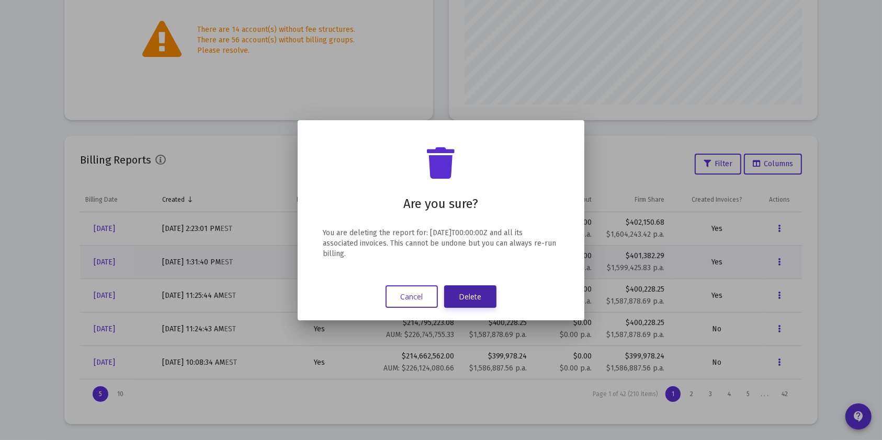
click at [491, 289] on button "Delete" at bounding box center [470, 297] width 52 height 22
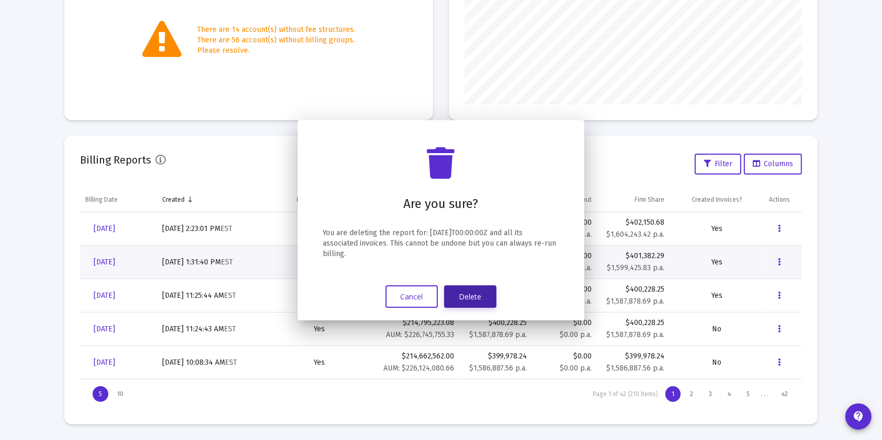
scroll to position [255, 0]
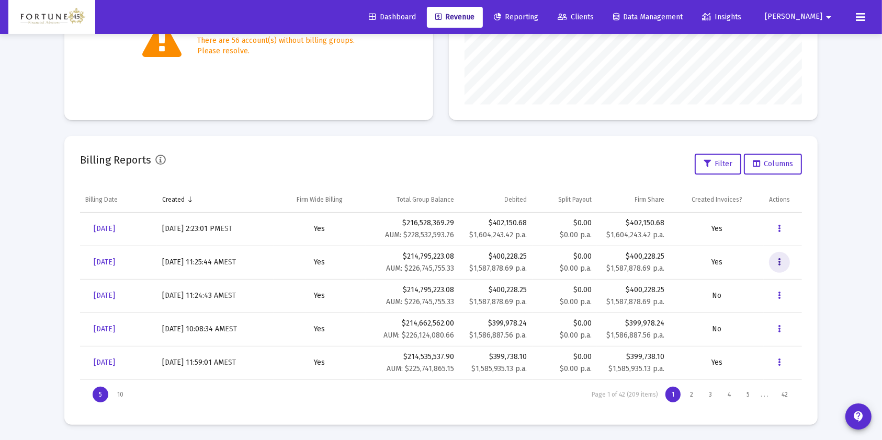
click at [778, 263] on icon "Data grid" at bounding box center [779, 262] width 3 height 13
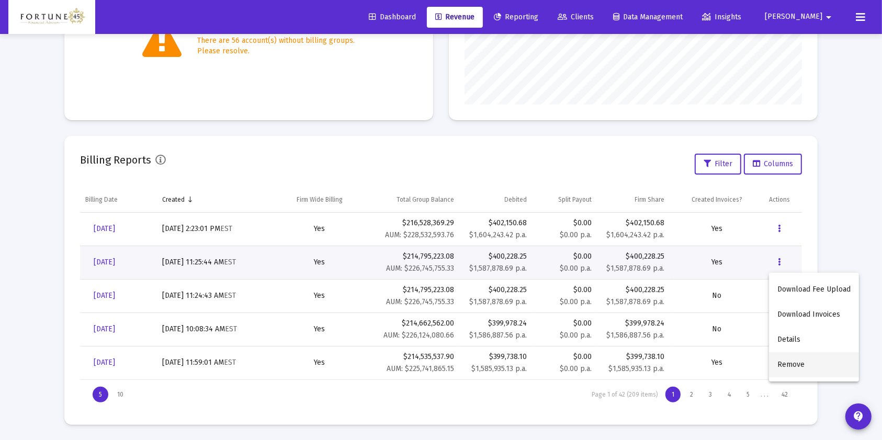
click at [809, 362] on button "Remove" at bounding box center [814, 364] width 90 height 25
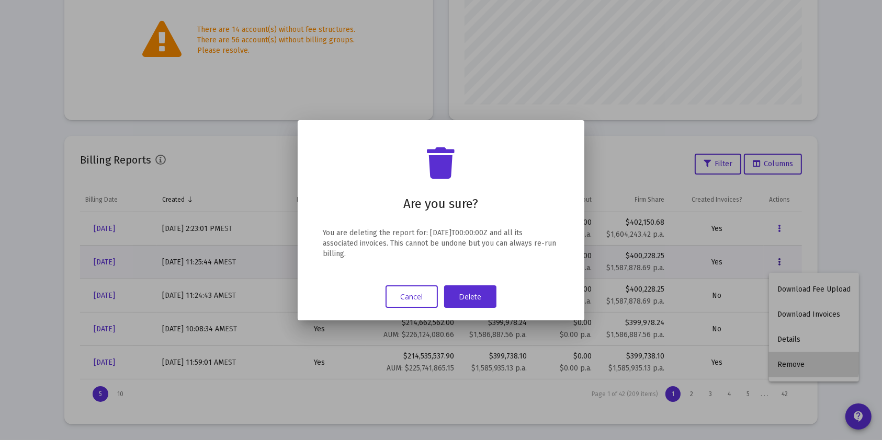
scroll to position [0, 0]
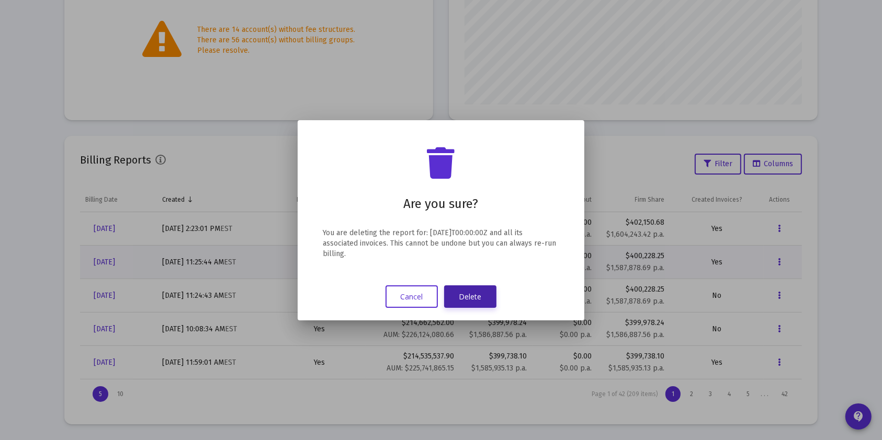
click at [460, 291] on button "Delete" at bounding box center [470, 297] width 52 height 22
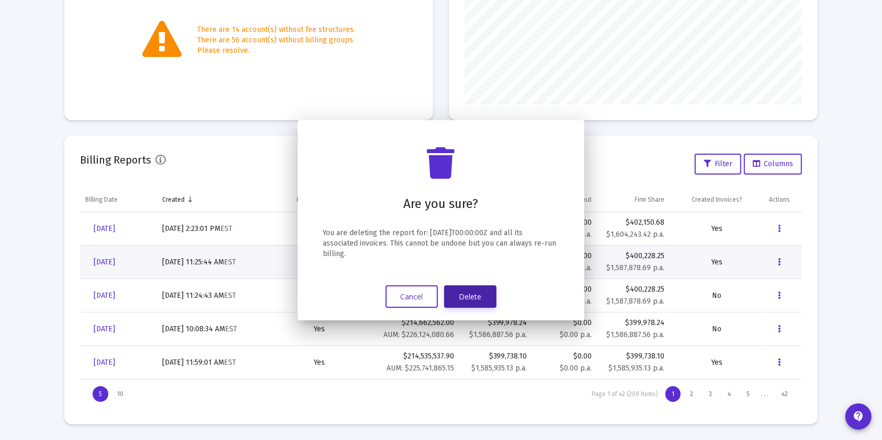
scroll to position [255, 0]
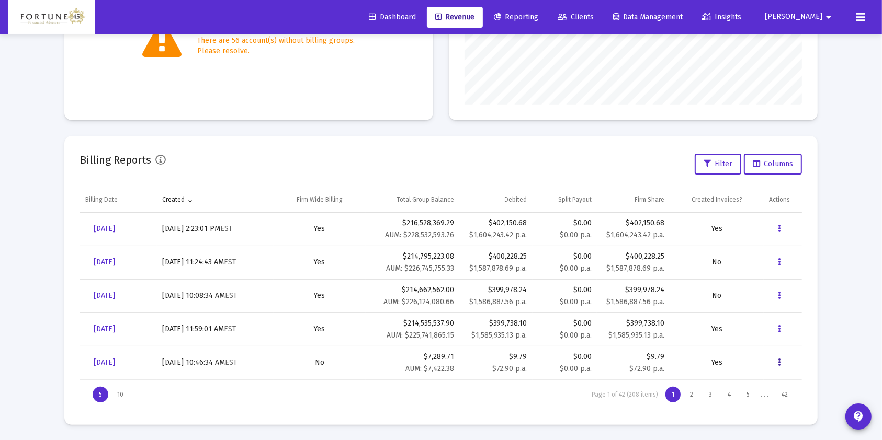
click at [778, 358] on icon "Data grid" at bounding box center [779, 363] width 3 height 13
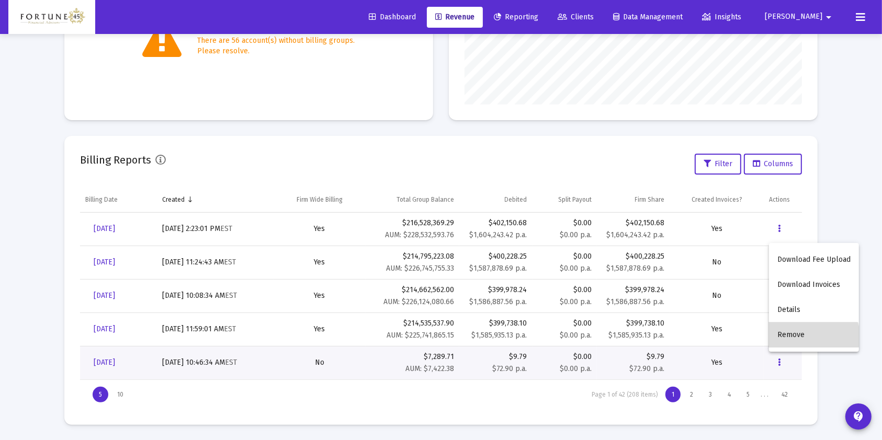
click at [807, 337] on button "Remove" at bounding box center [814, 335] width 90 height 25
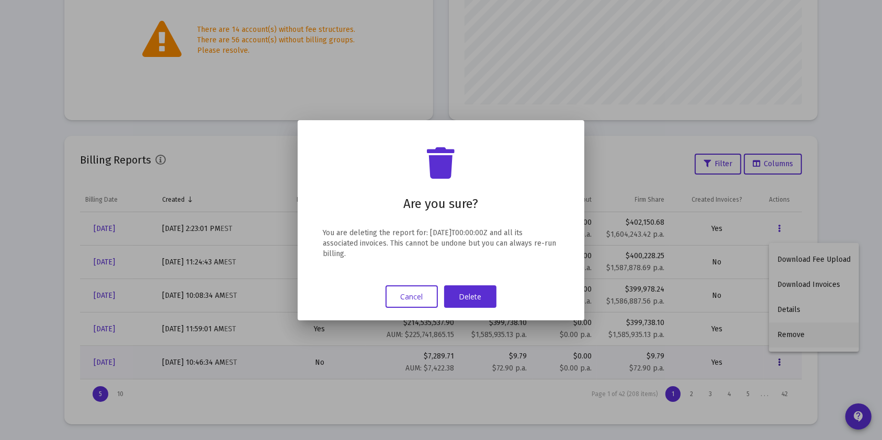
scroll to position [0, 0]
click at [473, 294] on button "Delete" at bounding box center [470, 297] width 52 height 22
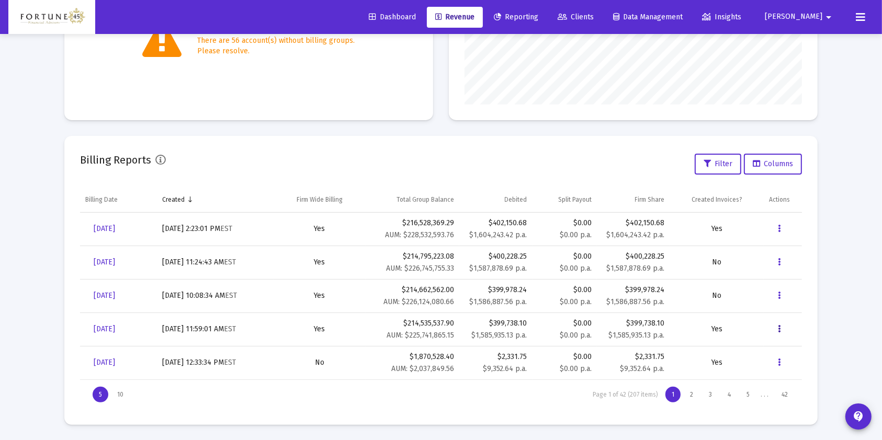
click at [779, 323] on button "Data grid" at bounding box center [779, 329] width 21 height 21
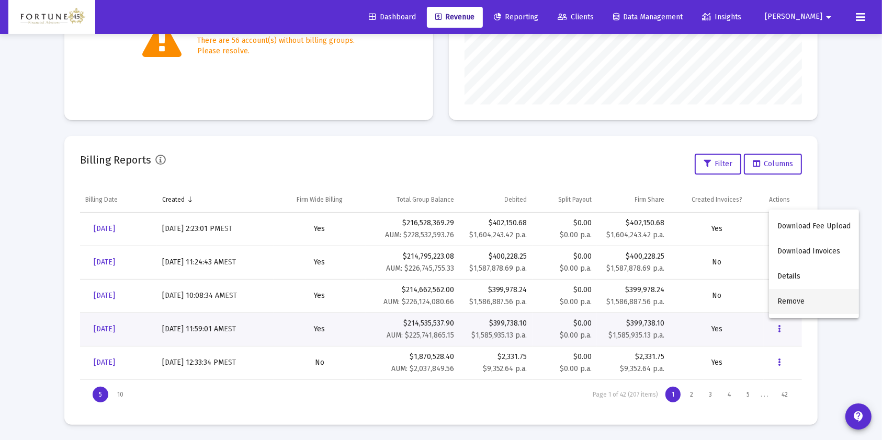
click at [803, 293] on button "Remove" at bounding box center [814, 301] width 90 height 25
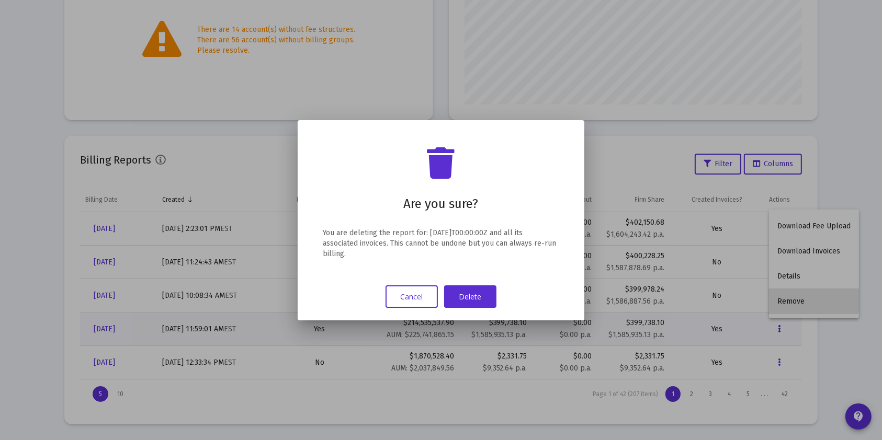
scroll to position [0, 0]
click at [469, 295] on button "Delete" at bounding box center [470, 297] width 52 height 22
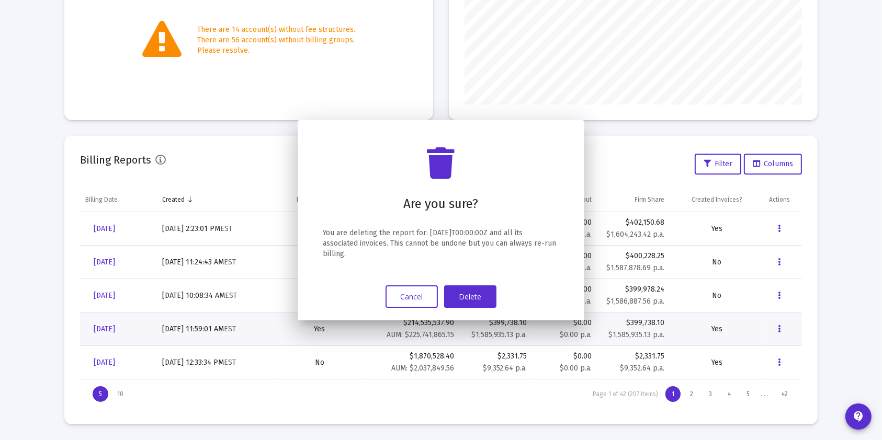
scroll to position [255, 0]
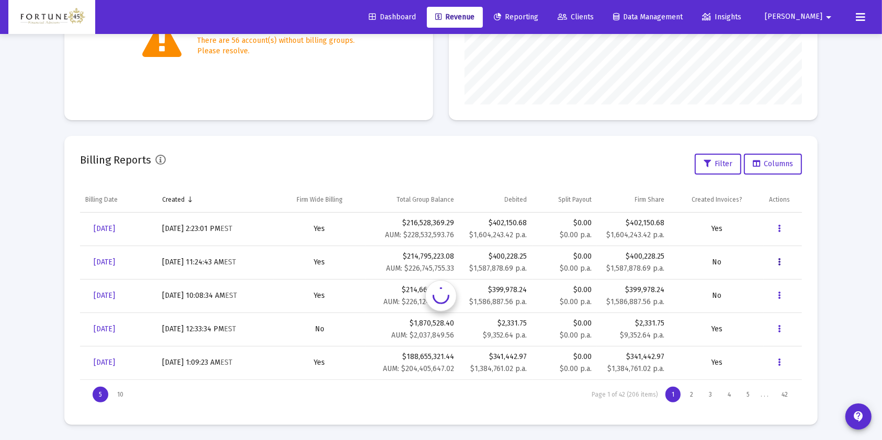
drag, startPoint x: 786, startPoint y: 265, endPoint x: 777, endPoint y: 264, distance: 8.5
click at [777, 264] on button "Data grid" at bounding box center [779, 262] width 21 height 21
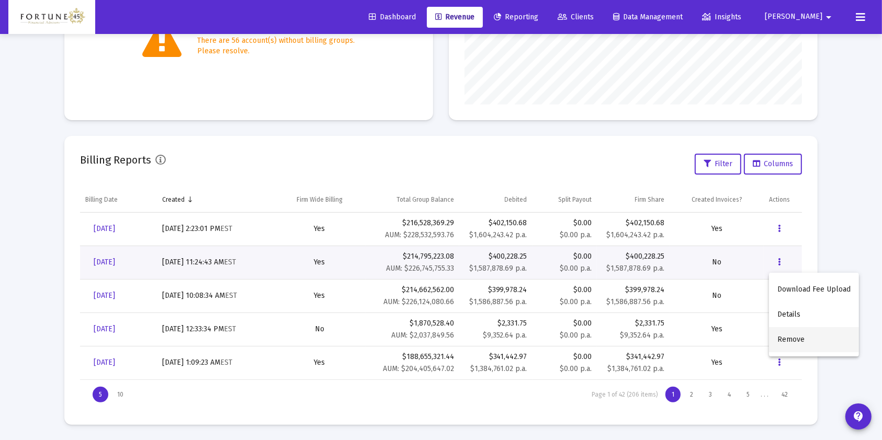
click at [807, 345] on button "Remove" at bounding box center [814, 339] width 90 height 25
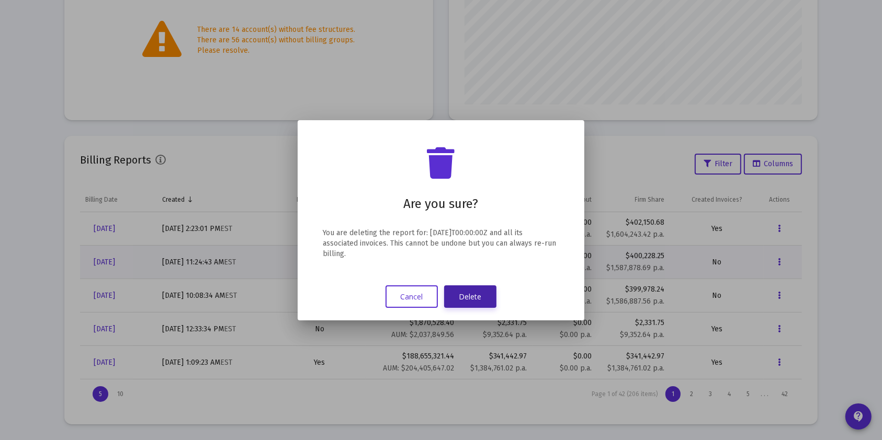
click at [474, 302] on button "Delete" at bounding box center [470, 297] width 52 height 22
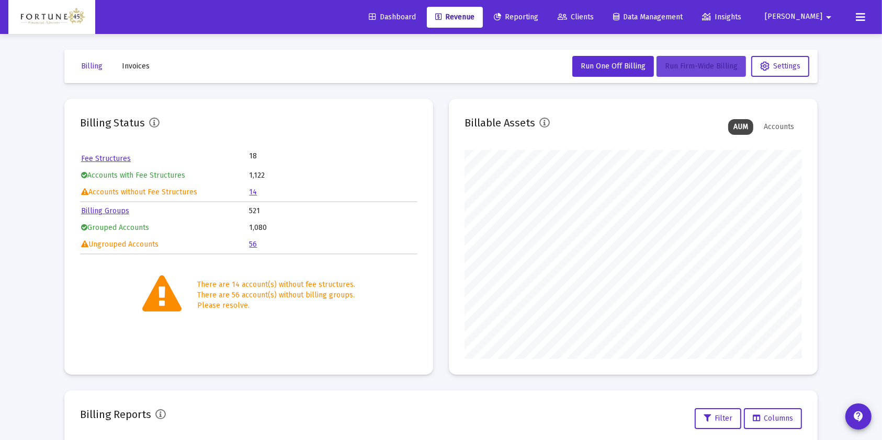
click at [695, 67] on span "Run Firm-Wide Billing" at bounding box center [701, 66] width 73 height 9
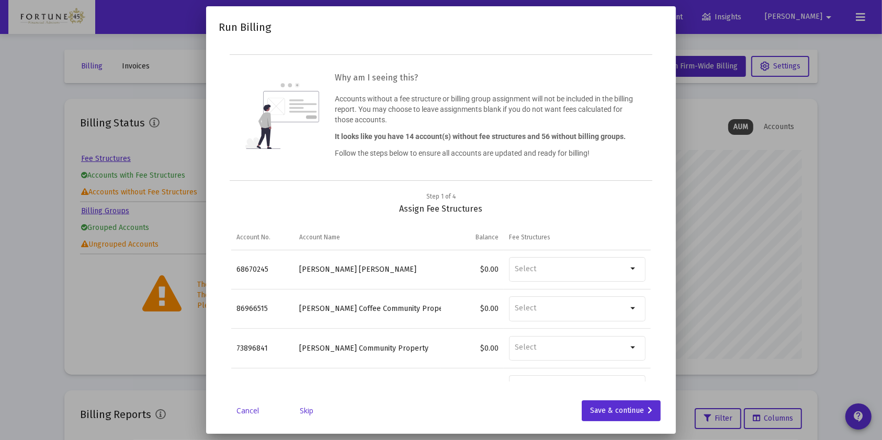
click at [306, 414] on link "Skip" at bounding box center [306, 411] width 52 height 10
click at [307, 414] on link "Skip" at bounding box center [306, 411] width 52 height 10
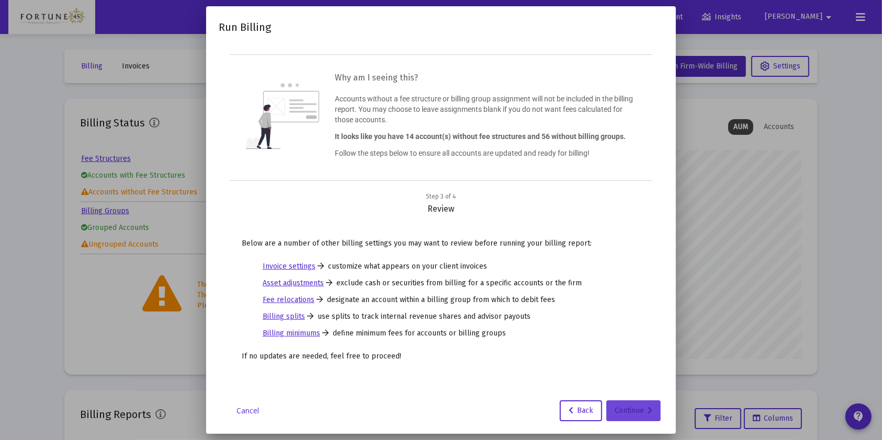
click at [646, 408] on div "Continue" at bounding box center [634, 411] width 38 height 21
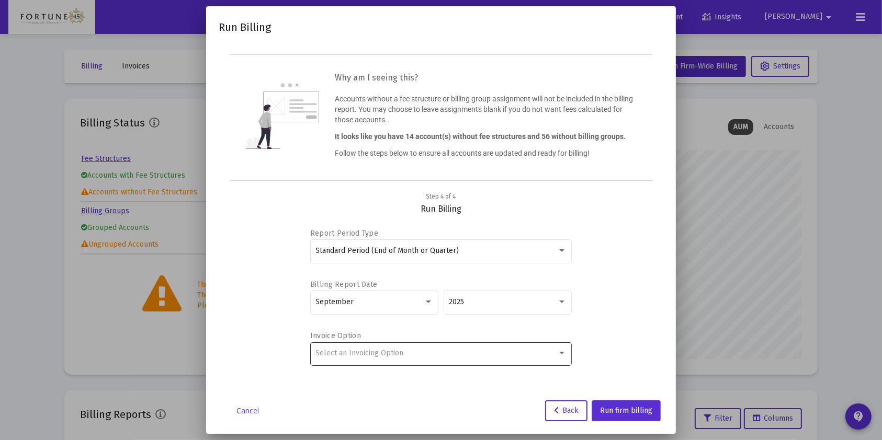
click at [428, 346] on div "Select an Invoicing Option" at bounding box center [441, 353] width 251 height 26
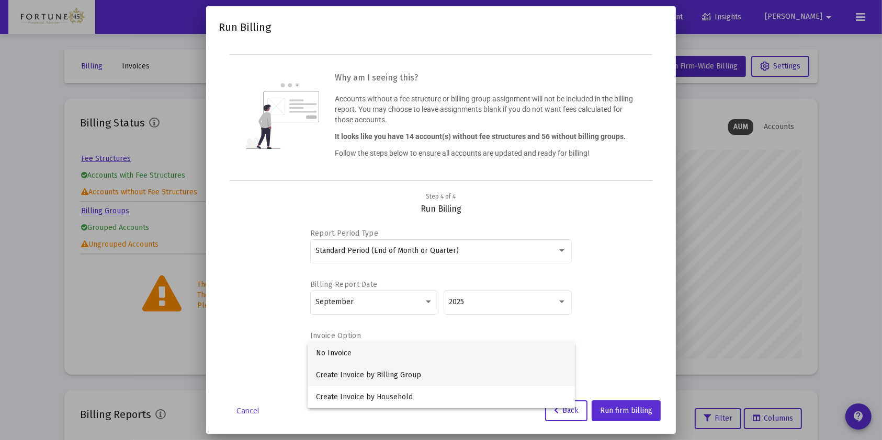
drag, startPoint x: 415, startPoint y: 378, endPoint x: 622, endPoint y: 351, distance: 208.8
click at [416, 378] on span "Create Invoice by Billing Group" at bounding box center [441, 376] width 251 height 22
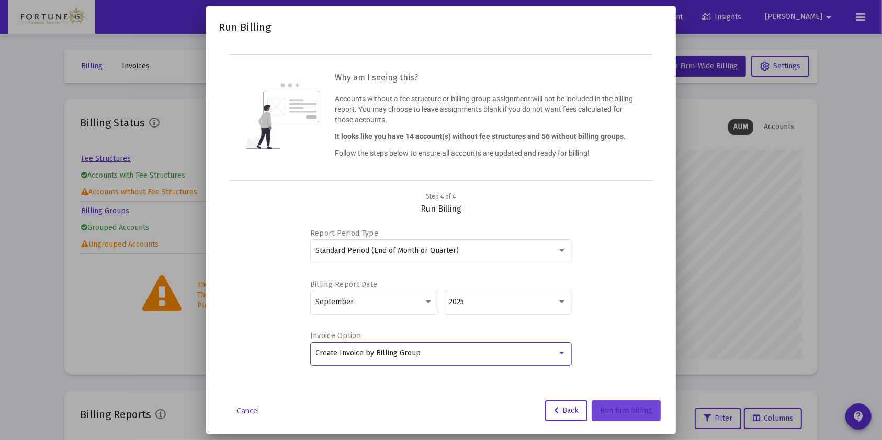
click at [640, 411] on span "Run firm billing" at bounding box center [626, 410] width 52 height 9
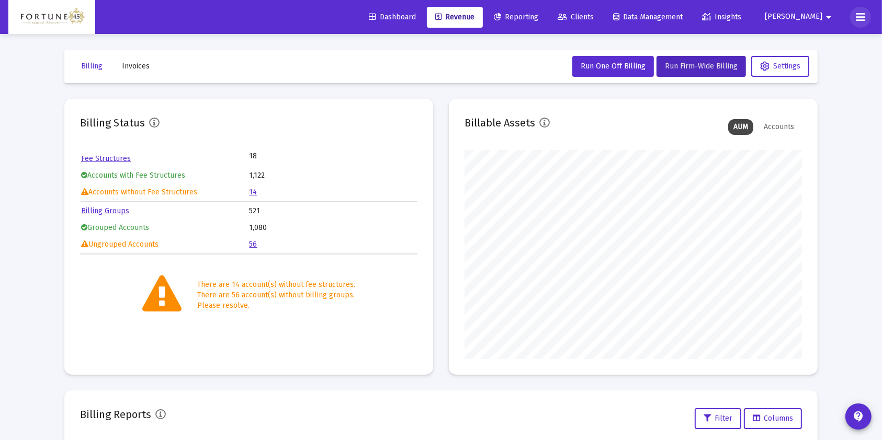
click at [857, 18] on icon at bounding box center [860, 17] width 9 height 13
click at [857, 19] on icon at bounding box center [860, 17] width 9 height 13
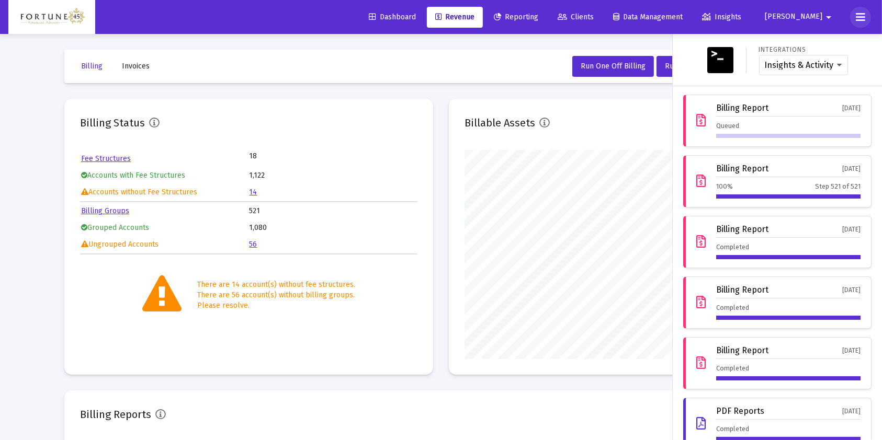
click at [857, 17] on icon at bounding box center [860, 17] width 9 height 13
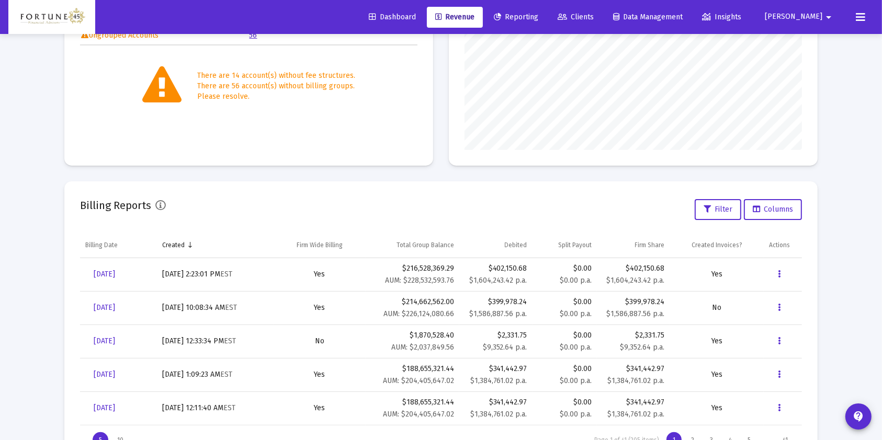
scroll to position [255, 0]
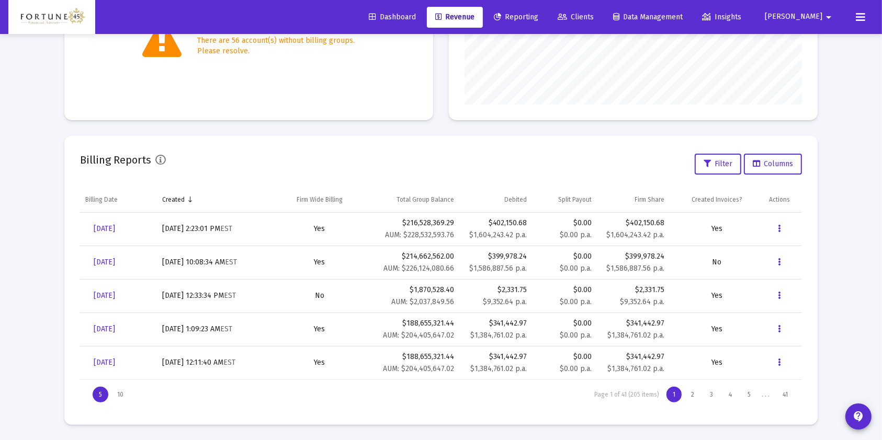
click at [863, 3] on div "Dashboard Revenue Reporting Clients Data Management Insights [PERSON_NAME]" at bounding box center [440, 17] width 865 height 34
click at [867, 17] on button at bounding box center [860, 17] width 21 height 21
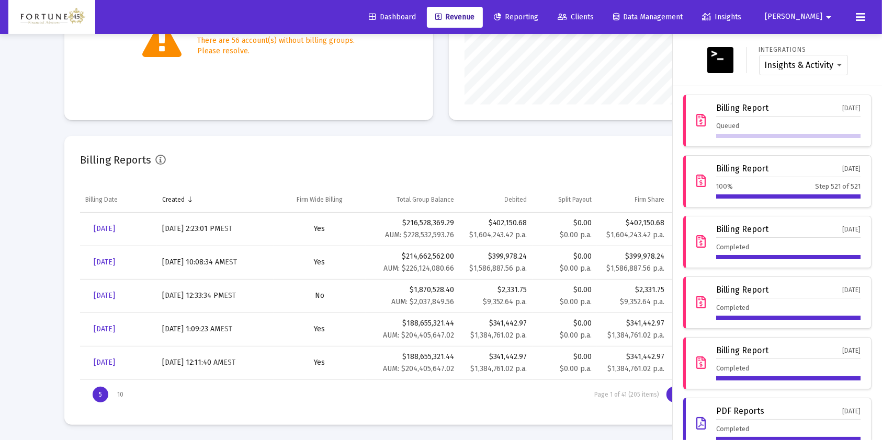
click at [121, 259] on div at bounding box center [441, 220] width 882 height 440
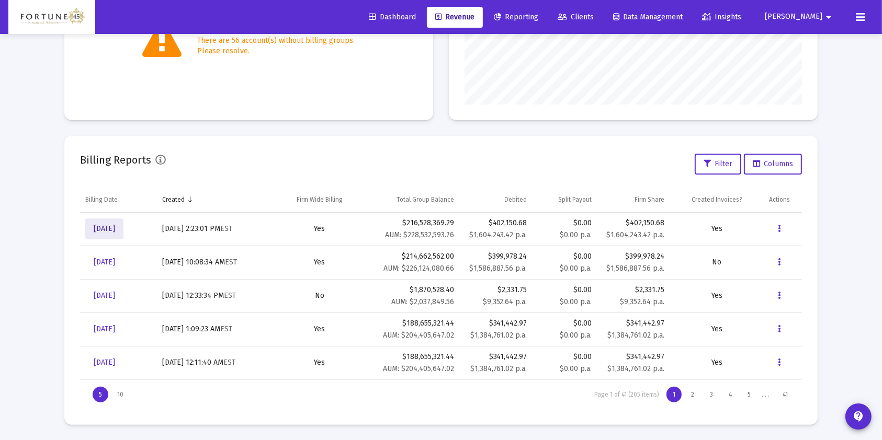
click at [115, 230] on span "Sep 30, 2025" at bounding box center [104, 228] width 21 height 9
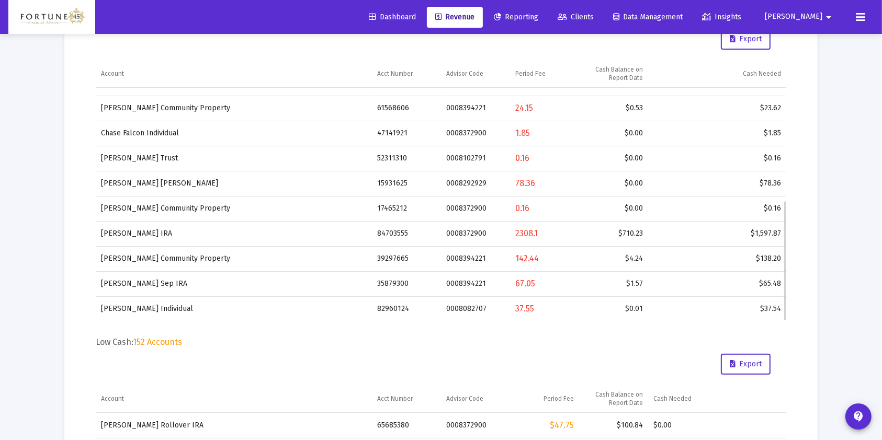
scroll to position [382, 0]
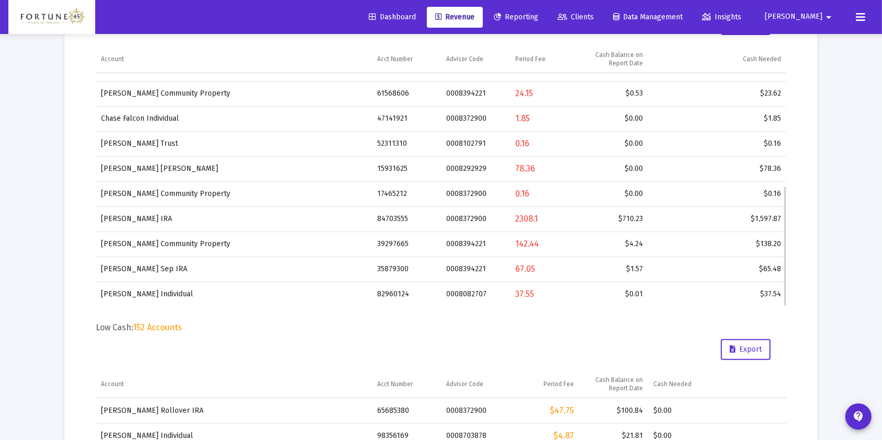
click at [407, 291] on td "82960124" at bounding box center [406, 294] width 69 height 25
click at [396, 291] on td "82960124" at bounding box center [406, 294] width 69 height 25
copy td "82960124"
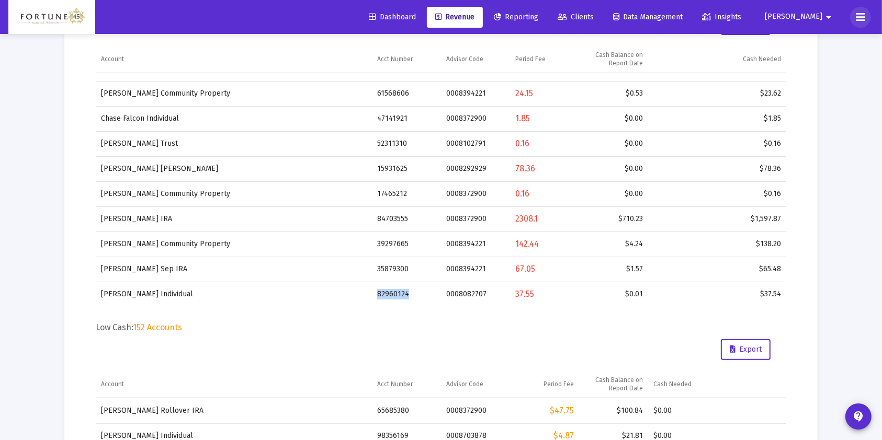
click at [852, 10] on button at bounding box center [860, 17] width 21 height 21
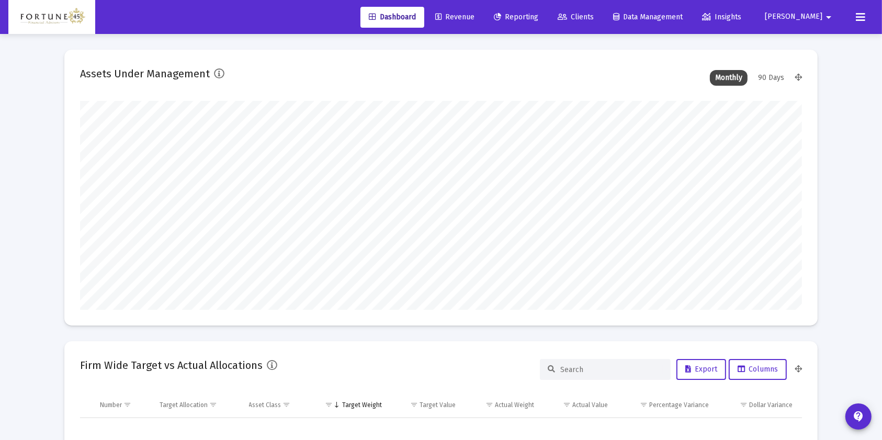
scroll to position [209, 389]
type input "[DATE]"
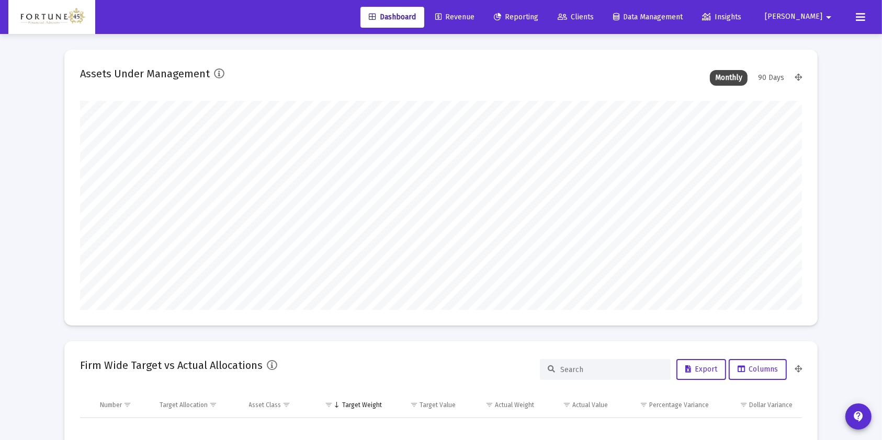
click at [474, 17] on span "Revenue" at bounding box center [454, 17] width 39 height 9
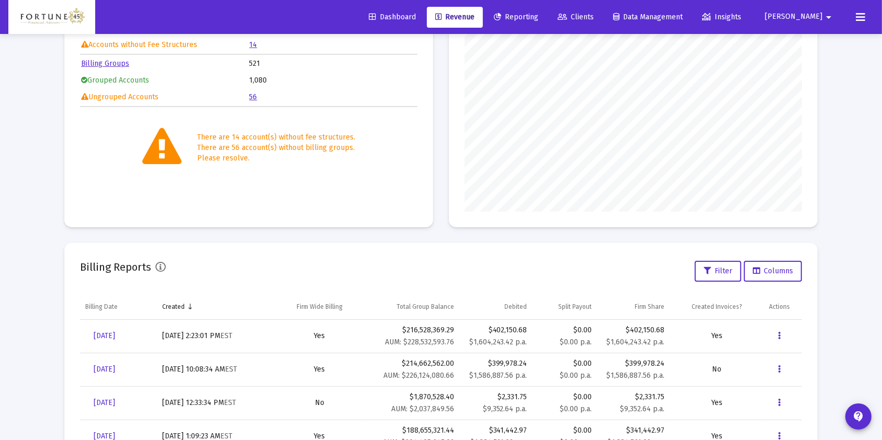
scroll to position [255, 0]
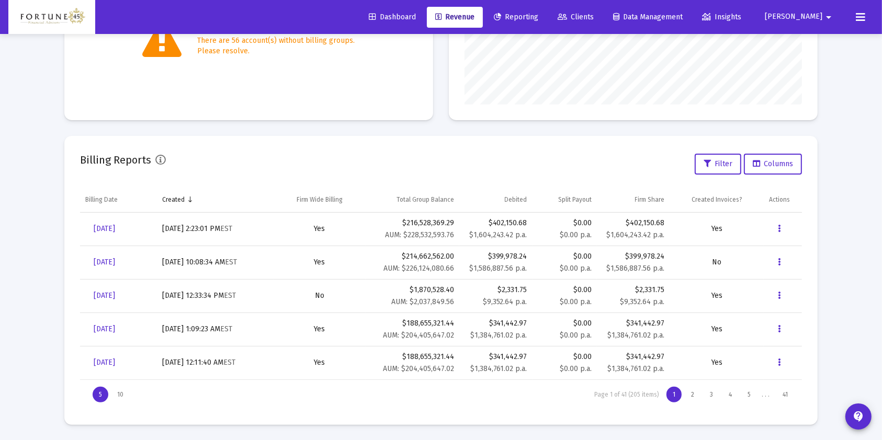
click at [854, 15] on button at bounding box center [860, 17] width 21 height 21
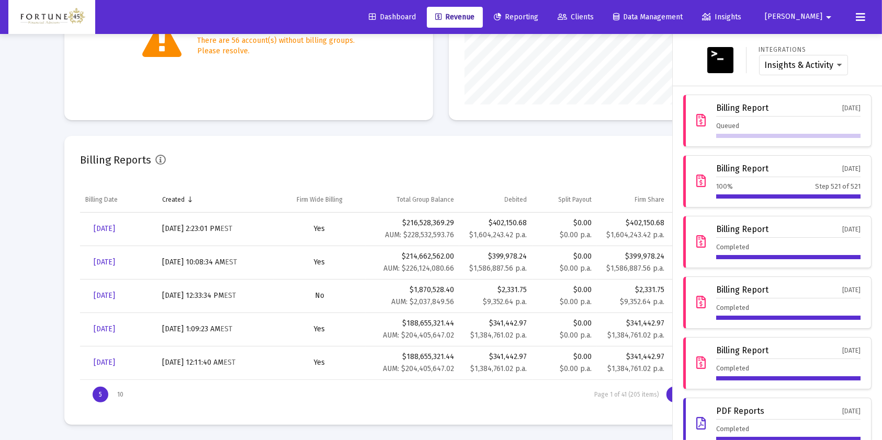
click at [866, 11] on button at bounding box center [860, 17] width 21 height 21
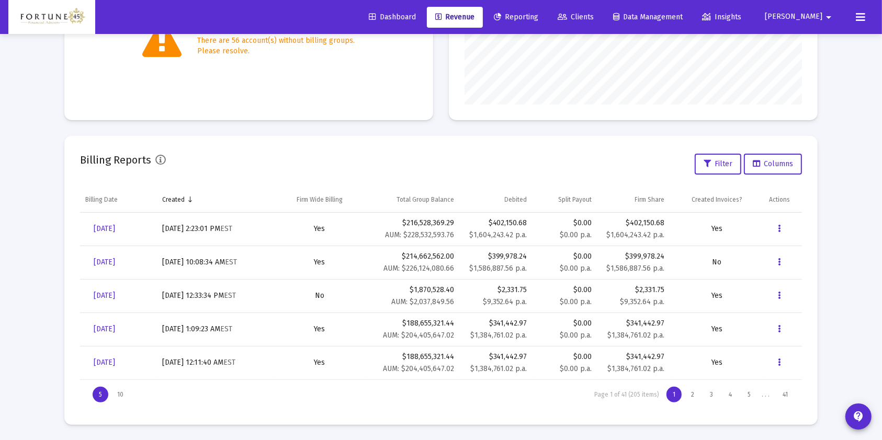
click at [866, 15] on button at bounding box center [860, 17] width 21 height 21
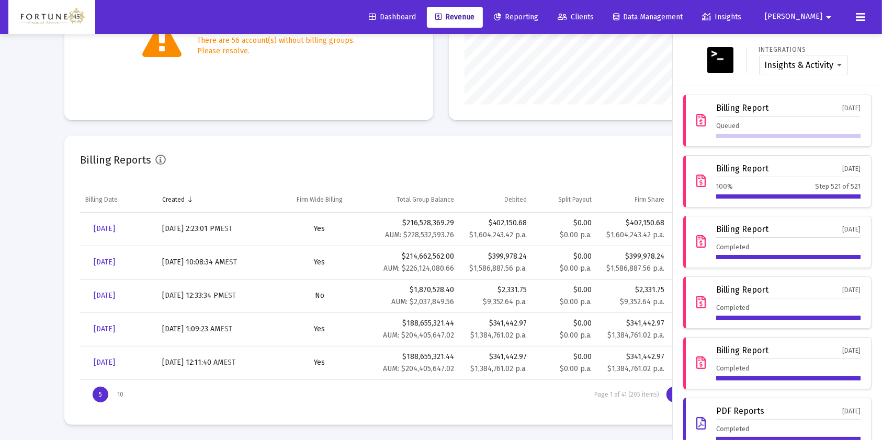
click at [826, 20] on mat-icon "arrow_drop_down" at bounding box center [828, 17] width 13 height 21
click at [842, 69] on button "Logout" at bounding box center [824, 69] width 62 height 25
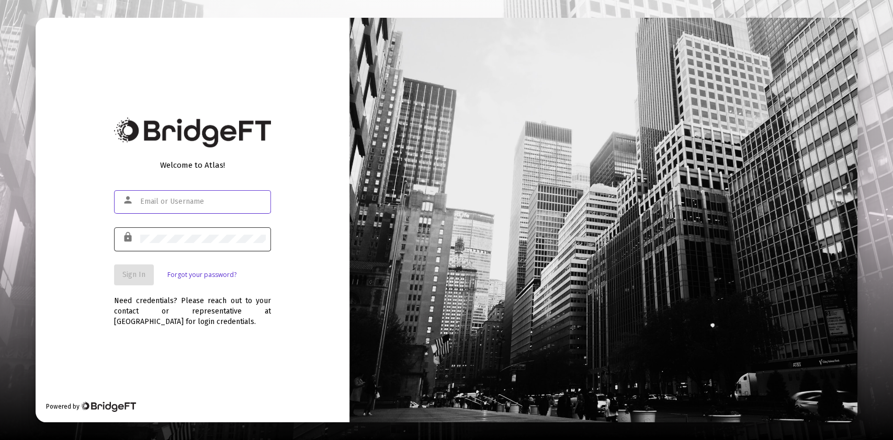
type input "[PERSON_NAME][EMAIL_ADDRESS][DOMAIN_NAME]"
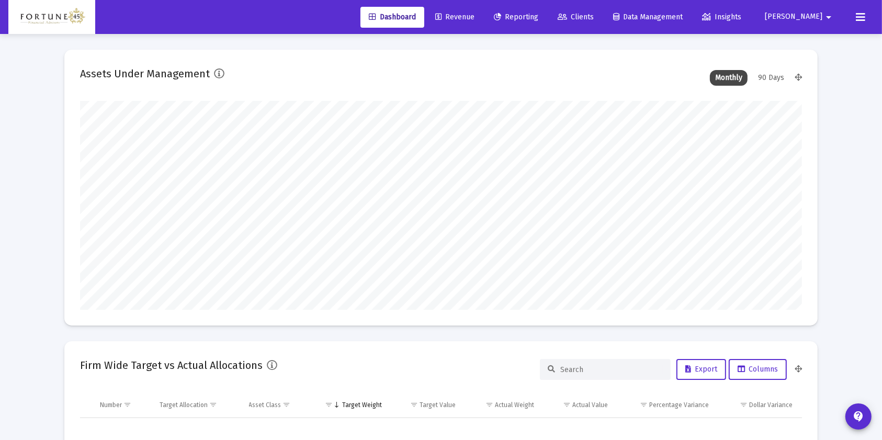
click at [474, 19] on span "Revenue" at bounding box center [454, 17] width 39 height 9
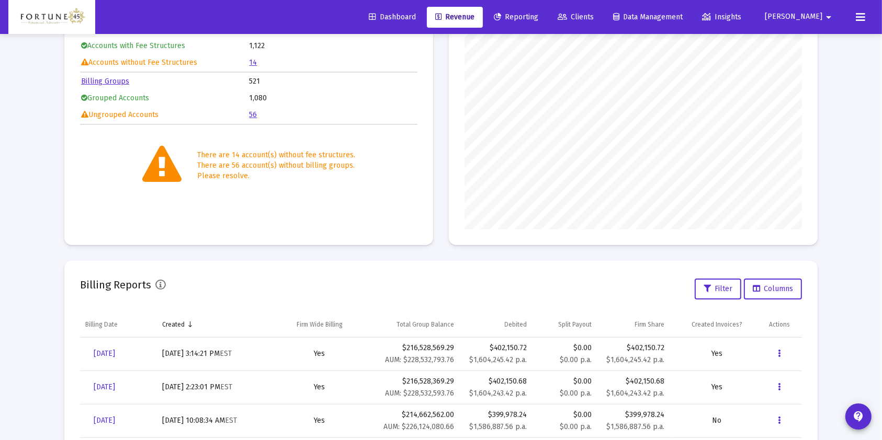
scroll to position [198, 0]
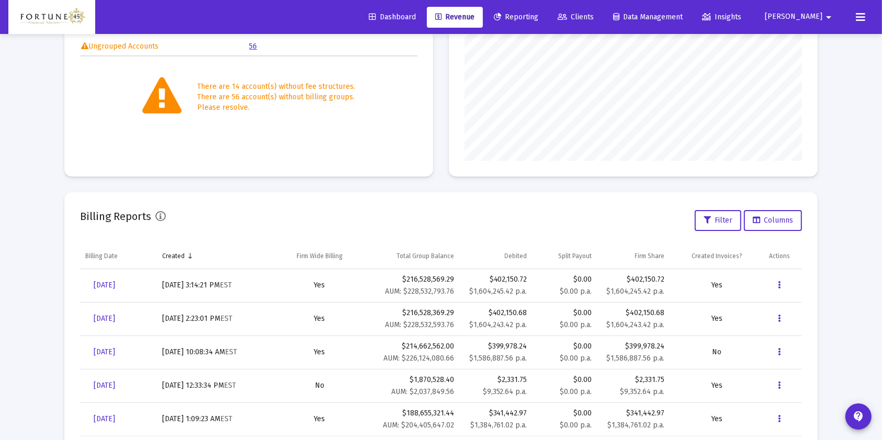
click at [858, 19] on icon at bounding box center [860, 17] width 9 height 13
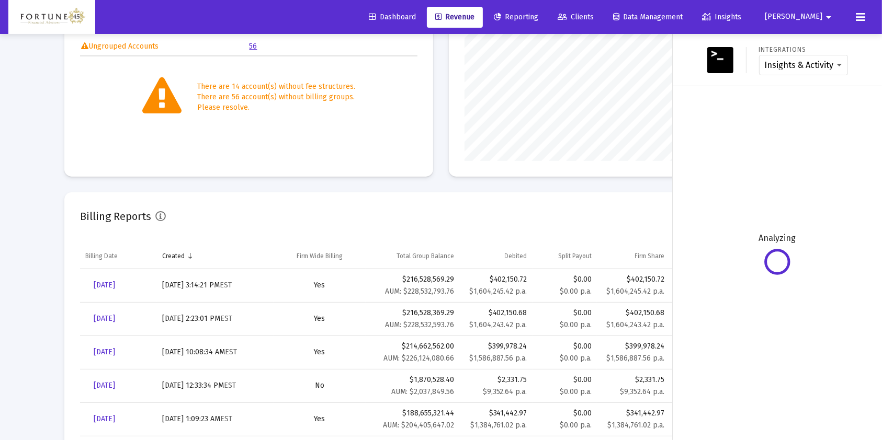
click at [866, 17] on button at bounding box center [860, 17] width 21 height 21
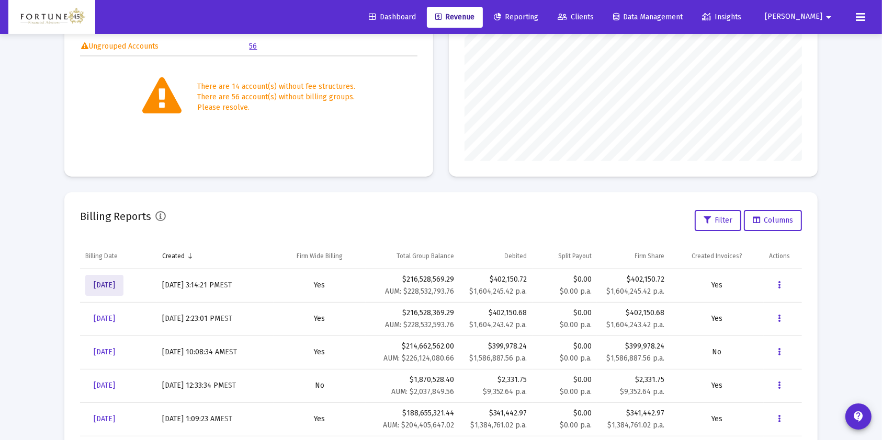
click at [115, 283] on span "[DATE]" at bounding box center [104, 285] width 21 height 9
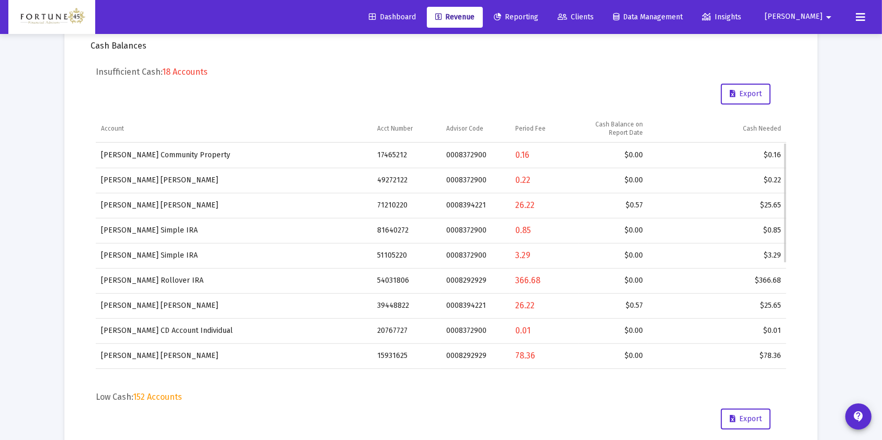
scroll to position [62, 0]
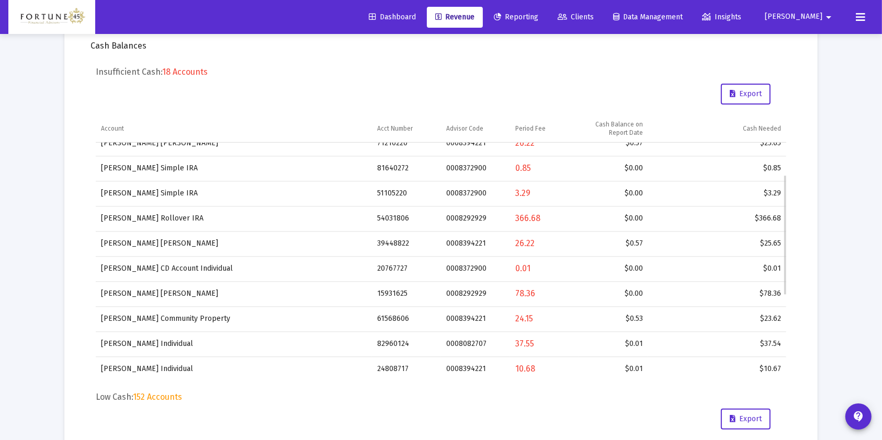
click at [392, 295] on td "15931625" at bounding box center [406, 293] width 69 height 25
click at [392, 295] on td "15931625" at bounding box center [406, 292] width 69 height 25
copy td "15931625"
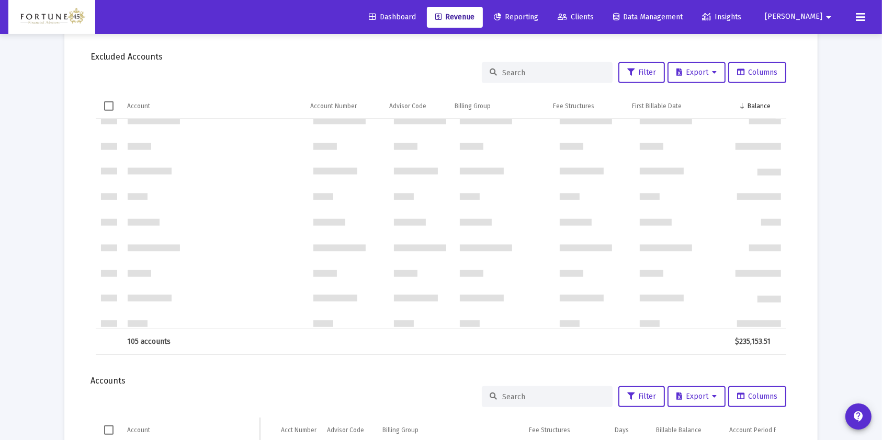
scroll to position [0, 0]
